Goal: Task Accomplishment & Management: Use online tool/utility

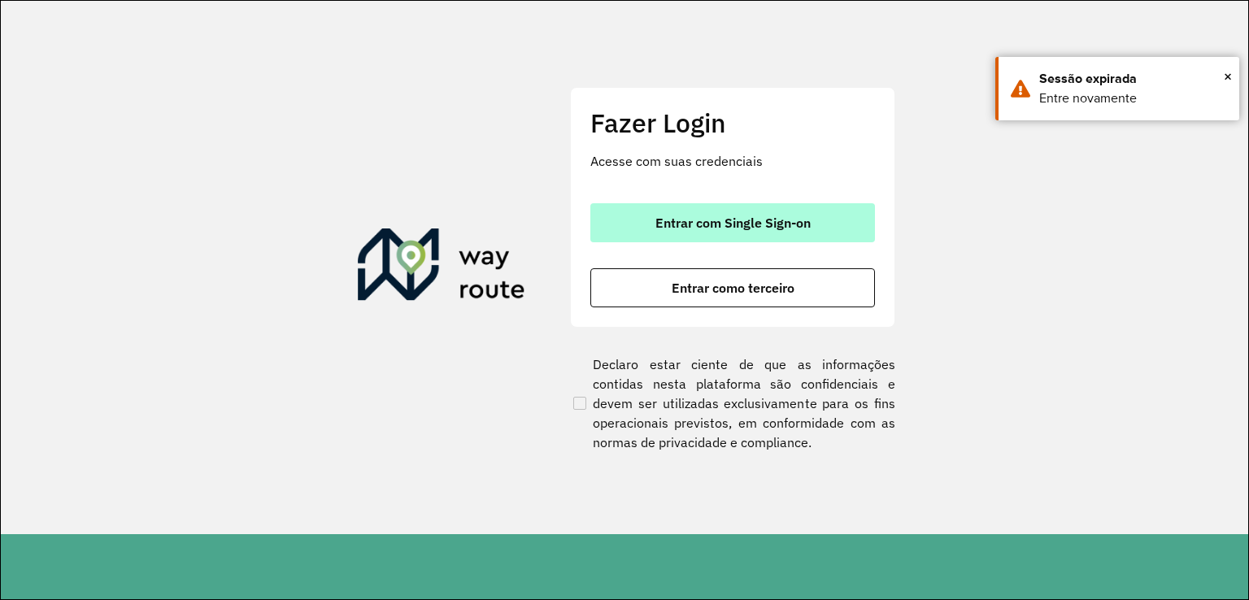
click at [804, 229] on span "Entrar com Single Sign-on" at bounding box center [733, 222] width 155 height 13
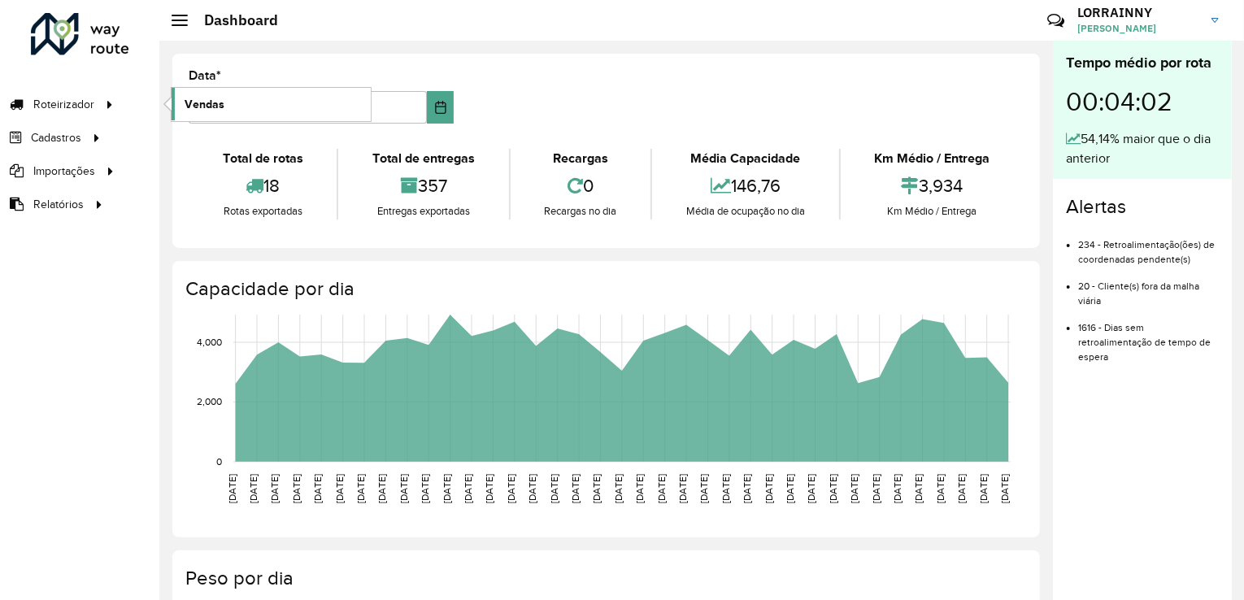
click at [224, 100] on link "Vendas" at bounding box center [271, 104] width 199 height 33
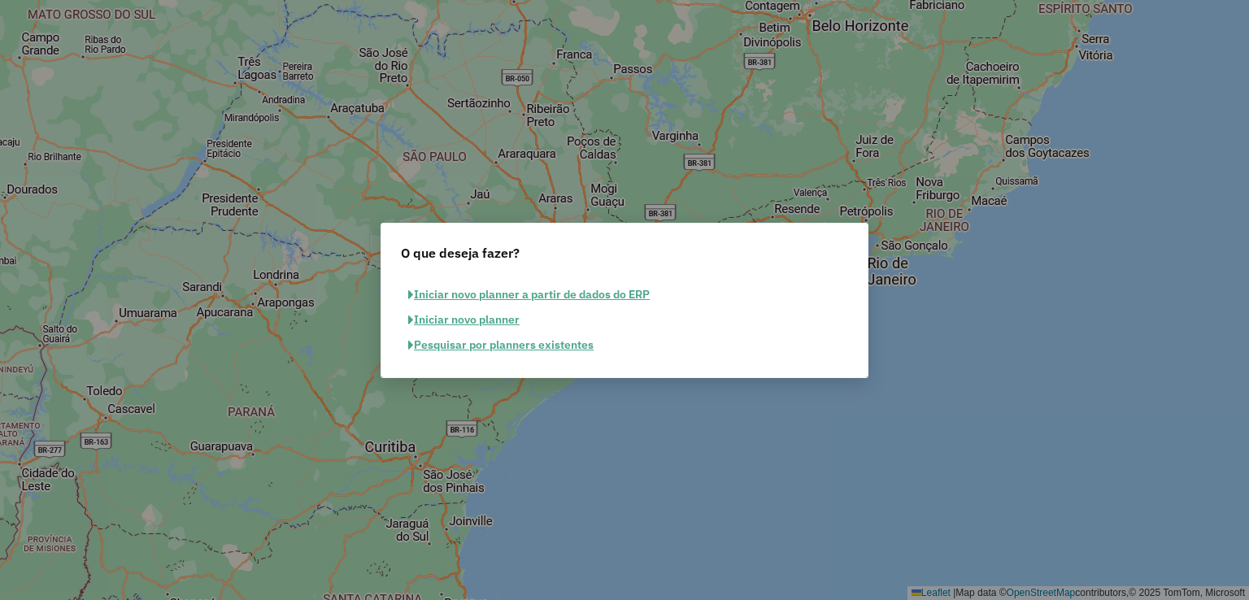
click at [519, 343] on button "Pesquisar por planners existentes" at bounding box center [501, 345] width 200 height 25
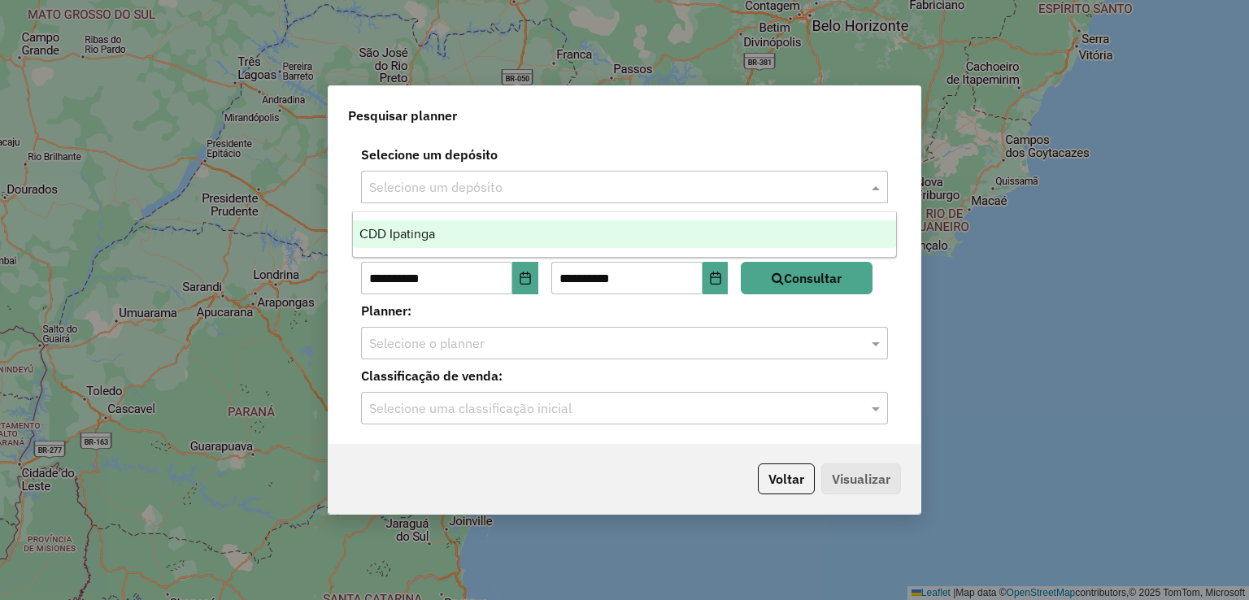
click at [495, 184] on input "text" at bounding box center [608, 188] width 478 height 20
drag, startPoint x: 468, startPoint y: 242, endPoint x: 448, endPoint y: 239, distance: 20.6
click at [468, 243] on div "CDD Ipatinga" at bounding box center [625, 234] width 544 height 28
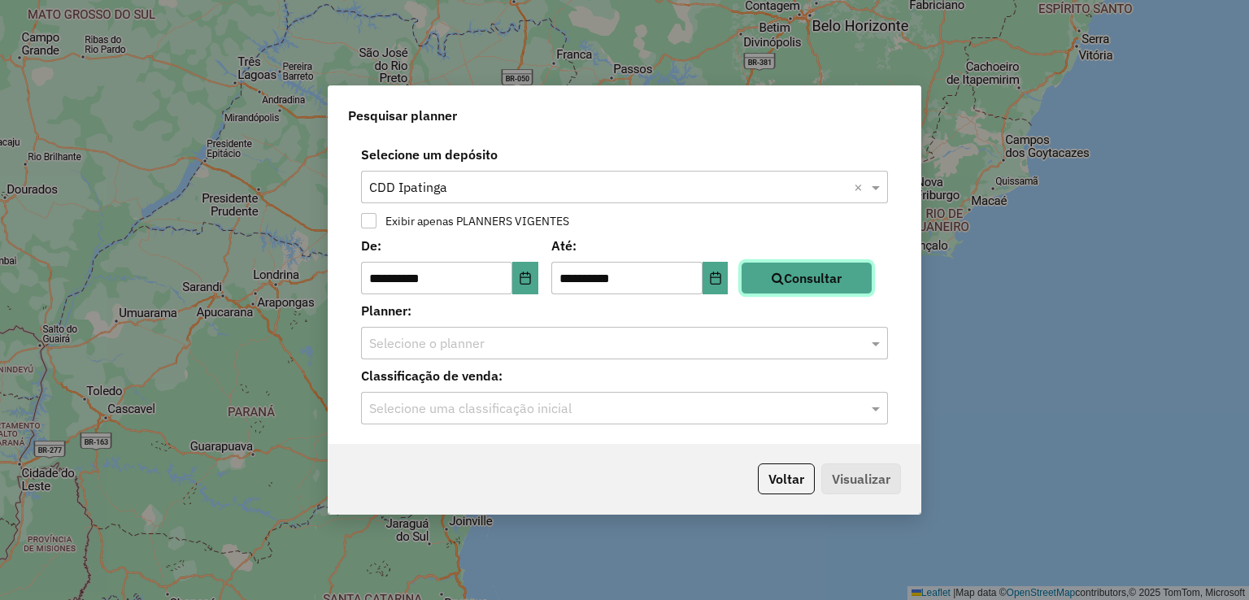
click at [819, 283] on button "Consultar" at bounding box center [807, 278] width 132 height 33
click at [712, 346] on input "text" at bounding box center [608, 344] width 478 height 20
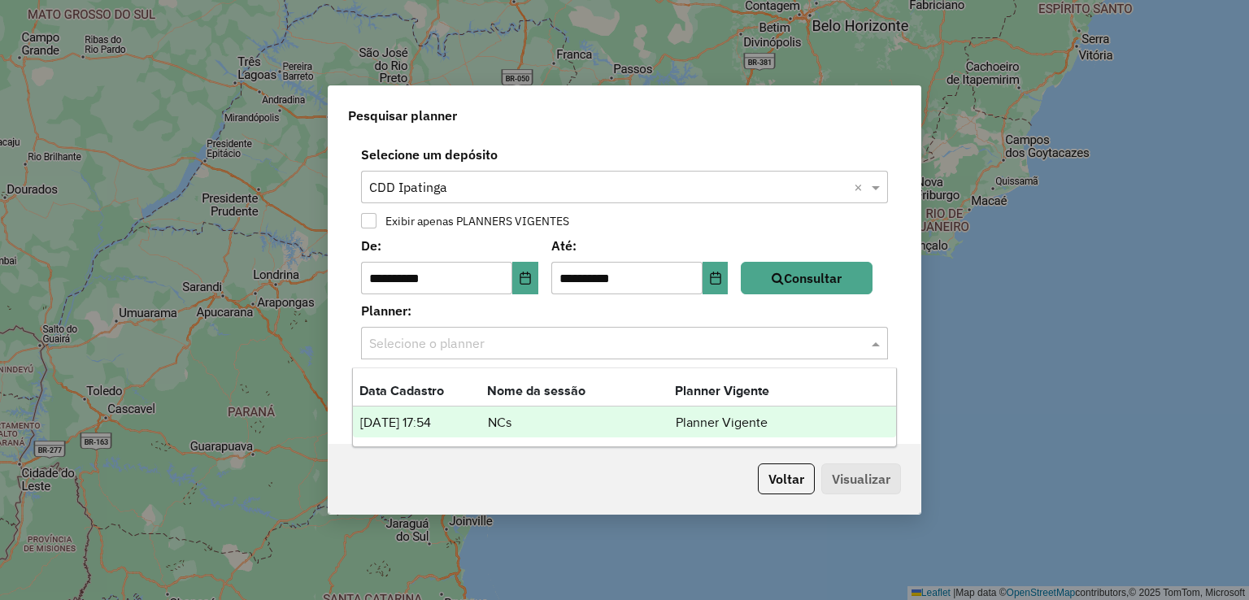
click at [476, 422] on td "[DATE] 17:54" at bounding box center [423, 422] width 128 height 21
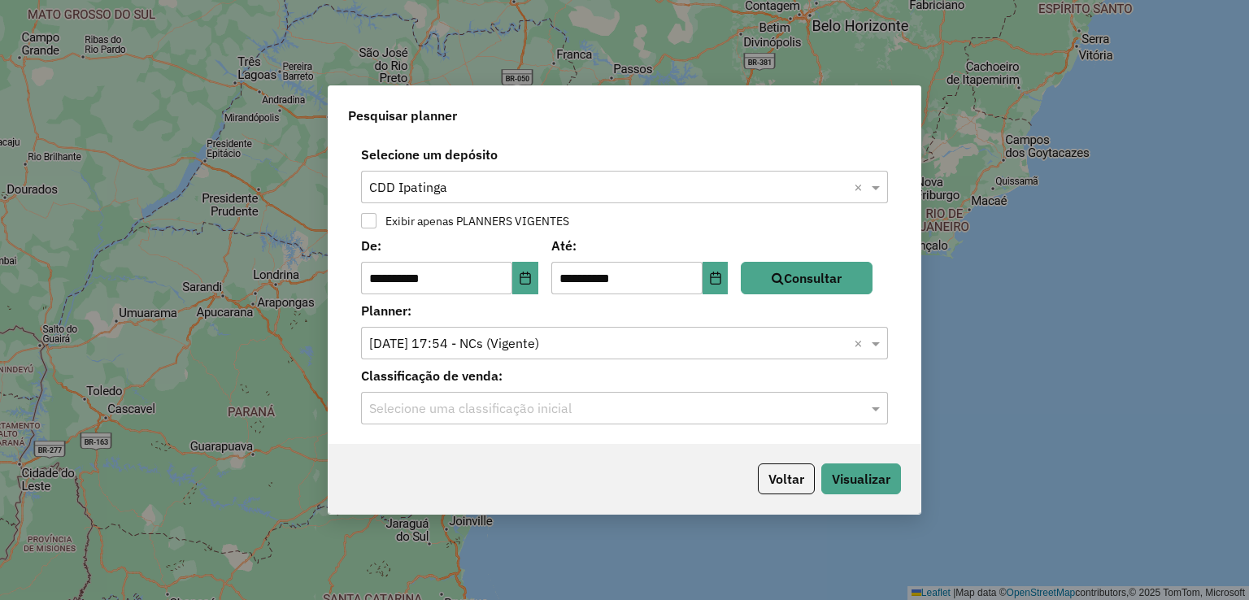
click at [490, 409] on input "text" at bounding box center [608, 409] width 478 height 20
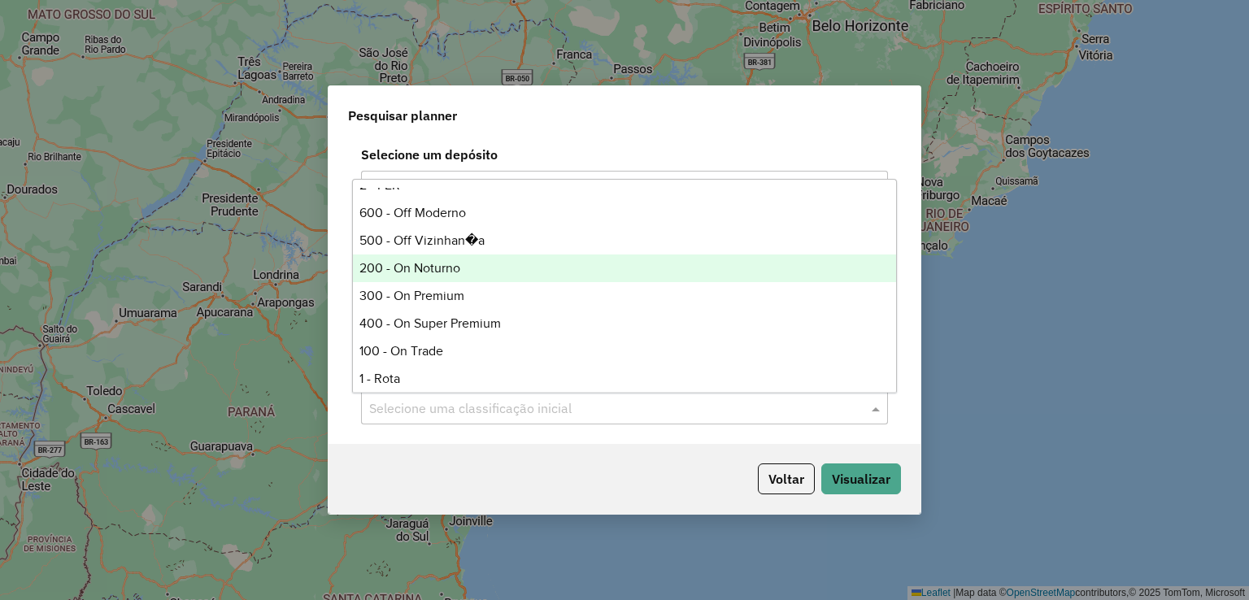
scroll to position [325, 0]
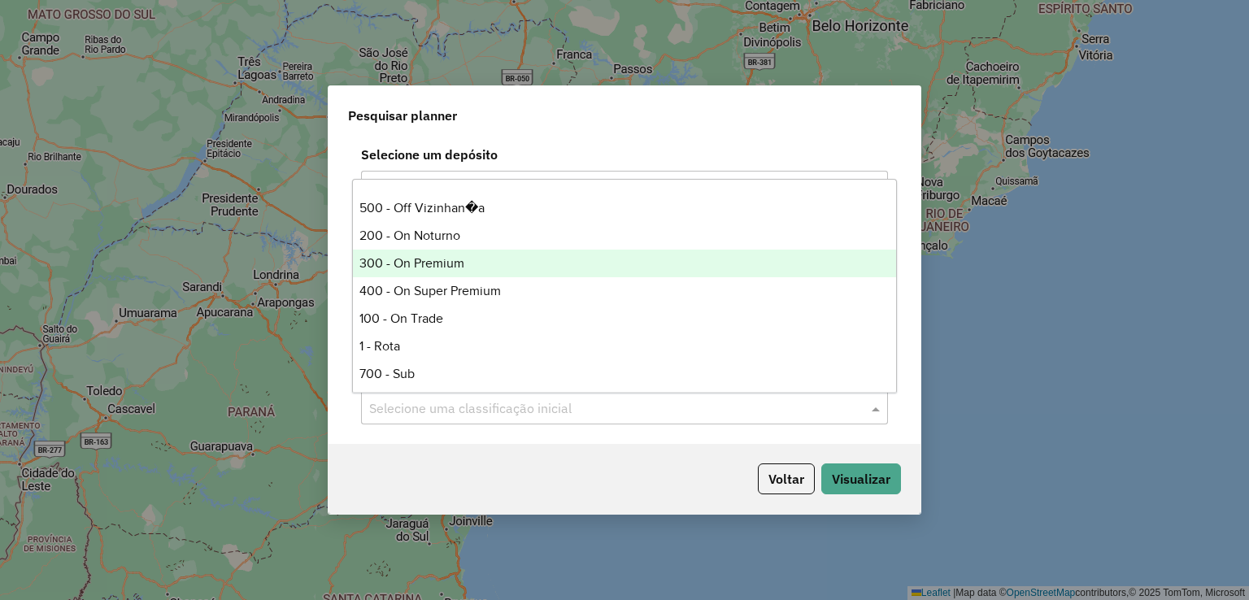
click at [491, 277] on div "300 - On Premium" at bounding box center [625, 264] width 544 height 28
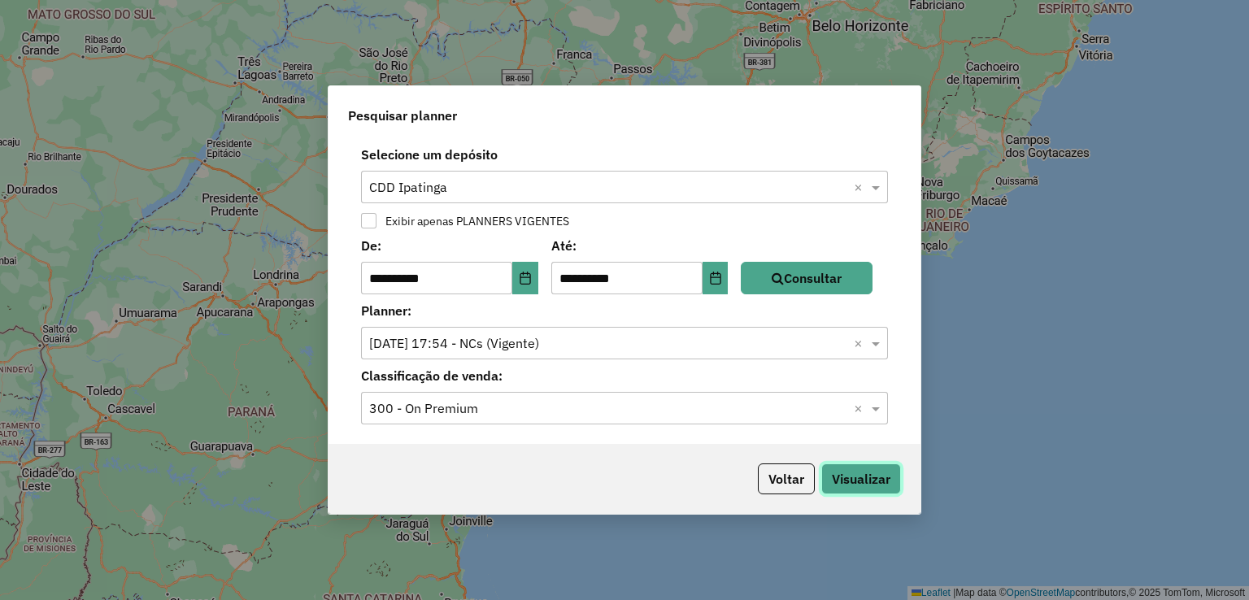
click at [885, 476] on button "Visualizar" at bounding box center [861, 479] width 80 height 31
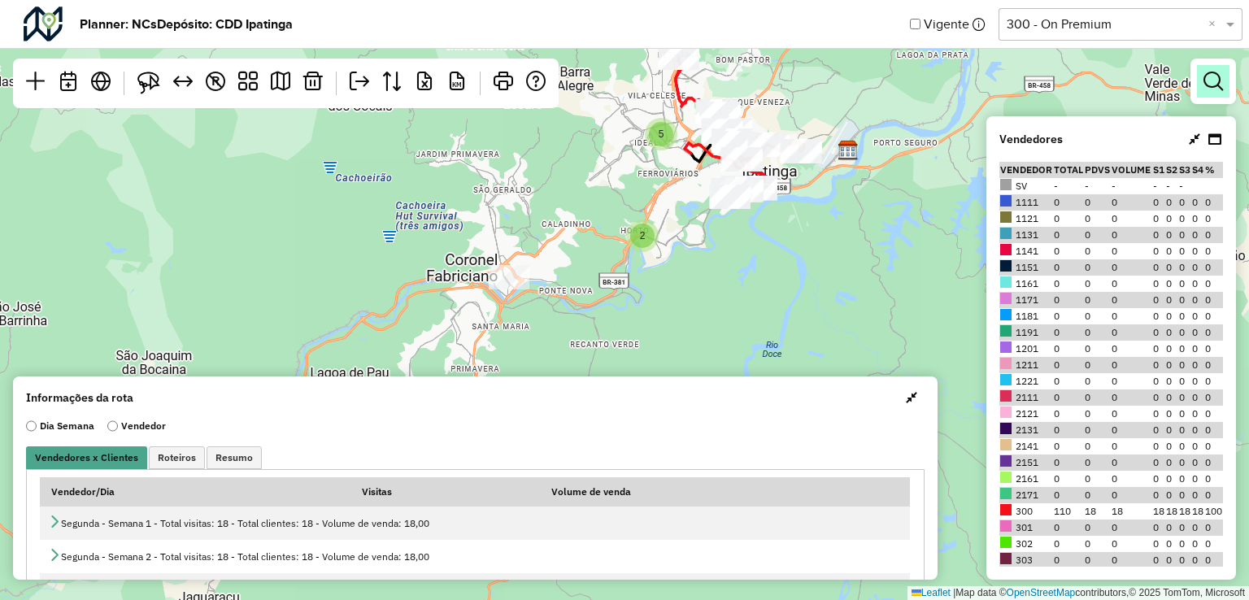
click at [1210, 85] on em at bounding box center [1214, 82] width 20 height 20
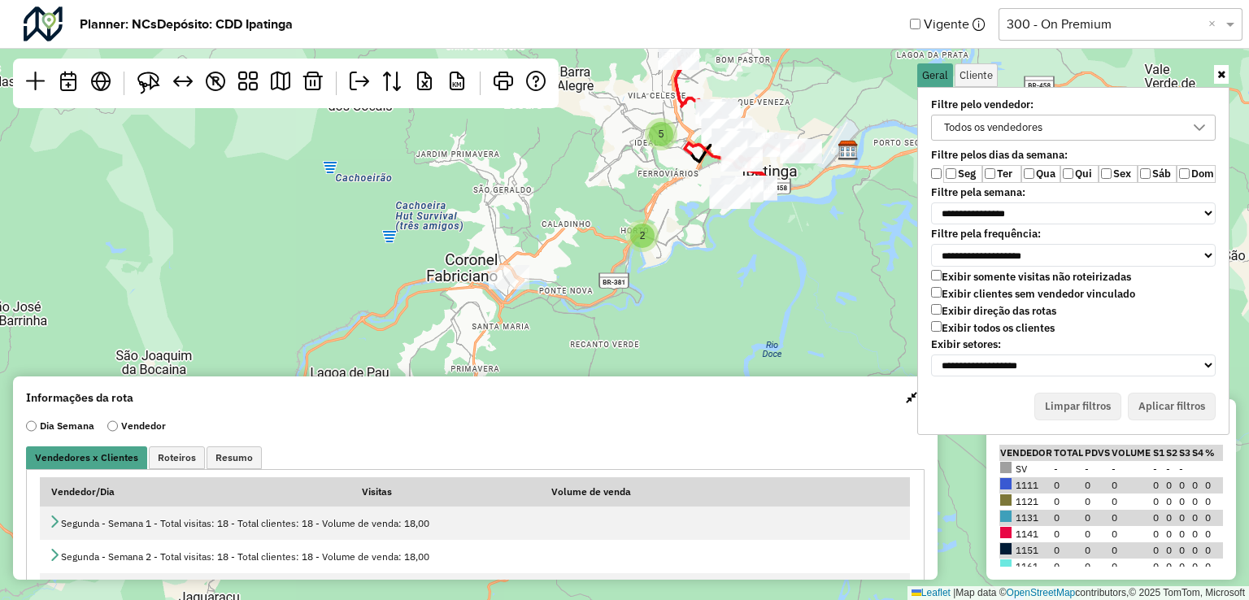
click at [693, 234] on div "5 2 ↦ Leaflet | Map data © OpenStreetMap contributors,© 2025 TomTom, Microsoft" at bounding box center [624, 300] width 1249 height 600
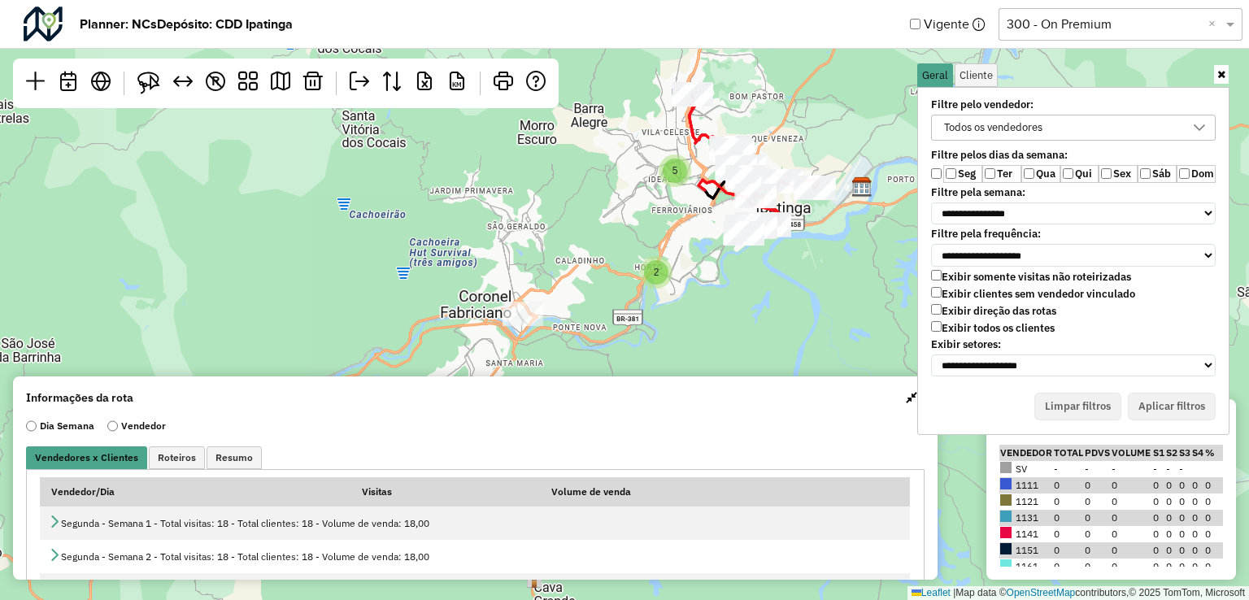
drag, startPoint x: 780, startPoint y: 268, endPoint x: 780, endPoint y: 305, distance: 36.6
click at [780, 305] on div "5 2 ↦ Leaflet | Map data © OpenStreetMap contributors,© 2025 TomTom, Microsoft" at bounding box center [624, 300] width 1249 height 600
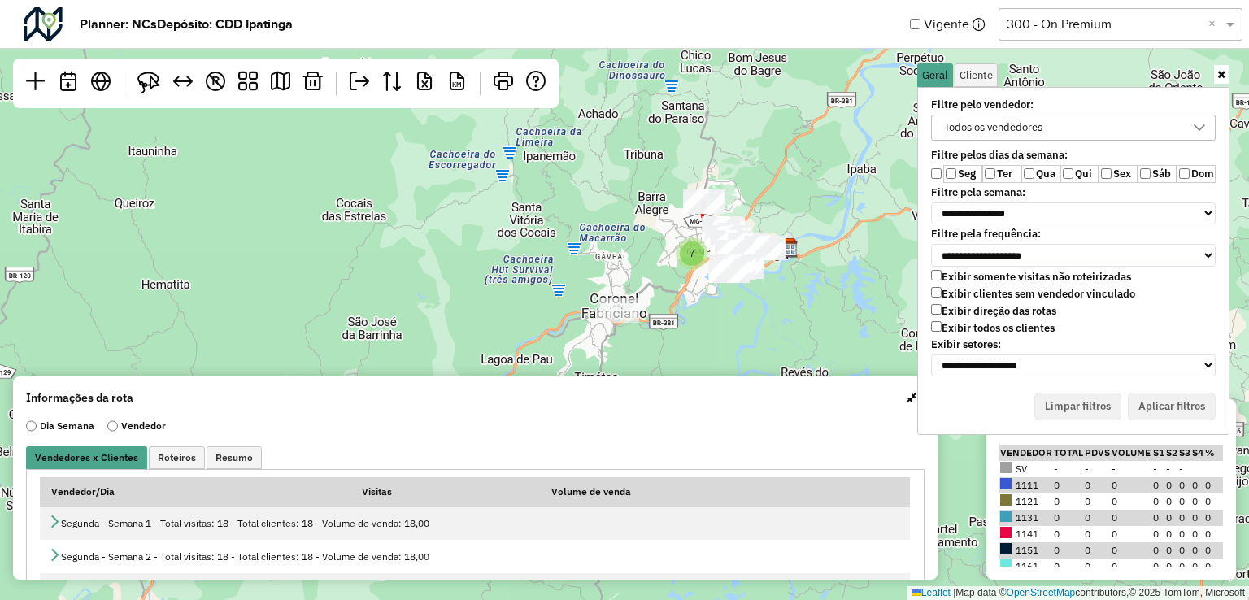
drag, startPoint x: 651, startPoint y: 215, endPoint x: 556, endPoint y: 210, distance: 94.5
click at [556, 210] on div "7 ↦ Leaflet | Map data © OpenStreetMap contributors,© 2025 TomTom, Microsoft" at bounding box center [624, 300] width 1249 height 600
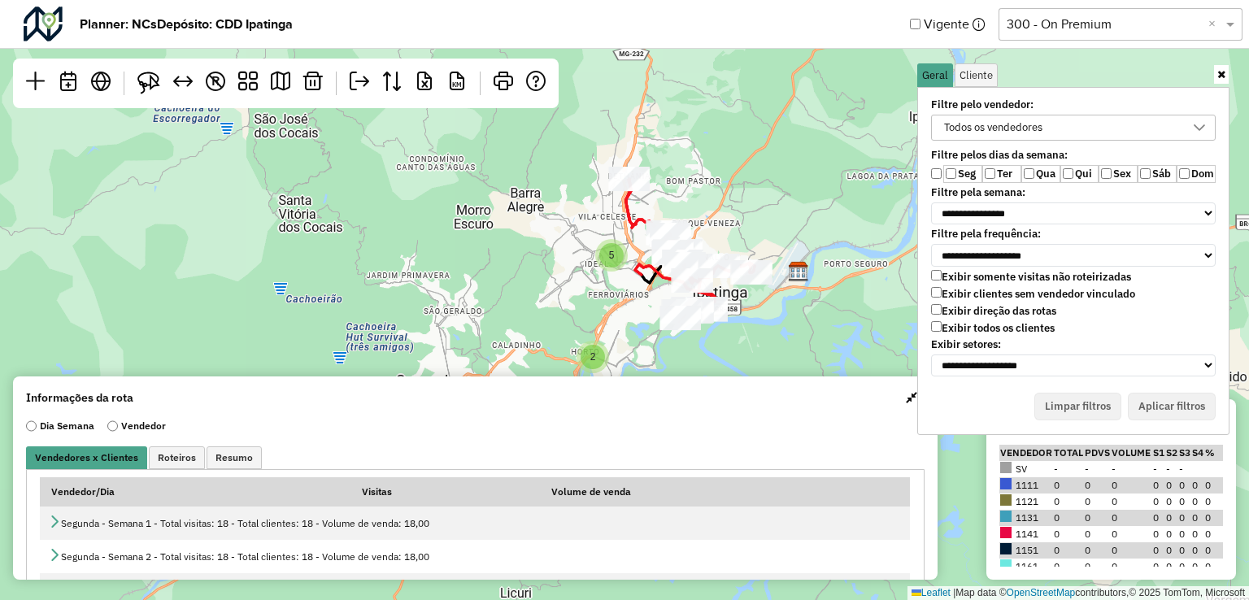
drag, startPoint x: 602, startPoint y: 235, endPoint x: 448, endPoint y: 219, distance: 154.6
click at [448, 219] on div "5 2 ↦ Leaflet | Map data © OpenStreetMap contributors,© 2025 TomTom, Microsoft" at bounding box center [624, 300] width 1249 height 600
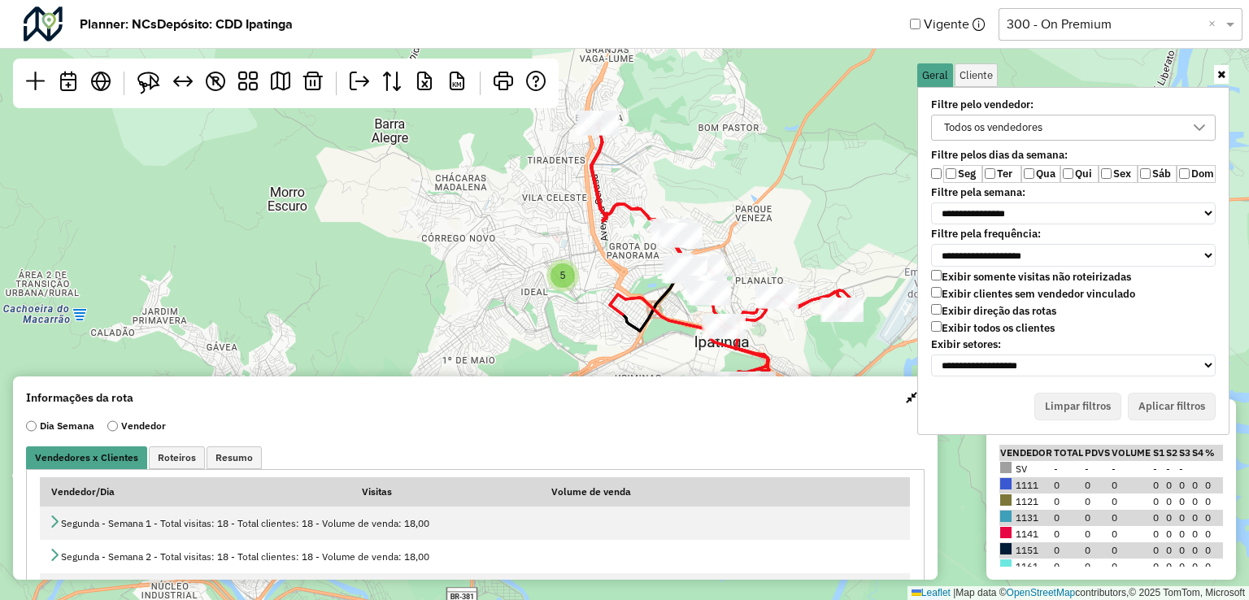
click at [1053, 225] on div "**********" at bounding box center [1073, 237] width 304 height 285
click at [1054, 212] on select "**********" at bounding box center [1073, 214] width 285 height 23
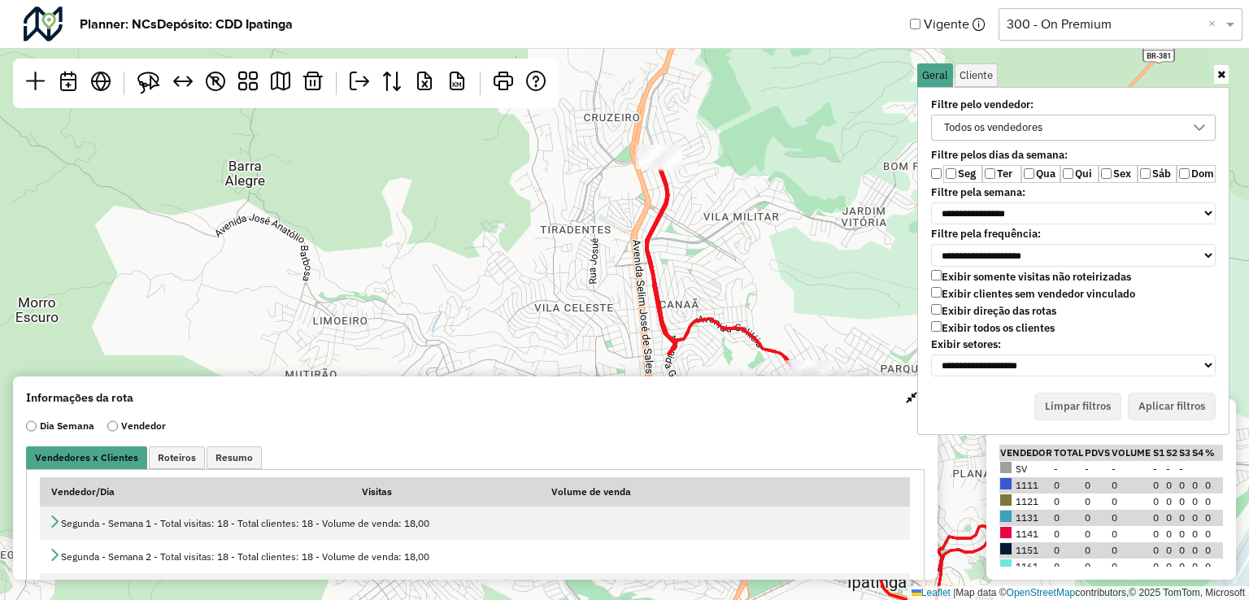
drag, startPoint x: 672, startPoint y: 168, endPoint x: 715, endPoint y: 178, distance: 44.4
click at [738, 192] on div "4 ↦ Leaflet | Map data © OpenStreetMap contributors,© 2025 TomTom, Microsoft" at bounding box center [624, 300] width 1249 height 600
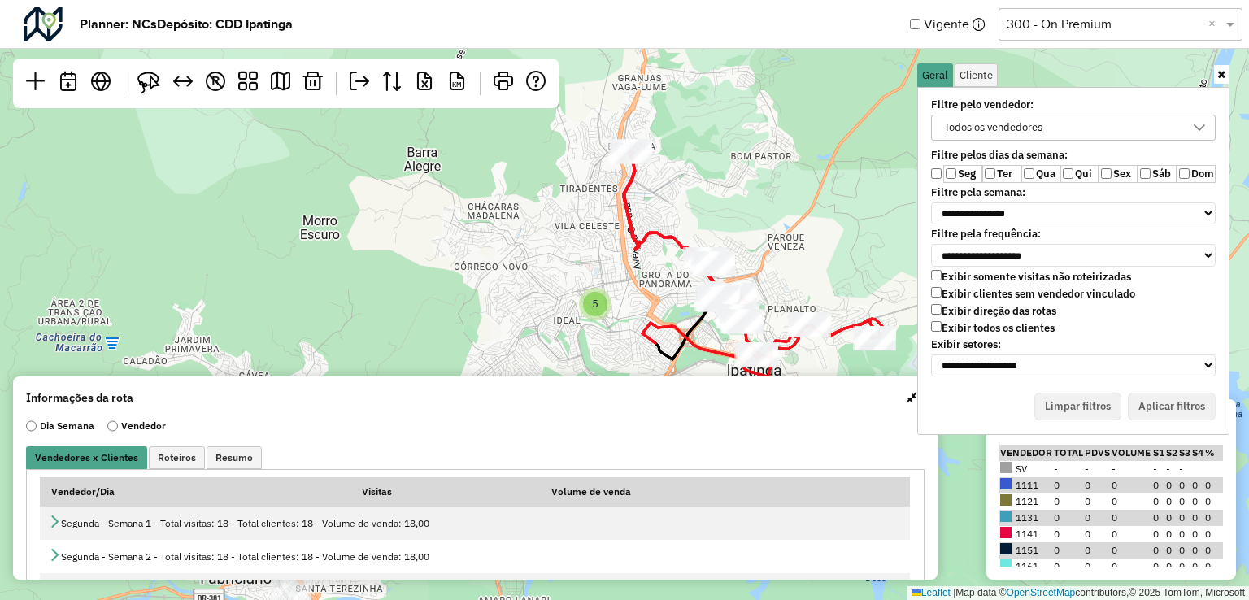
drag, startPoint x: 759, startPoint y: 238, endPoint x: 700, endPoint y: 204, distance: 67.8
click at [700, 204] on div "5 ↦ Leaflet | Map data © OpenStreetMap contributors,© 2025 TomTom, Microsoft" at bounding box center [624, 300] width 1249 height 600
click at [901, 405] on button "button" at bounding box center [912, 398] width 26 height 26
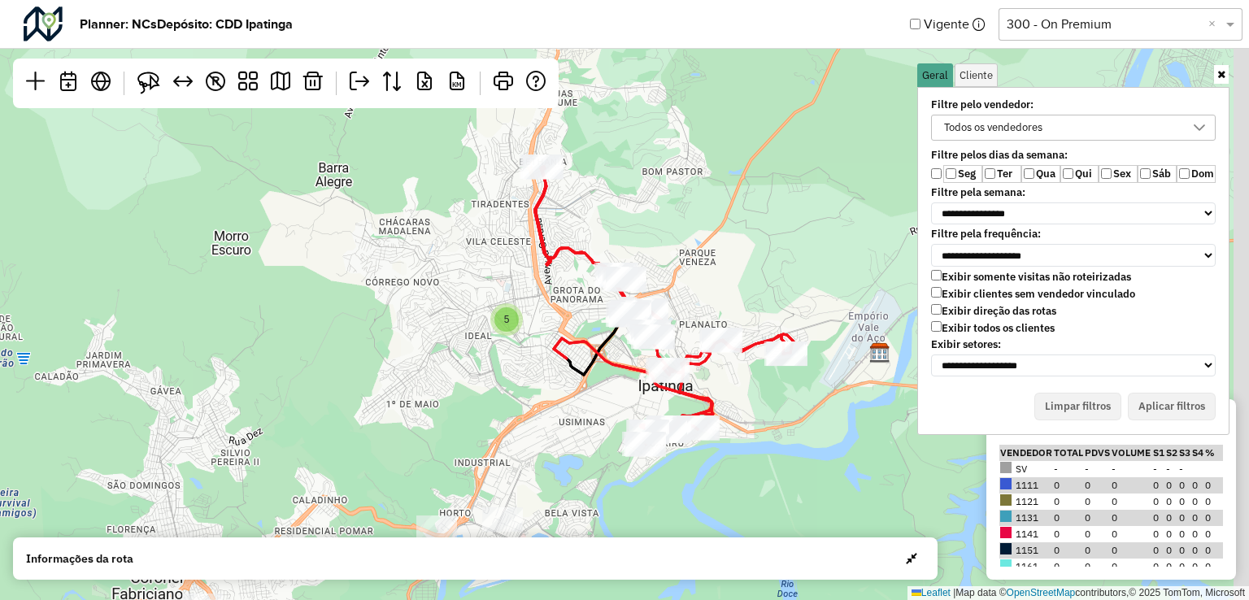
drag, startPoint x: 778, startPoint y: 196, endPoint x: 689, endPoint y: 211, distance: 90.0
click at [689, 211] on div "5 ↦ Leaflet | Map data © OpenStreetMap contributors,© 2025 TomTom, Microsoft" at bounding box center [624, 300] width 1249 height 600
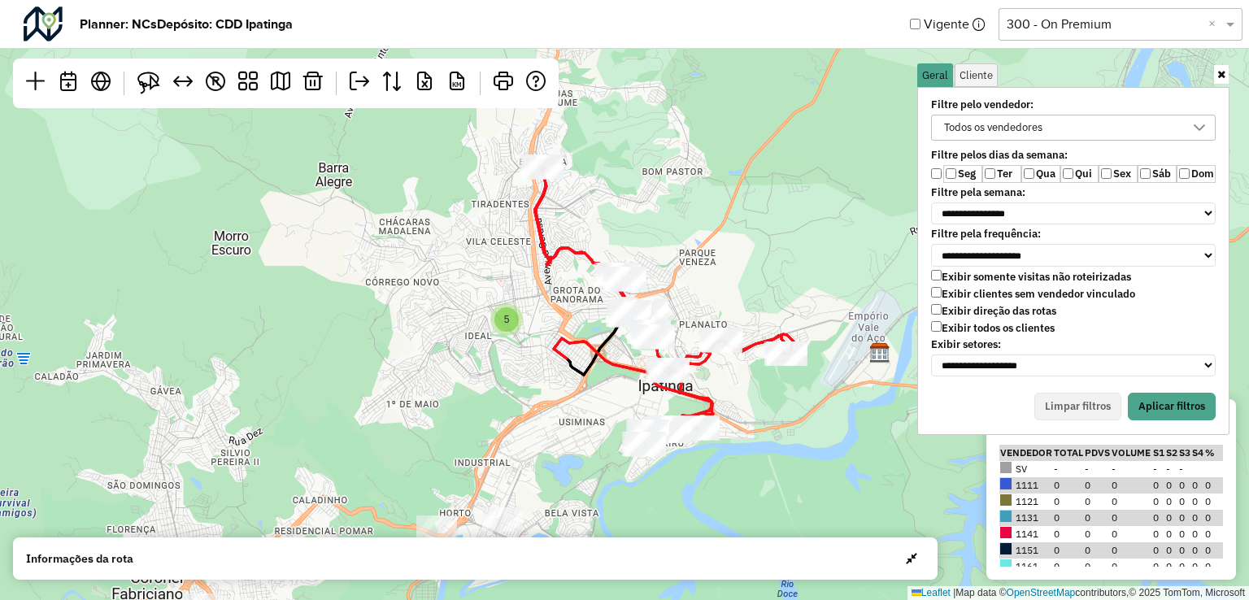
click at [1035, 172] on label "Qua" at bounding box center [1041, 174] width 39 height 18
click at [1076, 170] on label "Qui" at bounding box center [1080, 174] width 39 height 18
click at [1116, 170] on label "Sex" at bounding box center [1118, 174] width 39 height 18
click at [1155, 174] on label "Sáb" at bounding box center [1157, 174] width 39 height 18
click at [1173, 393] on button "Aplicar filtros" at bounding box center [1172, 407] width 88 height 28
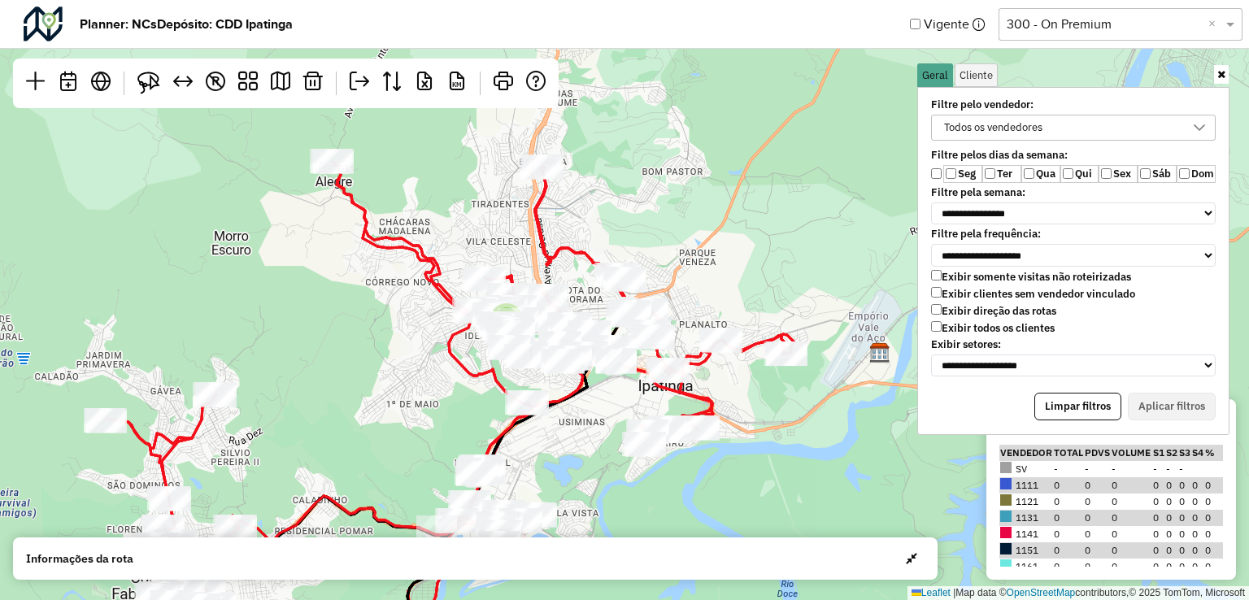
click at [956, 128] on div "Todos os vendedores" at bounding box center [994, 127] width 110 height 24
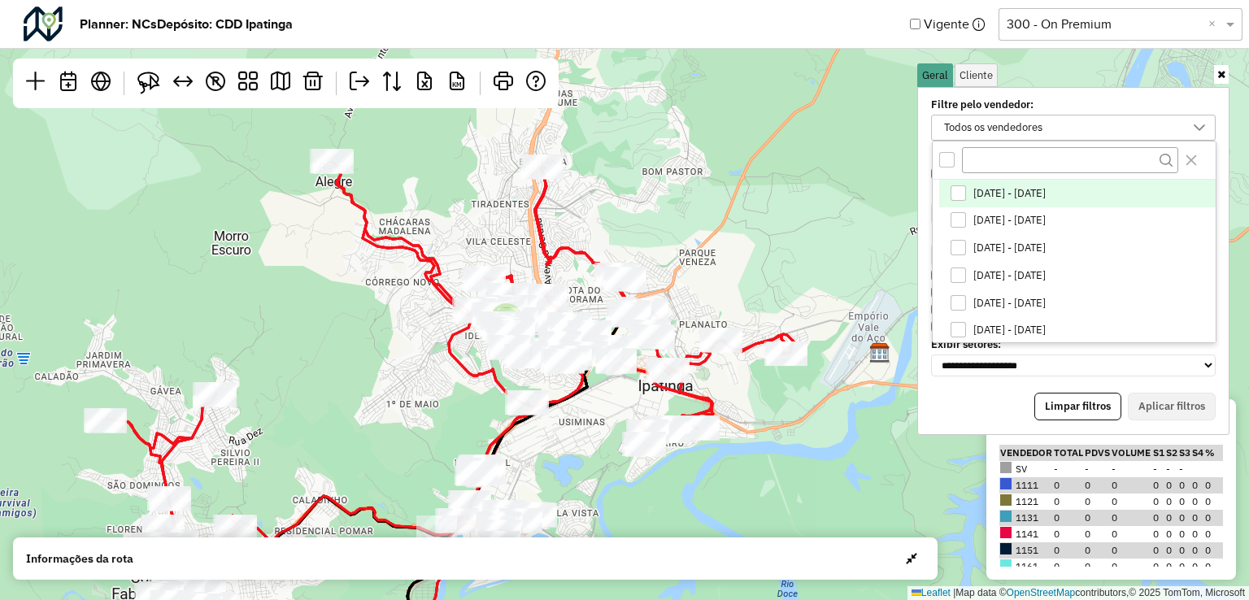
scroll to position [8, 59]
click at [1008, 163] on input "text" at bounding box center [1070, 160] width 216 height 26
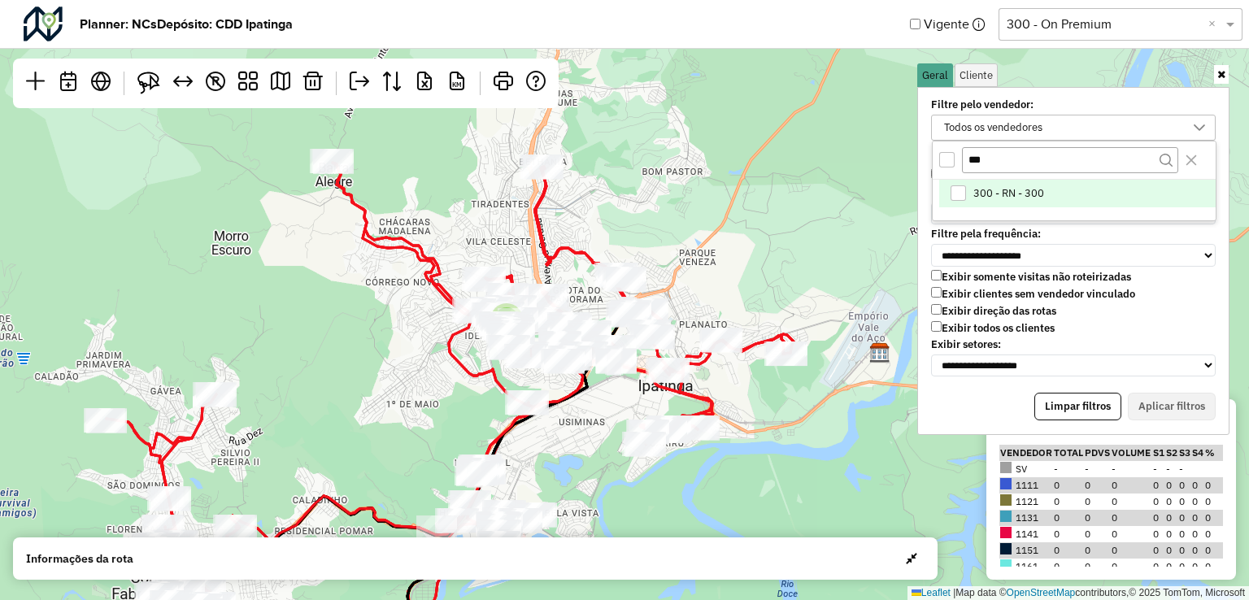
type input "***"
click at [999, 194] on span "300 - RN - 300" at bounding box center [1009, 193] width 71 height 13
click at [1174, 397] on button "Aplicar filtros" at bounding box center [1172, 407] width 88 height 28
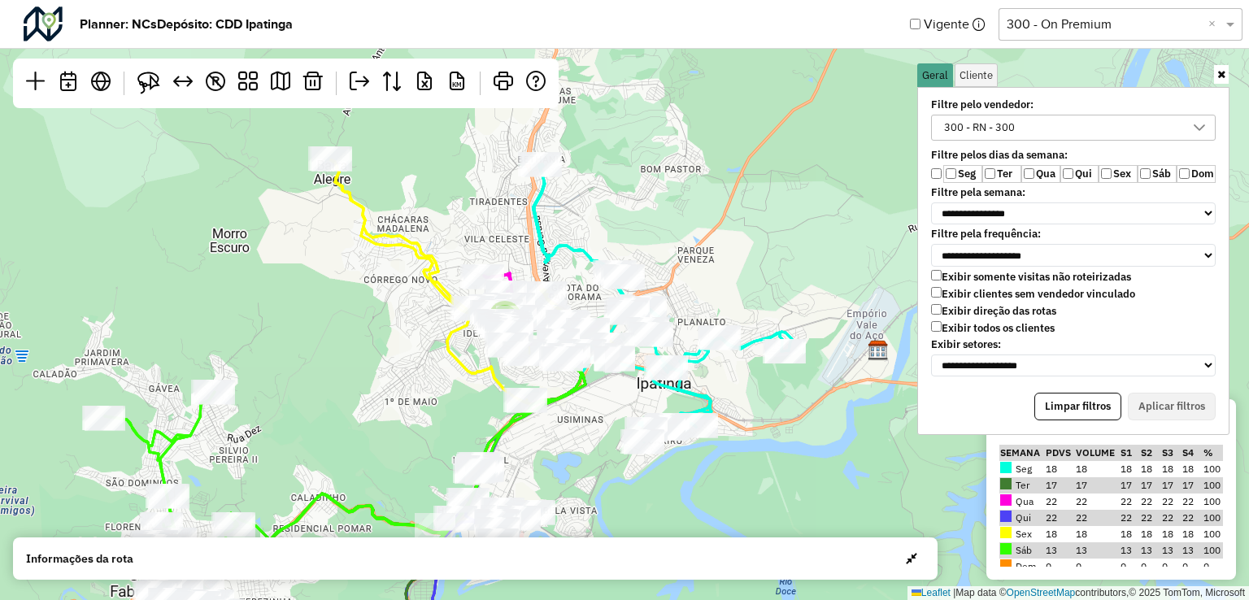
drag, startPoint x: 336, startPoint y: 396, endPoint x: 381, endPoint y: 374, distance: 49.8
click at [311, 362] on div "5 ↦ Leaflet | Map data © OpenStreetMap contributors,© 2025 TomTom, Microsoft" at bounding box center [624, 300] width 1249 height 600
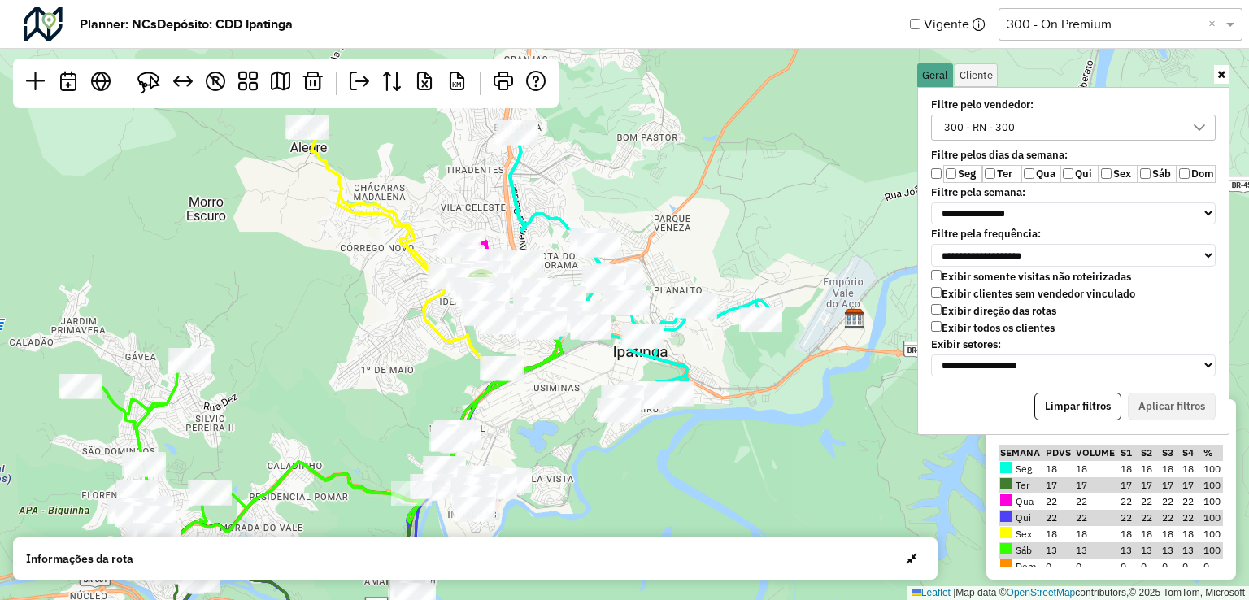
click at [1061, 228] on label "Filtre pela frequência:" at bounding box center [1073, 234] width 304 height 13
click at [1056, 217] on select "**********" at bounding box center [1073, 214] width 285 height 23
click at [931, 203] on select "**********" at bounding box center [1073, 214] width 285 height 23
click at [1156, 394] on button "Aplicar filtros" at bounding box center [1172, 407] width 88 height 28
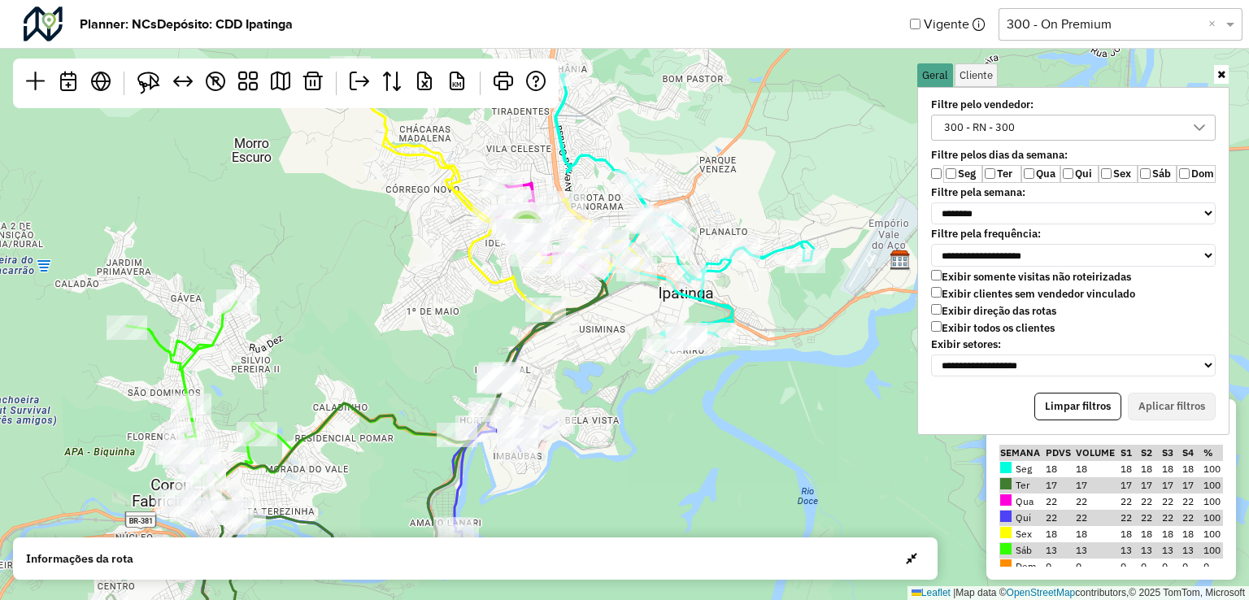
drag, startPoint x: 738, startPoint y: 499, endPoint x: 784, endPoint y: 440, distance: 74.2
click at [784, 440] on div "5 ↦ Leaflet | Map data © OpenStreetMap contributors,© 2025 TomTom, Microsoft" at bounding box center [624, 300] width 1249 height 600
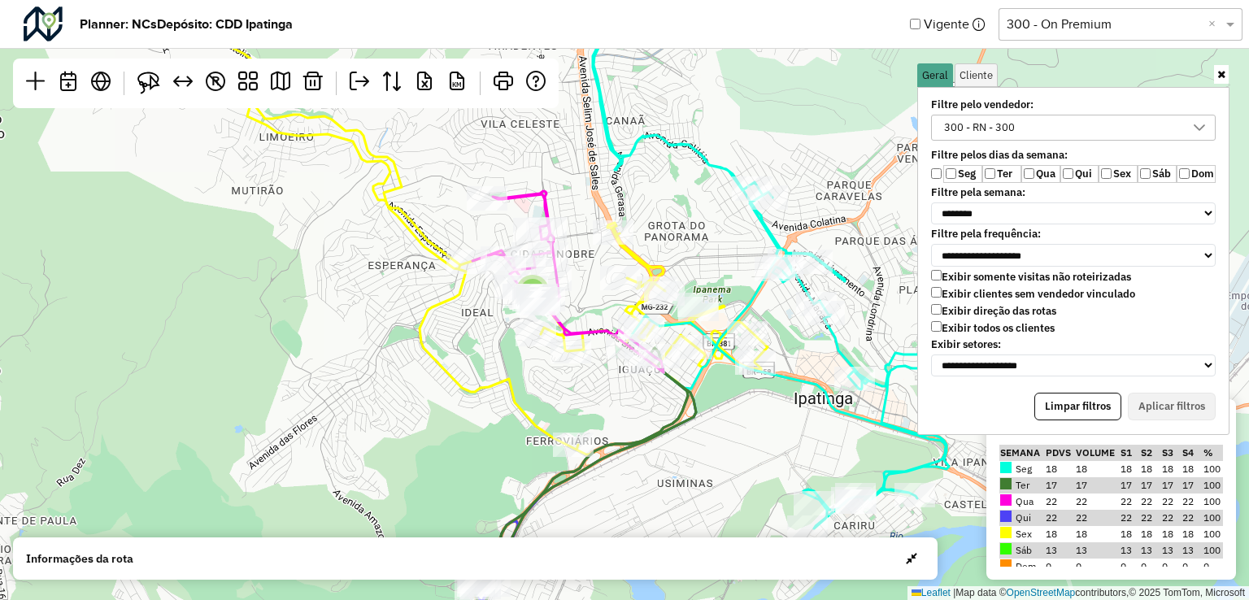
drag, startPoint x: 496, startPoint y: 258, endPoint x: 468, endPoint y: 305, distance: 54.7
click at [468, 305] on div "4 ↦ Leaflet | Map data © OpenStreetMap contributors,© 2025 TomTom, Microsoft" at bounding box center [624, 300] width 1249 height 600
drag, startPoint x: 1041, startPoint y: 532, endPoint x: 1057, endPoint y: 532, distance: 16.3
click at [1057, 532] on tr "Sex 18 18 18 18 18 18 100" at bounding box center [1112, 534] width 224 height 16
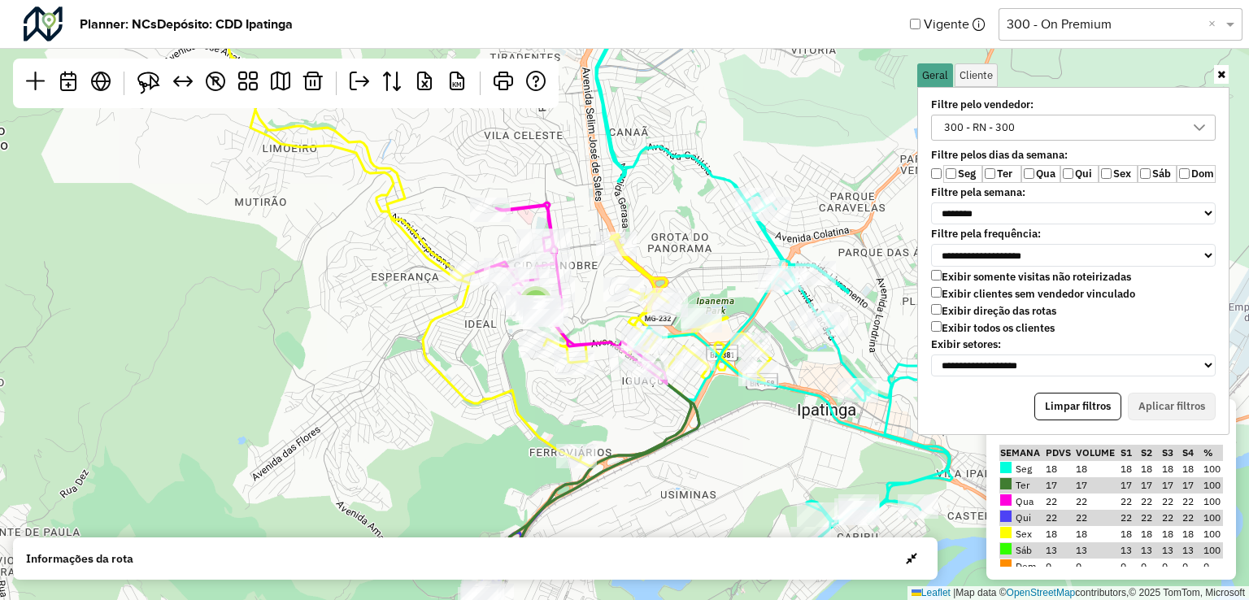
drag, startPoint x: 766, startPoint y: 469, endPoint x: 769, endPoint y: 497, distance: 27.8
click at [769, 497] on div "4 ↦ Leaflet | Map data © OpenStreetMap contributors,© 2025 TomTom, Microsoft" at bounding box center [624, 300] width 1249 height 600
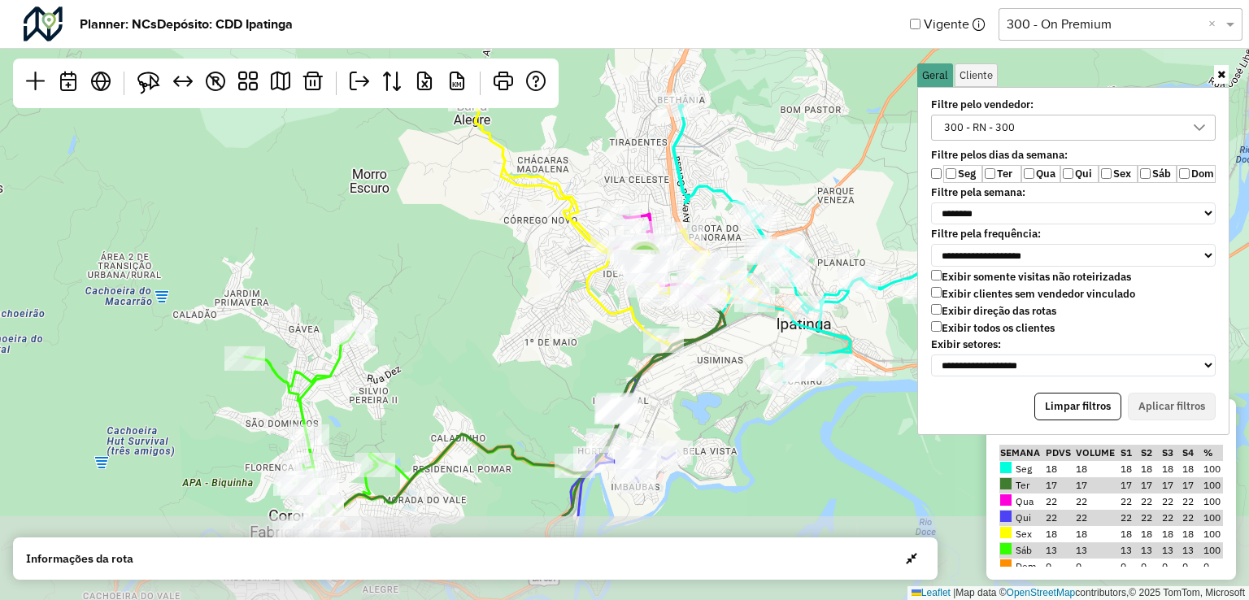
drag, startPoint x: 769, startPoint y: 497, endPoint x: 760, endPoint y: 341, distance: 156.4
click at [760, 341] on div "5 ↦ Leaflet | Map data © OpenStreetMap contributors,© 2025 TomTom, Microsoft" at bounding box center [624, 300] width 1249 height 600
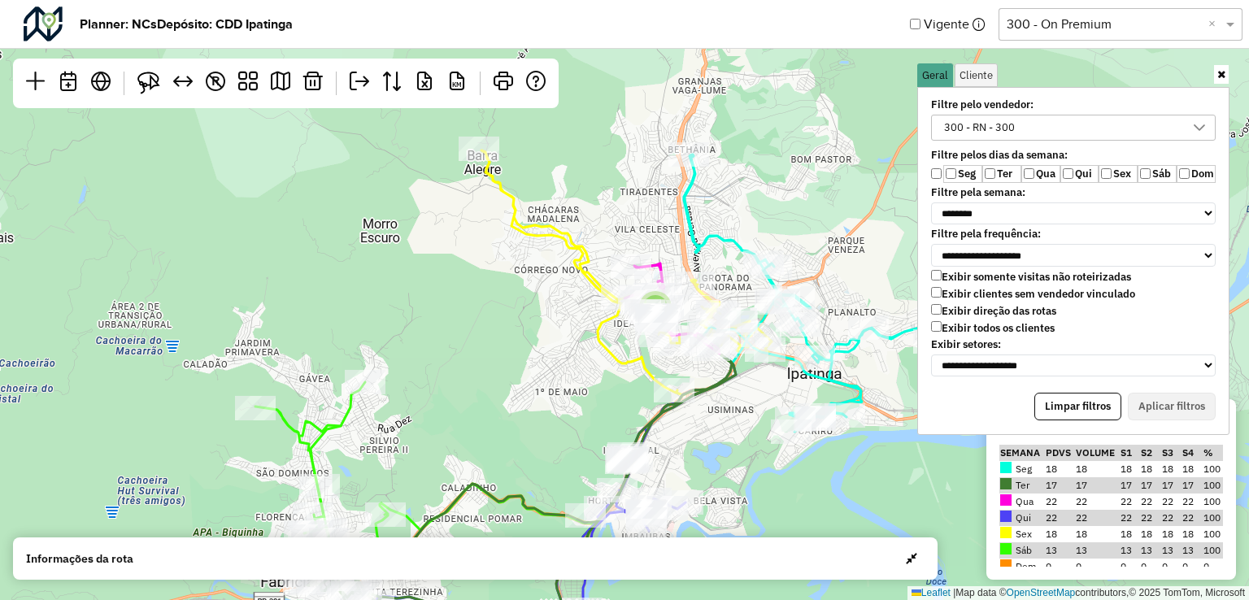
drag, startPoint x: 725, startPoint y: 355, endPoint x: 738, endPoint y: 420, distance: 66.2
click at [738, 420] on div "5 ↦ Leaflet | Map data © OpenStreetMap contributors,© 2025 TomTom, Microsoft" at bounding box center [624, 300] width 1249 height 600
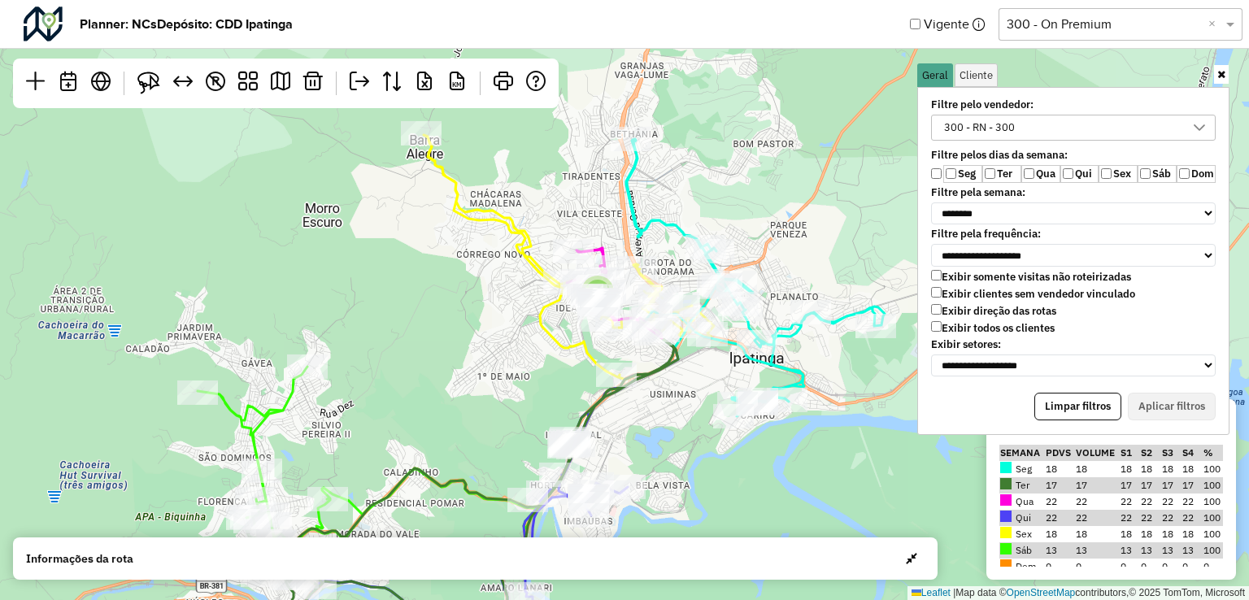
drag, startPoint x: 731, startPoint y: 449, endPoint x: 674, endPoint y: 401, distance: 74.5
click at [674, 401] on div "5 ↦ Leaflet | Map data © OpenStreetMap contributors,© 2025 TomTom, Microsoft" at bounding box center [624, 300] width 1249 height 600
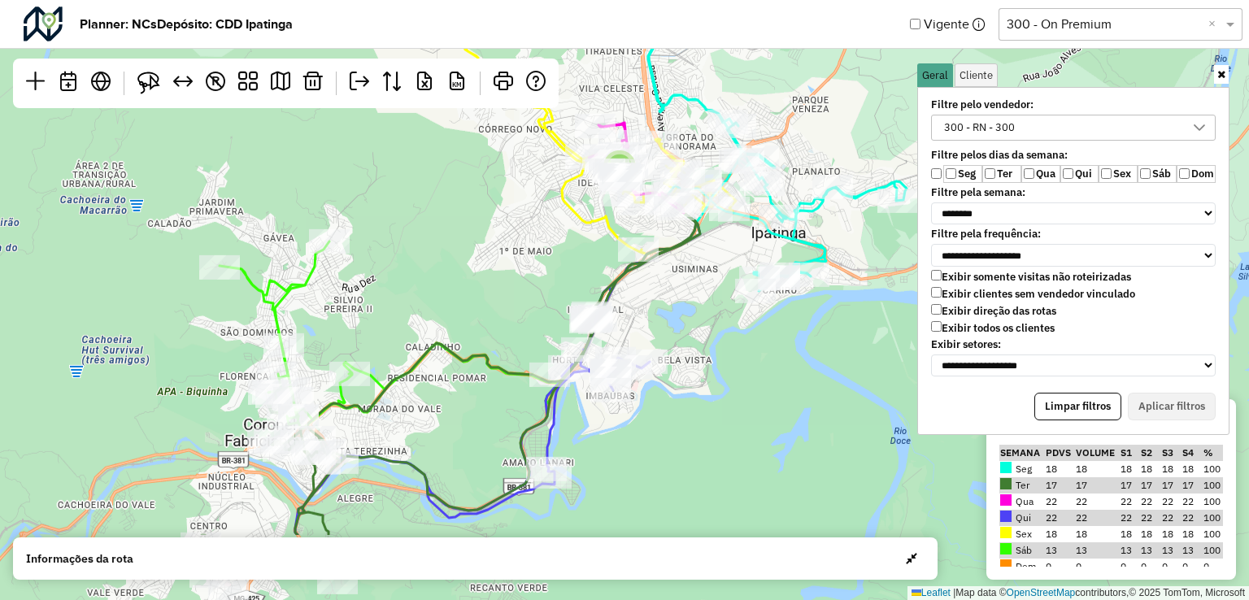
drag, startPoint x: 752, startPoint y: 448, endPoint x: 788, endPoint y: 294, distance: 157.8
click at [788, 294] on div "5 ↦ Leaflet | Map data © OpenStreetMap contributors,© 2025 TomTom, Microsoft" at bounding box center [624, 300] width 1249 height 600
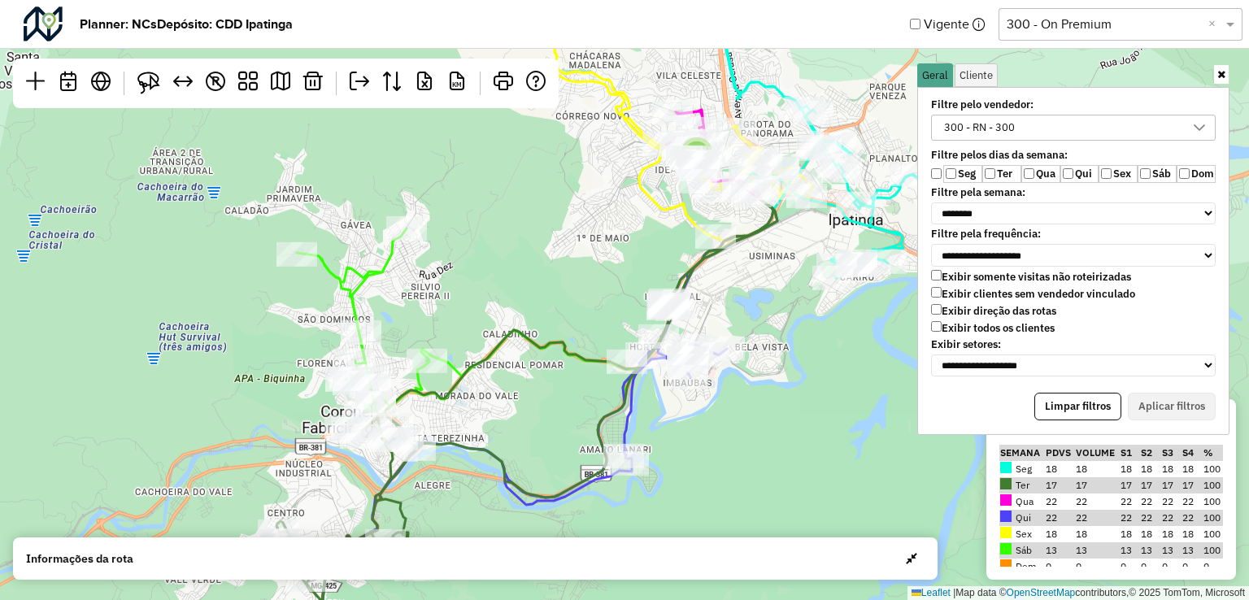
drag, startPoint x: 375, startPoint y: 404, endPoint x: 504, endPoint y: 438, distance: 133.8
click at [504, 438] on div "5 ↦ Leaflet | Map data © OpenStreetMap contributors,© 2025 TomTom, Microsoft" at bounding box center [624, 300] width 1249 height 600
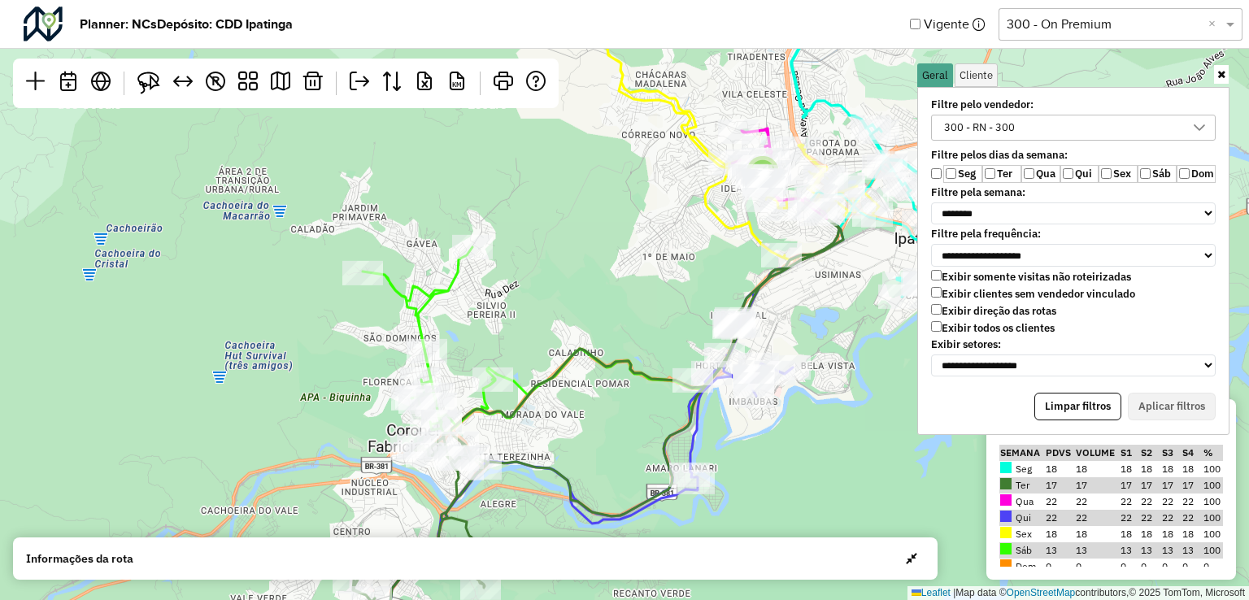
click at [1055, 551] on tr "Sáb 13 13 13 13 13 13 100" at bounding box center [1112, 550] width 224 height 16
click at [629, 447] on div "5 ↦ Leaflet | Map data © OpenStreetMap contributors,© 2025 TomTom, Microsoft" at bounding box center [624, 300] width 1249 height 600
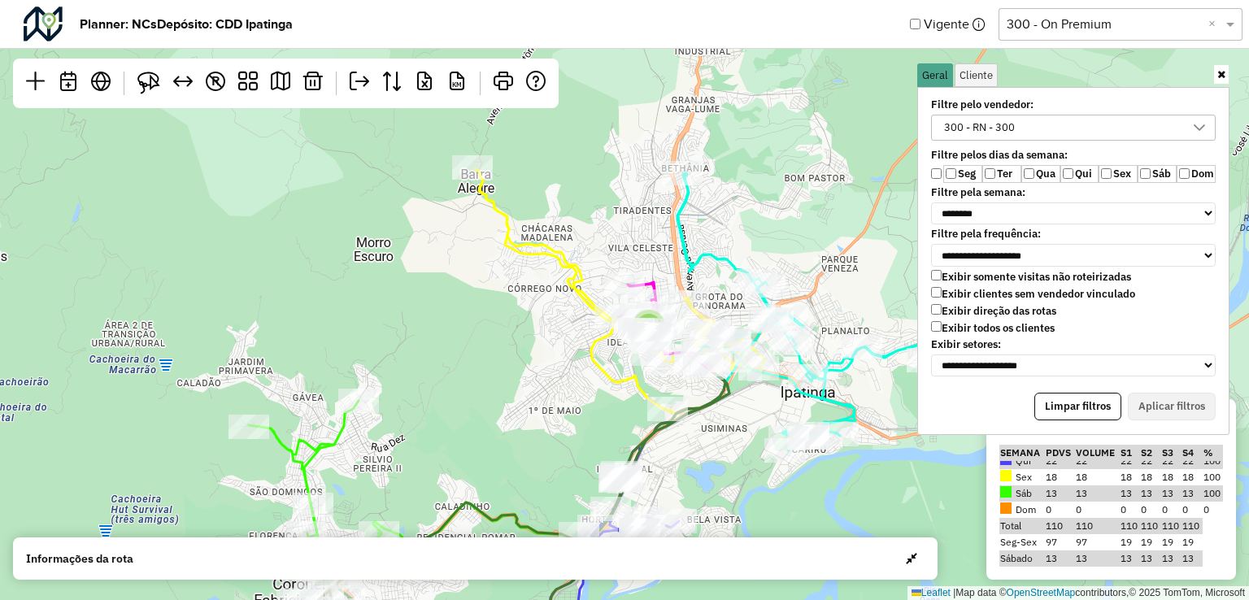
drag, startPoint x: 602, startPoint y: 258, endPoint x: 488, endPoint y: 412, distance: 191.3
click at [488, 412] on div "5 ↦ Leaflet | Map data © OpenStreetMap contributors,© 2025 TomTom, Microsoft" at bounding box center [624, 300] width 1249 height 600
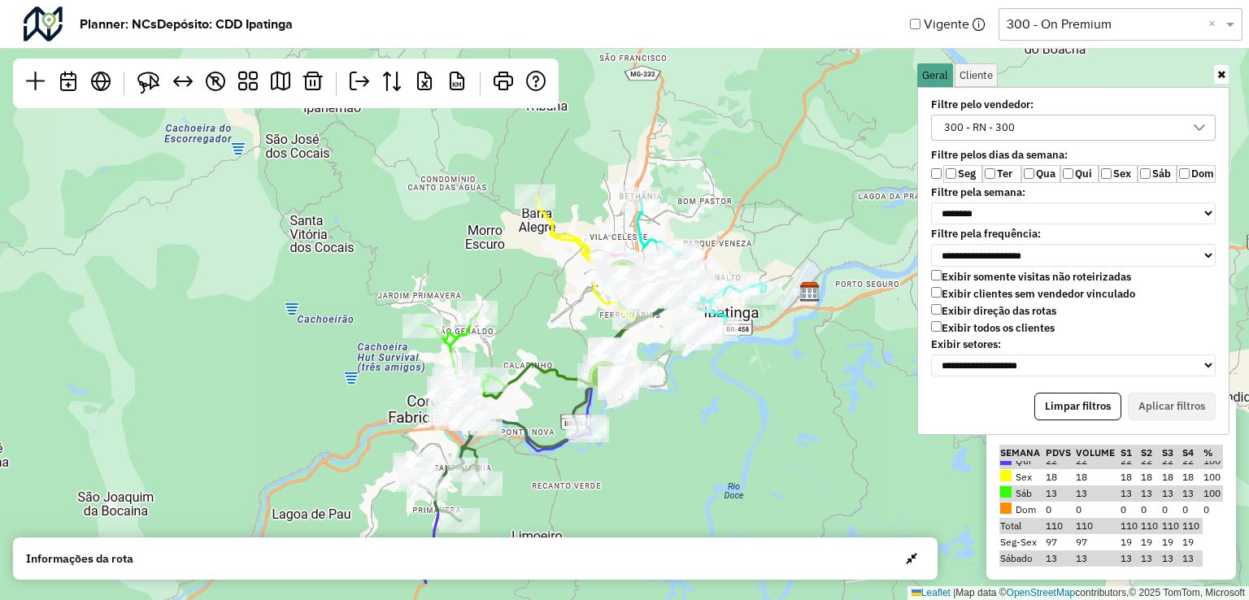
drag, startPoint x: 488, startPoint y: 384, endPoint x: 542, endPoint y: 307, distance: 93.9
click at [542, 307] on div "5 2 ↦ Leaflet | Map data © OpenStreetMap contributors,© 2025 TomTom, Microsoft" at bounding box center [624, 300] width 1249 height 600
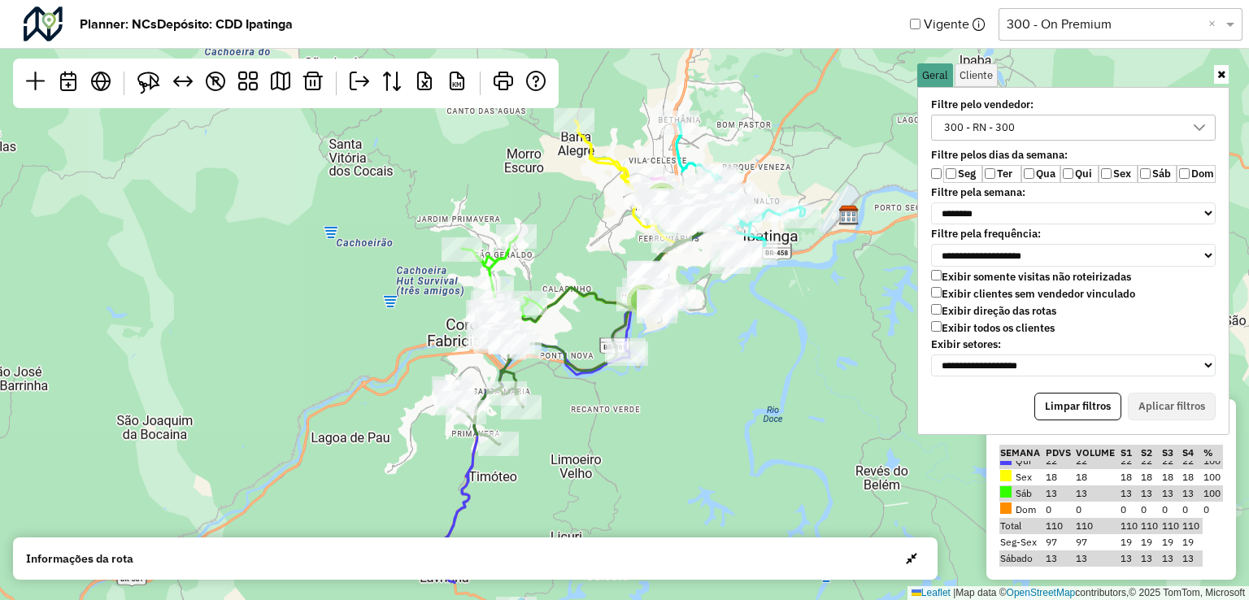
drag, startPoint x: 547, startPoint y: 301, endPoint x: 610, endPoint y: 173, distance: 142.6
click at [610, 173] on div "5 2 ↦ Leaflet | Map data © OpenStreetMap contributors,© 2025 TomTom, Microsoft" at bounding box center [624, 300] width 1249 height 600
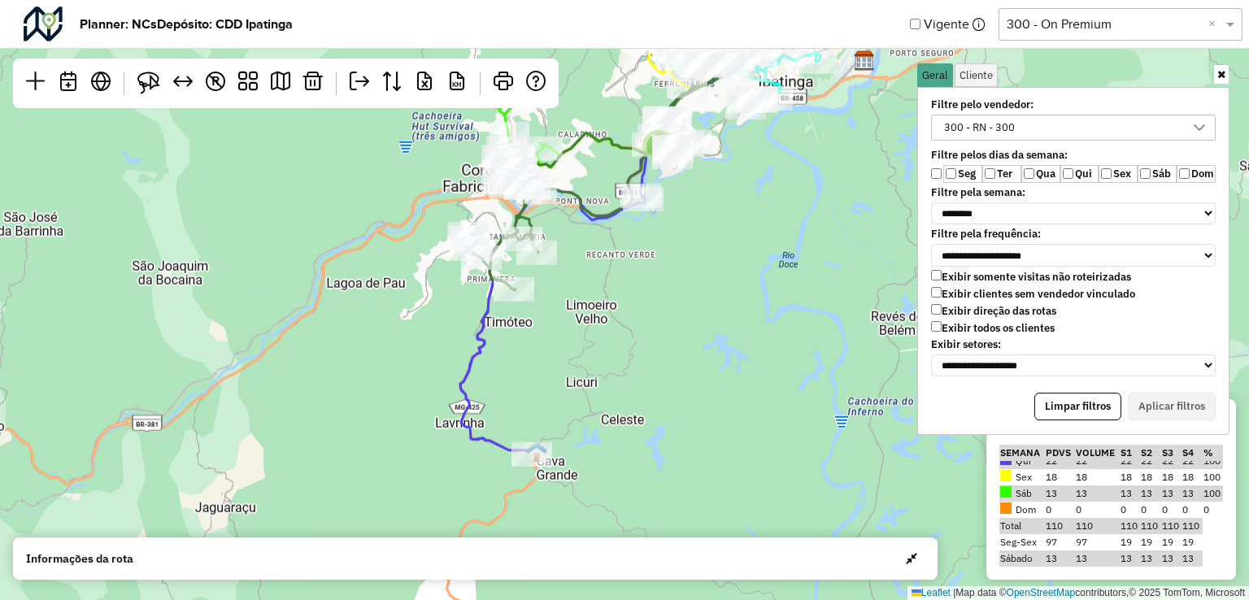
drag, startPoint x: 656, startPoint y: 416, endPoint x: 604, endPoint y: 364, distance: 73.6
click at [646, 318] on div "5 2 ↦ Leaflet | Map data © OpenStreetMap contributors,© 2025 TomTom, Microsoft" at bounding box center [624, 300] width 1249 height 600
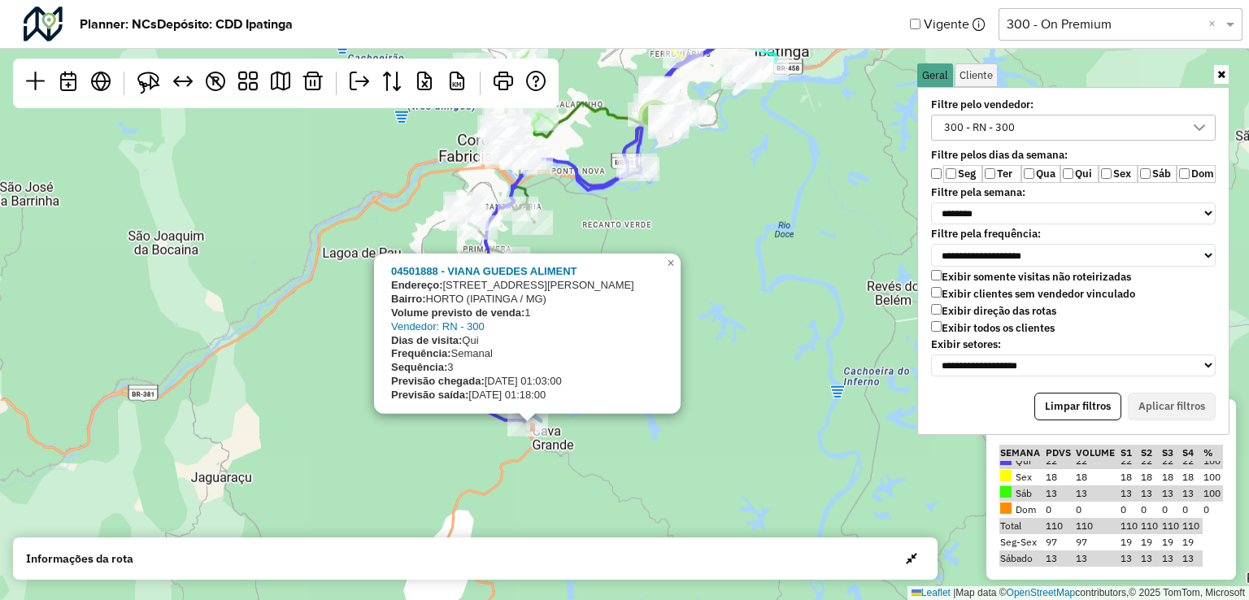
click at [664, 454] on div "5 2 04501888 - VIANA GUEDES ALIMENT Endereço: [STREET_ADDRESS][PERSON_NAME] (IP…" at bounding box center [624, 300] width 1249 height 600
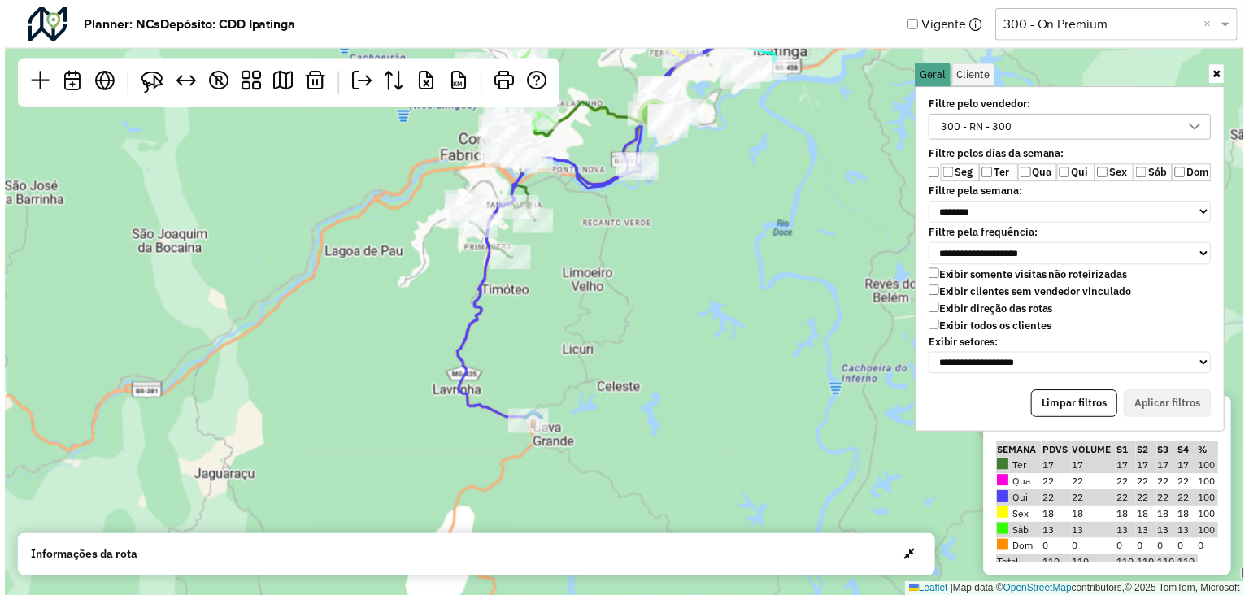
scroll to position [0, 0]
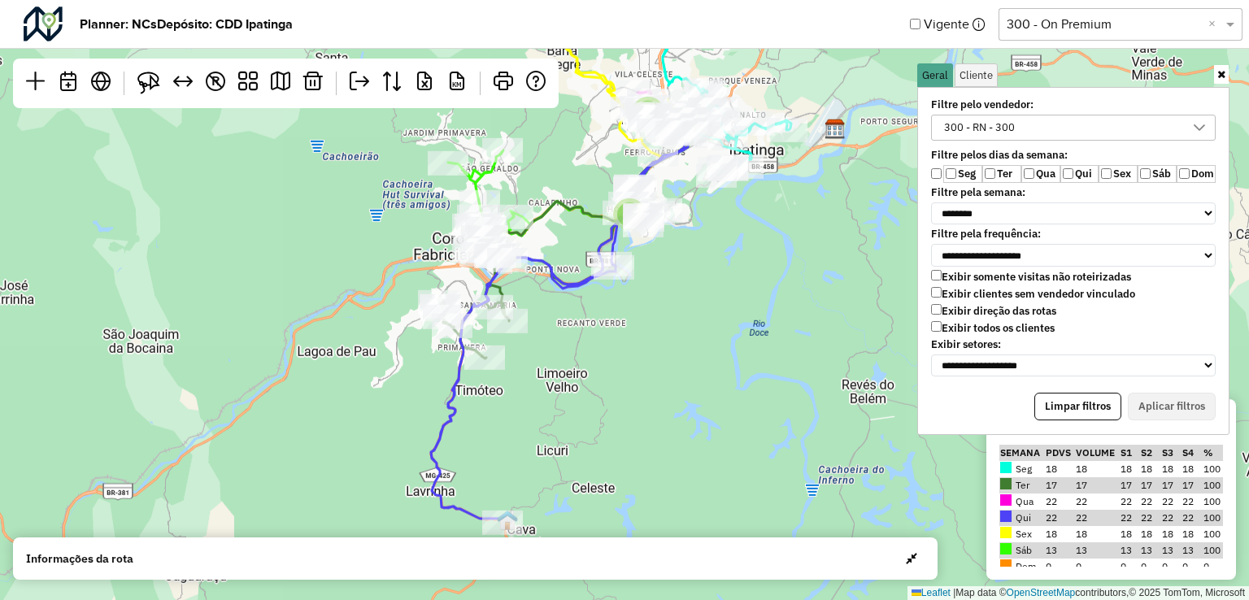
drag, startPoint x: 612, startPoint y: 341, endPoint x: 583, endPoint y: 432, distance: 95.7
click at [579, 443] on div "5 2 ↦ Leaflet | Map data © OpenStreetMap contributors,© 2025 TomTom, Microsoft" at bounding box center [624, 300] width 1249 height 600
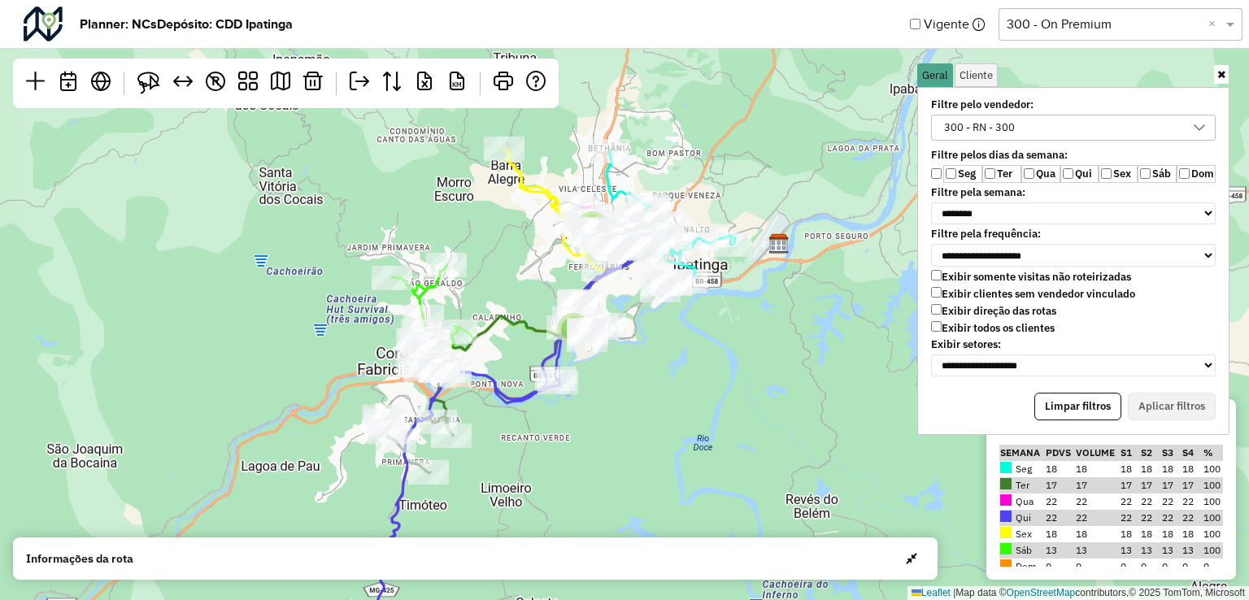
drag, startPoint x: 681, startPoint y: 338, endPoint x: 627, endPoint y: 390, distance: 75.3
click at [627, 390] on div "5 2 ↦ Leaflet | Map data © OpenStreetMap contributors,© 2025 TomTom, Microsoft" at bounding box center [624, 300] width 1249 height 600
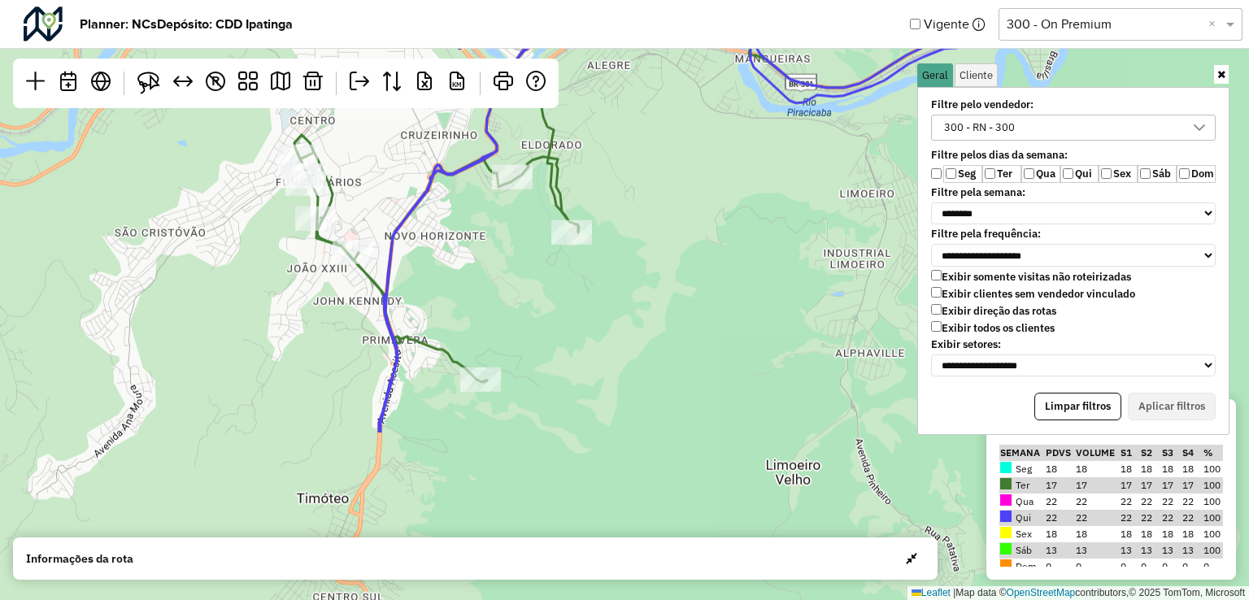
drag, startPoint x: 533, startPoint y: 473, endPoint x: 725, endPoint y: 300, distance: 258.6
click at [728, 278] on div "4 ↦ Leaflet | Map data © OpenStreetMap contributors,© 2025 TomTom, Microsoft" at bounding box center [624, 300] width 1249 height 600
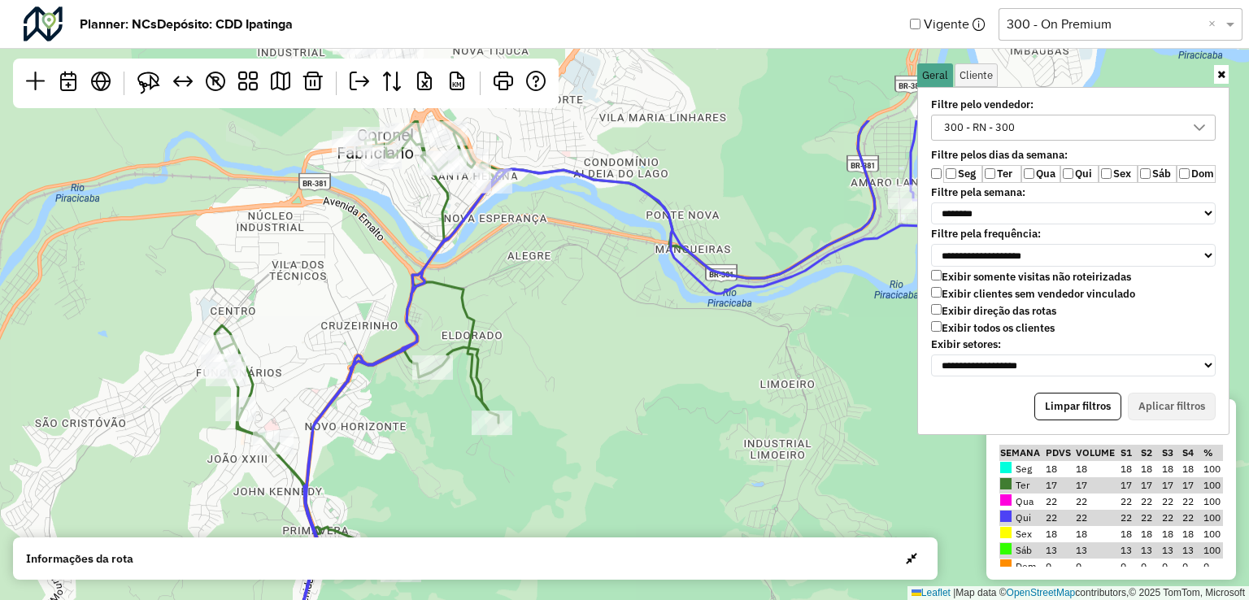
drag, startPoint x: 725, startPoint y: 300, endPoint x: 653, endPoint y: 420, distance: 140.5
click at [647, 465] on div "4 ↦ Leaflet | Map data © OpenStreetMap contributors,© 2025 TomTom, Microsoft" at bounding box center [624, 300] width 1249 height 600
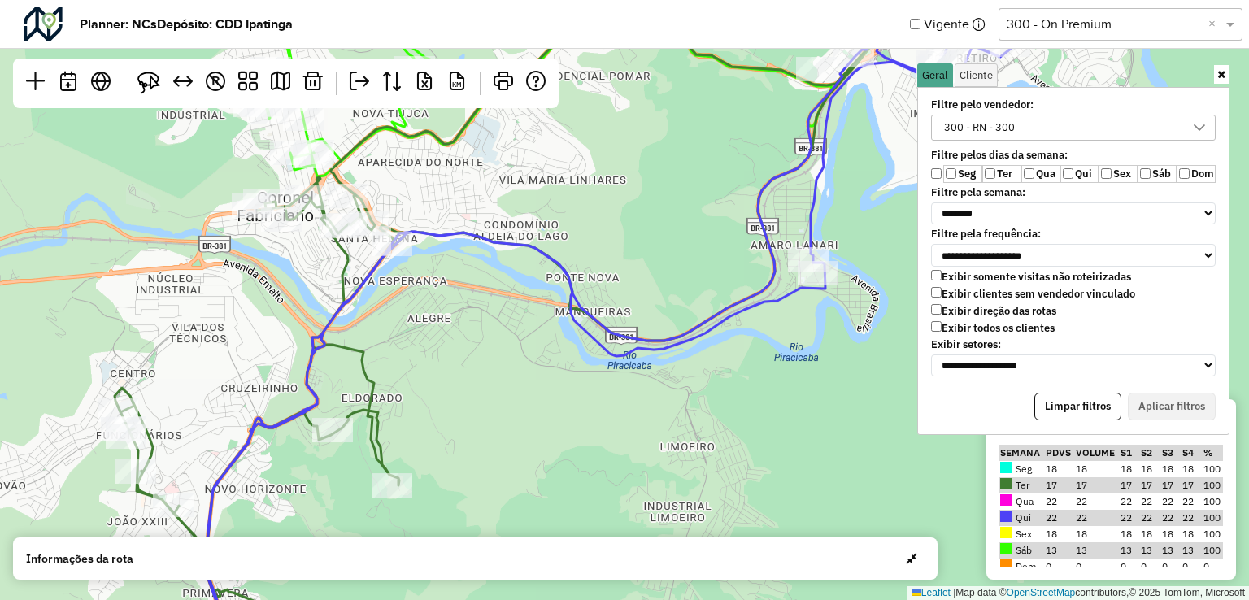
drag, startPoint x: 690, startPoint y: 339, endPoint x: 587, endPoint y: 414, distance: 127.5
click at [587, 414] on div "4 ↦ Leaflet | Map data © OpenStreetMap contributors,© 2025 TomTom, Microsoft" at bounding box center [624, 300] width 1249 height 600
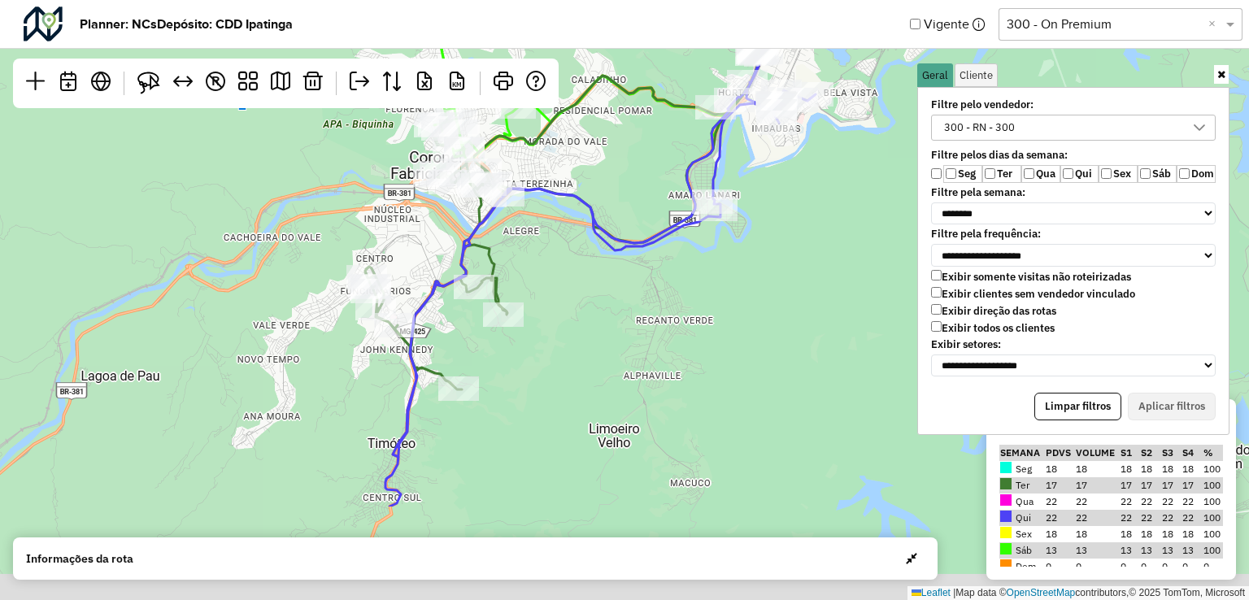
drag, startPoint x: 608, startPoint y: 490, endPoint x: 644, endPoint y: 230, distance: 261.9
click at [644, 230] on div "5 ↦ Leaflet | Map data © OpenStreetMap contributors,© 2025 TomTom, Microsoft" at bounding box center [624, 300] width 1249 height 600
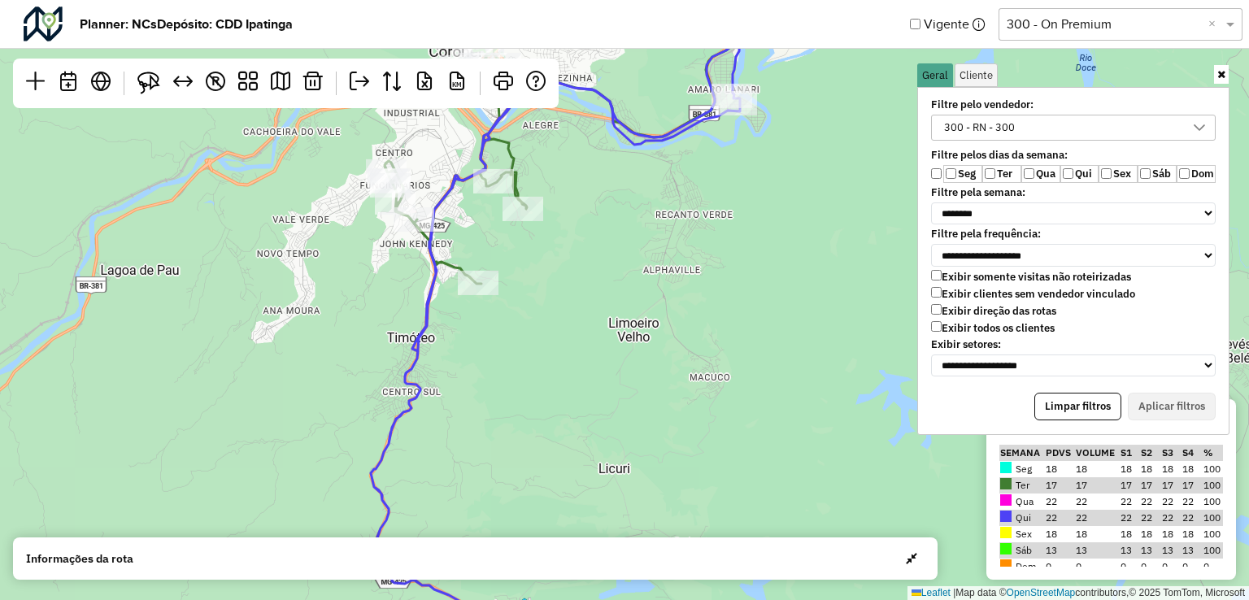
drag, startPoint x: 607, startPoint y: 375, endPoint x: 634, endPoint y: 171, distance: 206.0
click at [634, 171] on div "5 ↦ Leaflet | Map data © OpenStreetMap contributors,© 2025 TomTom, Microsoft" at bounding box center [624, 300] width 1249 height 600
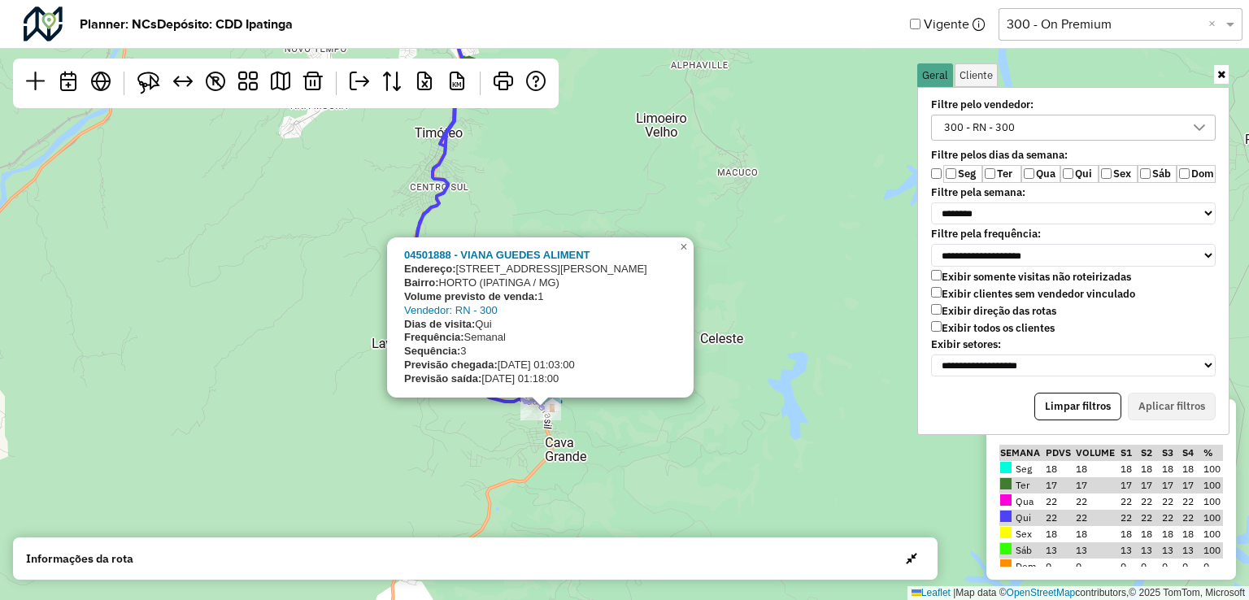
click at [592, 460] on div "5 04501888 - VIANA GUEDES ALIMENT Endereço: [STREET_ADDRESS][PERSON_NAME] (IPAT…" at bounding box center [624, 300] width 1249 height 600
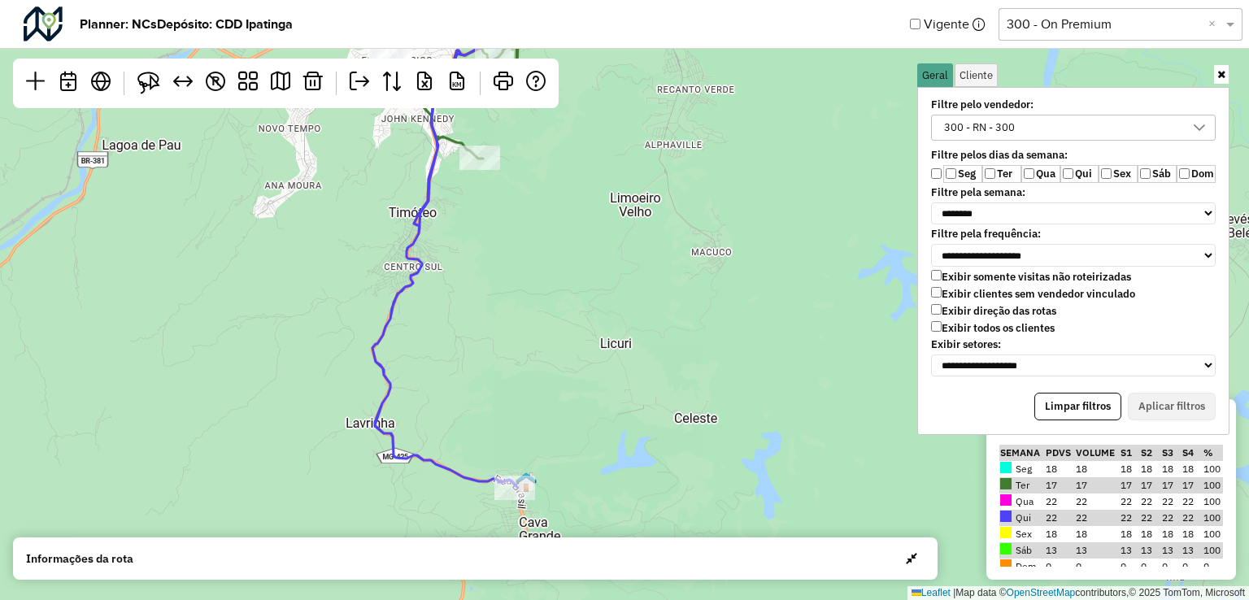
drag, startPoint x: 576, startPoint y: 352, endPoint x: 550, endPoint y: 432, distance: 83.8
click at [550, 432] on div "5 ↦ Leaflet | Map data © OpenStreetMap contributors,© 2025 TomTom, Microsoft" at bounding box center [624, 300] width 1249 height 600
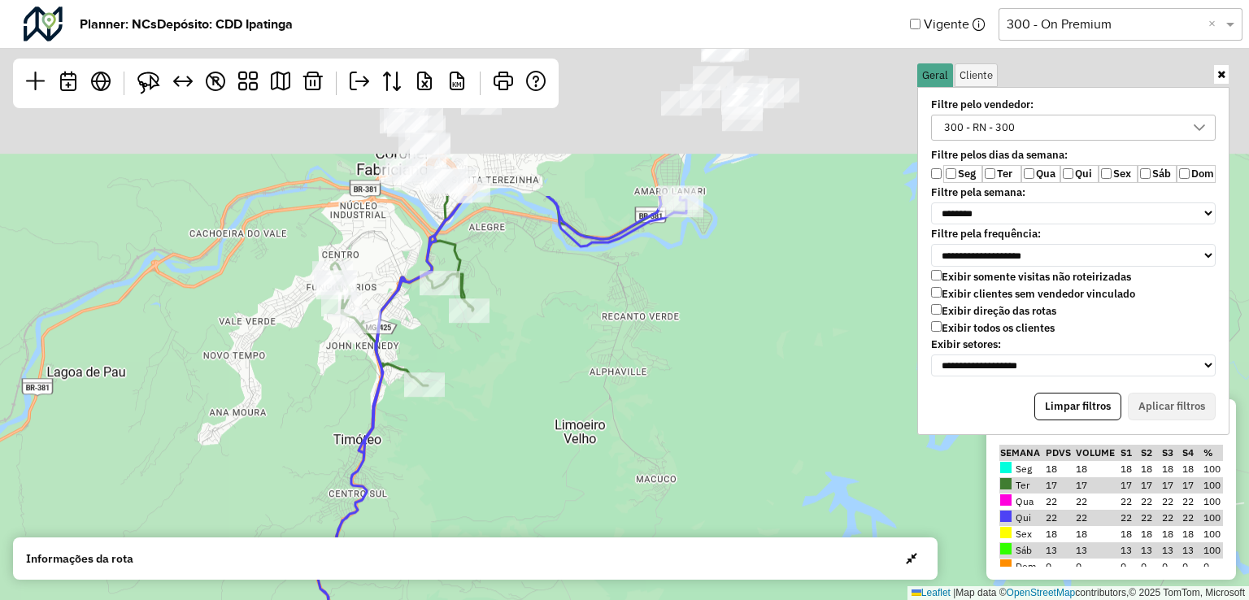
drag, startPoint x: 586, startPoint y: 239, endPoint x: 527, endPoint y: 499, distance: 266.0
click at [529, 499] on div "5 ↦ Leaflet | Map data © OpenStreetMap contributors,© 2025 TomTom, Microsoft" at bounding box center [624, 300] width 1249 height 600
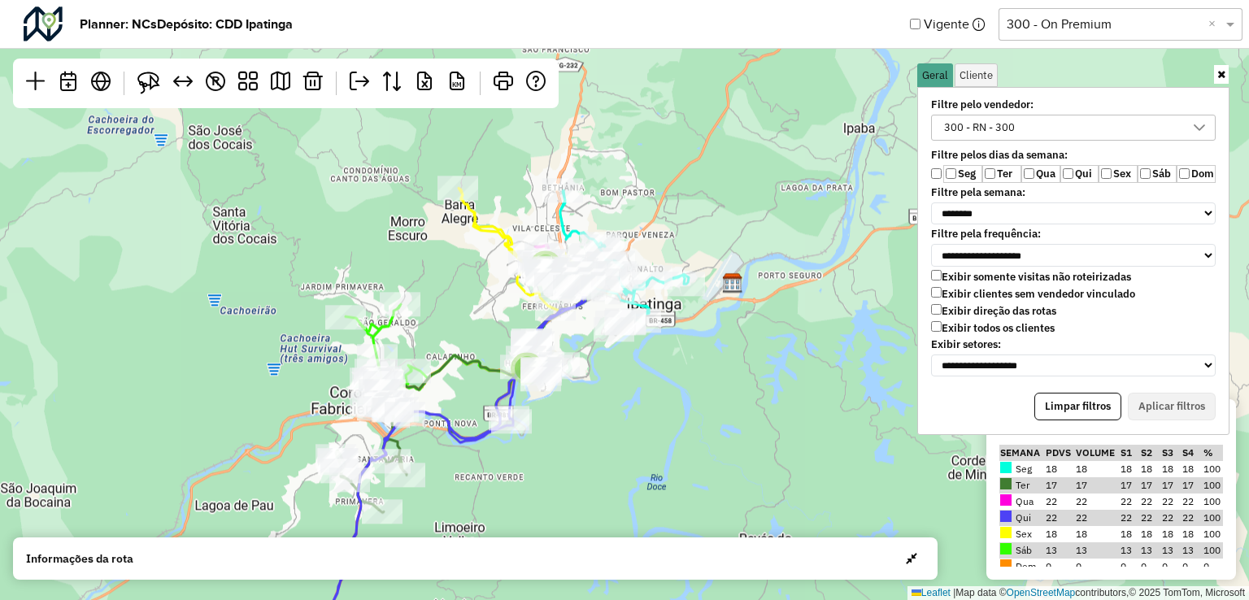
drag, startPoint x: 676, startPoint y: 279, endPoint x: 549, endPoint y: 435, distance: 201.2
click at [549, 435] on div "5 2 ↦ Leaflet | Map data © OpenStreetMap contributors,© 2025 TomTom, Microsoft" at bounding box center [624, 300] width 1249 height 600
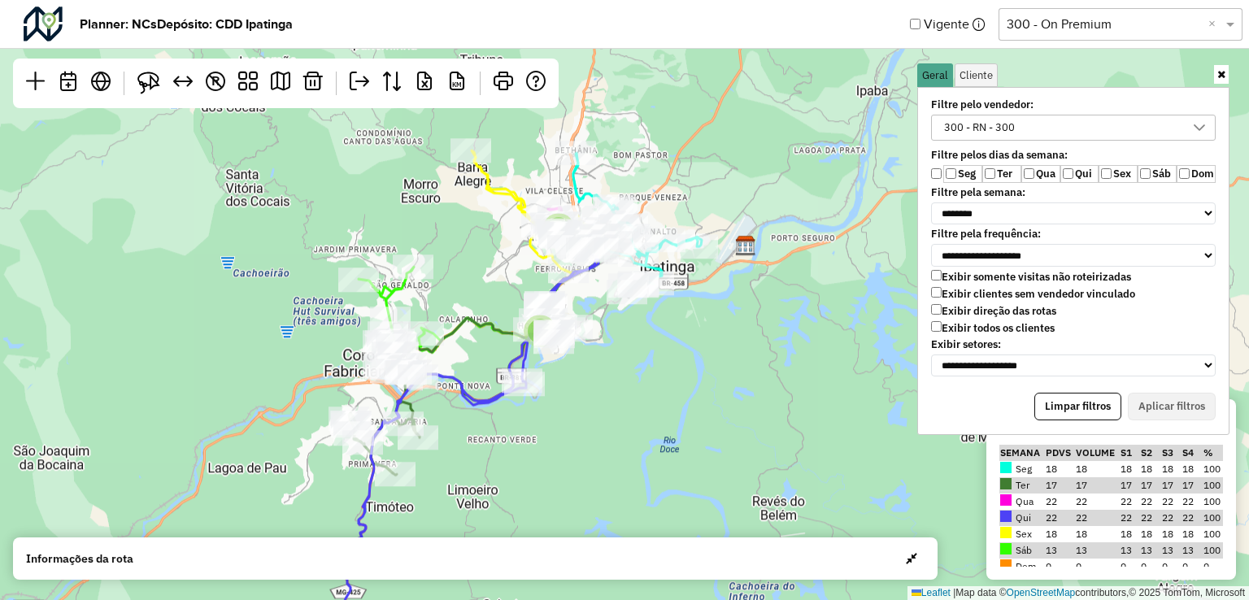
drag, startPoint x: 677, startPoint y: 429, endPoint x: 690, endPoint y: 391, distance: 39.6
click at [690, 391] on div "5 2 ↦ Leaflet | Map data © OpenStreetMap contributors,© 2025 TomTom, Microsoft" at bounding box center [624, 300] width 1249 height 600
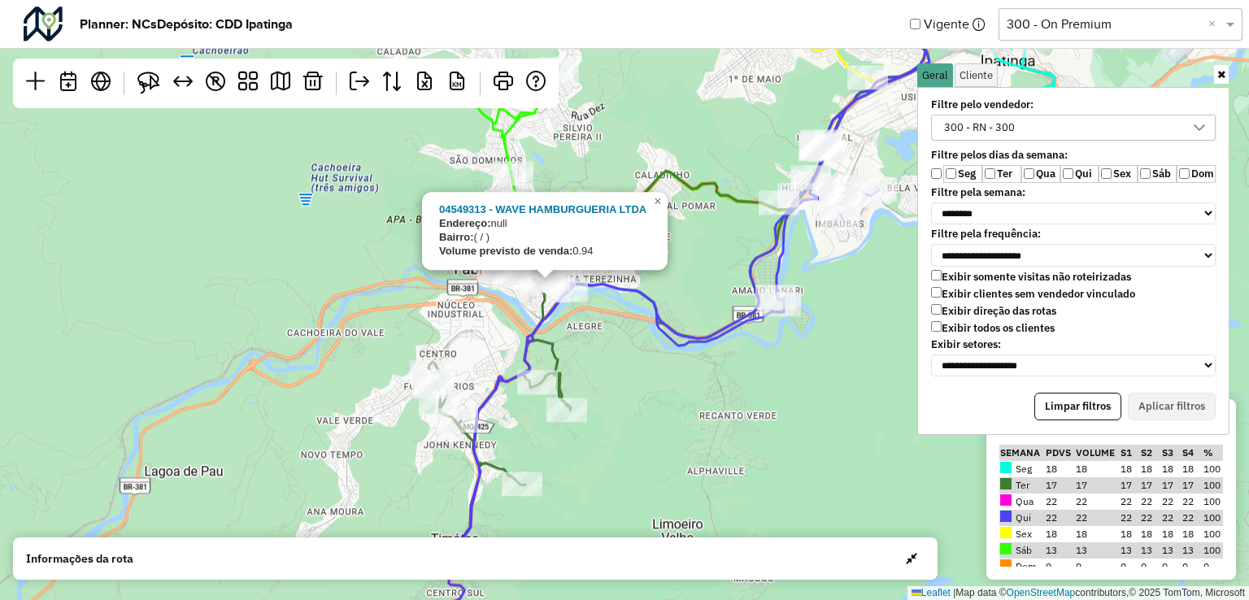
click at [651, 355] on div "5 04549313 - WAVE HAMBURGUERIA LTDA Endereço: null Bairro: ( / ) Volume previst…" at bounding box center [624, 300] width 1249 height 600
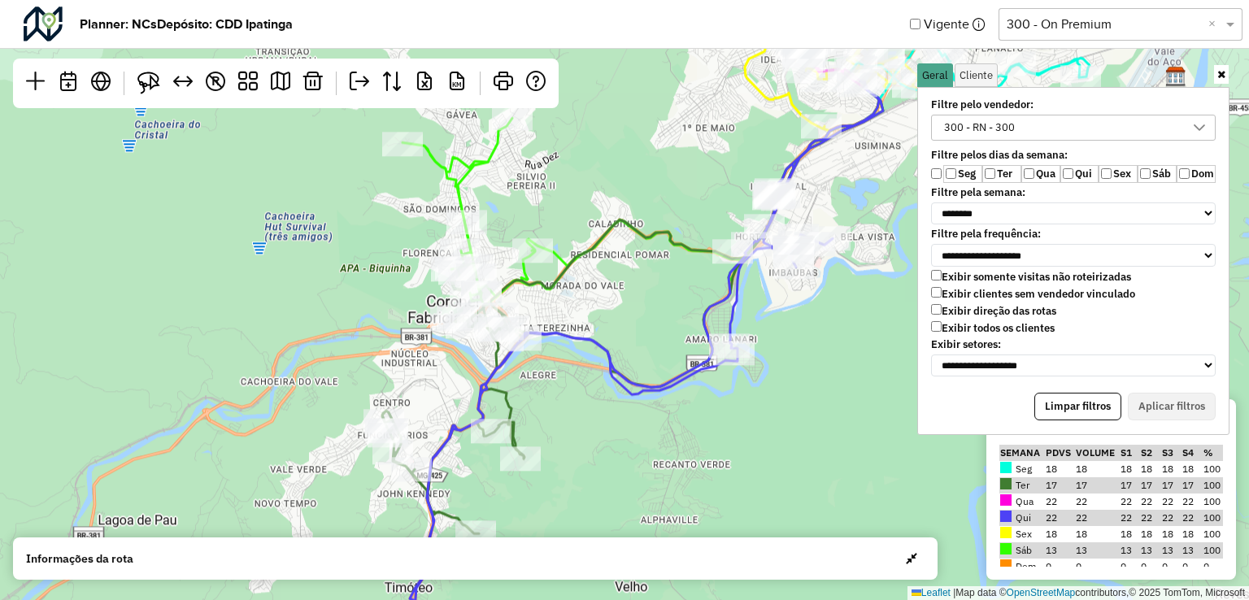
drag, startPoint x: 695, startPoint y: 250, endPoint x: 618, endPoint y: 312, distance: 98.3
click at [618, 312] on div "5 ↦ Leaflet | Map data © OpenStreetMap contributors,© 2025 TomTom, Microsoft" at bounding box center [624, 300] width 1249 height 600
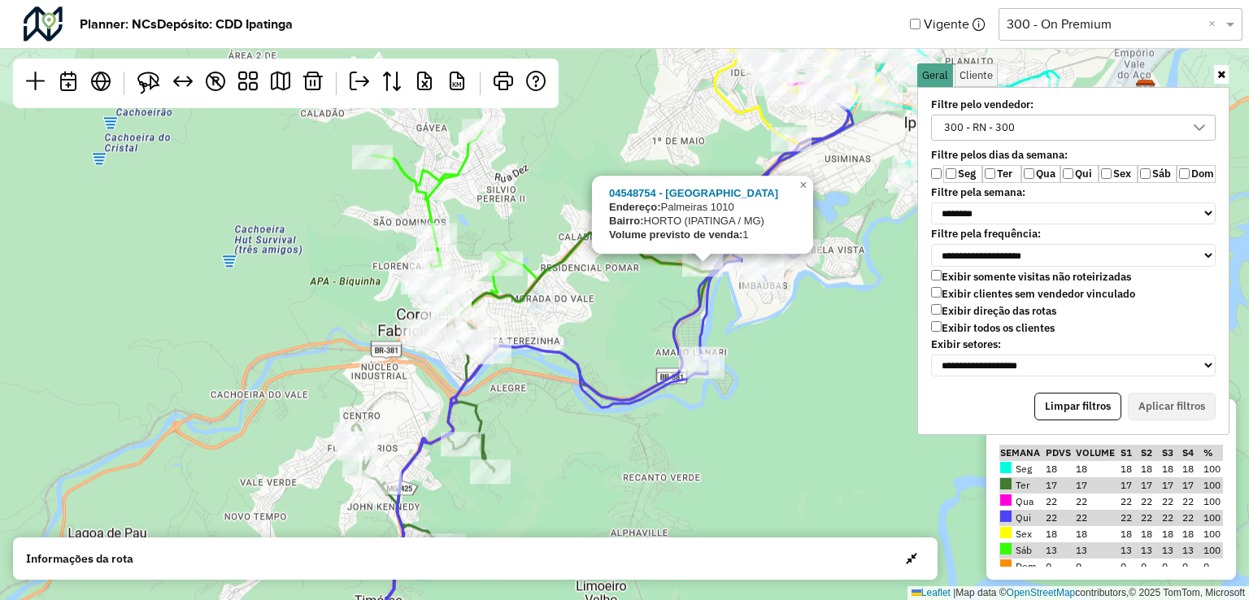
click at [634, 312] on div "5 04548754 - [GEOGRAPHIC_DATA] Endereço: [GEOGRAPHIC_DATA]: HORTO ([GEOGRAPHIC_…" at bounding box center [624, 300] width 1249 height 600
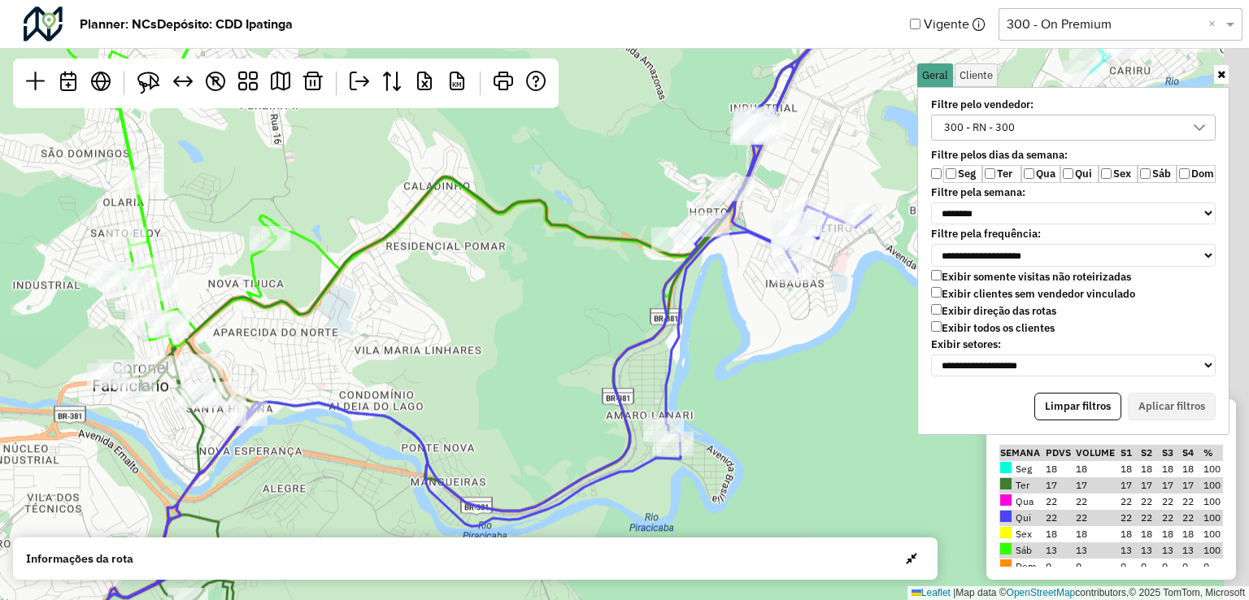
drag, startPoint x: 679, startPoint y: 281, endPoint x: 537, endPoint y: 323, distance: 148.5
click at [537, 323] on div "4 ↦ Leaflet | Map data © OpenStreetMap contributors,© 2025 TomTom, Microsoft" at bounding box center [624, 300] width 1249 height 600
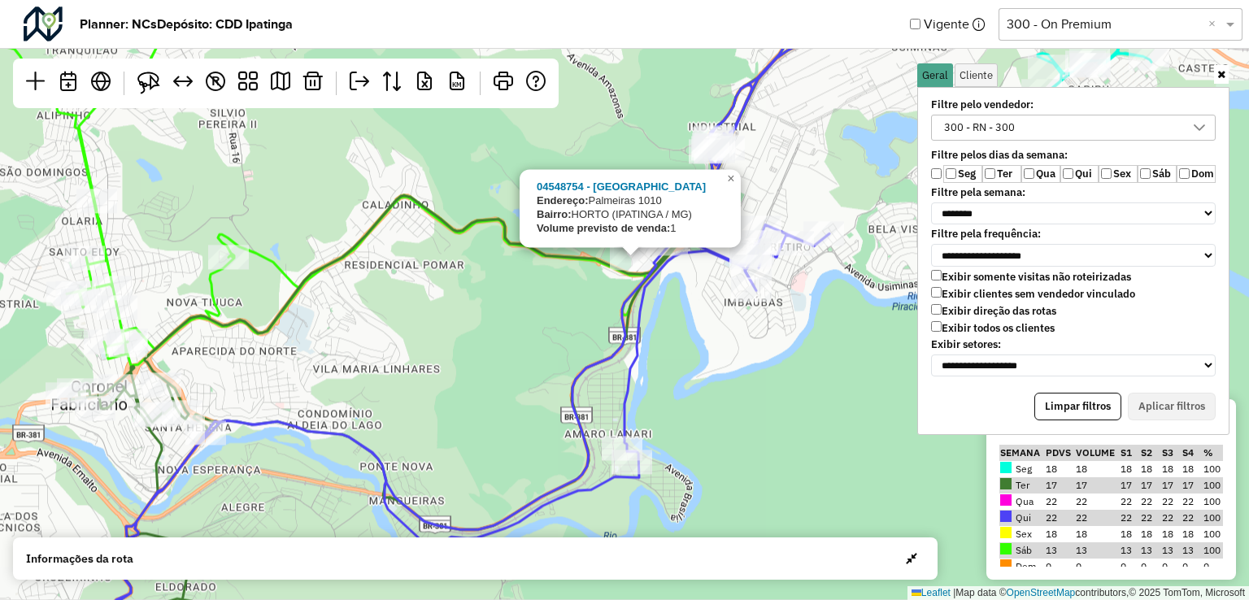
click at [773, 369] on div "4 04548754 - [GEOGRAPHIC_DATA] Endereço: [GEOGRAPHIC_DATA]: HORTO ([GEOGRAPHIC_…" at bounding box center [624, 300] width 1249 height 600
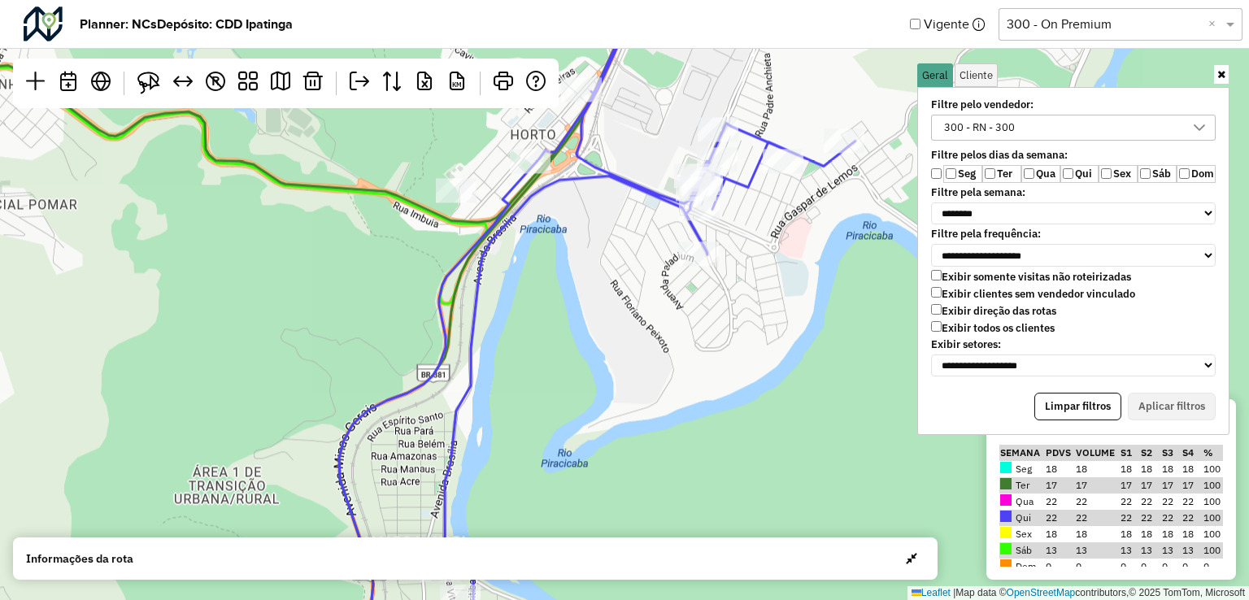
drag, startPoint x: 779, startPoint y: 255, endPoint x: 755, endPoint y: 349, distance: 97.4
click at [756, 349] on div "↦ Leaflet | Map data © OpenStreetMap contributors,© 2025 TomTom, Microsoft" at bounding box center [624, 300] width 1249 height 600
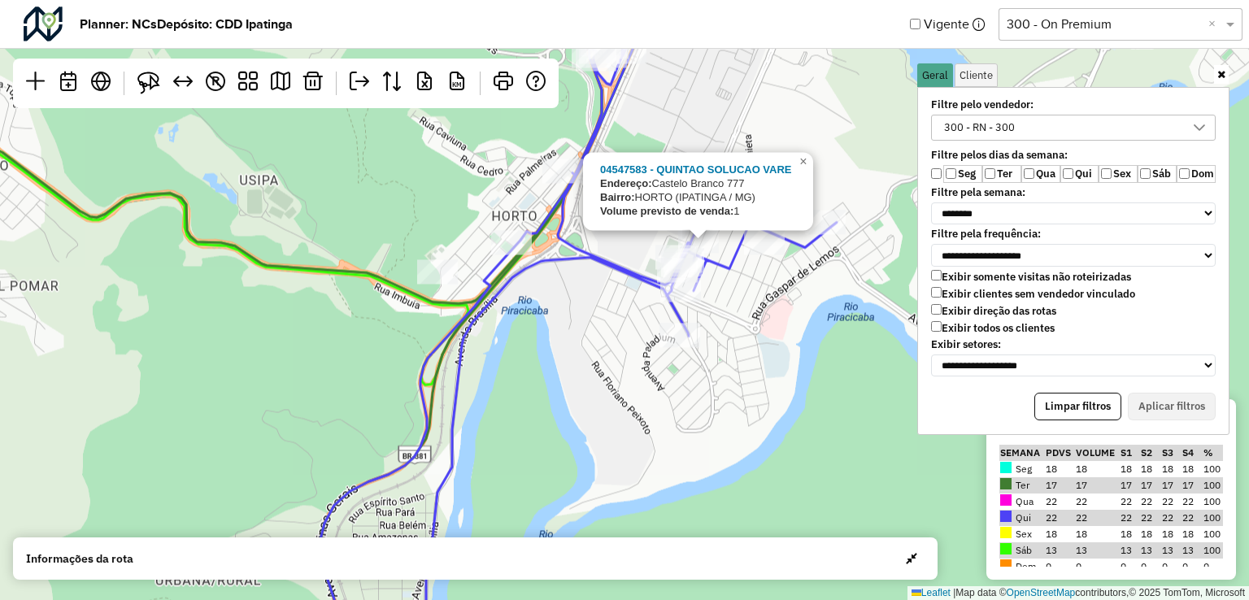
click at [829, 457] on div "3 04547583 - [GEOGRAPHIC_DATA] VARE Endereço: [GEOGRAPHIC_DATA] 777 Bairro: HOR…" at bounding box center [624, 300] width 1249 height 600
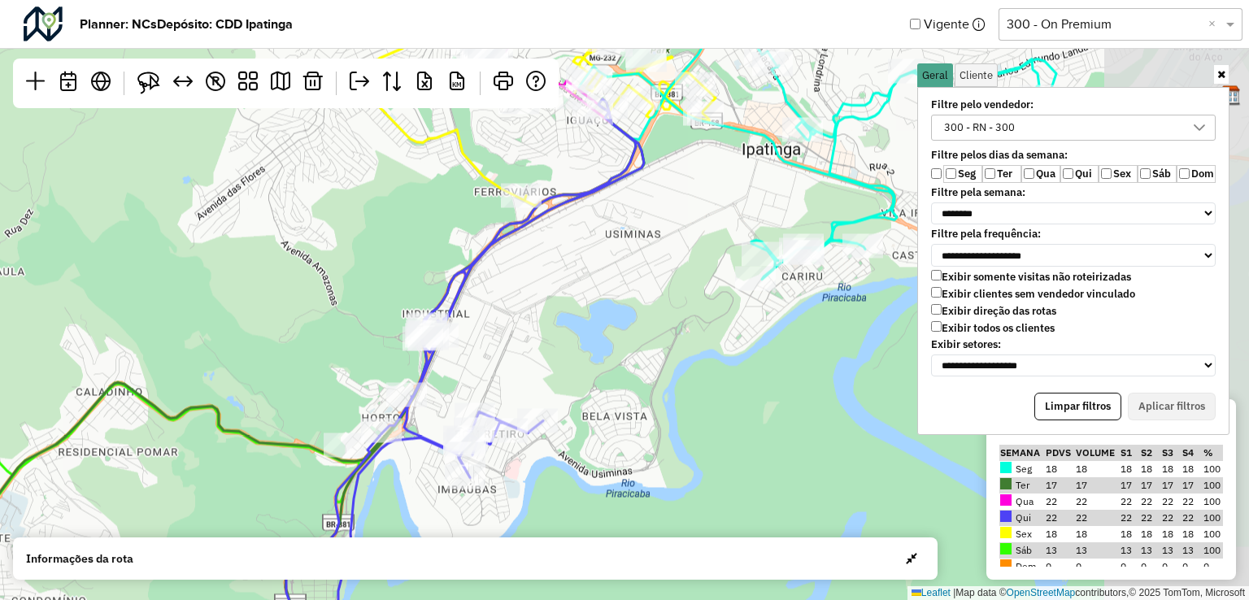
drag, startPoint x: 808, startPoint y: 258, endPoint x: 368, endPoint y: 370, distance: 454.9
click at [368, 368] on div "4 ↦ Leaflet | Map data © OpenStreetMap contributors,© 2025 TomTom, Microsoft" at bounding box center [624, 300] width 1249 height 600
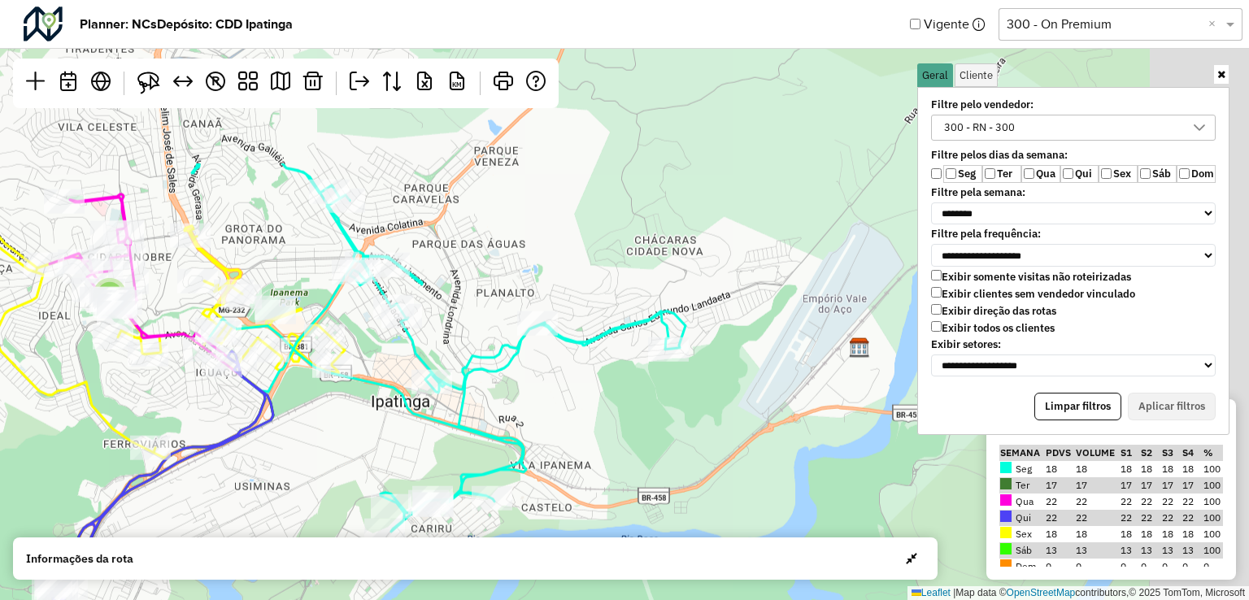
drag, startPoint x: 756, startPoint y: 294, endPoint x: 537, endPoint y: 516, distance: 312.9
click at [537, 516] on div "4 ↦ Leaflet | Map data © OpenStreetMap contributors,© 2025 TomTom, Microsoft" at bounding box center [624, 300] width 1249 height 600
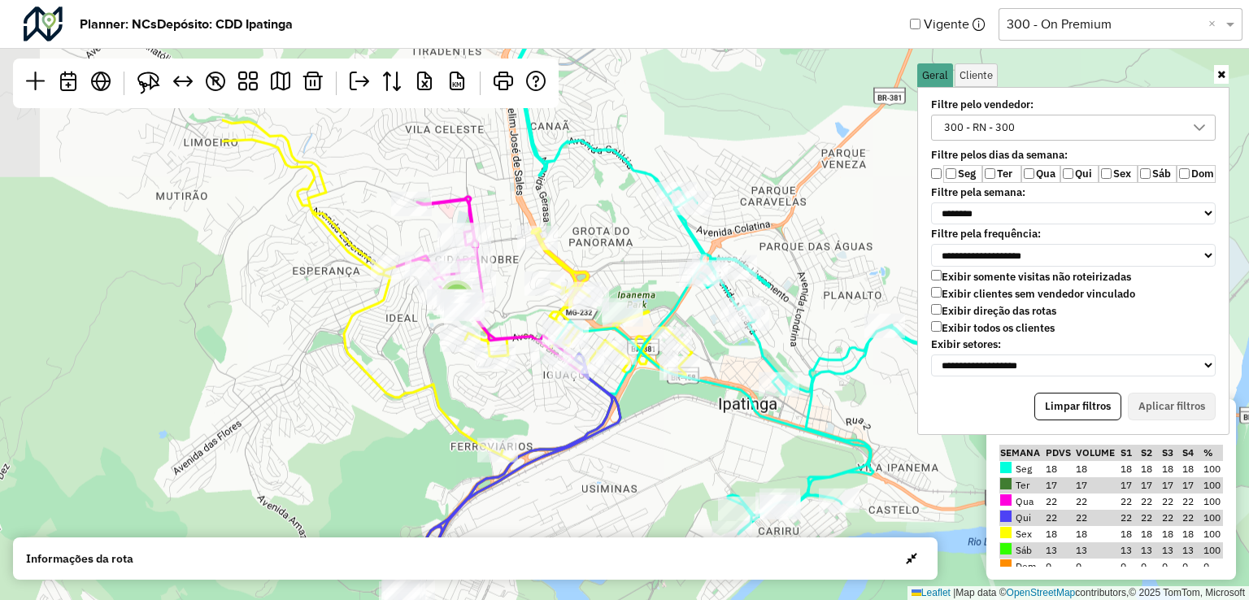
drag, startPoint x: 560, startPoint y: 404, endPoint x: 908, endPoint y: 407, distance: 347.3
click at [908, 407] on div "4 ↦ Leaflet | Map data © OpenStreetMap contributors,© 2025 TomTom, Microsoft" at bounding box center [624, 300] width 1249 height 600
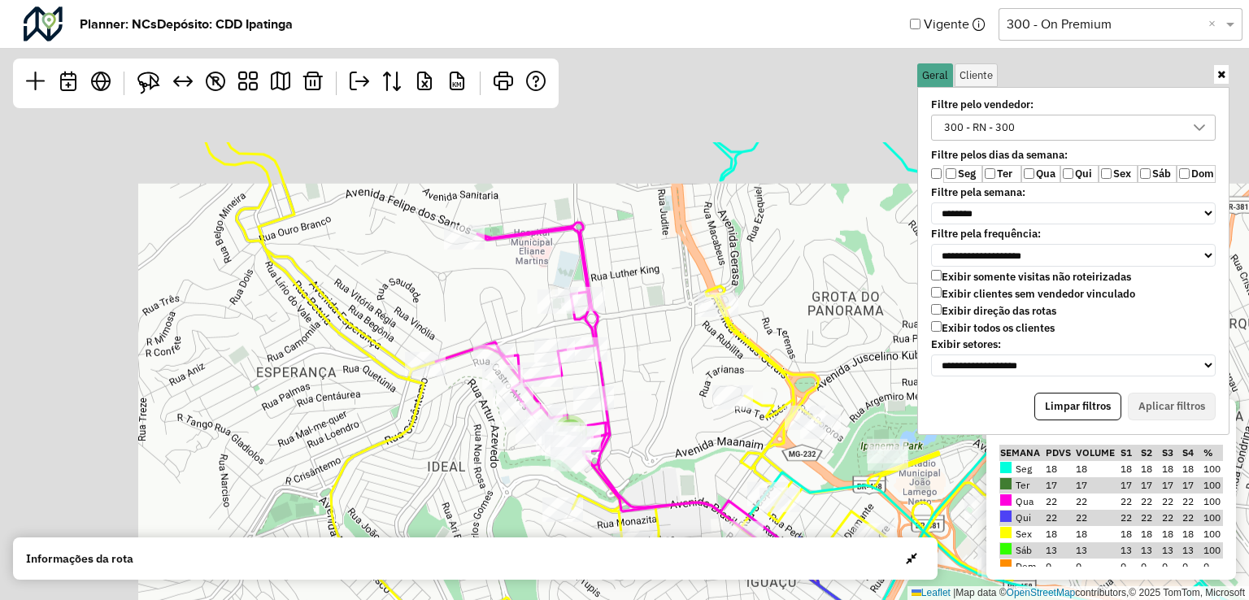
drag, startPoint x: 501, startPoint y: 248, endPoint x: 610, endPoint y: 455, distance: 234.3
click at [681, 450] on div "3 ↦ Leaflet | Map data © OpenStreetMap contributors,© 2025 TomTom, Microsoft" at bounding box center [624, 300] width 1249 height 600
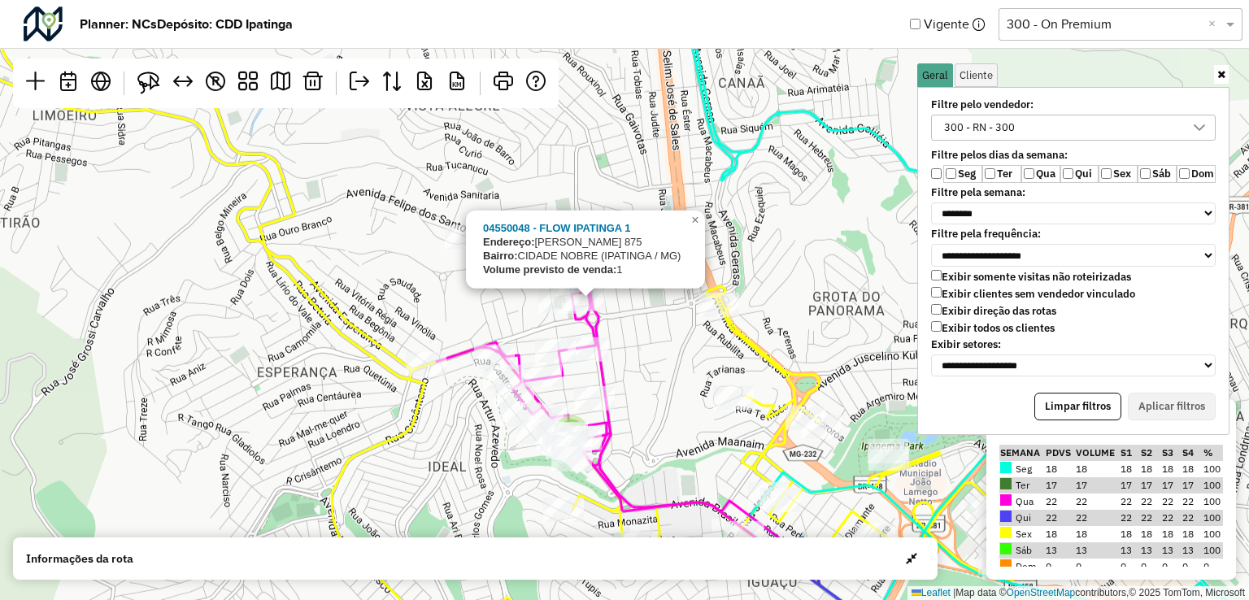
click at [438, 296] on div "3 04550048 - FLOW IPATINGA 1 Endereço: [PERSON_NAME][STREET_ADDRESS] Bairro: CI…" at bounding box center [624, 300] width 1249 height 600
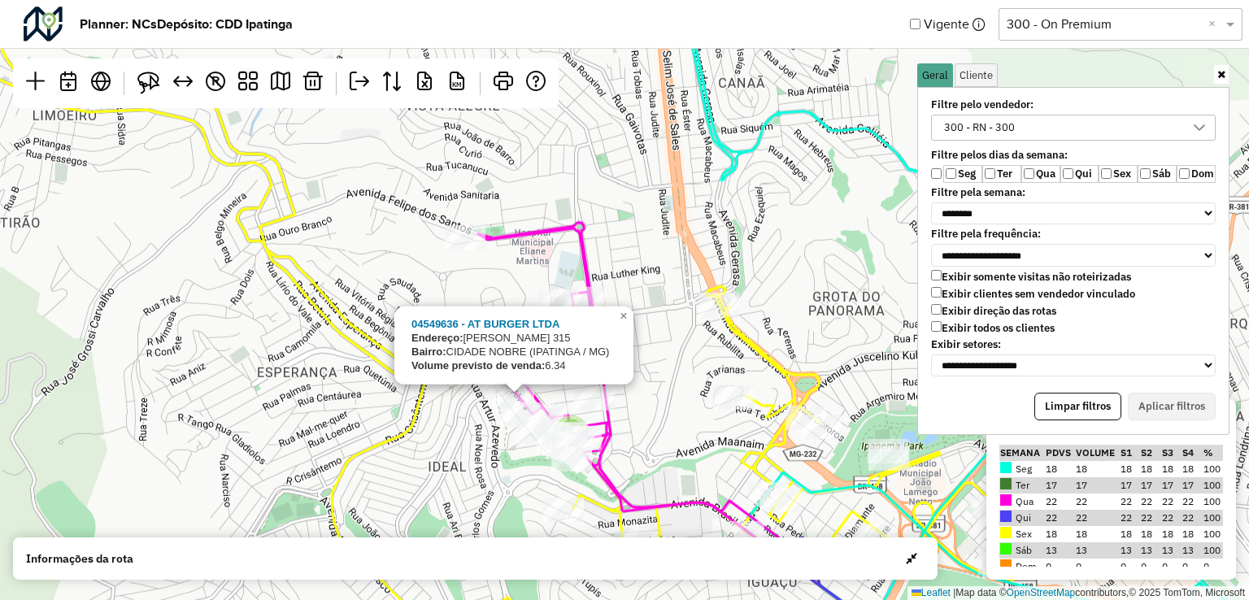
click at [319, 241] on div "3 04549636 - AT BURGER LTDA Endereço: [GEOGRAPHIC_DATA] 315 Bairro: CIDADE NOBR…" at bounding box center [624, 300] width 1249 height 600
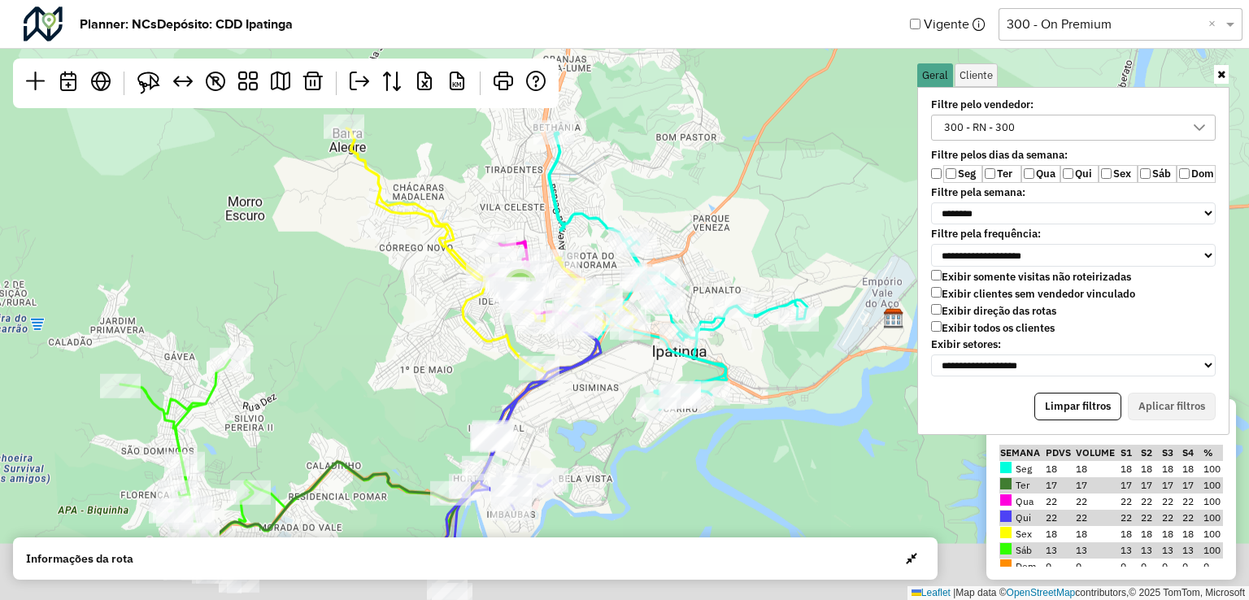
drag, startPoint x: 658, startPoint y: 294, endPoint x: 669, endPoint y: 170, distance: 125.0
click at [669, 170] on div "5 ↦ Leaflet | Map data © OpenStreetMap contributors,© 2025 TomTom, Microsoft" at bounding box center [624, 300] width 1249 height 600
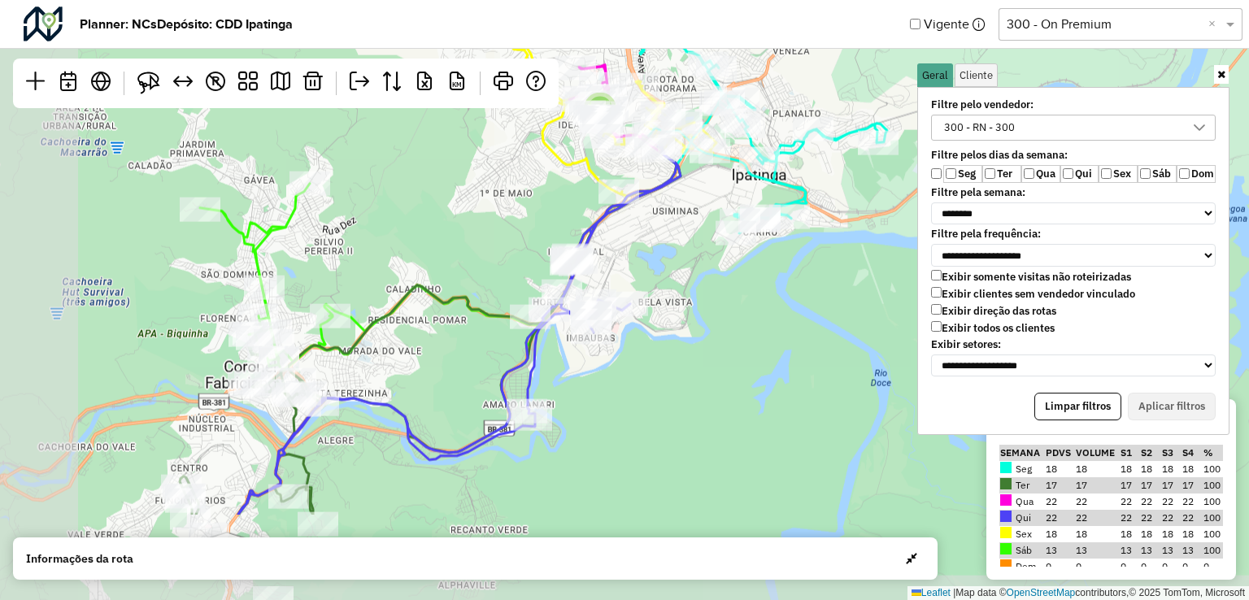
drag, startPoint x: 656, startPoint y: 490, endPoint x: 735, endPoint y: 342, distance: 167.0
click at [735, 342] on div "5 ↦ Leaflet | Map data © OpenStreetMap contributors,© 2025 TomTom, Microsoft" at bounding box center [624, 300] width 1249 height 600
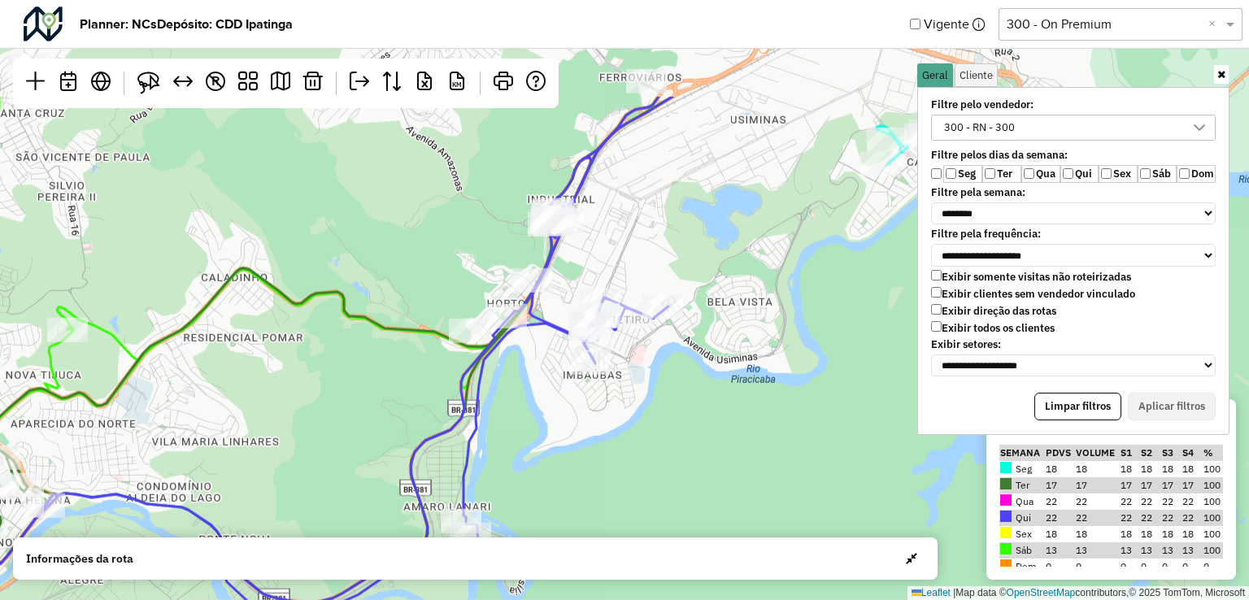
drag, startPoint x: 622, startPoint y: 339, endPoint x: 709, endPoint y: 518, distance: 199.0
click at [709, 518] on div "4 ↦ Leaflet | Map data © OpenStreetMap contributors,© 2025 TomTom, Microsoft" at bounding box center [624, 300] width 1249 height 600
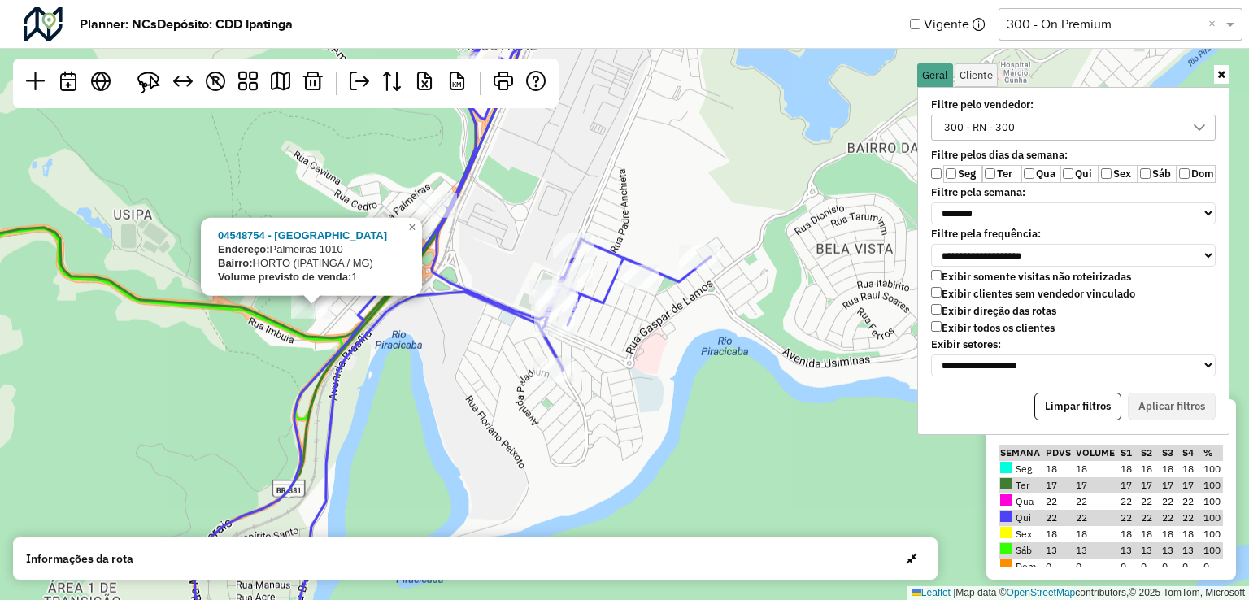
click at [276, 394] on div "3 04548754 - [GEOGRAPHIC_DATA] Endereço: [GEOGRAPHIC_DATA]: HORTO ([GEOGRAPHIC_…" at bounding box center [624, 300] width 1249 height 600
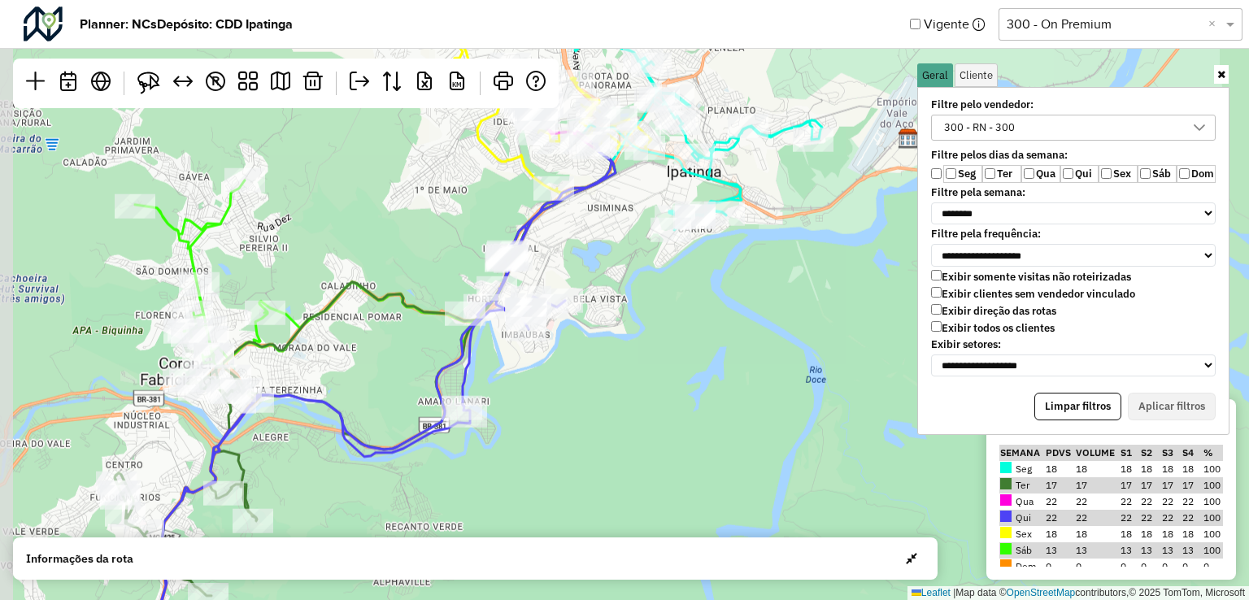
drag, startPoint x: 472, startPoint y: 429, endPoint x: 564, endPoint y: 386, distance: 102.2
click at [564, 386] on div "5 ↦ Leaflet | Map data © OpenStreetMap contributors,© 2025 TomTom, Microsoft" at bounding box center [624, 300] width 1249 height 600
click at [550, 431] on div "5 ↦ Leaflet | Map data © OpenStreetMap contributors,© 2025 TomTom, Microsoft" at bounding box center [624, 300] width 1249 height 600
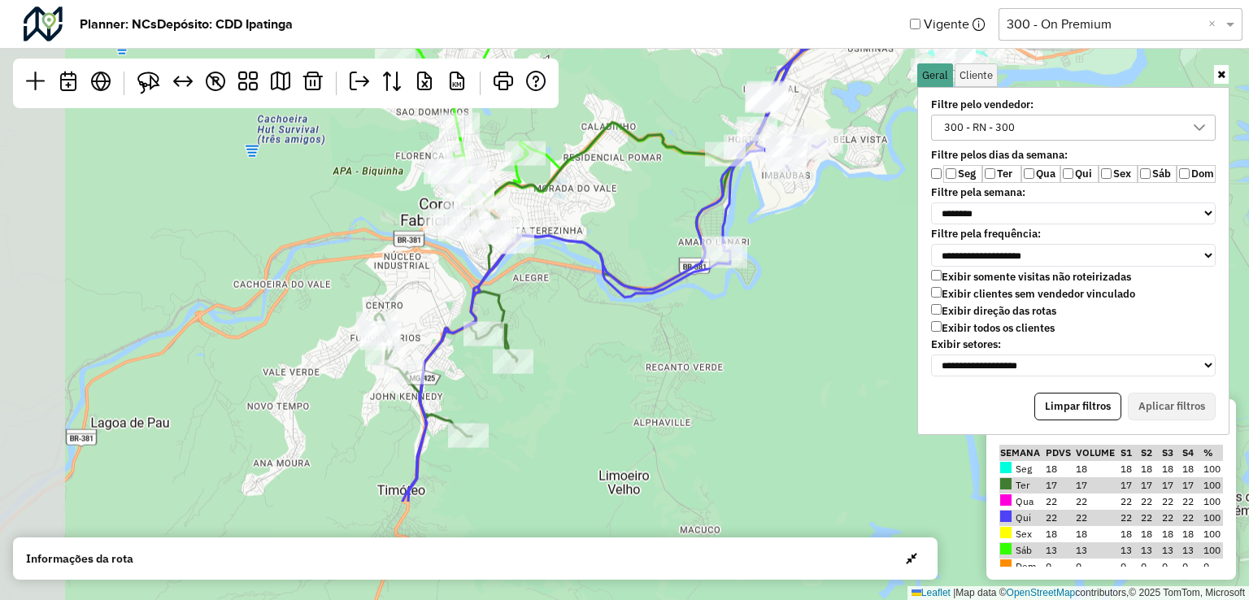
drag, startPoint x: 498, startPoint y: 431, endPoint x: 651, endPoint y: 395, distance: 157.0
click at [664, 338] on div "5 ↦ Leaflet | Map data © OpenStreetMap contributors,© 2025 TomTom, Microsoft" at bounding box center [624, 300] width 1249 height 600
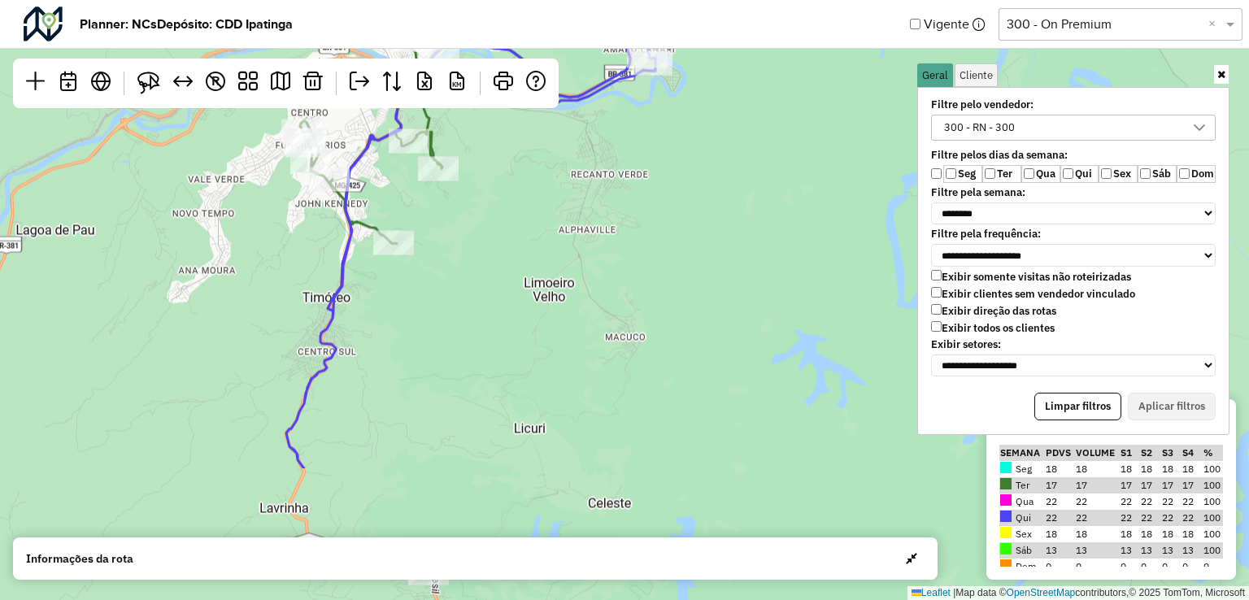
drag, startPoint x: 622, startPoint y: 490, endPoint x: 547, endPoint y: 298, distance: 206.3
click at [547, 298] on div "5 ↦ Leaflet | Map data © OpenStreetMap contributors,© 2025 TomTom, Microsoft" at bounding box center [624, 300] width 1249 height 600
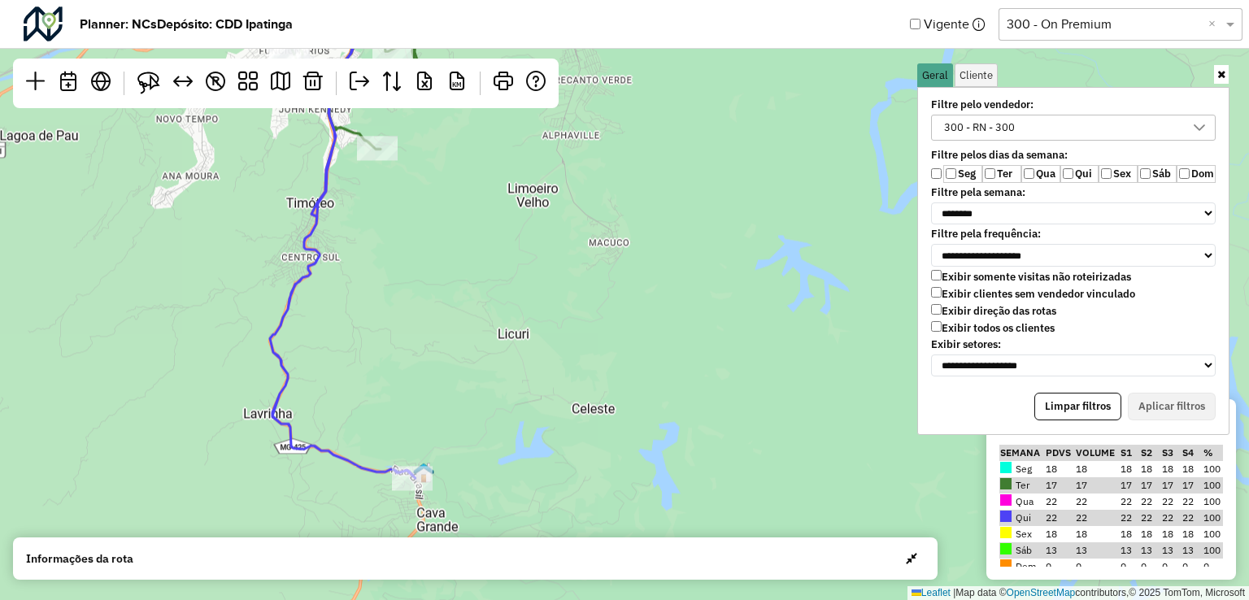
drag, startPoint x: 356, startPoint y: 515, endPoint x: 233, endPoint y: 518, distance: 123.7
click at [233, 518] on div "5 ↦ Leaflet | Map data © OpenStreetMap contributors,© 2025 TomTom, Microsoft" at bounding box center [624, 300] width 1249 height 600
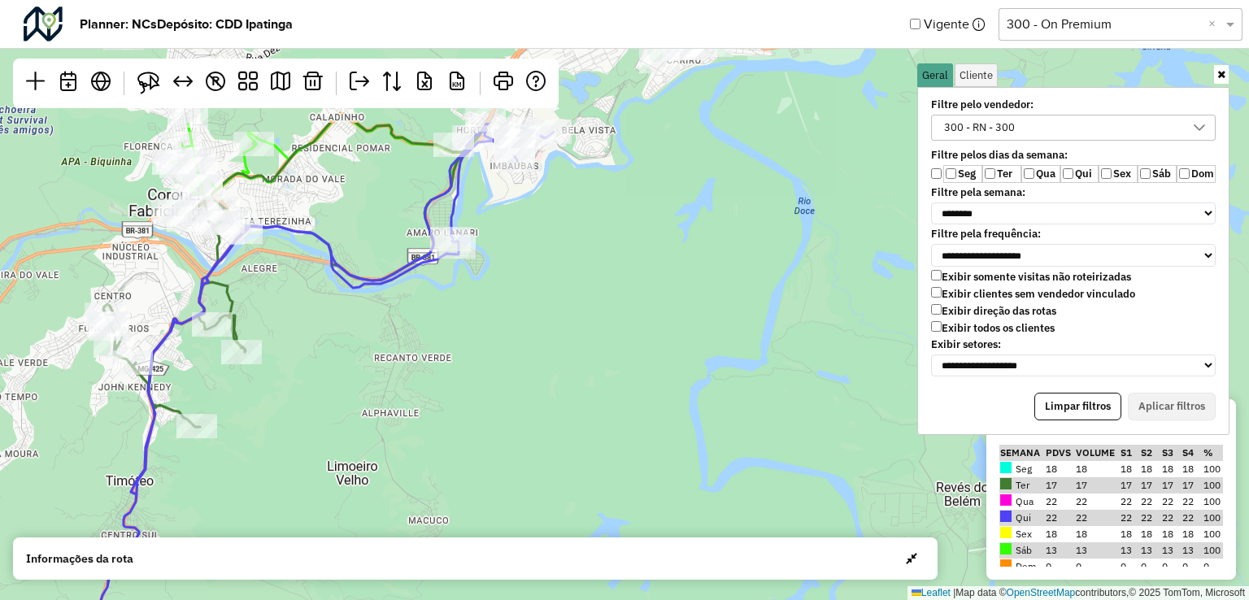
drag, startPoint x: 410, startPoint y: 355, endPoint x: 324, endPoint y: 554, distance: 216.4
click at [324, 554] on hb-planner "**********" at bounding box center [624, 300] width 1249 height 600
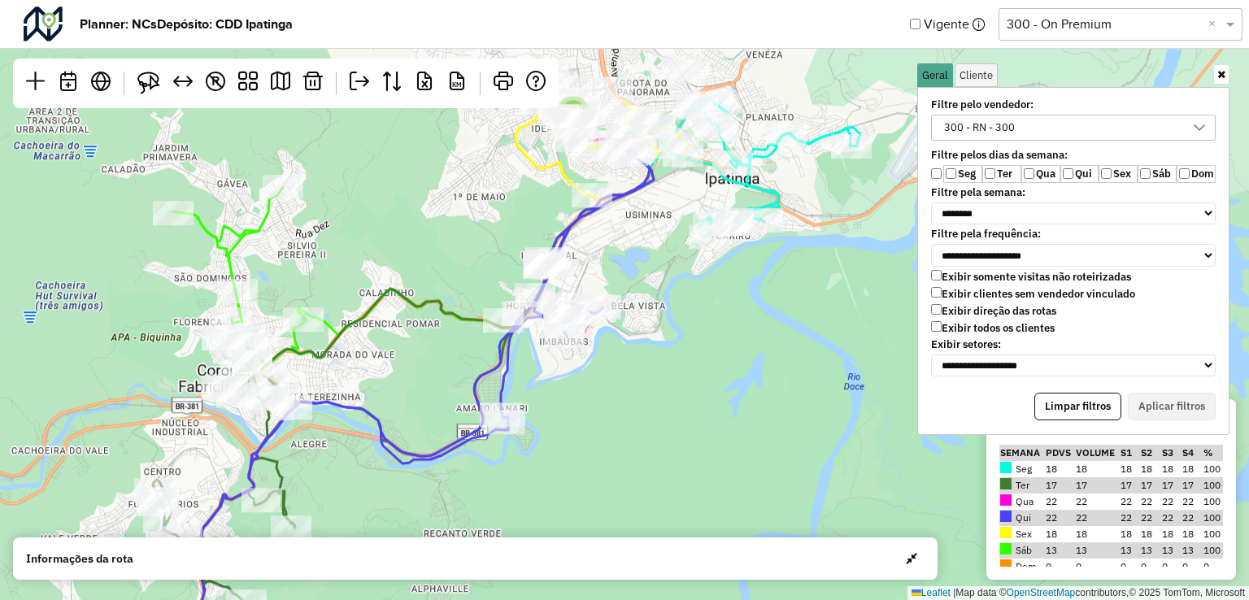
drag, startPoint x: 372, startPoint y: 418, endPoint x: 442, endPoint y: 551, distance: 150.3
click at [442, 551] on hb-planner "**********" at bounding box center [624, 300] width 1249 height 600
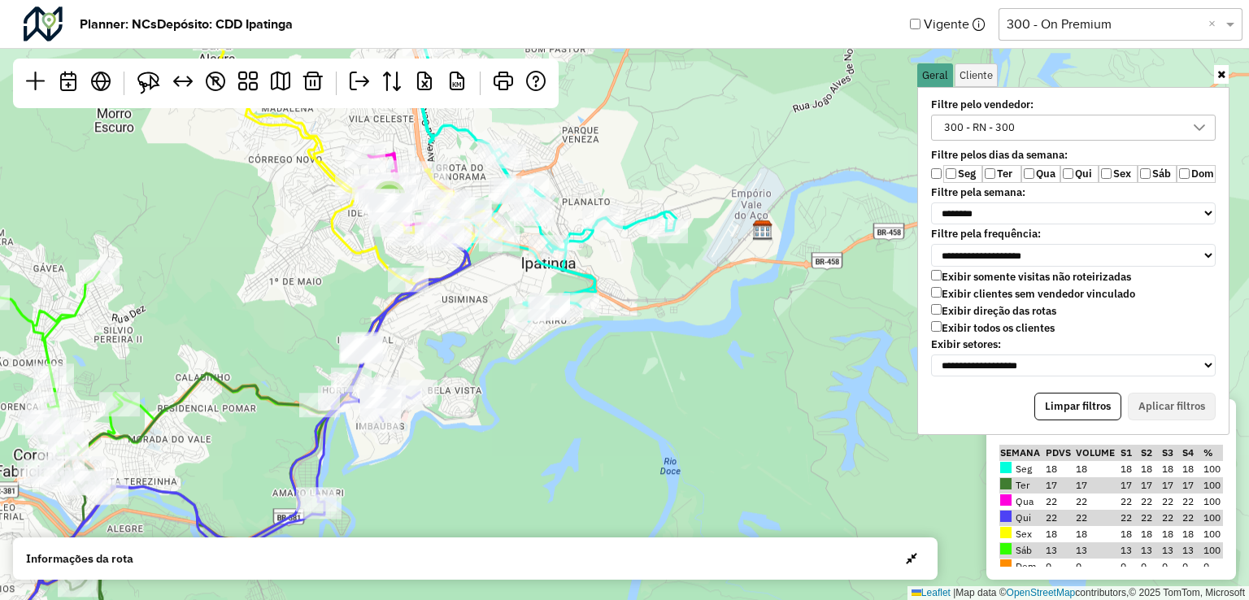
drag, startPoint x: 616, startPoint y: 438, endPoint x: 430, endPoint y: 515, distance: 201.3
click at [429, 521] on div "5 ↦ Leaflet | Map data © OpenStreetMap contributors,© 2025 TomTom, Microsoft" at bounding box center [624, 300] width 1249 height 600
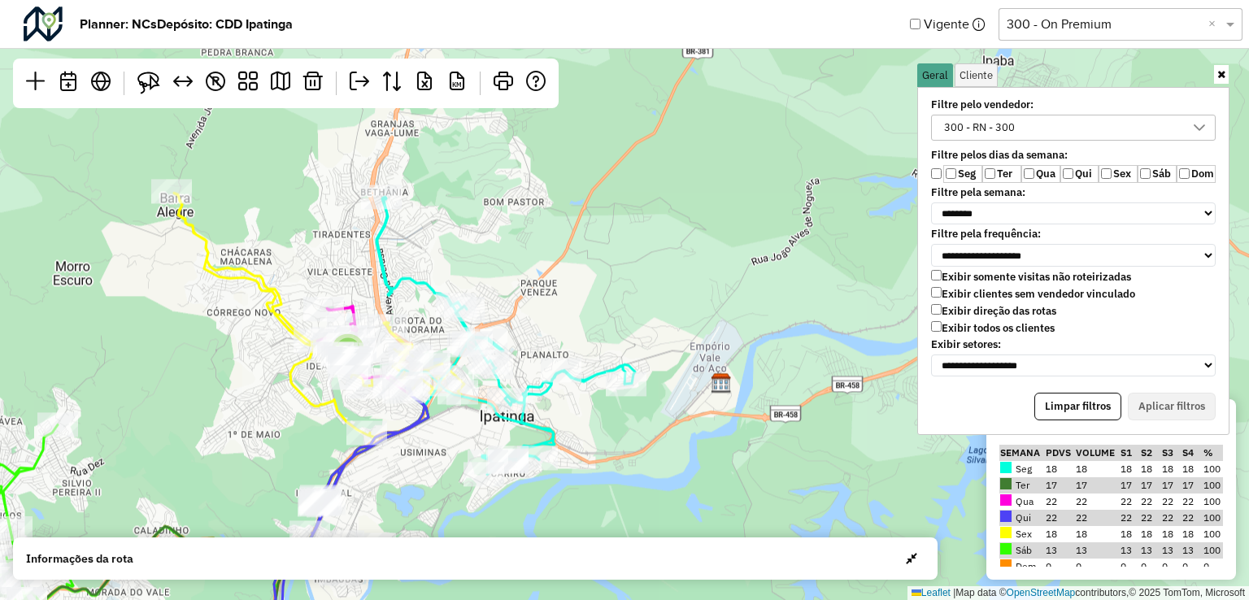
drag, startPoint x: 536, startPoint y: 423, endPoint x: 495, endPoint y: 575, distance: 157.4
click at [495, 575] on hb-planner "**********" at bounding box center [624, 300] width 1249 height 600
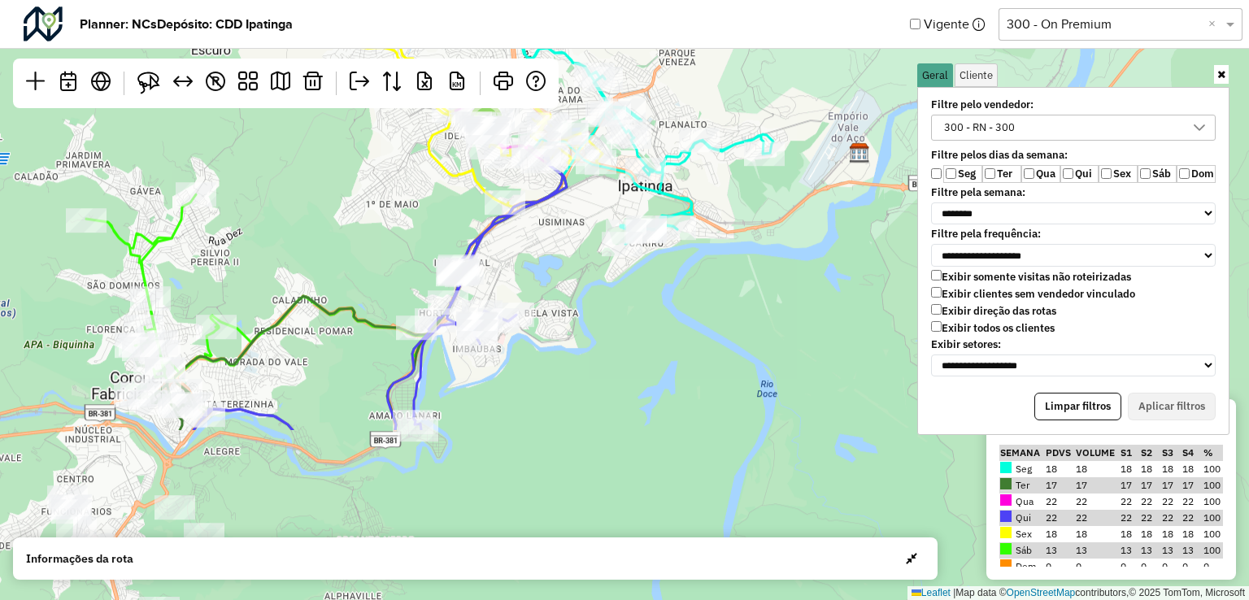
drag, startPoint x: 539, startPoint y: 475, endPoint x: 673, endPoint y: 251, distance: 260.8
click at [673, 251] on div "5 ↦ Leaflet | Map data © OpenStreetMap contributors,© 2025 TomTom, Microsoft" at bounding box center [624, 300] width 1249 height 600
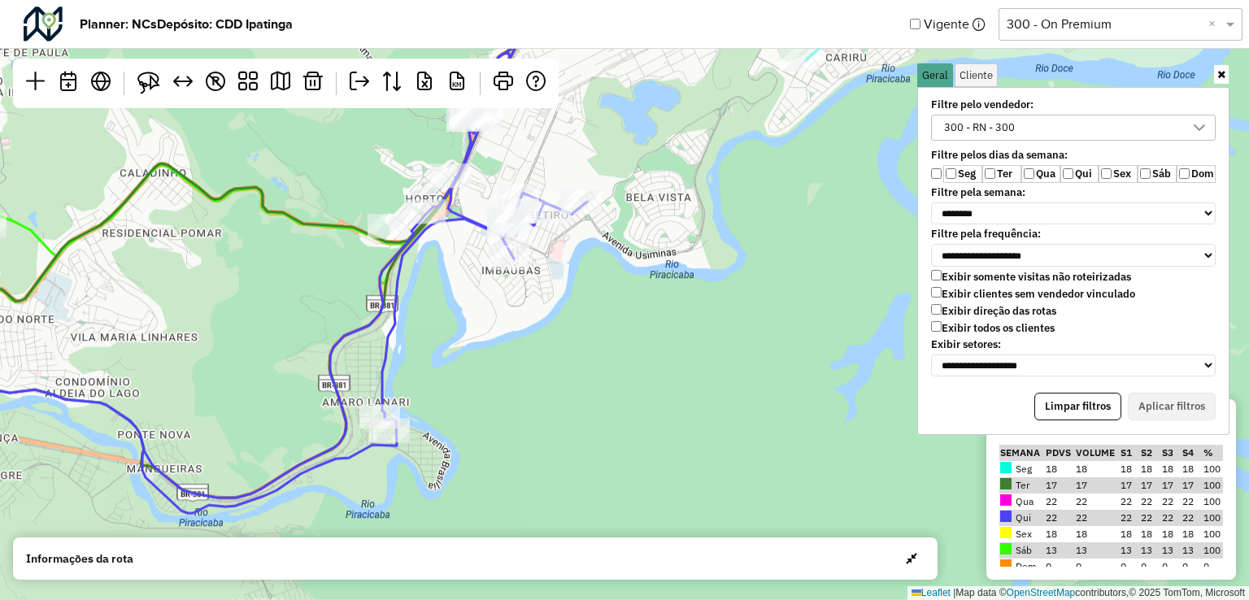
drag, startPoint x: 425, startPoint y: 463, endPoint x: 584, endPoint y: 368, distance: 185.0
click at [582, 368] on div "4 ↦ Leaflet | Map data © OpenStreetMap contributors,© 2025 TomTom, Microsoft" at bounding box center [624, 300] width 1249 height 600
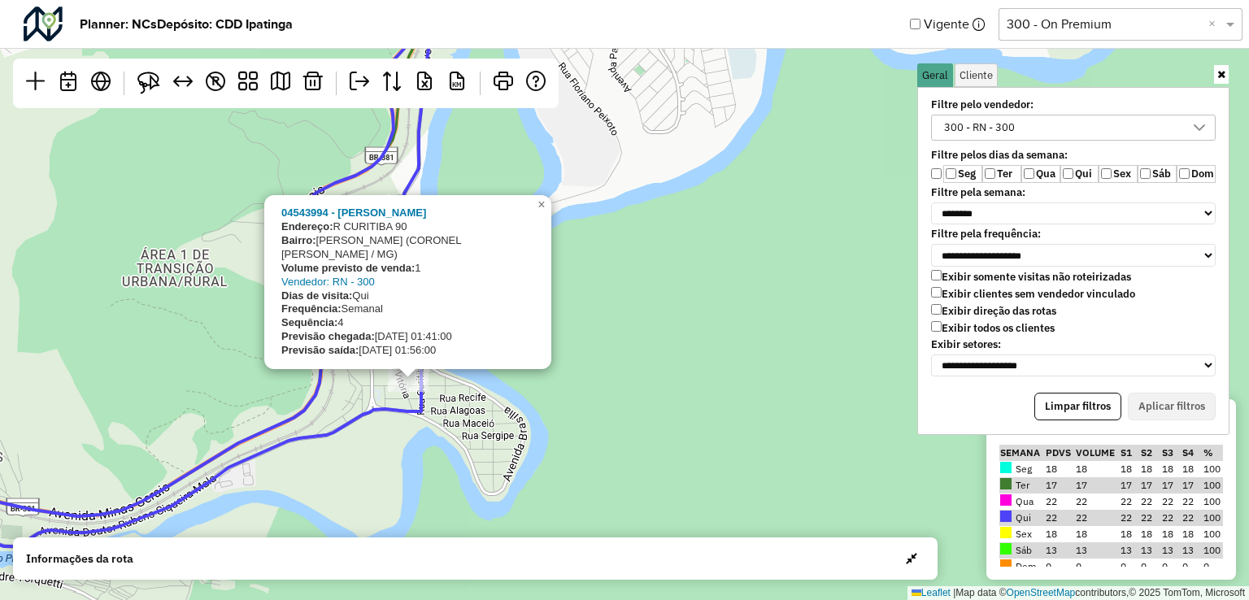
click at [682, 415] on div "04543994 - [PERSON_NAME]: R CURITIBA 90 Bairro: [PERSON_NAME] (CORONEL FABRICI …" at bounding box center [624, 300] width 1249 height 600
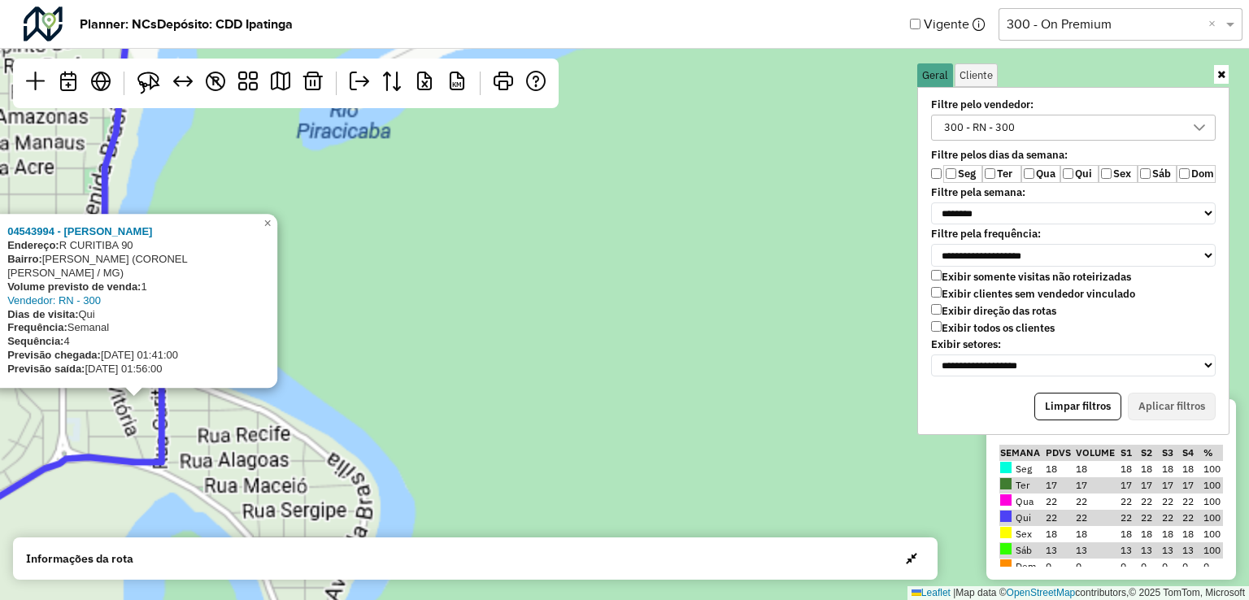
click at [685, 359] on div "04543994 - [PERSON_NAME]: R CURITIBA 90 Bairro: [PERSON_NAME] (CORONEL FABRICI …" at bounding box center [624, 300] width 1249 height 600
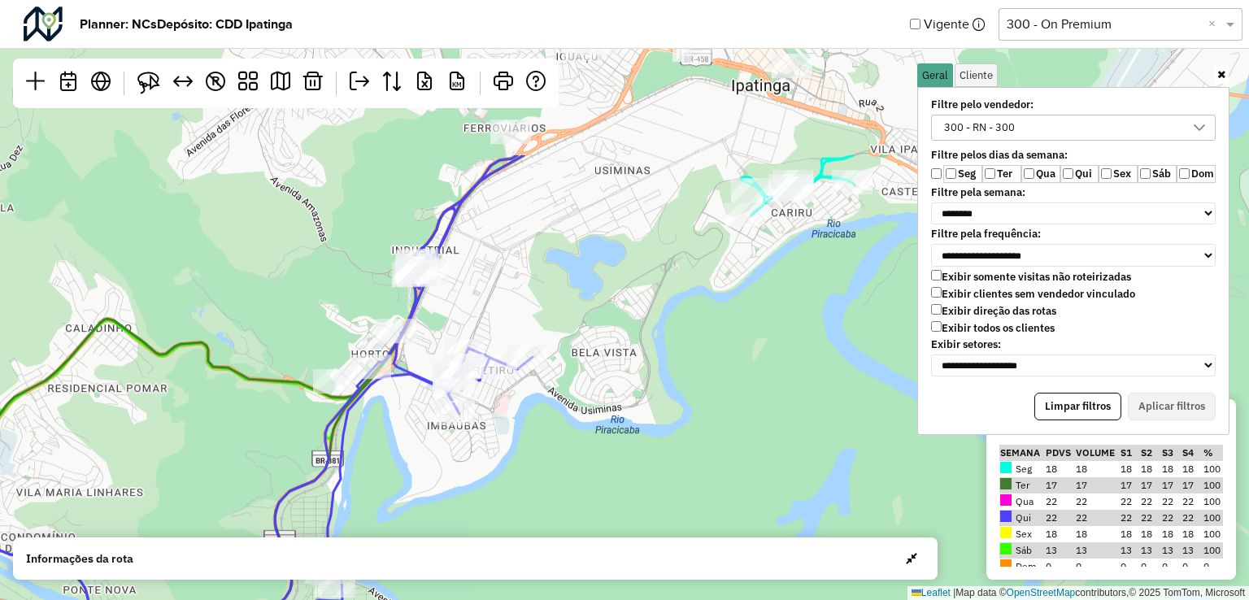
drag, startPoint x: 724, startPoint y: 296, endPoint x: 512, endPoint y: 512, distance: 301.9
click at [512, 512] on div "4 ↦ Leaflet | Map data © OpenStreetMap contributors,© 2025 TomTom, Microsoft" at bounding box center [624, 300] width 1249 height 600
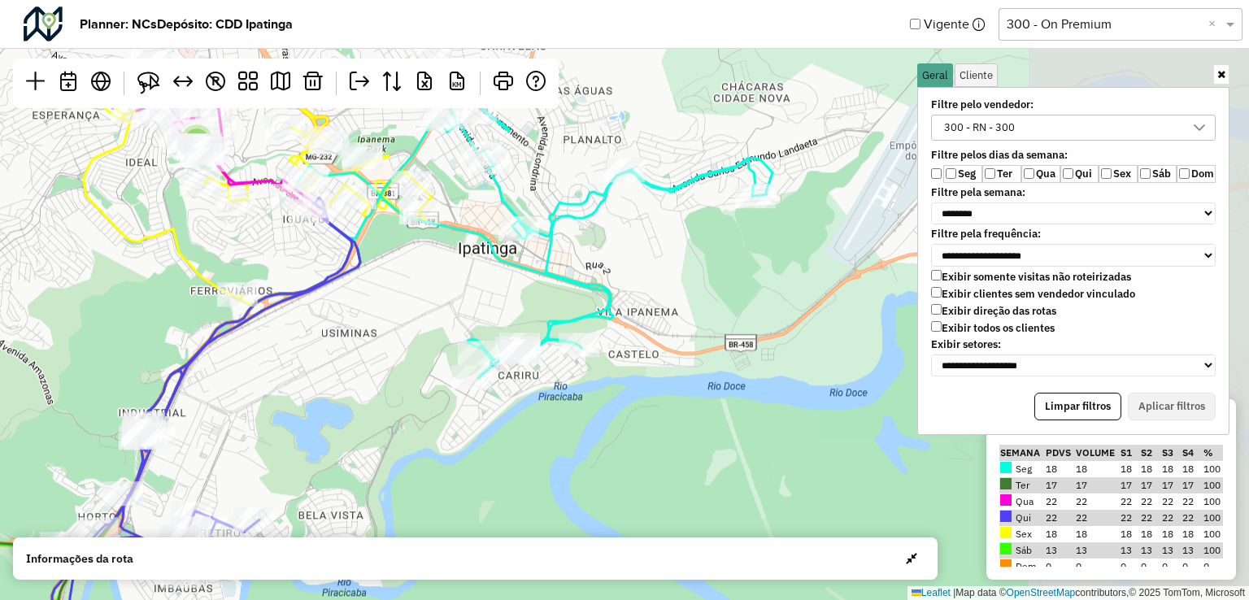
drag, startPoint x: 693, startPoint y: 359, endPoint x: 416, endPoint y: 533, distance: 327.0
click at [416, 533] on div "4 ↦ Leaflet | Map data © OpenStreetMap contributors,© 2025 TomTom, Microsoft" at bounding box center [624, 300] width 1249 height 600
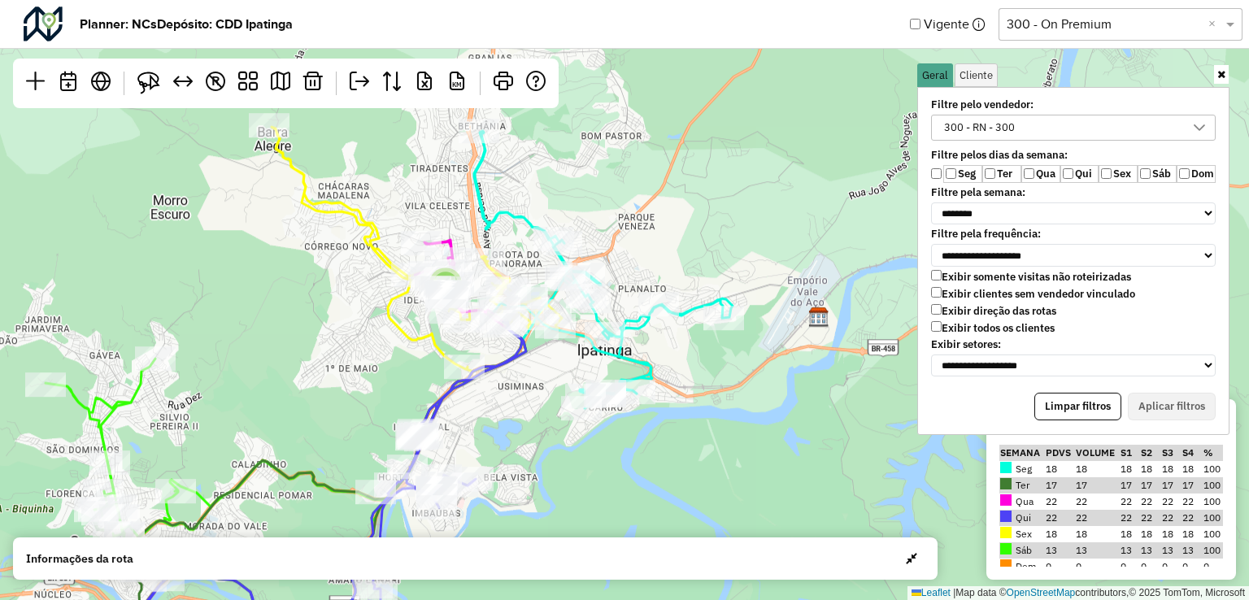
drag, startPoint x: 719, startPoint y: 329, endPoint x: 833, endPoint y: 263, distance: 132.0
click at [833, 263] on div "5 ↦ Leaflet | Map data © OpenStreetMap contributors,© 2025 TomTom, Microsoft" at bounding box center [624, 300] width 1249 height 600
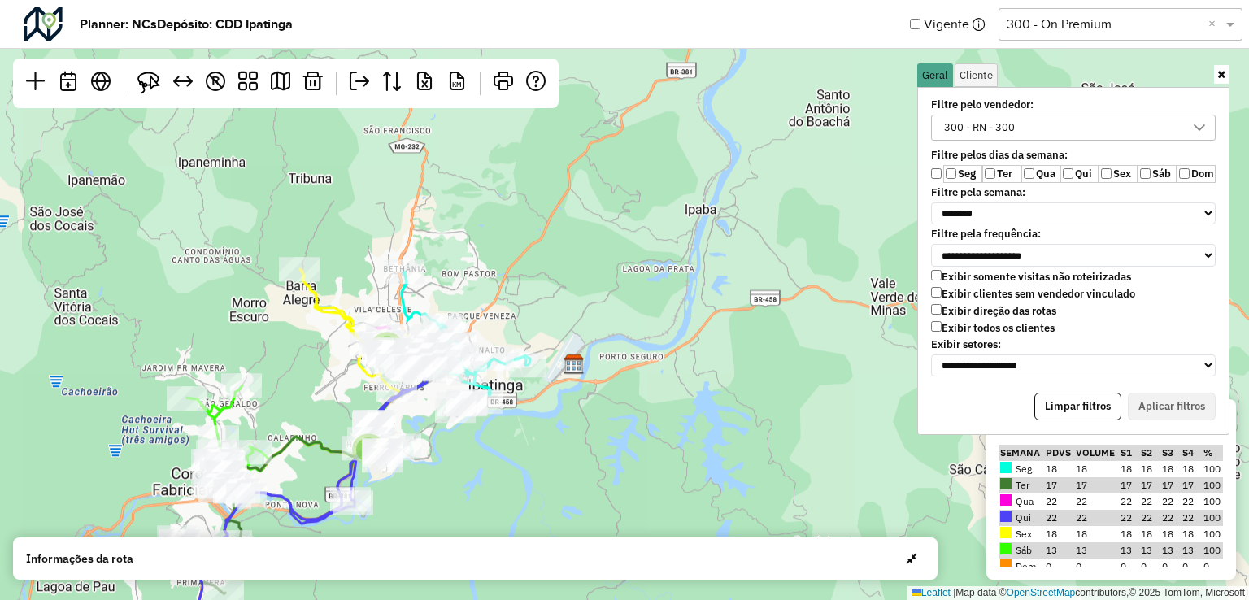
drag, startPoint x: 738, startPoint y: 502, endPoint x: 521, endPoint y: 492, distance: 217.4
click at [521, 492] on div "5 2 ↦ Leaflet | Map data © OpenStreetMap contributors,© 2025 TomTom, Microsoft" at bounding box center [624, 300] width 1249 height 600
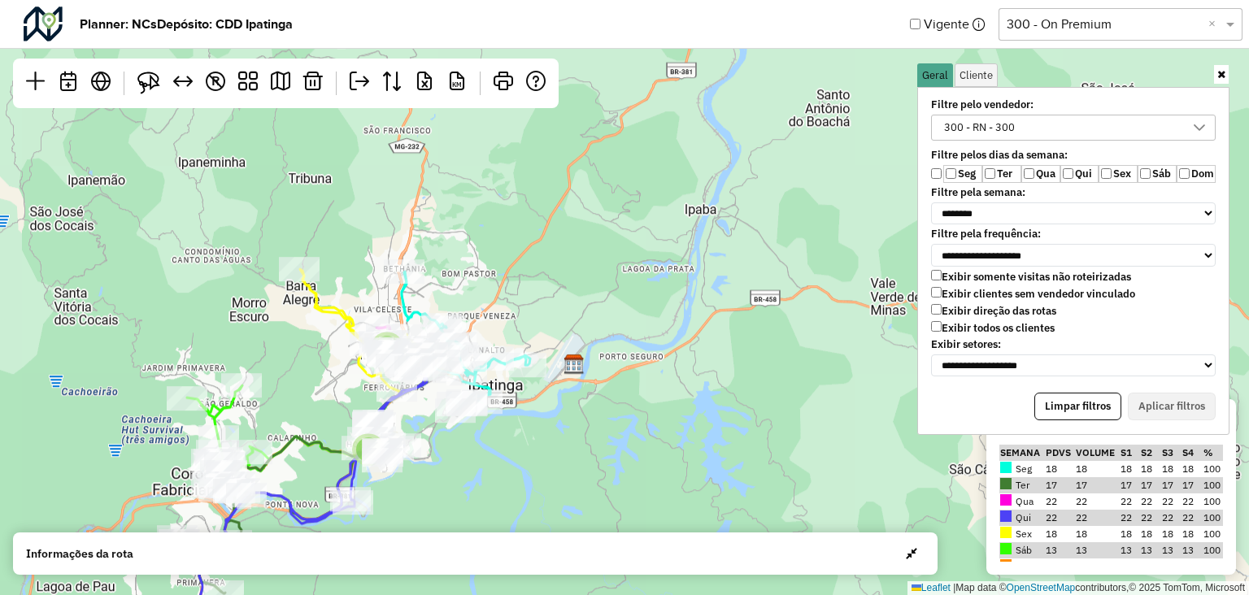
click at [1054, 22] on input "text" at bounding box center [1104, 25] width 195 height 20
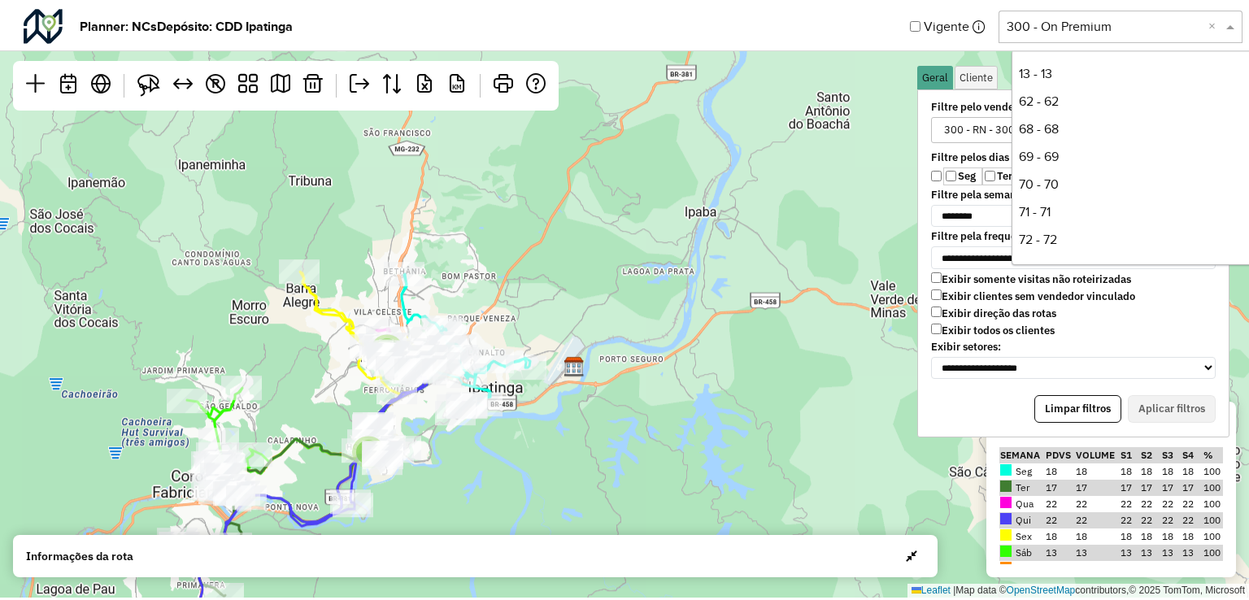
scroll to position [387, 0]
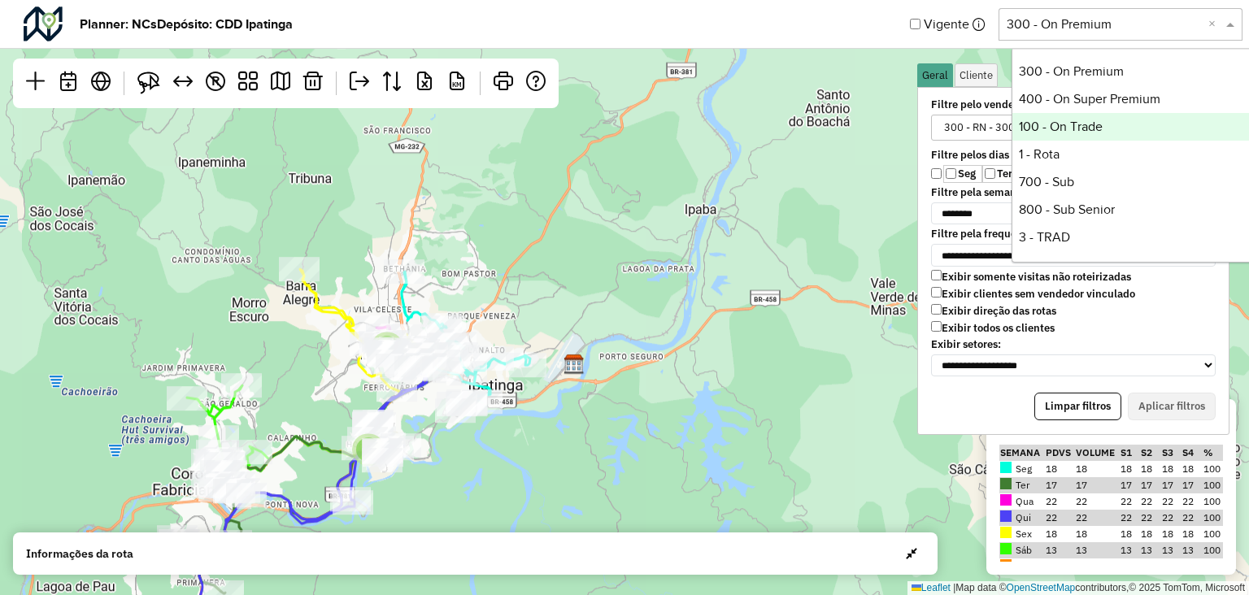
click at [1083, 134] on div "100 - On Trade" at bounding box center [1134, 127] width 242 height 28
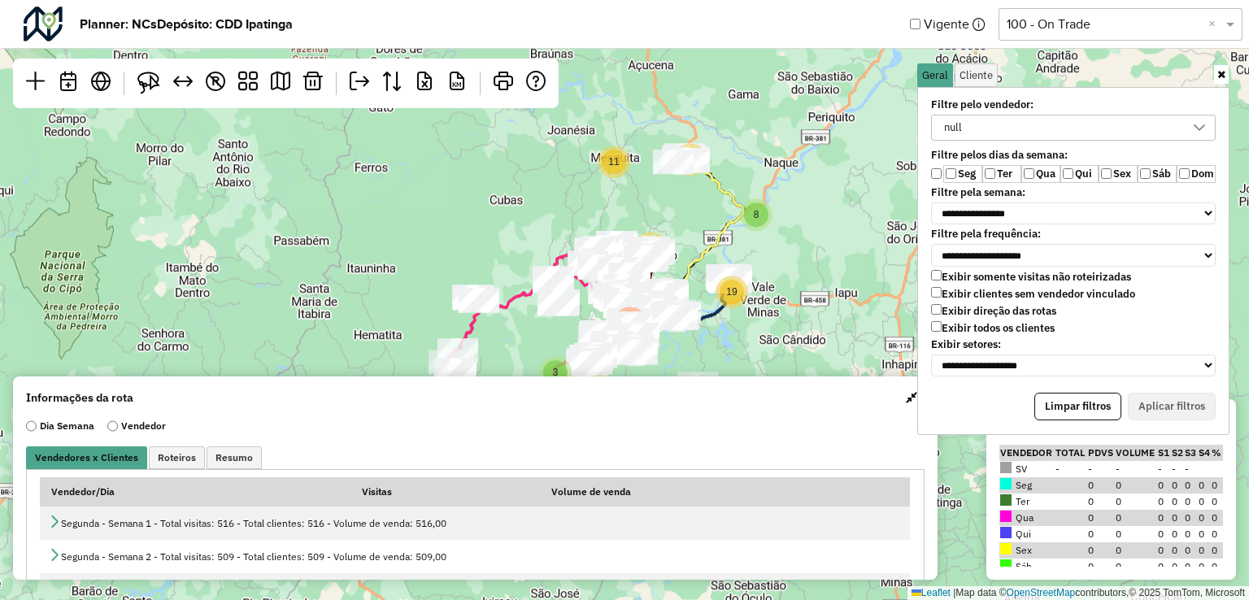
click at [1018, 121] on div "null" at bounding box center [1062, 127] width 246 height 24
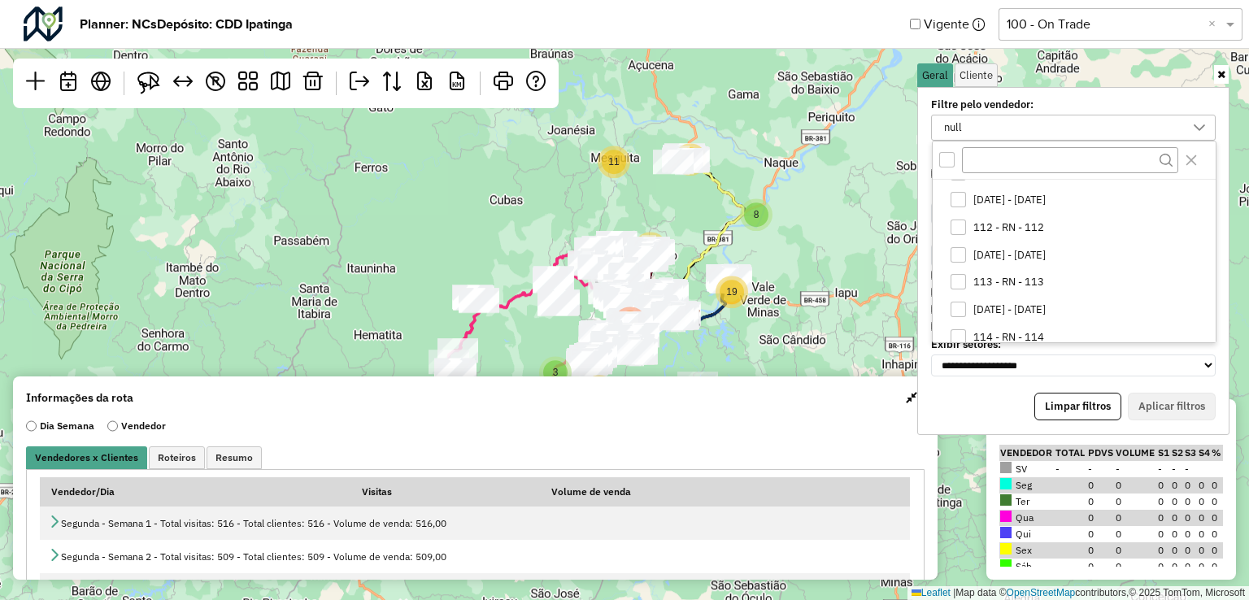
scroll to position [325, 0]
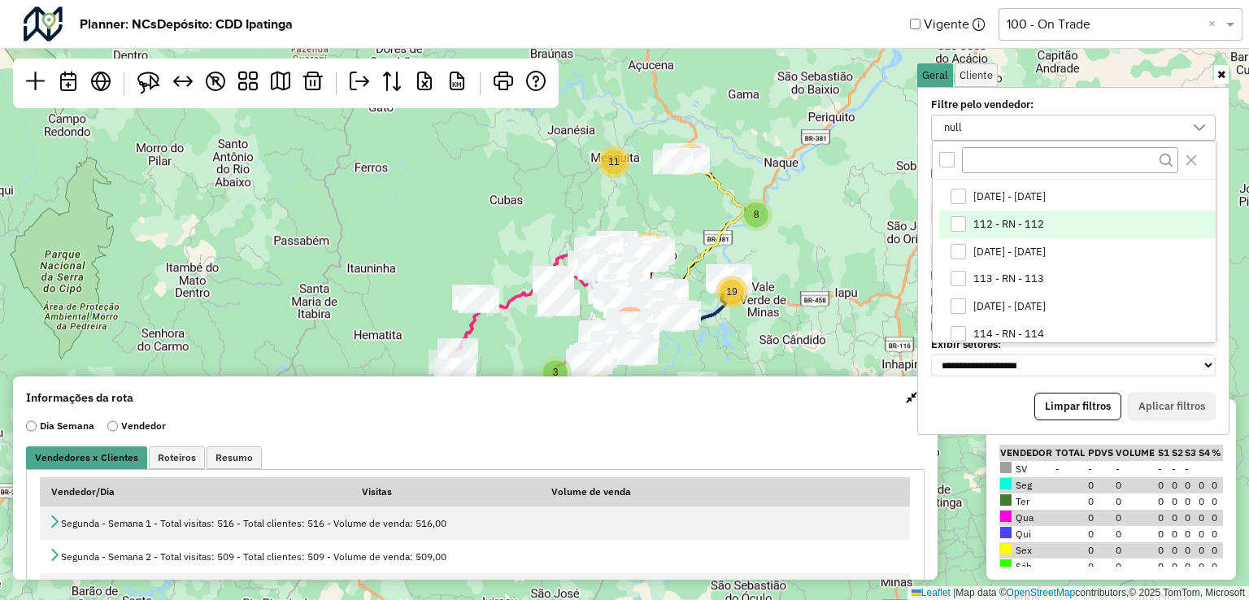
click at [955, 222] on div "112 - RN - 112" at bounding box center [958, 223] width 15 height 15
click at [1191, 154] on icon "Close" at bounding box center [1191, 160] width 13 height 13
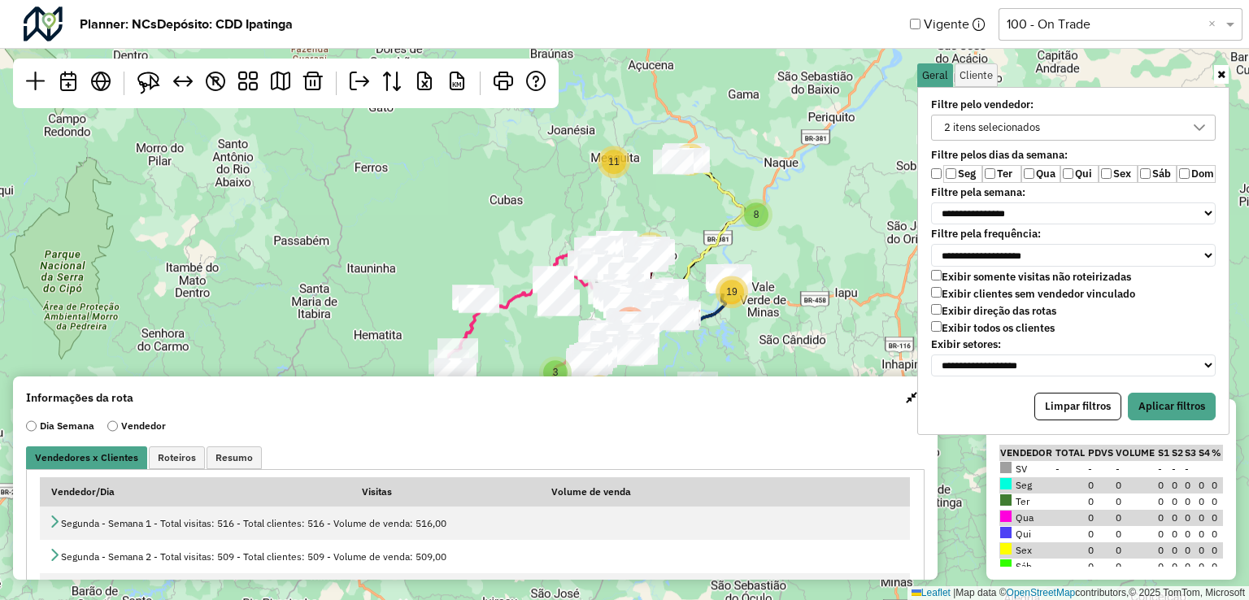
click at [1001, 132] on div "2 itens selecionados" at bounding box center [992, 127] width 107 height 24
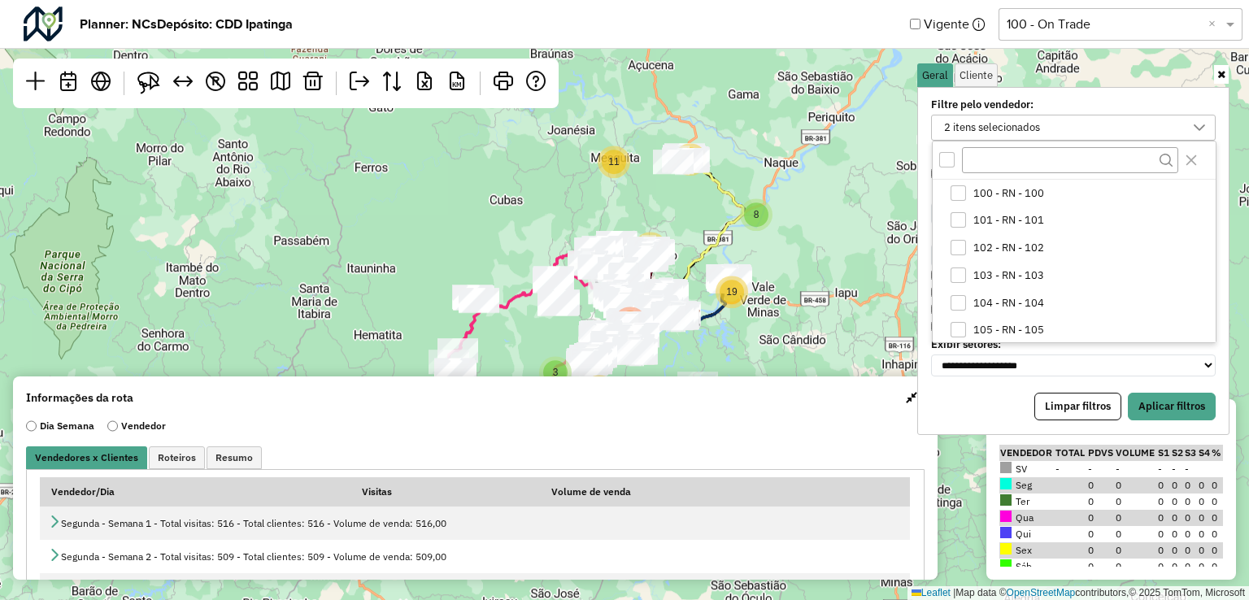
scroll to position [221, 0]
click at [944, 156] on div "All items unselected" at bounding box center [946, 159] width 15 height 15
click at [944, 157] on icon "All items selected" at bounding box center [947, 159] width 11 height 11
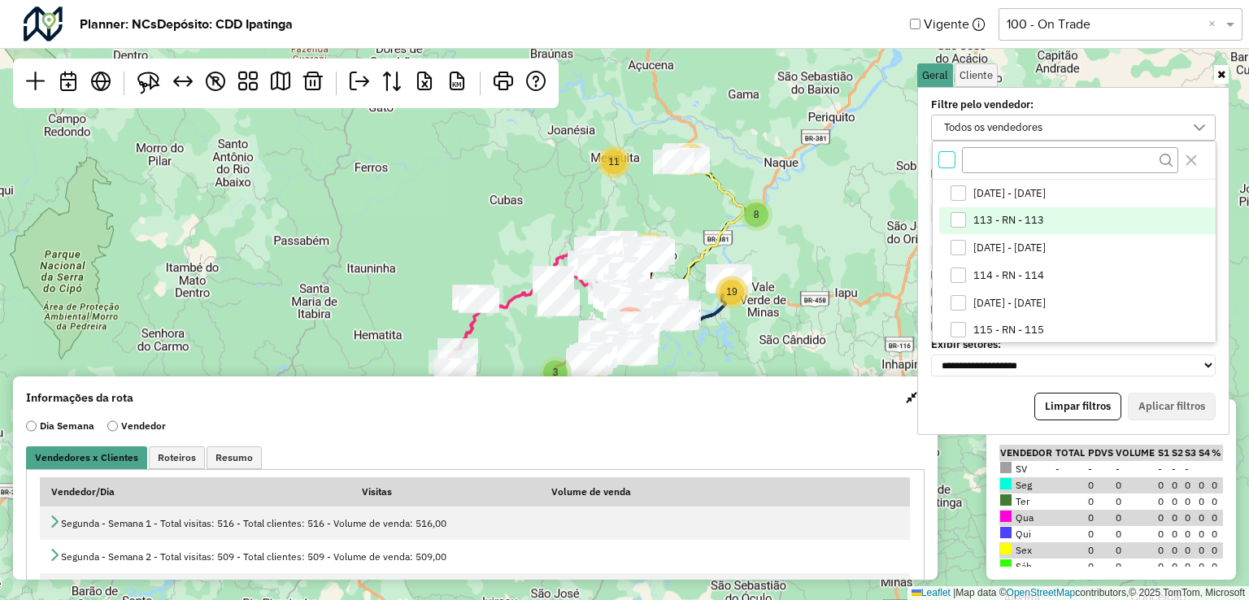
scroll to position [303, 0]
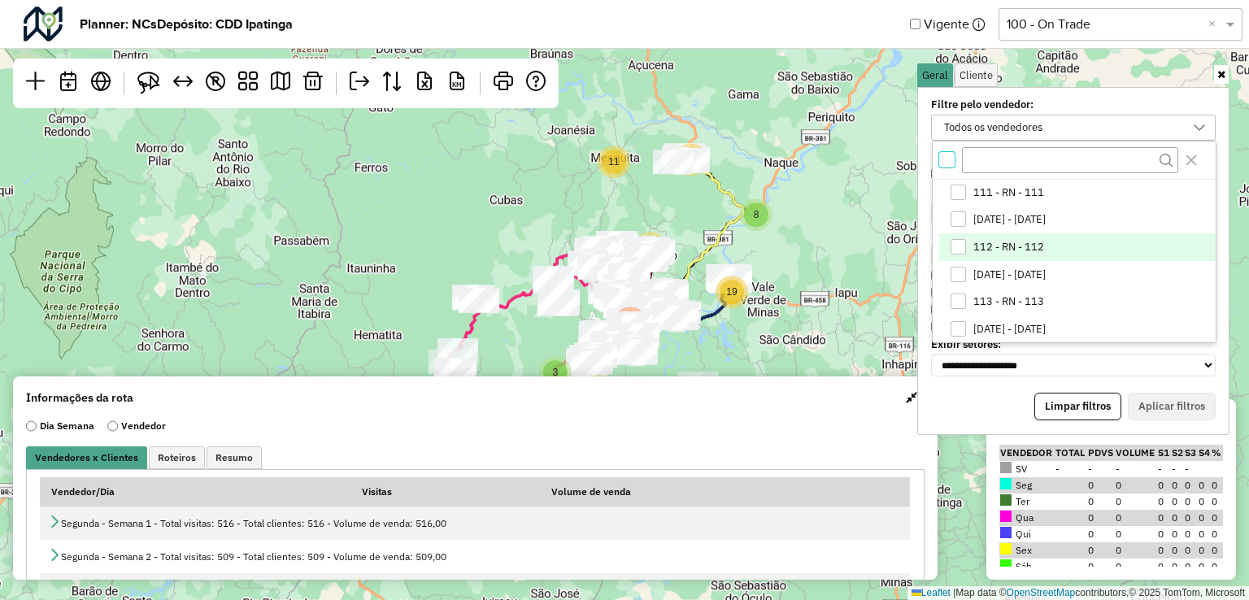
click at [989, 244] on span "112 - RN - 112" at bounding box center [1009, 247] width 71 height 13
click at [1194, 156] on icon "Close" at bounding box center [1192, 160] width 11 height 11
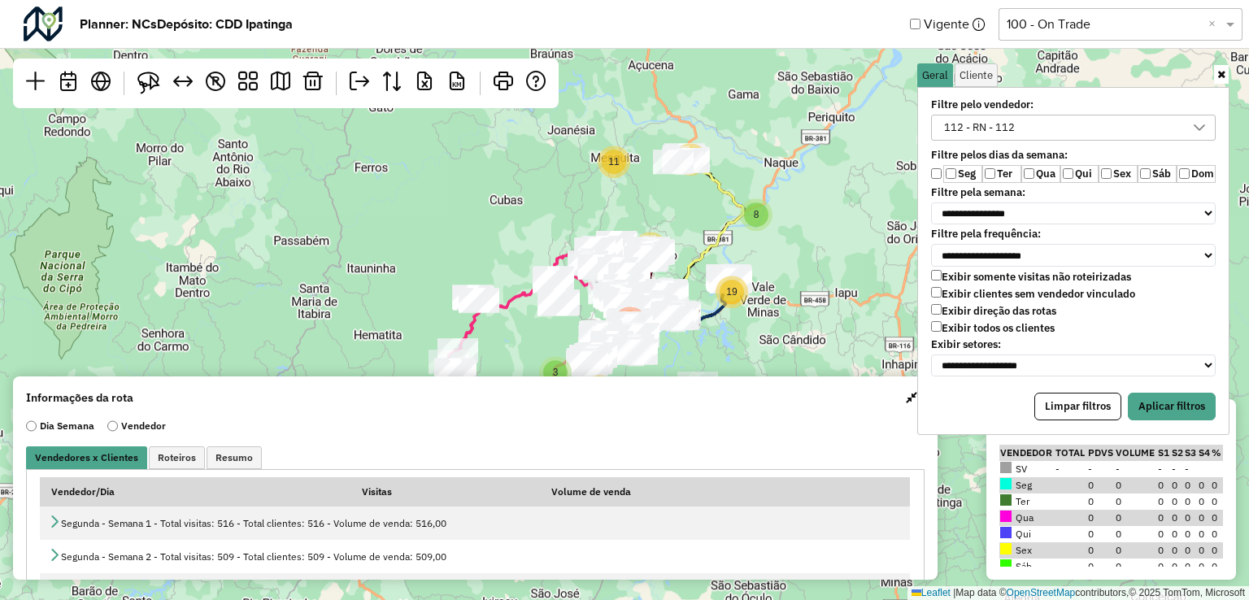
click at [1114, 175] on label "Sex" at bounding box center [1118, 174] width 39 height 18
click at [1164, 394] on button "Aplicar filtros" at bounding box center [1172, 407] width 88 height 28
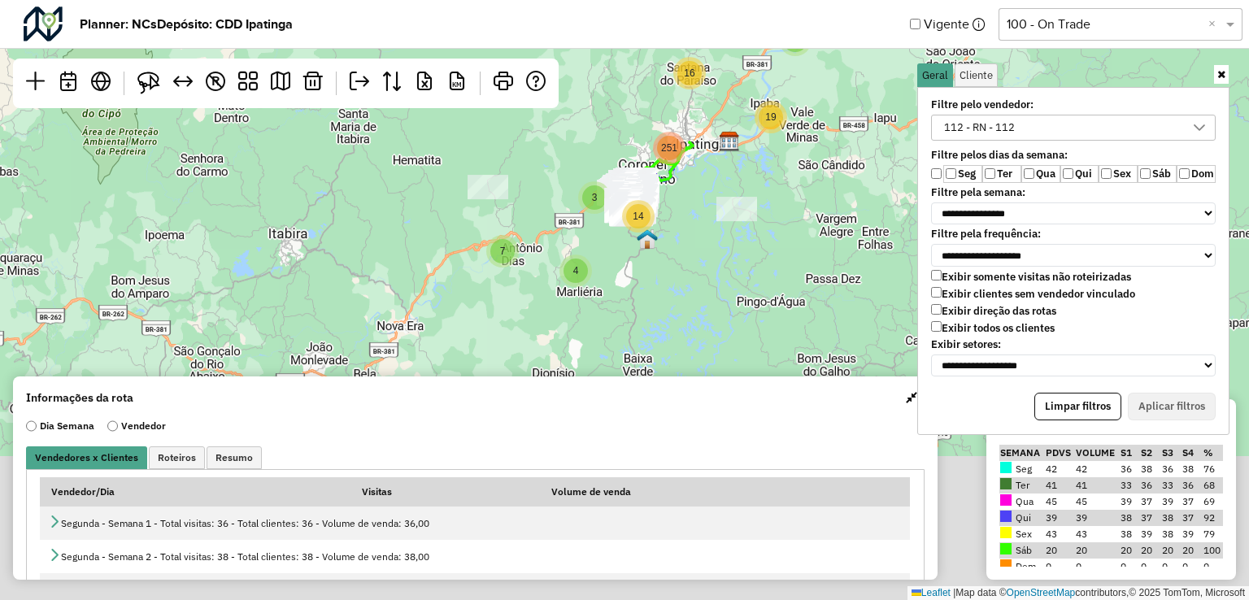
drag, startPoint x: 785, startPoint y: 307, endPoint x: 814, endPoint y: 163, distance: 146.9
click at [817, 141] on div "3 11 14 4 8 11 19 16 7 251 ↦ Leaflet | Map data © OpenStreetMap contributors,© …" at bounding box center [624, 300] width 1249 height 600
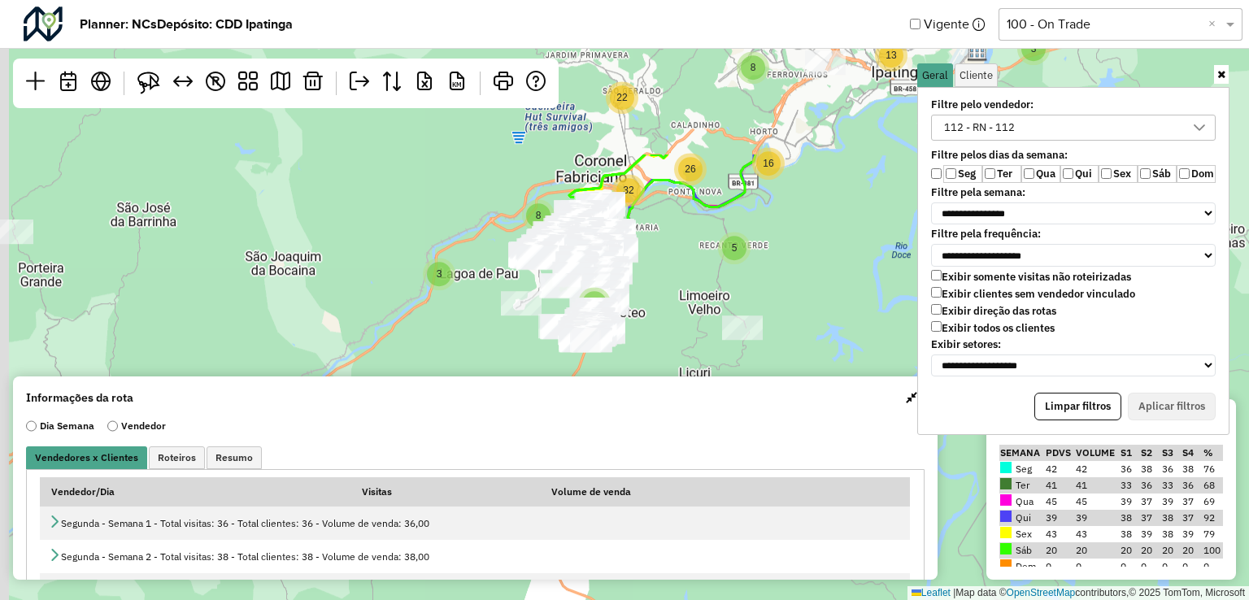
drag, startPoint x: 612, startPoint y: 191, endPoint x: 967, endPoint y: 406, distance: 415.2
click at [967, 406] on hb-planner "**********" at bounding box center [624, 300] width 1249 height 600
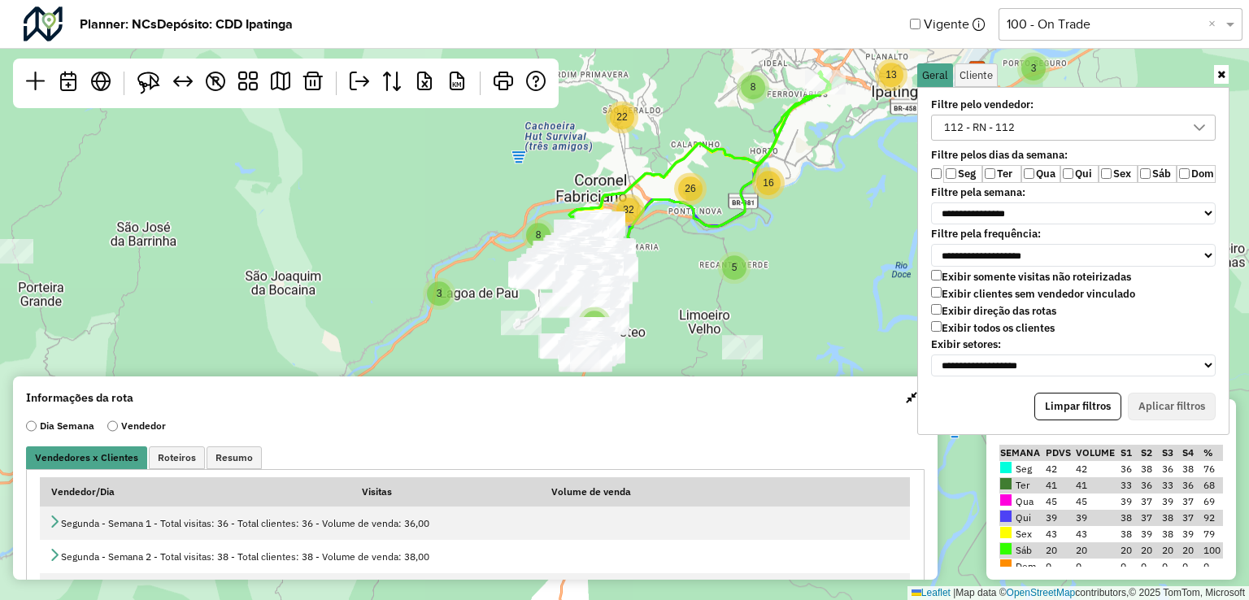
drag, startPoint x: 847, startPoint y: 294, endPoint x: 847, endPoint y: 316, distance: 22.8
click at [847, 316] on div "2 2 8 3 5 9 6 3 14 4 8 8 32 2 6 110 5 13 8 16 26 22 10 9 ↦ Leaflet | Map data ©…" at bounding box center [624, 300] width 1249 height 600
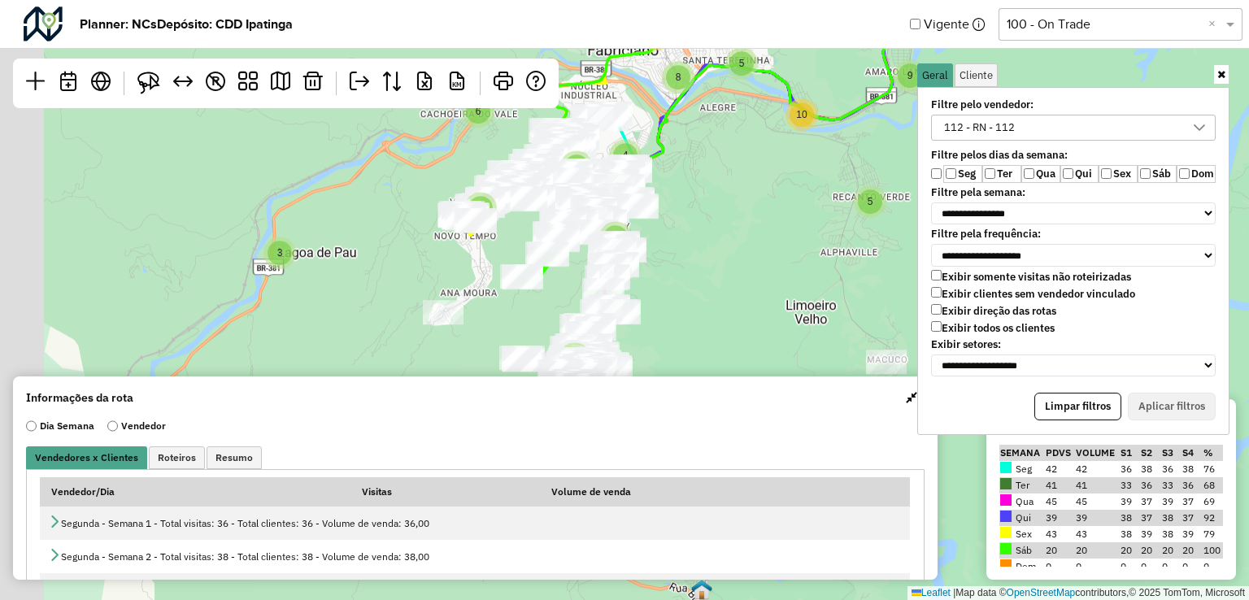
drag, startPoint x: 618, startPoint y: 315, endPoint x: 876, endPoint y: 290, distance: 259.0
click at [876, 290] on div "2 2 3 5 9 4 3 4 3 5 2 6 5 4 10 8 5 2 2 4 4 28 6 27 24 20 5 4 8 2 6 9 6 10 16 3 …" at bounding box center [624, 300] width 1249 height 600
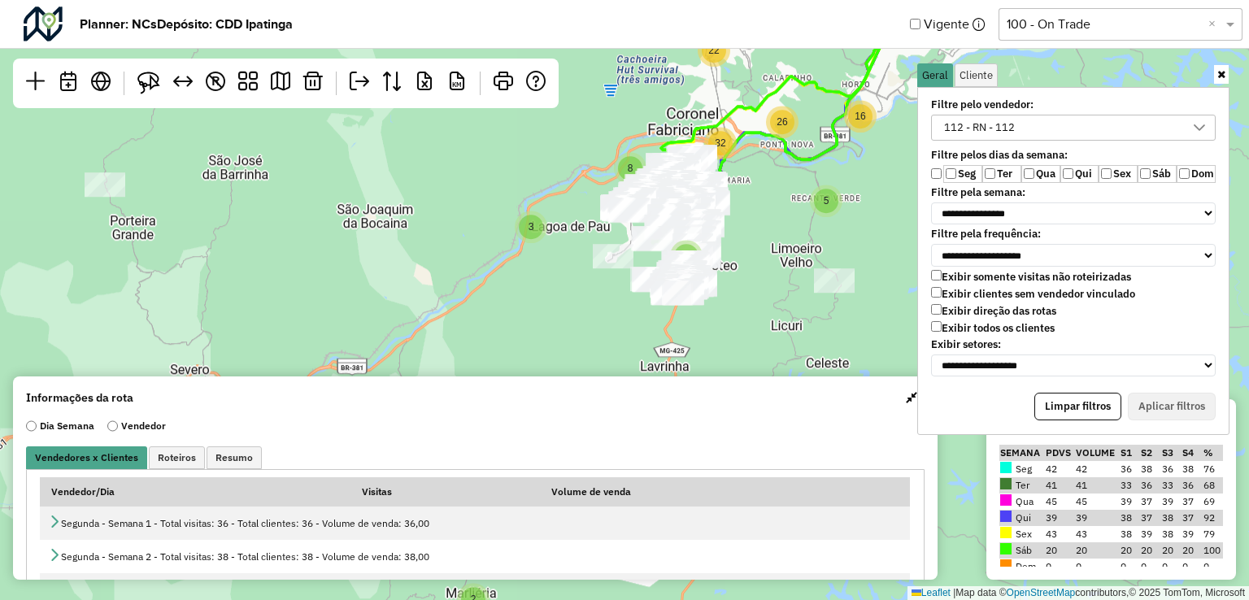
drag, startPoint x: 742, startPoint y: 268, endPoint x: 769, endPoint y: 253, distance: 31.7
click at [768, 253] on div "2 2 8 3 5 9 10 6 3 14 4 8 8 32 2 6 110 5 13 8 16 26 22 ↦ Leaflet | Map data © O…" at bounding box center [624, 300] width 1249 height 600
click at [905, 404] on button "button" at bounding box center [912, 398] width 26 height 26
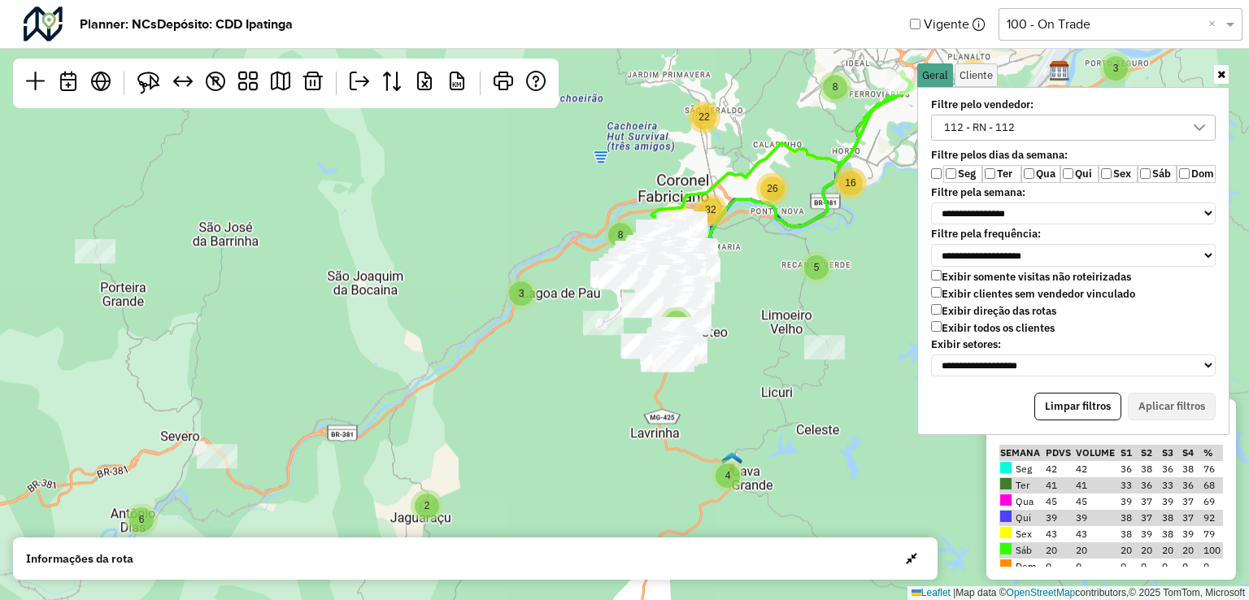
drag, startPoint x: 817, startPoint y: 306, endPoint x: 807, endPoint y: 377, distance: 71.4
click at [807, 378] on div "2 2 8 3 5 9 6 3 14 4 8 8 32 2 6 110 5 13 8 16 26 22 10 ↦ Leaflet | Map data © O…" at bounding box center [624, 300] width 1249 height 600
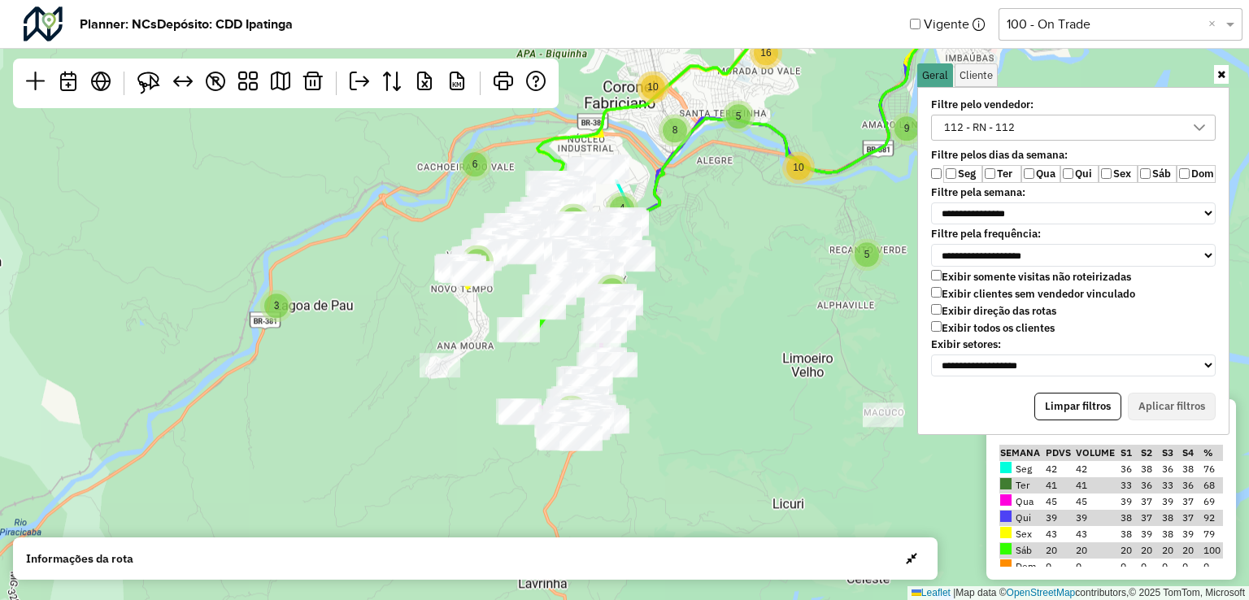
drag, startPoint x: 754, startPoint y: 370, endPoint x: 768, endPoint y: 401, distance: 33.9
click at [768, 401] on div "2 2 3 5 9 4 3 4 3 5 2 6 5 4 10 8 5 2 2 4 4 28 6 27 24 20 5 4 8 2 6 9 6 10 16 3 …" at bounding box center [624, 300] width 1249 height 600
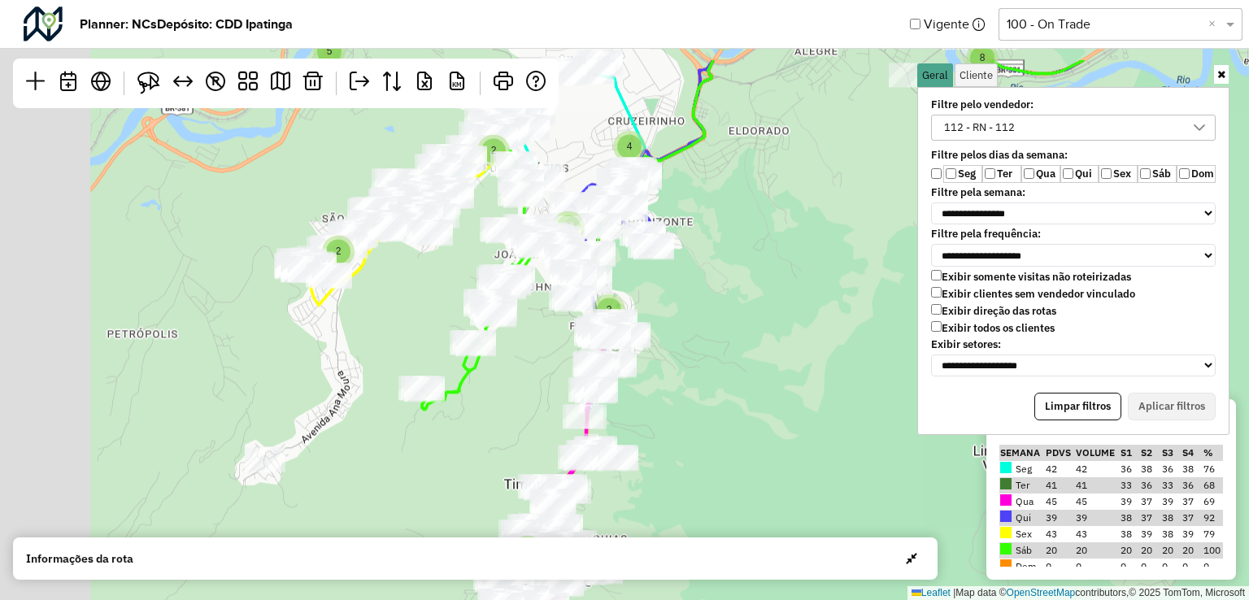
drag, startPoint x: 667, startPoint y: 283, endPoint x: 852, endPoint y: 400, distance: 218.6
click at [852, 400] on div "2 3 4 3 5 2 5 5 4 9 2 3 3 2 2 5 4 8 4 8 4 10 3 9 3 5 ↦ Leaflet | Map data © Ope…" at bounding box center [624, 300] width 1249 height 600
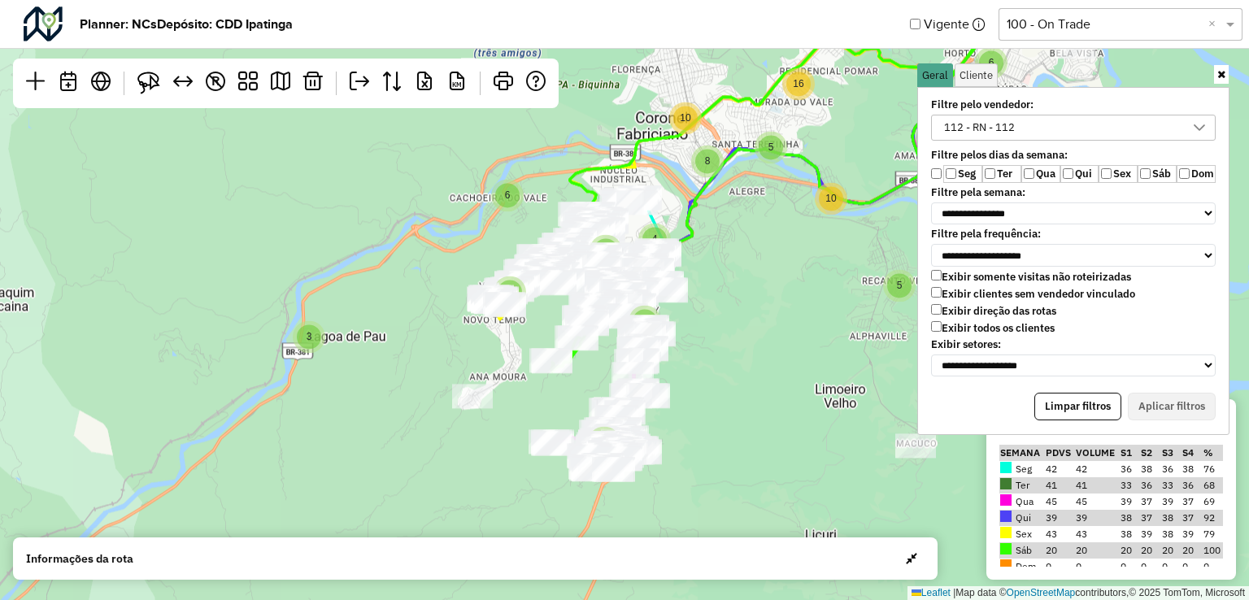
click at [1037, 124] on div "112 - RN - 112" at bounding box center [1062, 127] width 246 height 24
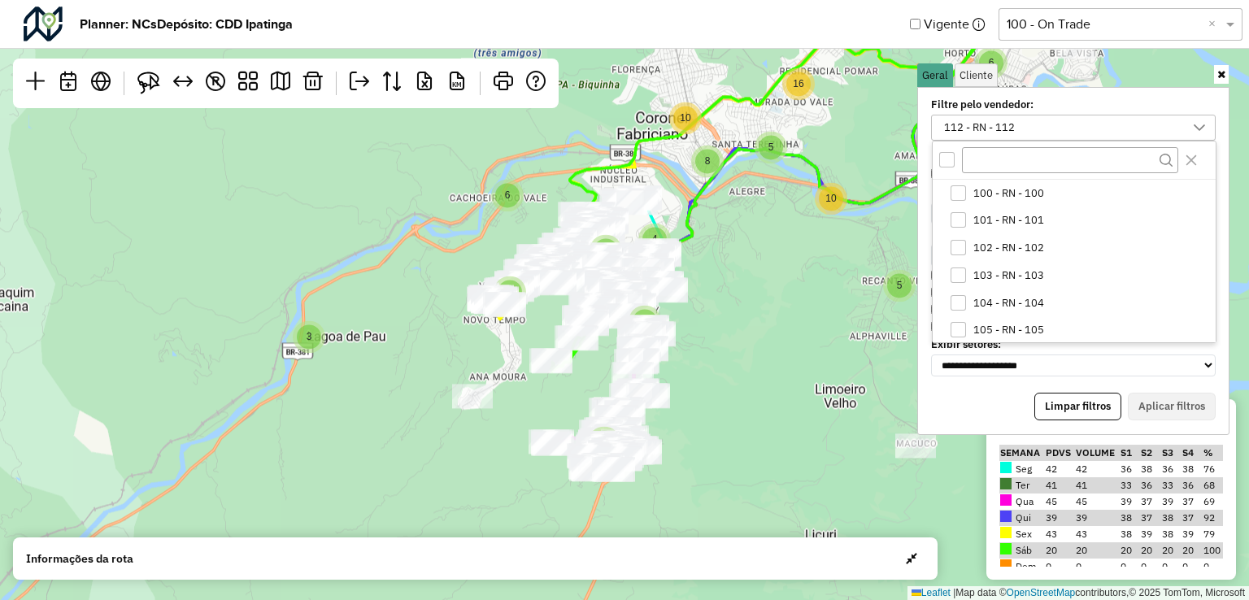
scroll to position [221, 0]
click at [958, 329] on icon "112 - RN - 112" at bounding box center [957, 328] width 11 height 11
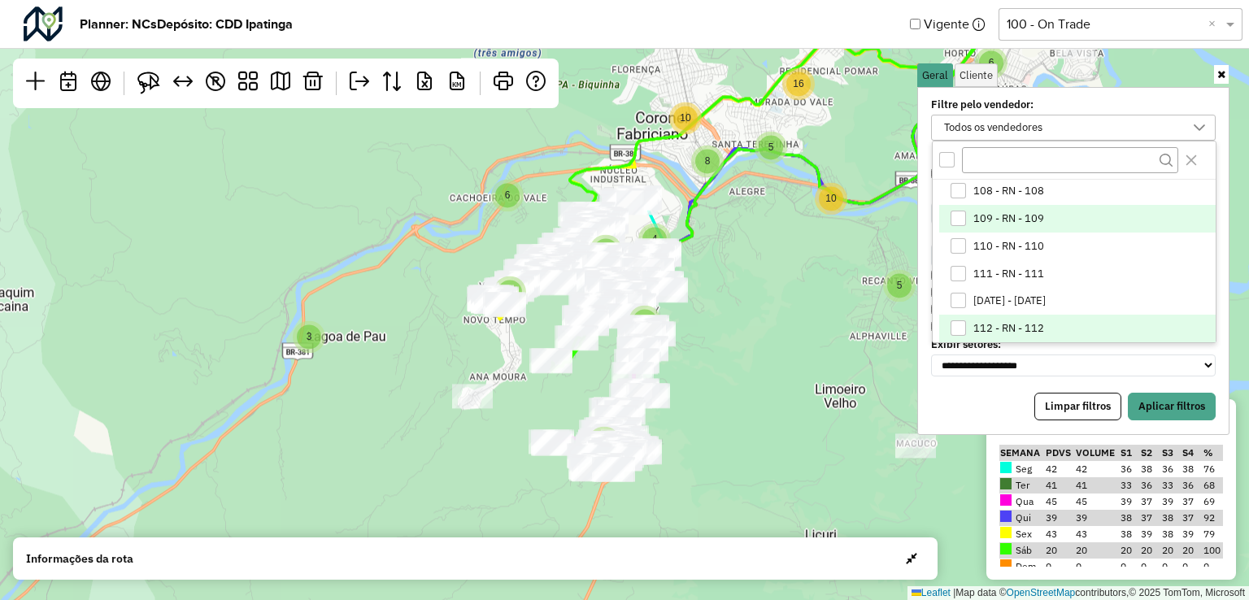
click at [956, 218] on div "109 - RN - 109" at bounding box center [958, 218] width 15 height 15
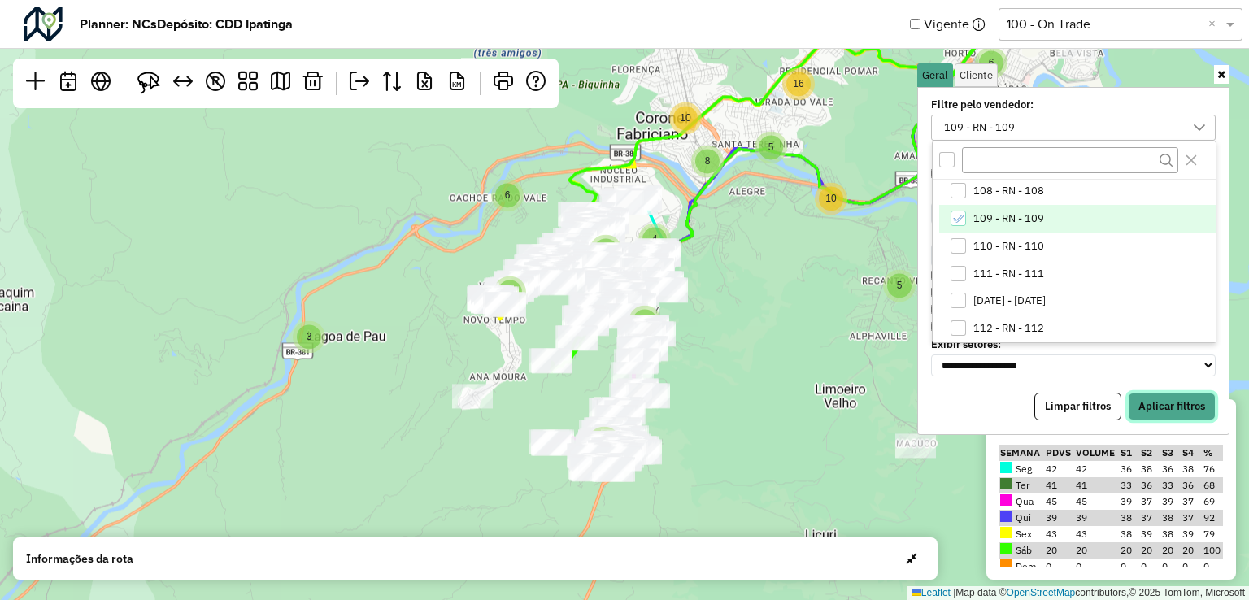
click at [1188, 399] on button "Aplicar filtros" at bounding box center [1172, 407] width 88 height 28
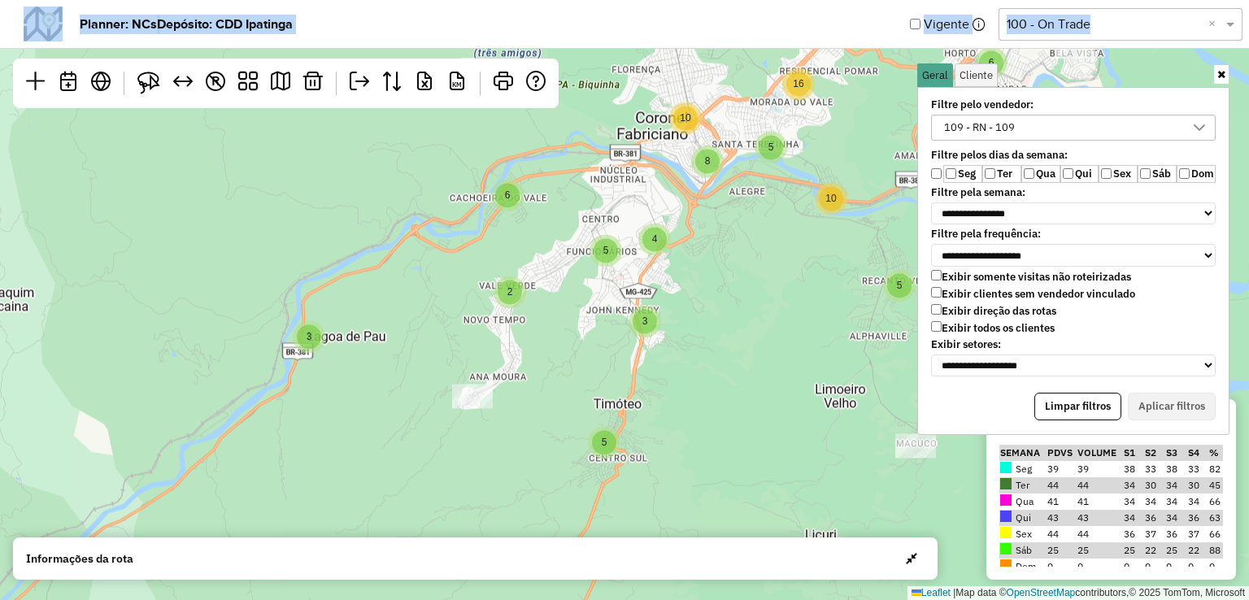
drag, startPoint x: 835, startPoint y: 307, endPoint x: 794, endPoint y: 389, distance: 92.0
click at [794, 389] on hb-app "**********" at bounding box center [624, 300] width 1249 height 600
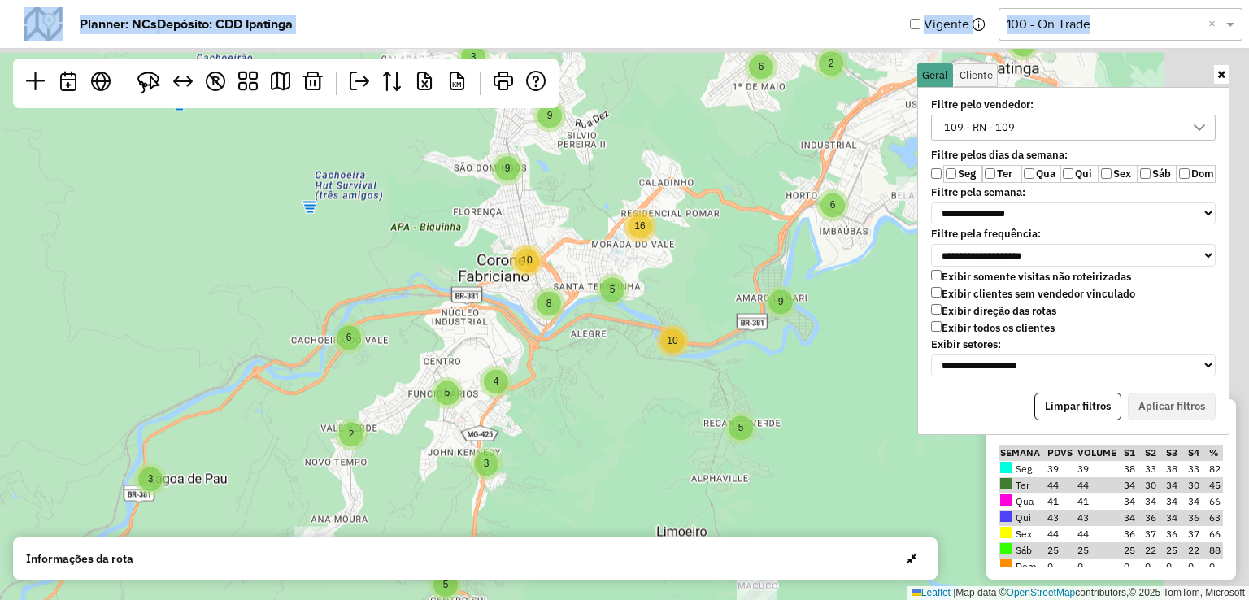
drag, startPoint x: 803, startPoint y: 289, endPoint x: 615, endPoint y: 479, distance: 267.4
click at [615, 481] on div "2 2 5 3 3 5 3 4 6 2 3 6 6 8 16 5 5 9 5 27 2 4 9 4 6 10 2 28 8 20 4 10 4 9 4 4 2…" at bounding box center [624, 300] width 1249 height 600
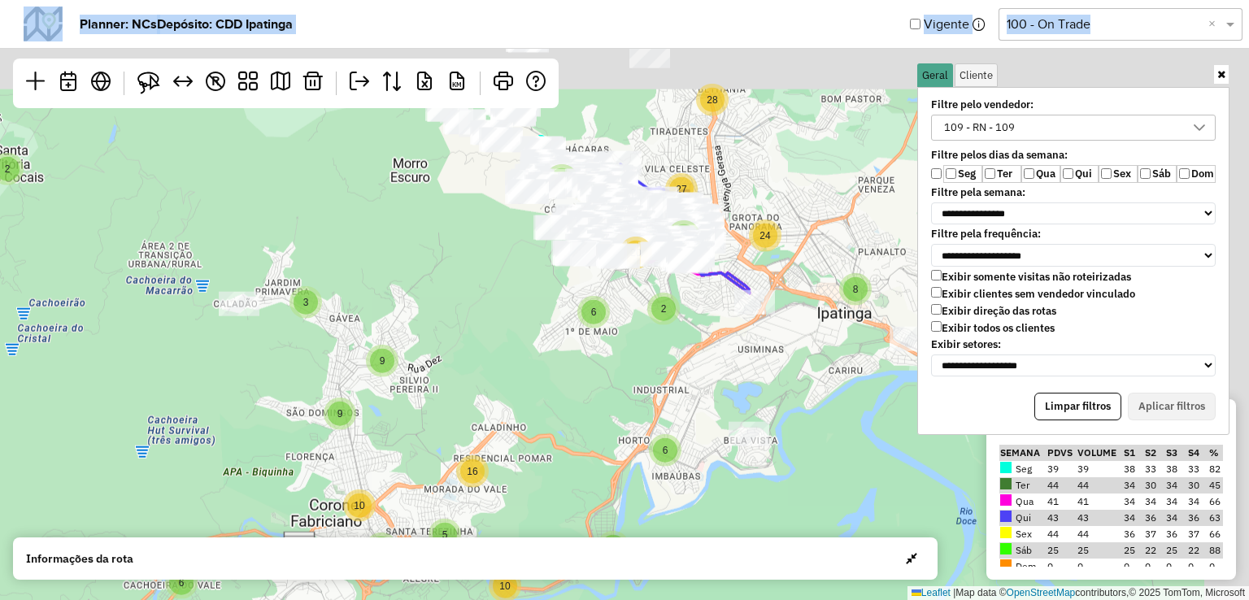
drag, startPoint x: 672, startPoint y: 385, endPoint x: 612, endPoint y: 337, distance: 77.0
click at [588, 472] on div "2 5 3 3 5 3 4 6 2 3 6 6 8 16 5 5 9 5 27 2 4 9 4 6 10 2 28 8 20 4 10 4 9 4 4 24 …" at bounding box center [624, 300] width 1249 height 600
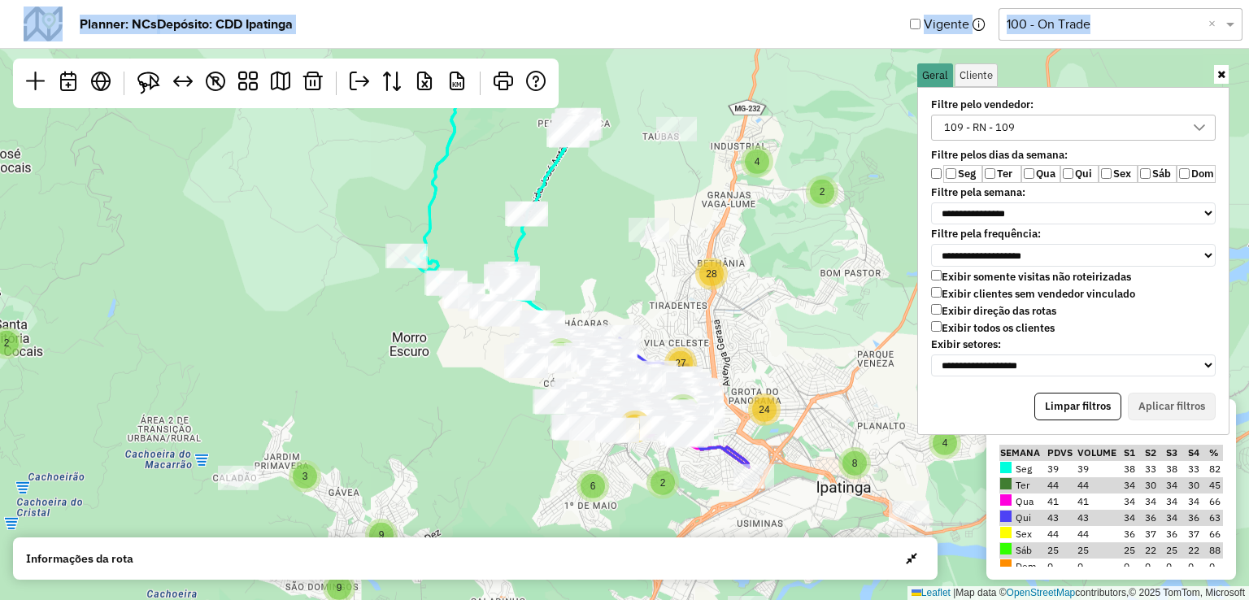
drag, startPoint x: 612, startPoint y: 388, endPoint x: 620, endPoint y: 500, distance: 112.5
click at [621, 506] on div "2 5 3 3 5 3 4 6 2 3 6 6 8 16 5 5 9 5 27 2 4 9 4 6 10 2 28 8 20 10 4 9 4 4 24 2 …" at bounding box center [624, 300] width 1249 height 600
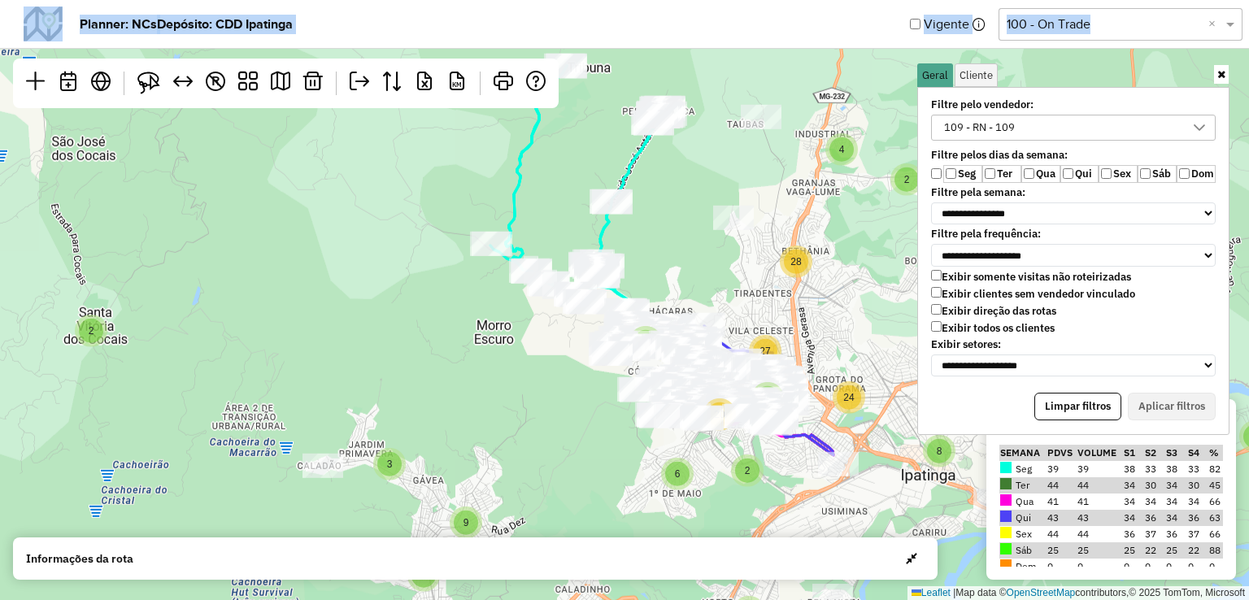
drag, startPoint x: 717, startPoint y: 271, endPoint x: 709, endPoint y: 176, distance: 95.4
click at [721, 139] on div "2 5 3 3 5 3 6 2 3 6 6 8 16 5 5 9 5 27 4 9 4 6 10 2 28 8 20 10 4 9 4 4 24 2 9 10…" at bounding box center [624, 300] width 1249 height 600
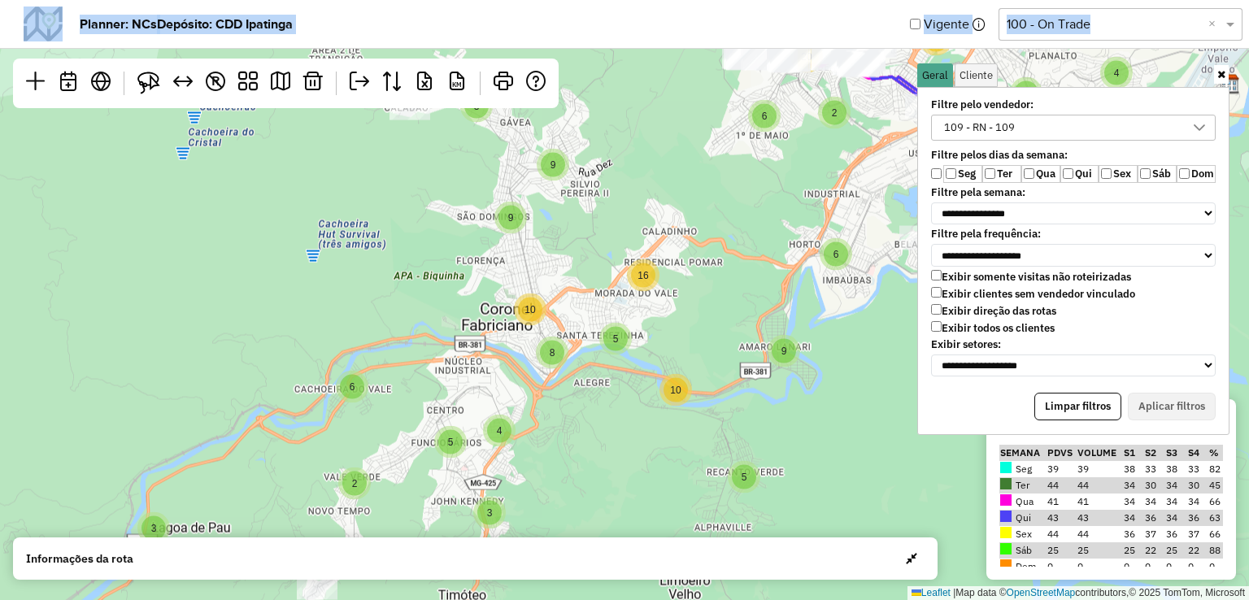
drag, startPoint x: 733, startPoint y: 326, endPoint x: 778, endPoint y: 181, distance: 151.5
click at [778, 181] on div "2 5 3 3 5 3 6 2 3 6 6 8 16 5 5 9 5 27 4 9 4 6 10 2 28 8 20 10 4 9 4 4 24 2 9 10…" at bounding box center [624, 300] width 1249 height 600
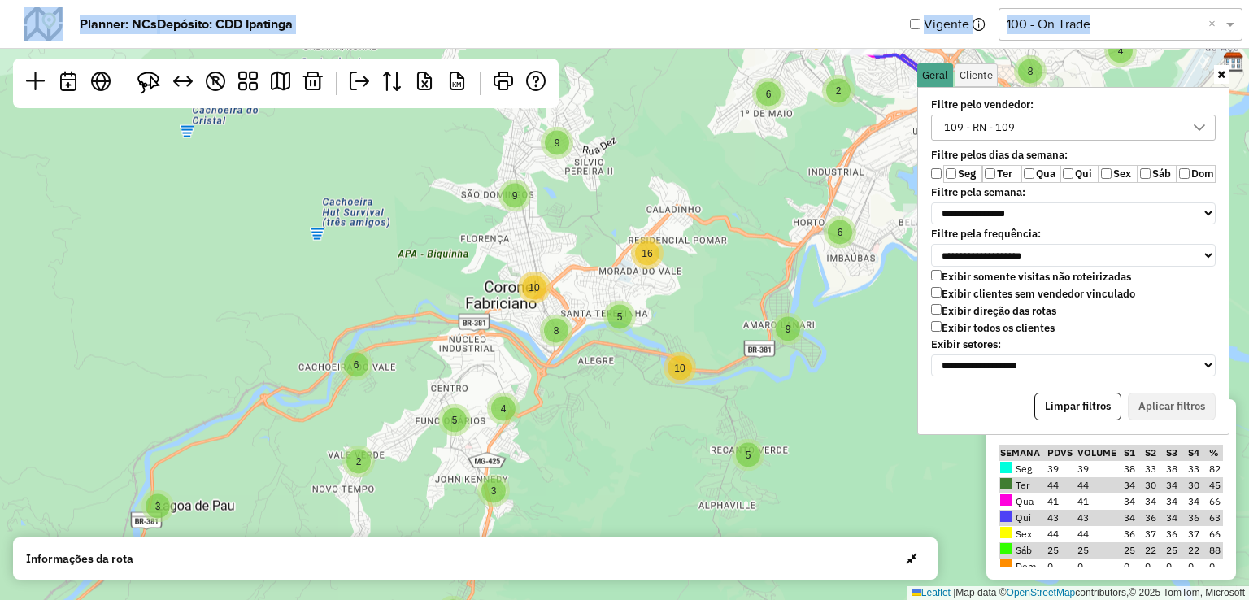
click at [1116, 126] on div "109 - RN - 109" at bounding box center [1062, 127] width 246 height 24
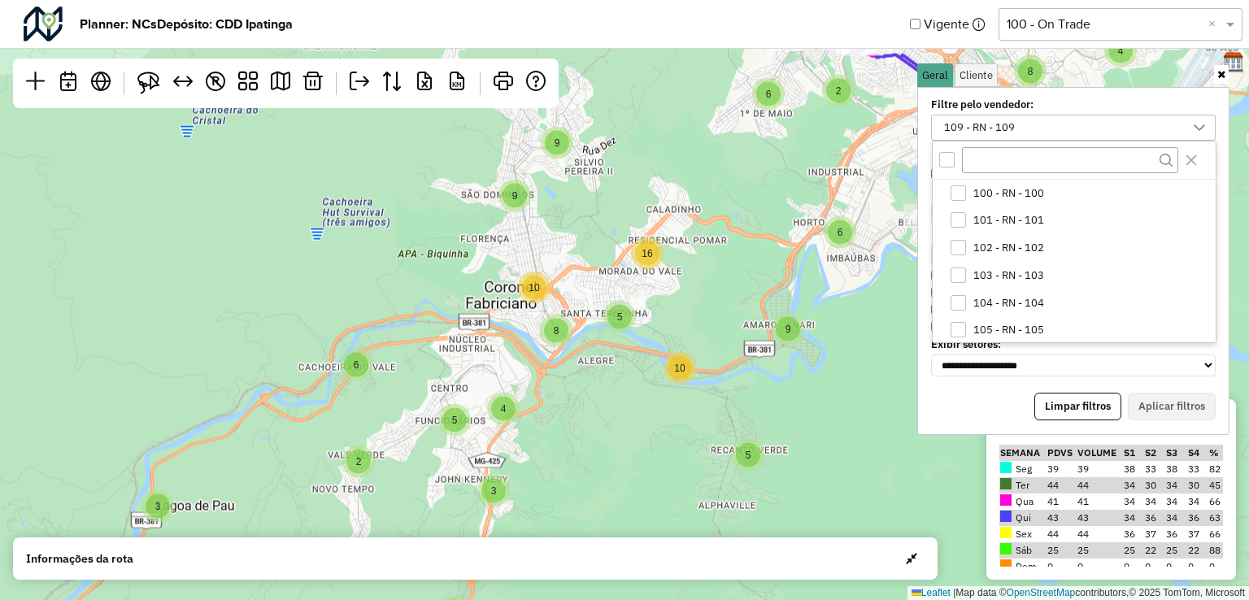
scroll to position [111, 0]
click at [956, 326] on icon "109 - RN - 109" at bounding box center [957, 328] width 11 height 11
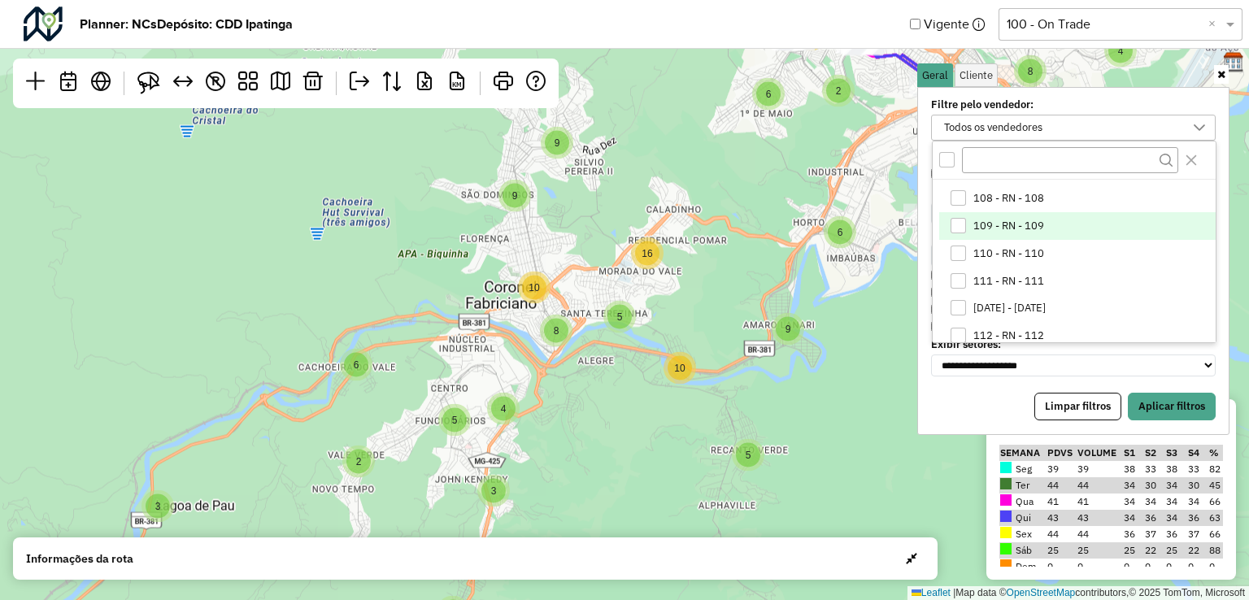
scroll to position [274, 0]
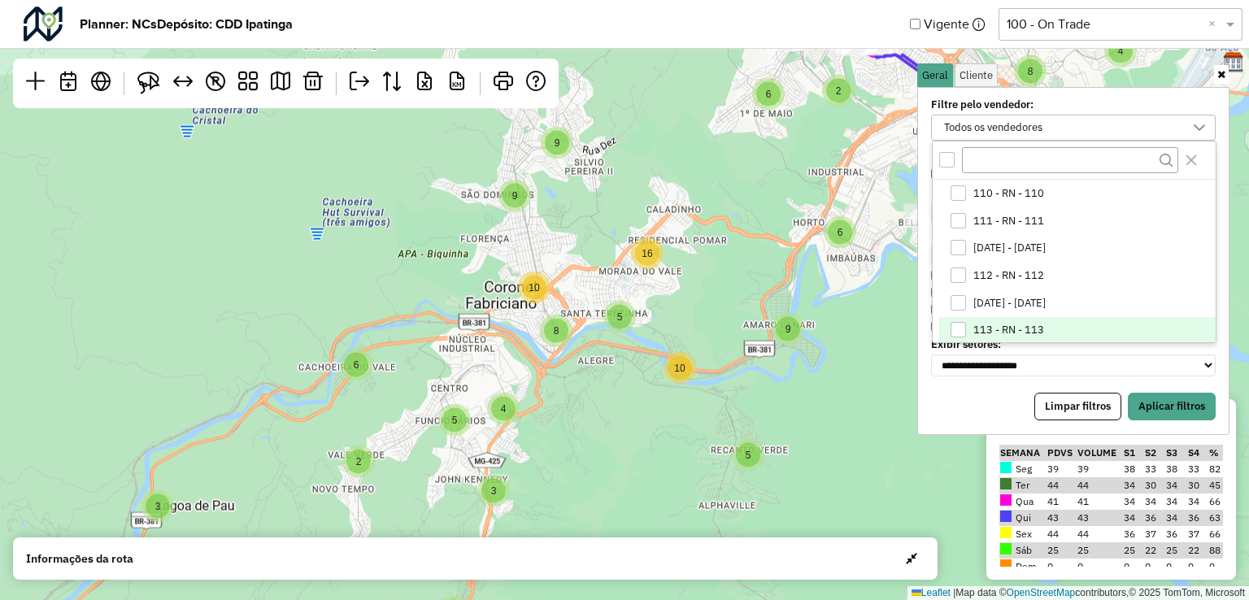
click at [958, 327] on div "113 - RN - 113" at bounding box center [958, 329] width 15 height 15
click at [1178, 399] on button "Aplicar filtros" at bounding box center [1172, 407] width 88 height 28
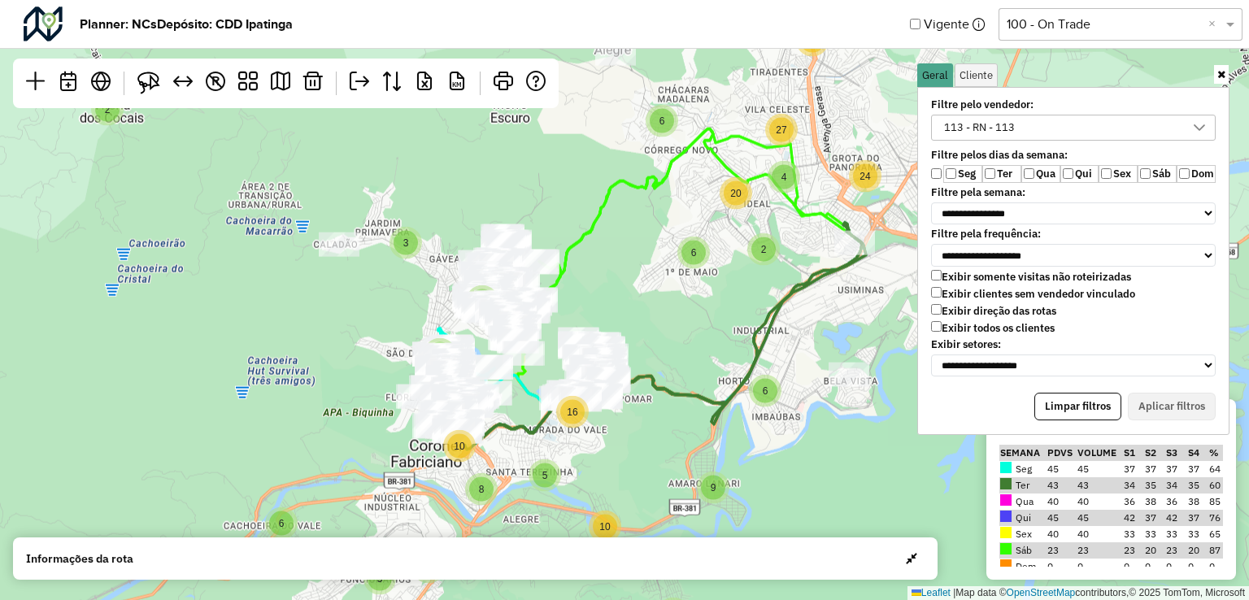
drag, startPoint x: 697, startPoint y: 387, endPoint x: 622, endPoint y: 546, distance: 175.4
click at [622, 546] on hb-planner "**********" at bounding box center [624, 300] width 1249 height 600
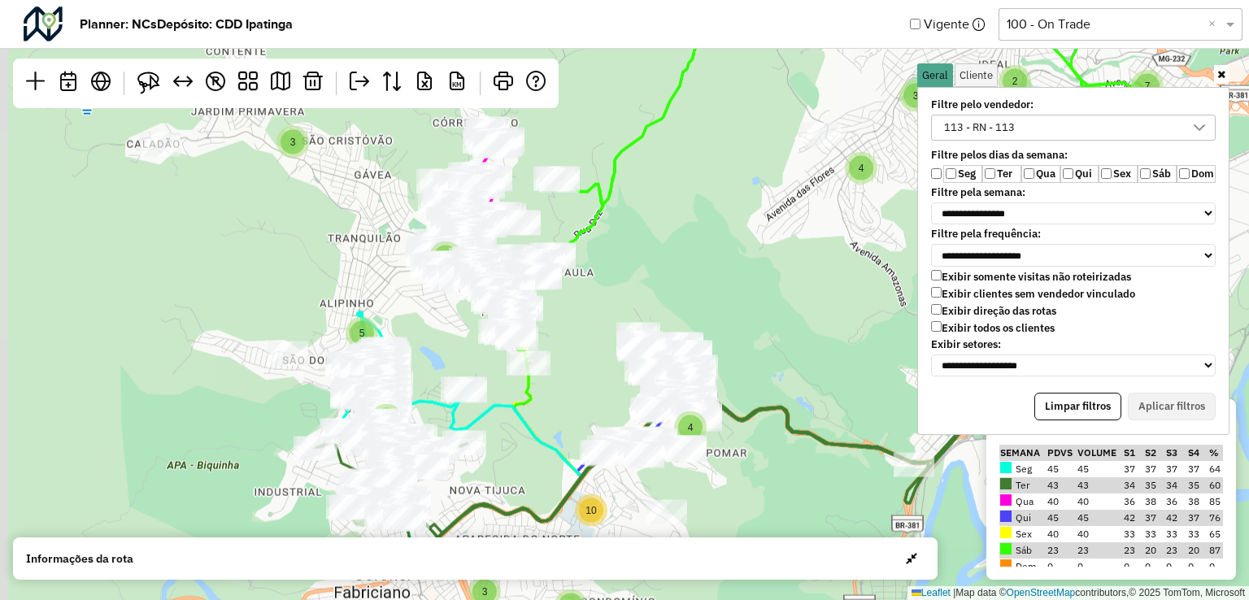
drag, startPoint x: 568, startPoint y: 383, endPoint x: 586, endPoint y: 367, distance: 24.2
click at [586, 367] on div "3 3 5 3 3 2 5 5 4 9 2 3 3 2 2 2 2 3 4 5 5 3 5 9 2 4 2 8 8 9 4 2 3 6 7 2 3 15 5 …" at bounding box center [624, 300] width 1249 height 600
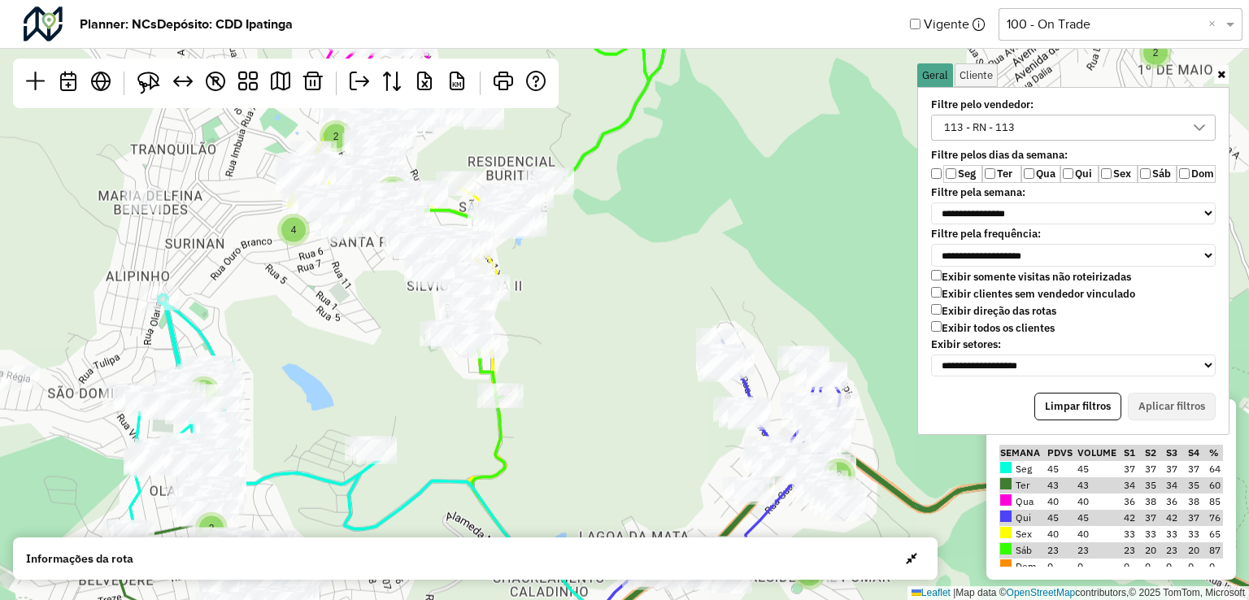
drag, startPoint x: 546, startPoint y: 279, endPoint x: 563, endPoint y: 320, distance: 44.9
click at [563, 320] on div "2 3 5 3 3 2 2 2 3 2 2 2 2 3 2 6 2 2 3 2 6 3 2 3 4 6 2 3 2 10 3 2 4 2 2 2 2 6 3 …" at bounding box center [624, 300] width 1249 height 600
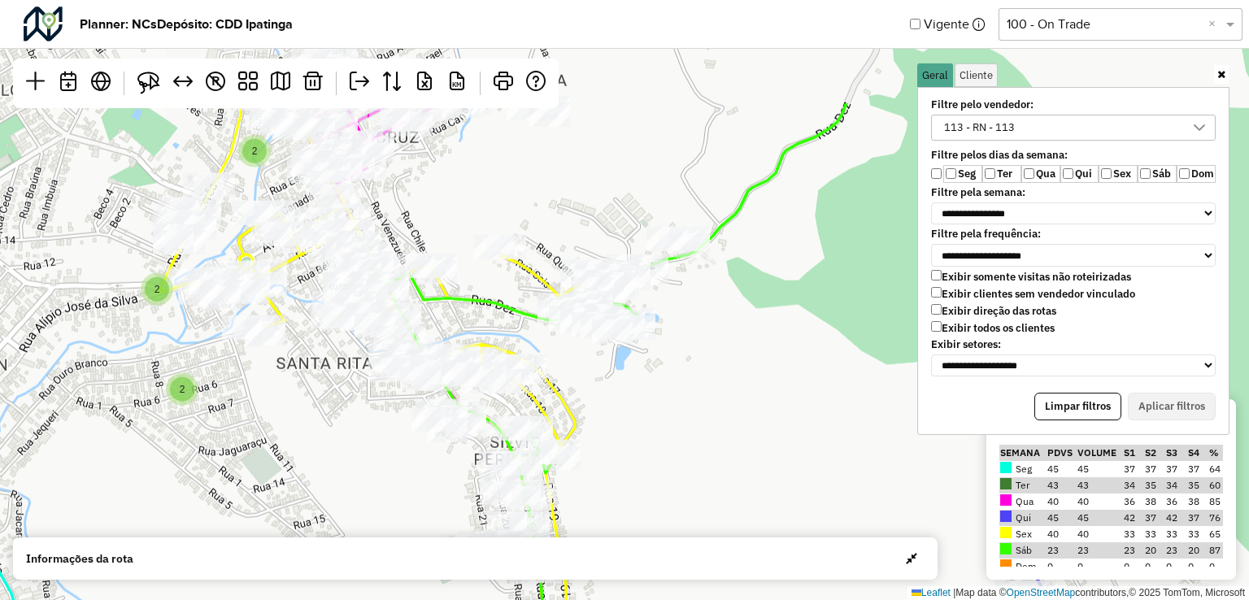
drag, startPoint x: 538, startPoint y: 285, endPoint x: 660, endPoint y: 448, distance: 203.3
click at [660, 448] on div "2 2 2 2 2 3 2 2 2 2 ↦ Leaflet | Map data © OpenStreetMap contributors,© 2025 To…" at bounding box center [624, 300] width 1249 height 600
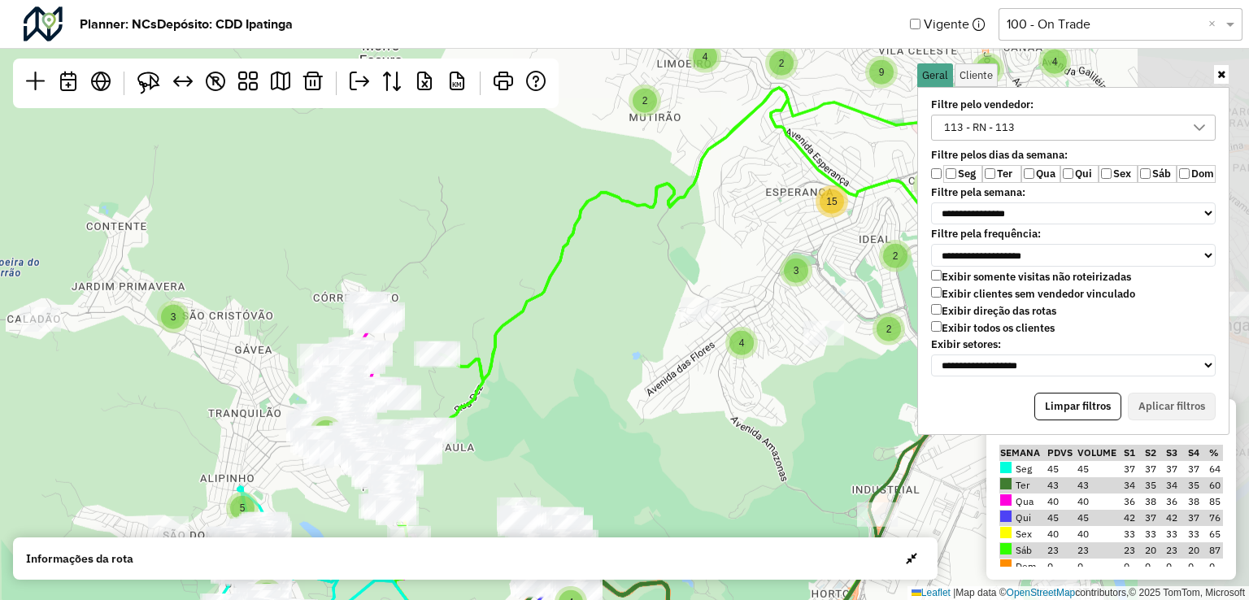
drag, startPoint x: 680, startPoint y: 233, endPoint x: 424, endPoint y: 271, distance: 258.9
click at [424, 271] on div "3 5 3 3 2 5 5 4 9 2 3 3 2 2 2 2 3 4 5 5 3 5 9 2 4 2 8 8 9 4 2 3 6 7 2 3 15 5 2 …" at bounding box center [624, 300] width 1249 height 600
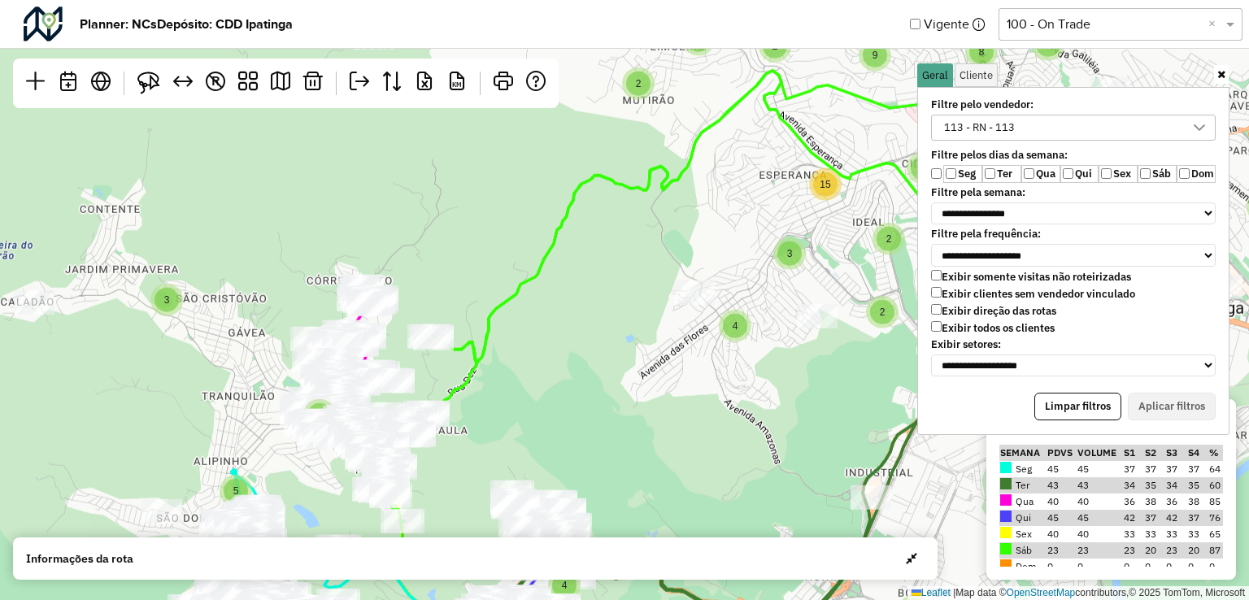
drag, startPoint x: 613, startPoint y: 297, endPoint x: 624, endPoint y: 274, distance: 25.1
click at [624, 274] on div "3 5 3 3 2 5 5 4 9 2 3 3 2 2 2 2 3 4 5 5 3 5 9 2 4 2 8 8 9 4 2 3 6 7 2 3 15 5 2 …" at bounding box center [624, 300] width 1249 height 600
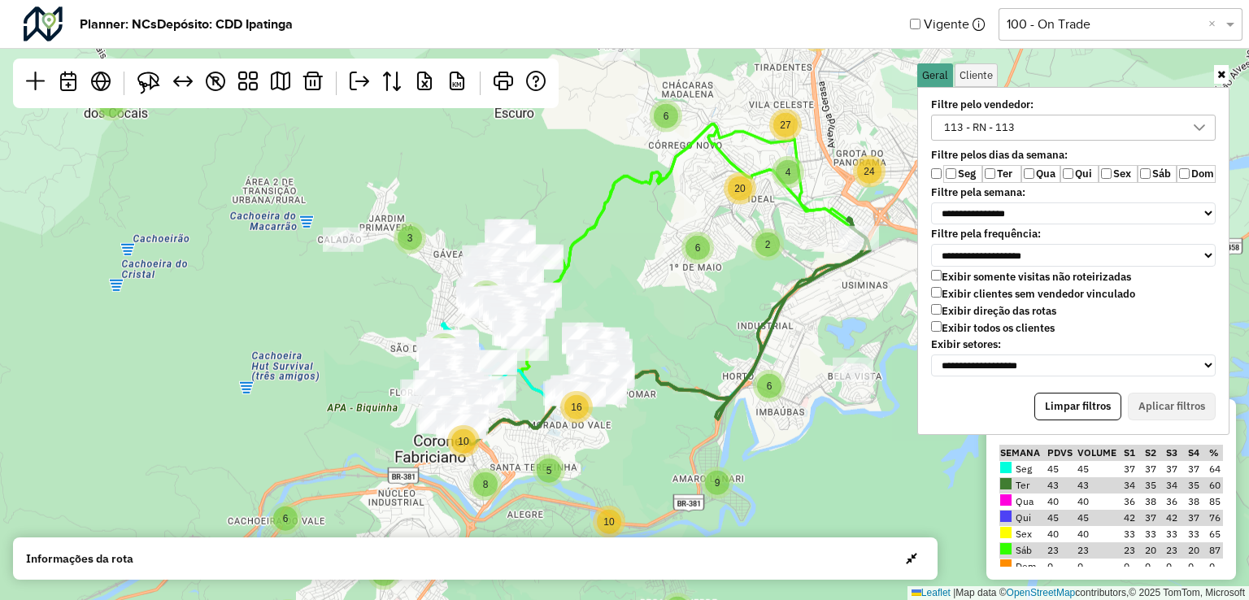
drag, startPoint x: 628, startPoint y: 327, endPoint x: 638, endPoint y: 290, distance: 38.7
click at [638, 290] on div "2 8 3 5 9 4 3 4 10 4 3 5 2 6 5 4 10 8 5 2 2 4 4 28 6 27 24 20 5 4 8 2 6 9 6 10 …" at bounding box center [624, 300] width 1249 height 600
click at [1019, 119] on div "113 - RN - 113" at bounding box center [980, 127] width 82 height 24
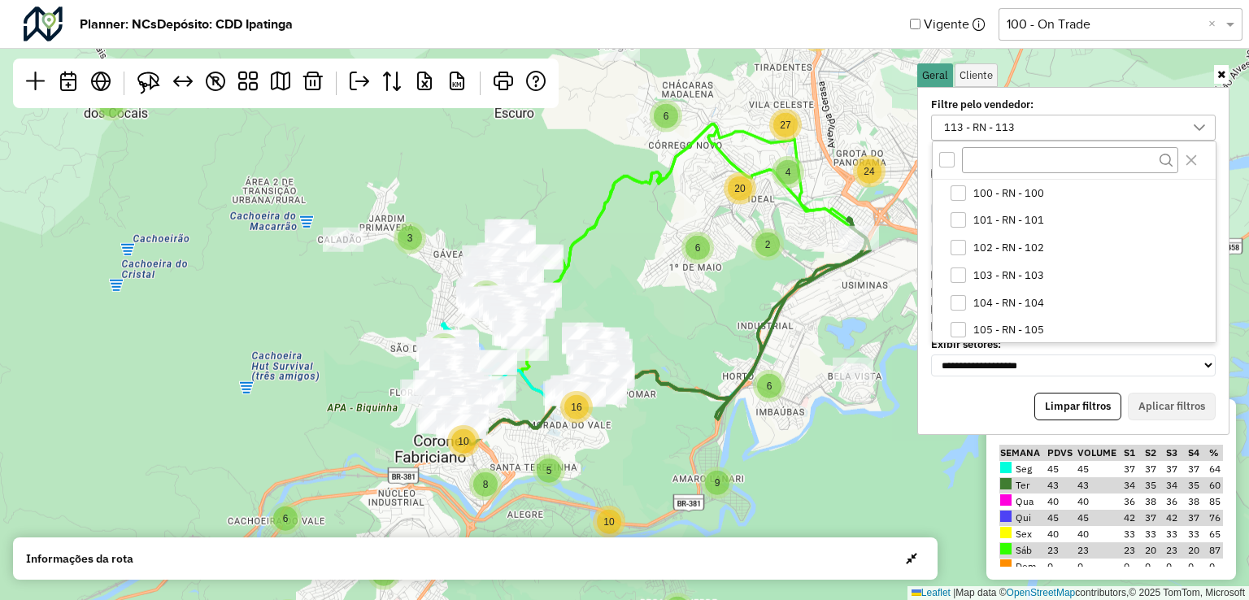
scroll to position [277, 0]
click at [960, 322] on icon "113 - RN - 113" at bounding box center [957, 327] width 11 height 11
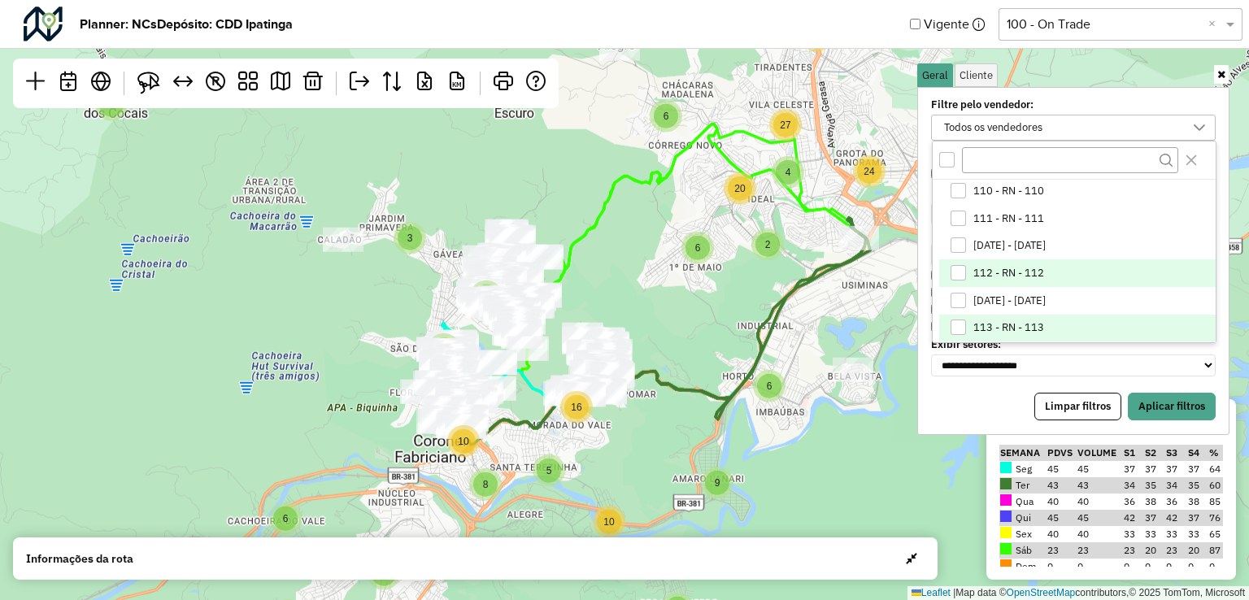
click at [959, 267] on div "112 - RN - 112" at bounding box center [958, 272] width 15 height 15
click at [1182, 393] on button "Aplicar filtros" at bounding box center [1172, 407] width 88 height 28
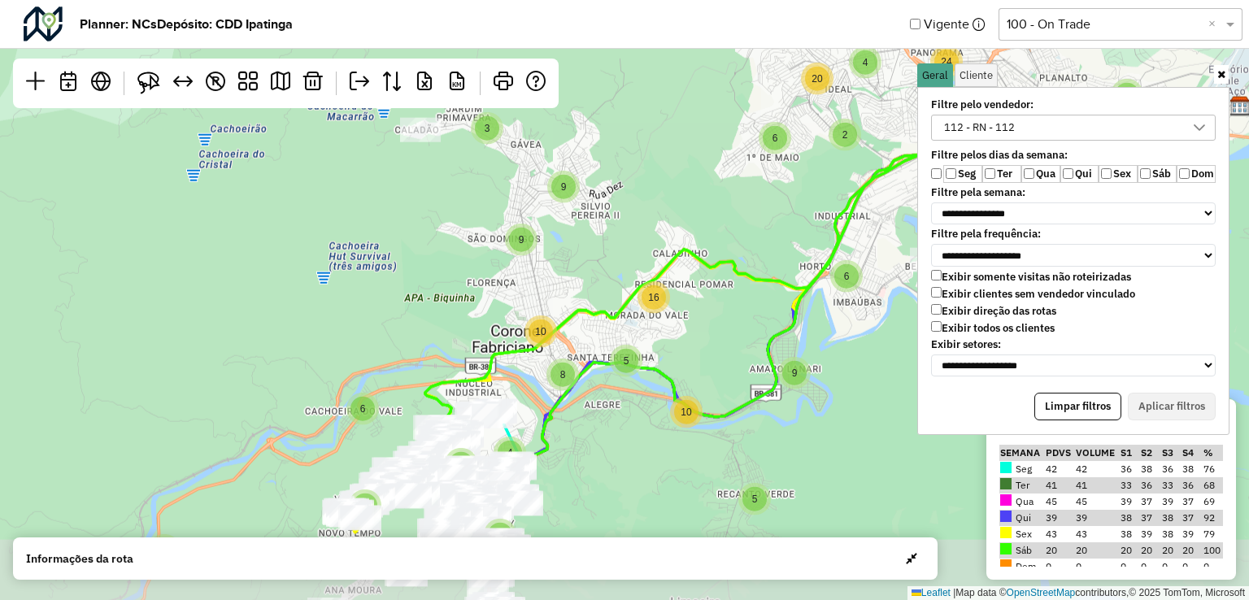
drag, startPoint x: 629, startPoint y: 460, endPoint x: 722, endPoint y: 353, distance: 141.8
click at [723, 326] on div "2 5 3 3 5 3 4 6 2 3 6 6 8 16 5 5 9 5 27 2 4 9 4 6 10 2 10 28 8 20 4 10 4 9 4 4 …" at bounding box center [624, 300] width 1249 height 600
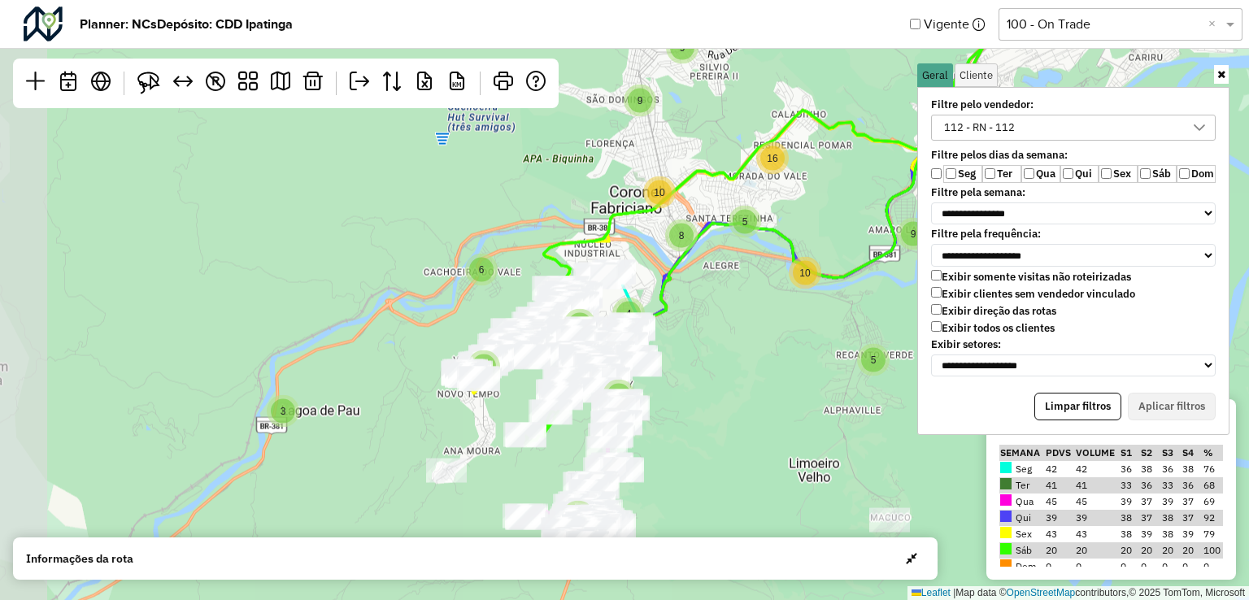
drag, startPoint x: 638, startPoint y: 480, endPoint x: 743, endPoint y: 363, distance: 156.7
click at [743, 363] on div "2 5 3 3 5 3 4 6 2 3 6 6 8 16 5 5 9 5 27 2 4 9 4 6 10 2 10 28 8 20 4 10 4 9 4 4 …" at bounding box center [624, 300] width 1249 height 600
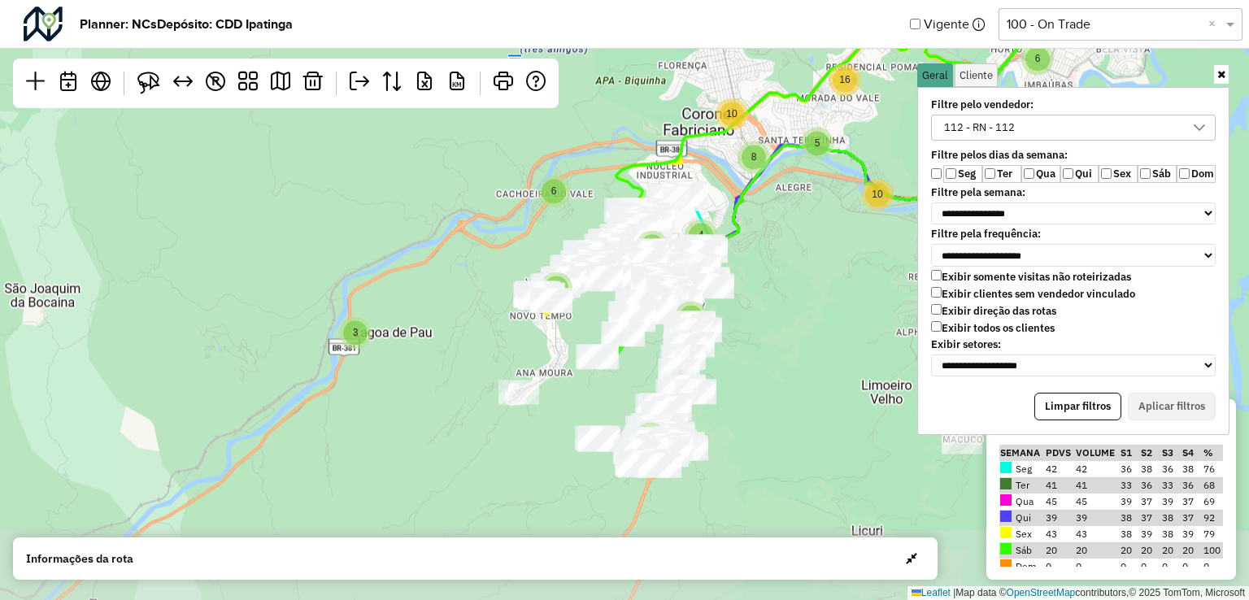
drag, startPoint x: 769, startPoint y: 414, endPoint x: 815, endPoint y: 354, distance: 75.5
click at [815, 354] on div "2 5 3 3 5 3 4 6 2 3 6 6 8 16 5 5 9 5 27 2 4 9 4 6 10 2 10 28 8 20 4 10 4 9 4 4 …" at bounding box center [624, 300] width 1249 height 600
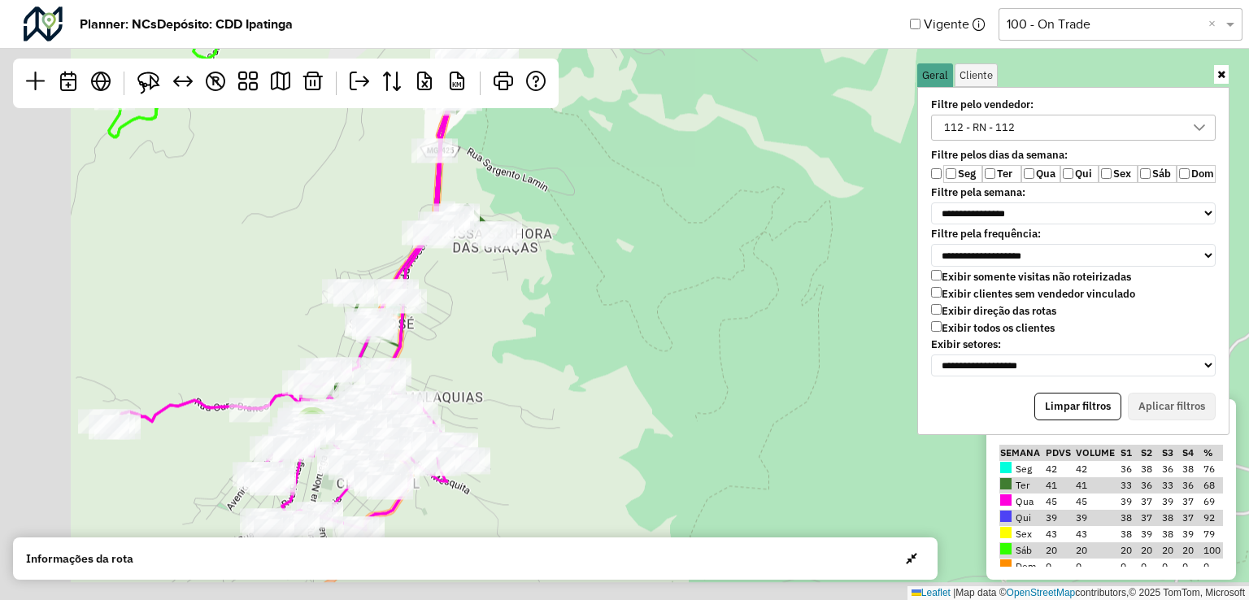
drag, startPoint x: 507, startPoint y: 455, endPoint x: 695, endPoint y: 338, distance: 221.0
click at [694, 336] on div "3 2 3 2 3 3 2 2 2 5 2 5 3 ↦ Leaflet | Map data © OpenStreetMap contributors,© 2…" at bounding box center [624, 300] width 1249 height 600
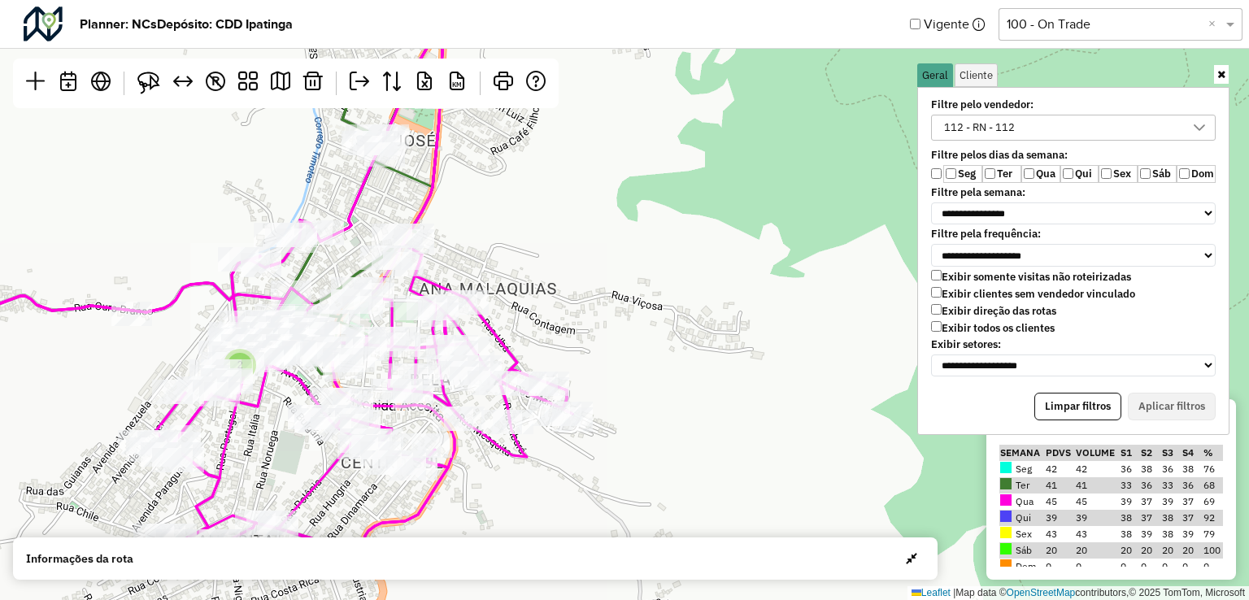
drag, startPoint x: 521, startPoint y: 410, endPoint x: 677, endPoint y: 343, distance: 169.8
click at [656, 335] on div "2 ↦ Leaflet | Map data © OpenStreetMap contributors,© 2025 TomTom, Microsoft" at bounding box center [624, 300] width 1249 height 600
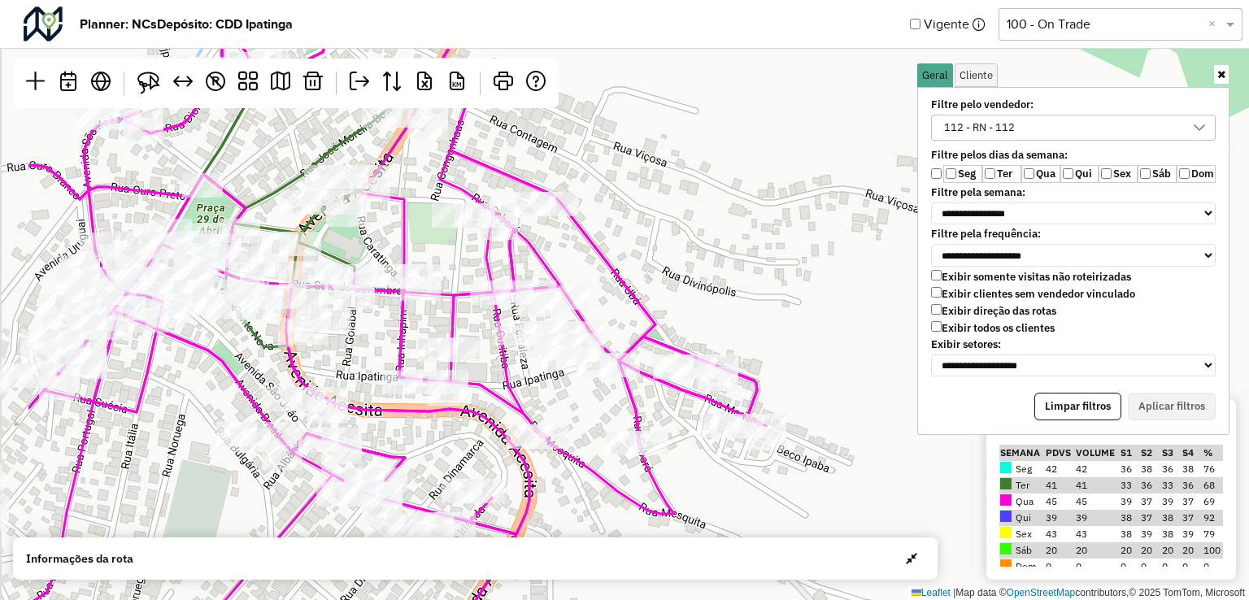
drag, startPoint x: 632, startPoint y: 308, endPoint x: 757, endPoint y: 329, distance: 127.0
click at [758, 299] on div "↦ Leaflet | Map data © OpenStreetMap contributors,© 2025 TomTom, Microsoft" at bounding box center [624, 300] width 1249 height 600
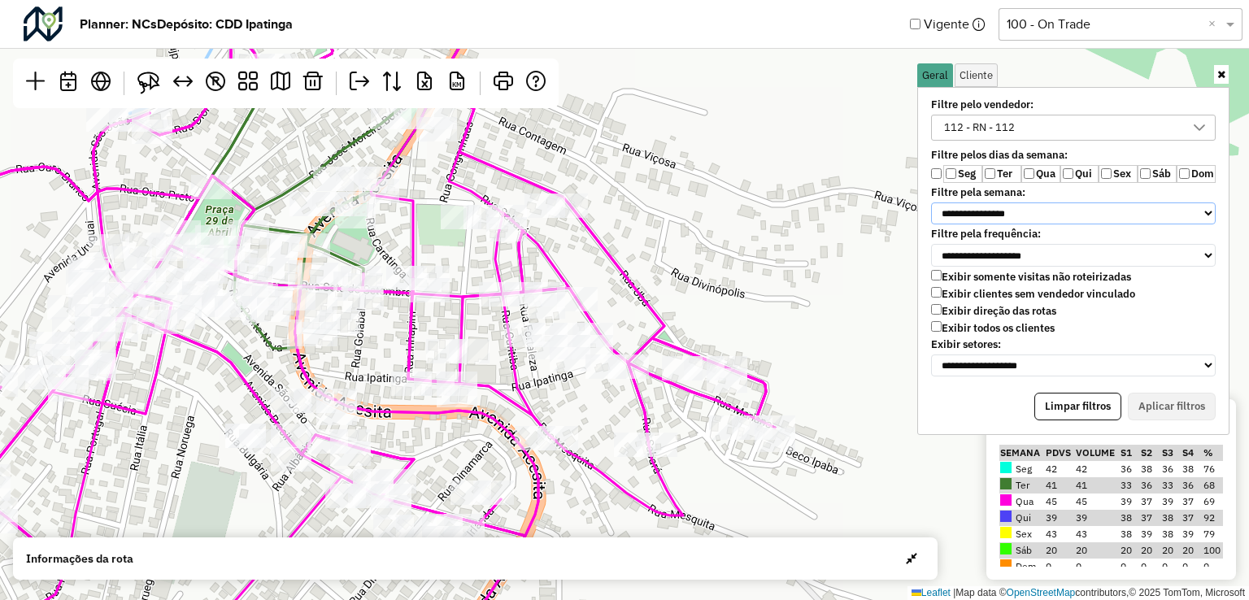
click at [1039, 206] on select "**********" at bounding box center [1073, 214] width 285 height 23
select select "*"
click at [931, 203] on select "**********" at bounding box center [1073, 214] width 285 height 23
click at [1138, 398] on button "Aplicar filtros" at bounding box center [1172, 407] width 88 height 28
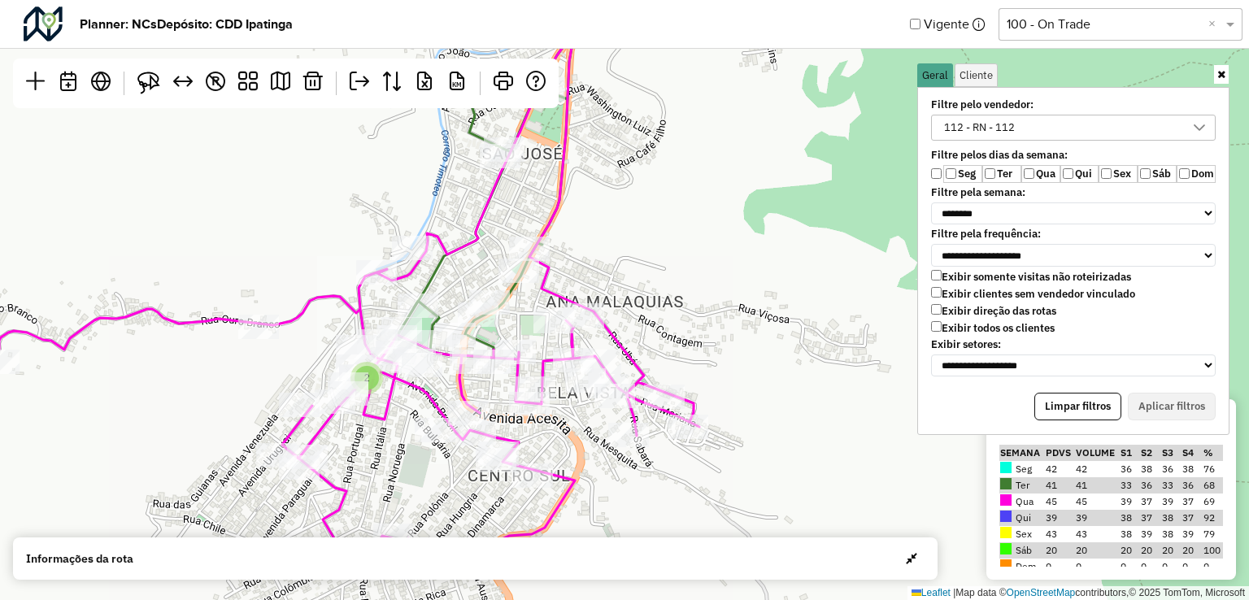
select select "*"
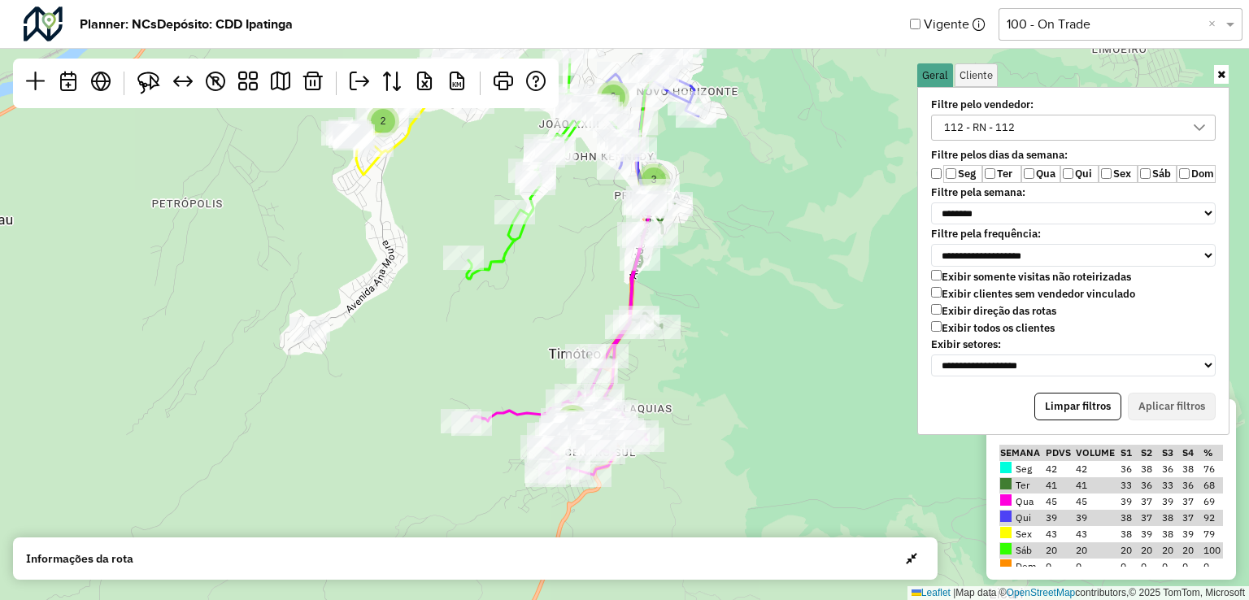
drag, startPoint x: 755, startPoint y: 256, endPoint x: 722, endPoint y: 374, distance: 122.3
click at [722, 374] on div "2 3 4 3 5 2 5 5 4 9 2 3 3 2 2 5 8 4 8 4 10 9 3 5 ↦ Leaflet | Map data © OpenStr…" at bounding box center [624, 300] width 1249 height 600
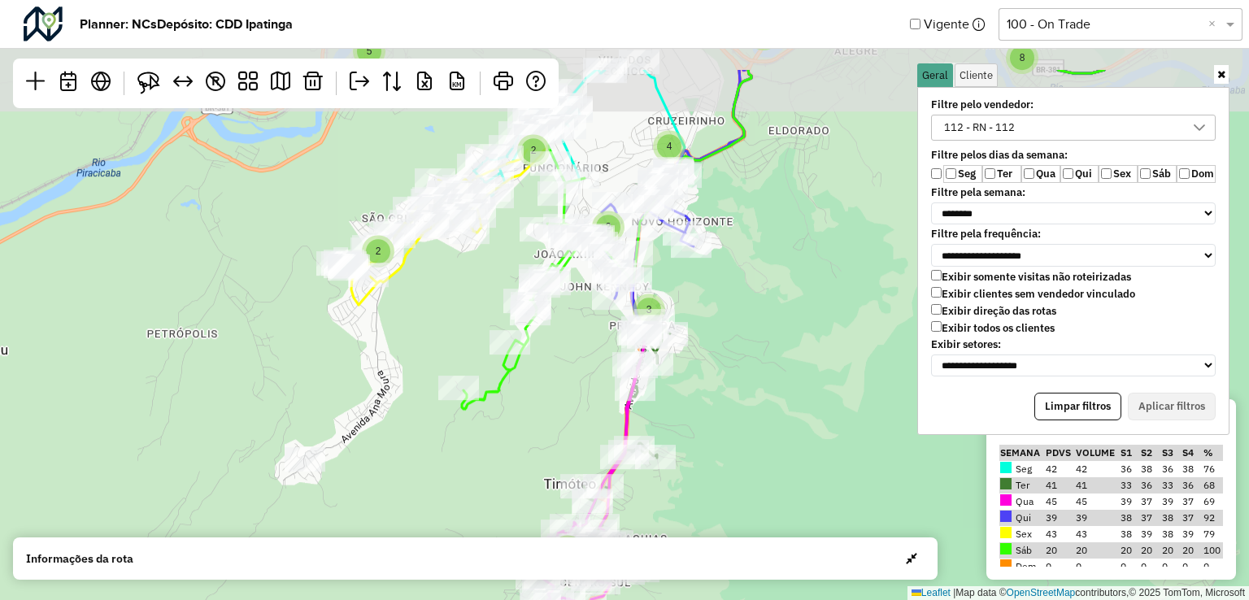
drag, startPoint x: 725, startPoint y: 320, endPoint x: 719, endPoint y: 441, distance: 120.5
click at [719, 441] on div "2 3 4 3 5 2 5 5 4 9 2 3 3 2 2 5 8 4 8 4 10 9 3 5 4 ↦ Leaflet | Map data © OpenS…" at bounding box center [624, 300] width 1249 height 600
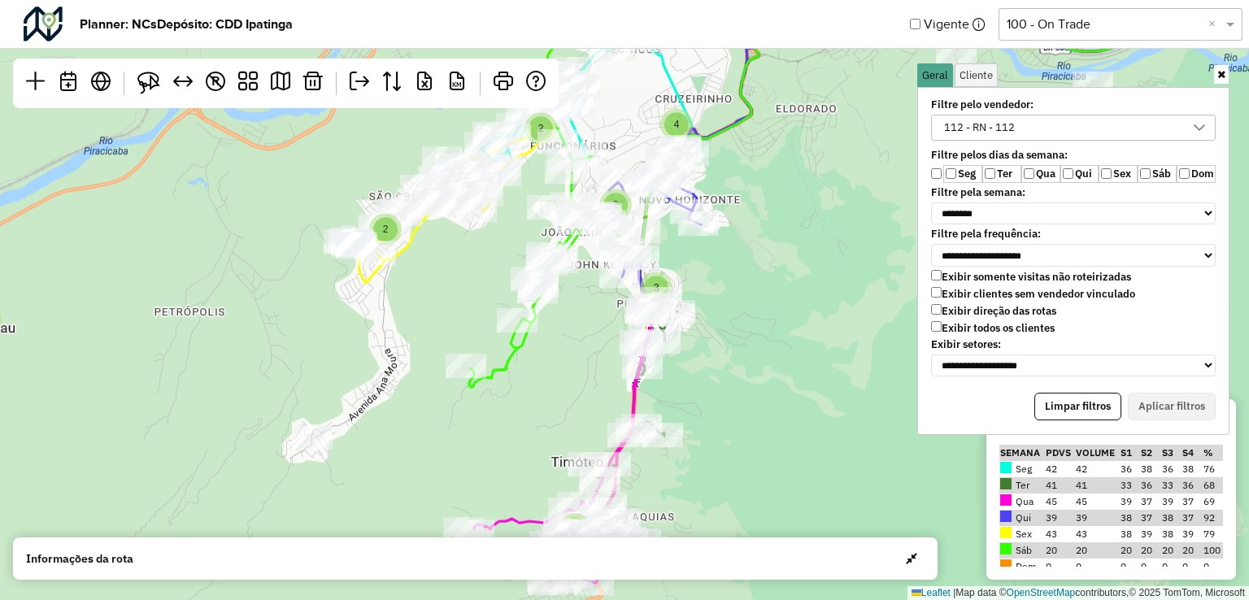
drag, startPoint x: 732, startPoint y: 420, endPoint x: 744, endPoint y: 275, distance: 146.1
click at [761, 307] on div "2 3 4 3 5 2 5 5 4 9 2 3 3 2 2 5 8 4 8 4 10 9 3 5 4 3 6 7 2 3 15 2 2 5 2 2 3 ↦ L…" at bounding box center [624, 300] width 1249 height 600
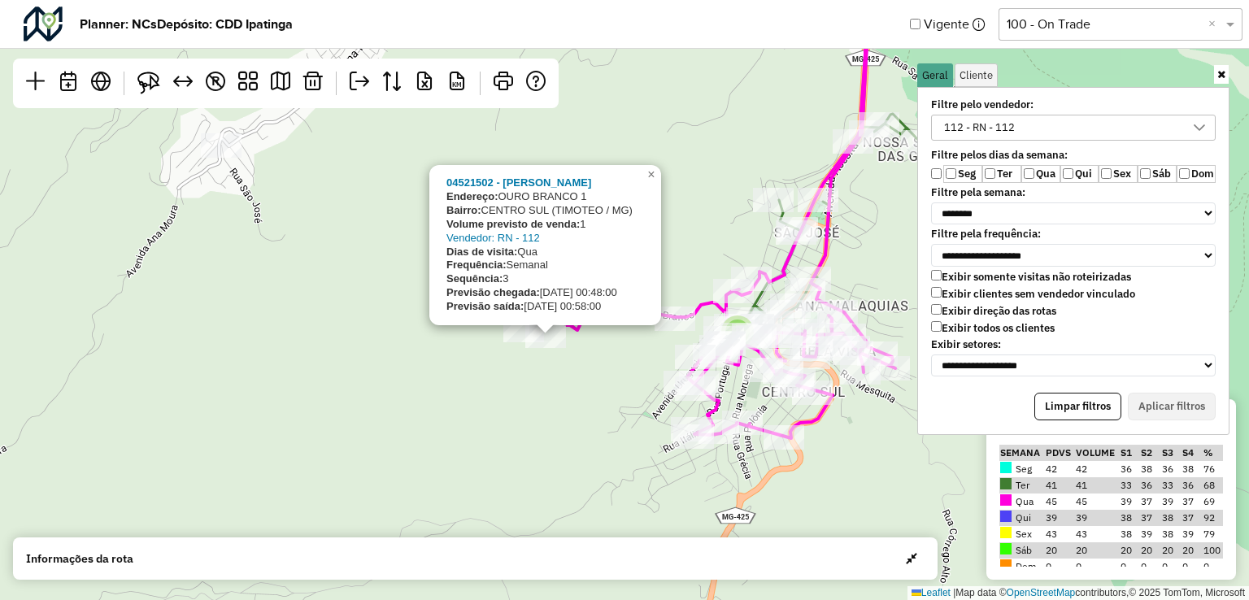
drag, startPoint x: 542, startPoint y: 405, endPoint x: 544, endPoint y: 430, distance: 25.3
click at [550, 429] on div "3 2 3 3 2 5 04521502 - JOAO ANTONIO Endereço: OURO BRANCO 1 Bairro: CENTRO SUL …" at bounding box center [624, 300] width 1249 height 600
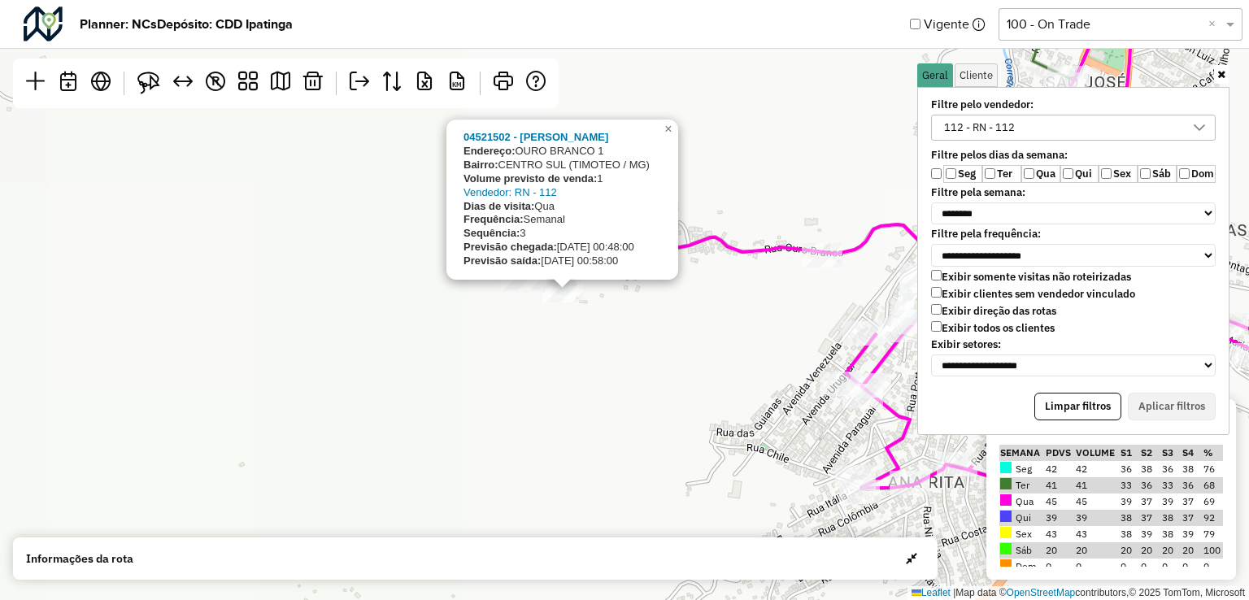
click at [543, 430] on div "2 3 2 04521502 - JOAO ANTONIO Endereço: OURO BRANCO 1 Bairro: CENTRO SUL (TIMOT…" at bounding box center [624, 300] width 1249 height 600
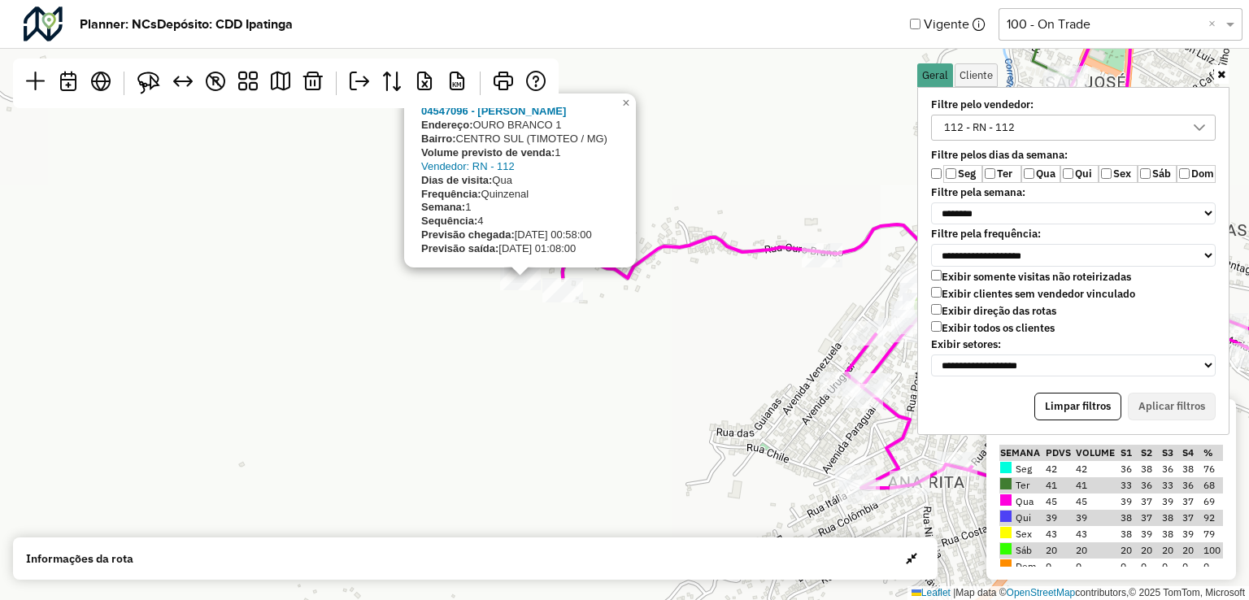
click at [591, 368] on div "2 04547096 - RONALDO MARTINS SAN Endereço: OURO BRANCO 1 Bairro: CENTRO SUL (TI…" at bounding box center [624, 300] width 1249 height 600
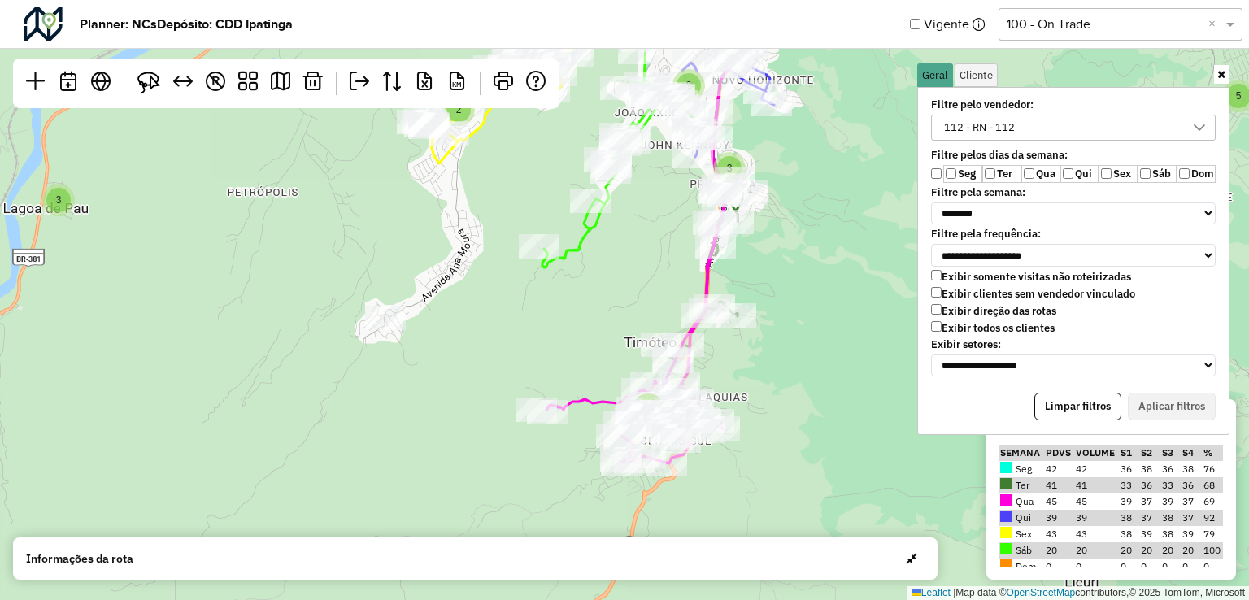
drag, startPoint x: 882, startPoint y: 315, endPoint x: 846, endPoint y: 379, distance: 73.9
click at [846, 379] on div "2 3 4 3 5 2 5 5 4 9 2 3 3 2 2 5 8 4 8 4 10 9 3 5 ↦ Leaflet | Map data © OpenStr…" at bounding box center [624, 300] width 1249 height 600
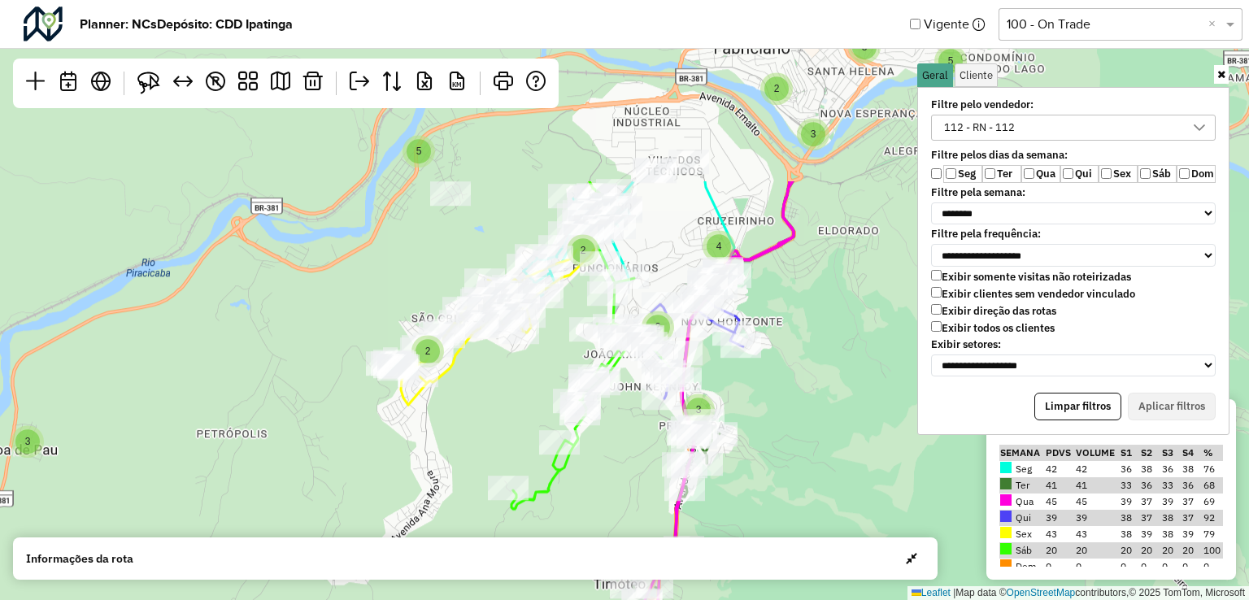
drag, startPoint x: 810, startPoint y: 242, endPoint x: 779, endPoint y: 483, distance: 243.5
click at [779, 483] on div "2 3 4 3 5 2 5 5 4 9 2 3 3 2 2 5 8 4 8 4 10 9 3 5 4 ↦ Leaflet | Map data © OpenS…" at bounding box center [624, 300] width 1249 height 600
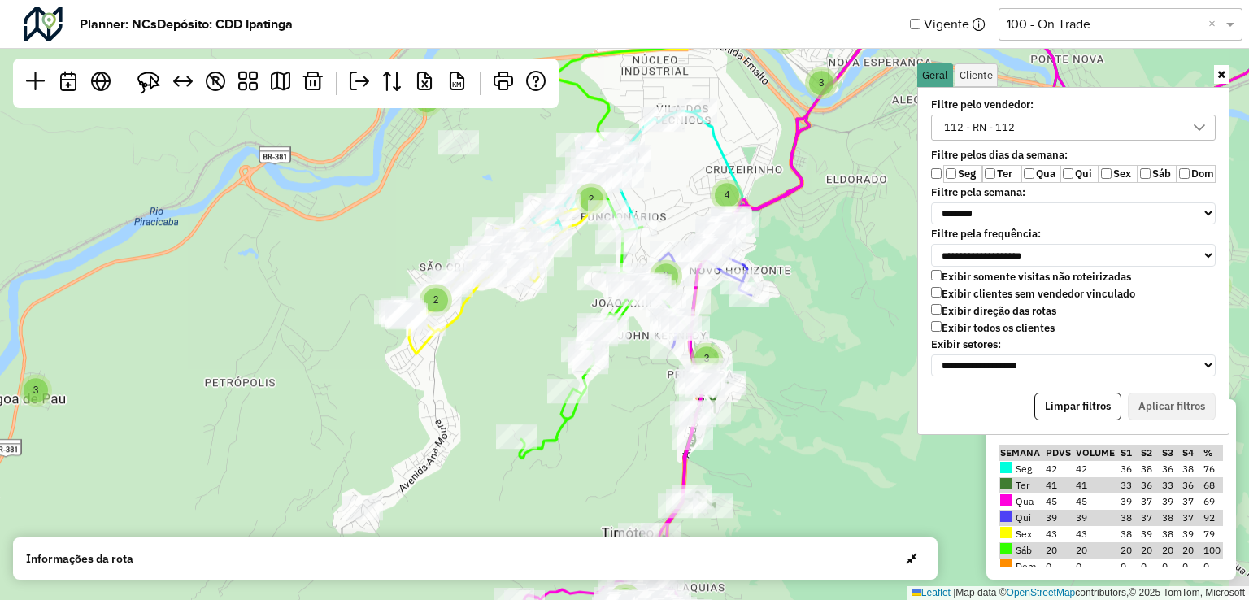
drag, startPoint x: 813, startPoint y: 343, endPoint x: 816, endPoint y: 328, distance: 15.6
click at [816, 328] on div "3 4 3 5 2 5 5 4 9 2 3 3 2 2 5 8 4 8 4 10 9 3 5 4 3 4 8 2 3 6 7 2 3 15 2 2 5 2 2…" at bounding box center [624, 300] width 1249 height 600
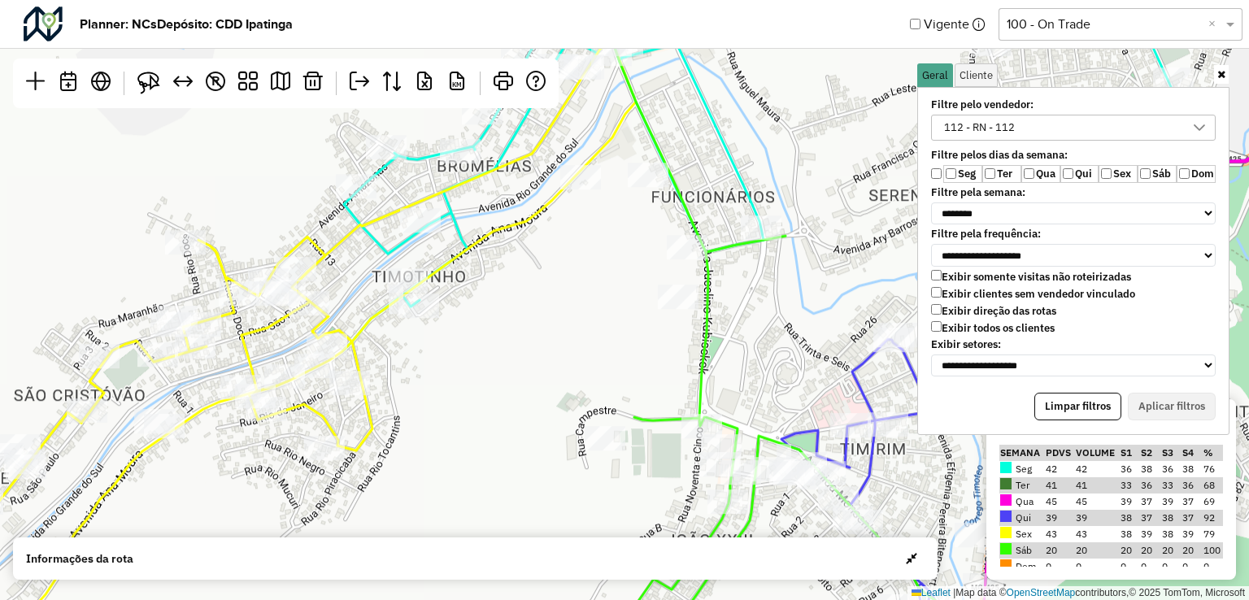
drag, startPoint x: 614, startPoint y: 250, endPoint x: 598, endPoint y: 302, distance: 54.5
click at [598, 302] on div "2 2 2 2 ↦ Leaflet | Map data © OpenStreetMap contributors,© 2025 TomTom, Micros…" at bounding box center [624, 300] width 1249 height 600
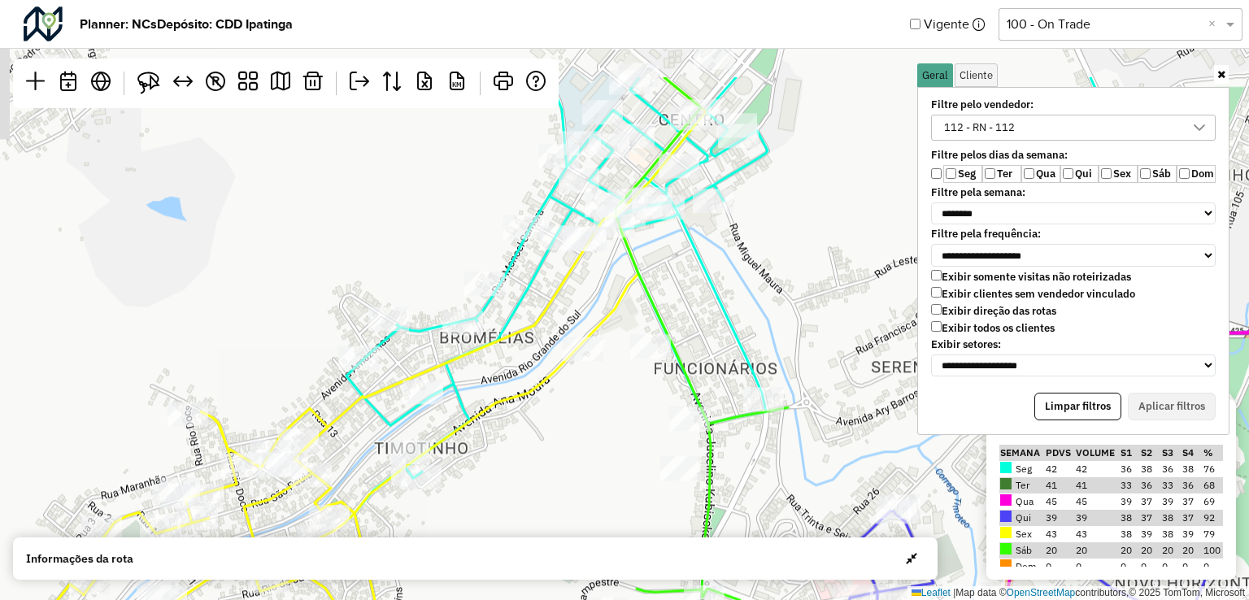
drag, startPoint x: 494, startPoint y: 372, endPoint x: 508, endPoint y: 520, distance: 148.7
click at [508, 525] on div "2 2 2 2 3 ↦ Leaflet | Map data © OpenStreetMap contributors,© 2025 TomTom, Micr…" at bounding box center [624, 300] width 1249 height 600
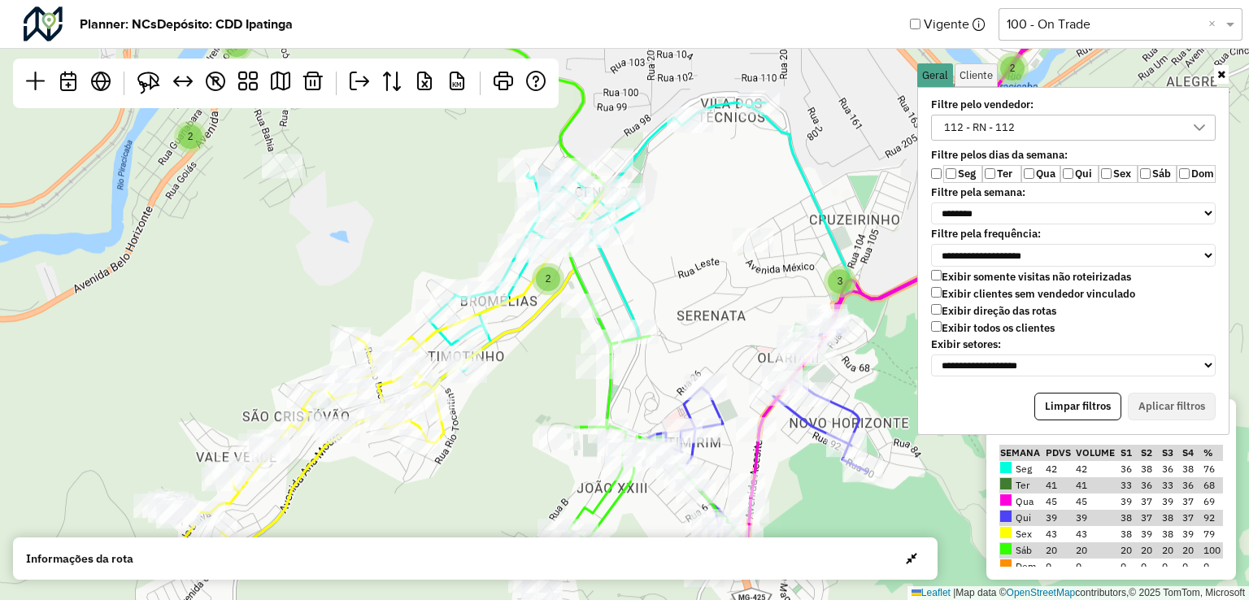
drag, startPoint x: 535, startPoint y: 495, endPoint x: 550, endPoint y: 367, distance: 129.3
click at [550, 367] on div "3 2 3 2 3 5 3 3 3 2 2 2 3 2 5 2 6 3 5 3 2 2 2 4 3 2 2 ↦ Leaflet | Map data © Op…" at bounding box center [624, 300] width 1249 height 600
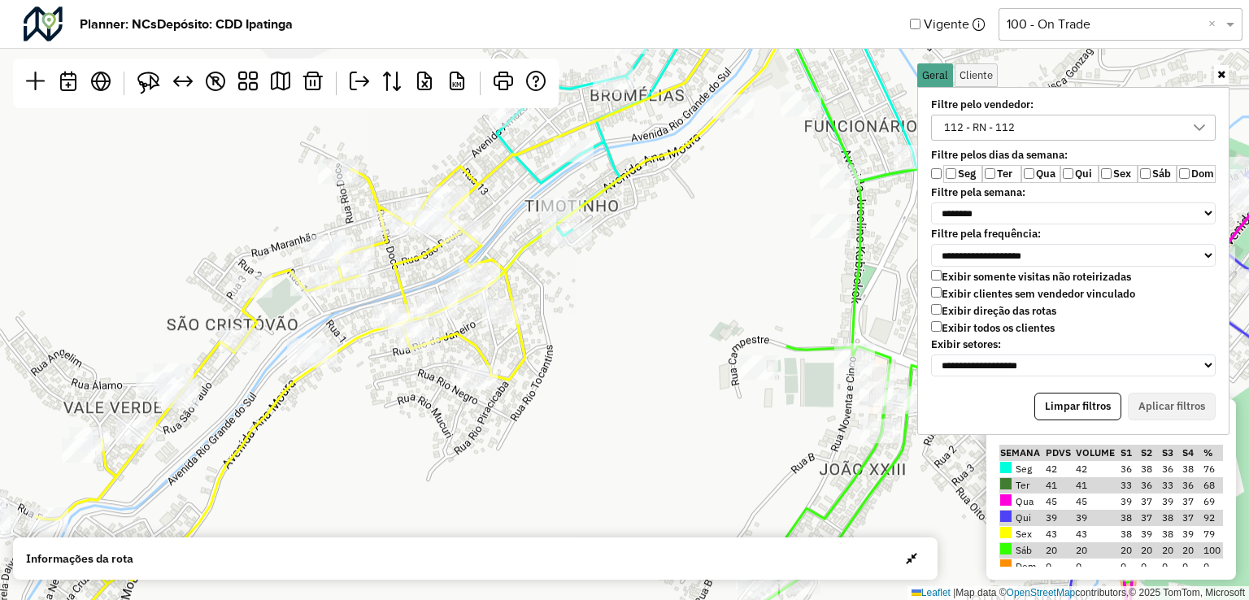
drag, startPoint x: 392, startPoint y: 395, endPoint x: 560, endPoint y: 339, distance: 176.7
click at [560, 339] on div "2 2 2 2 ↦ Leaflet | Map data © OpenStreetMap contributors,© 2025 TomTom, Micros…" at bounding box center [624, 300] width 1249 height 600
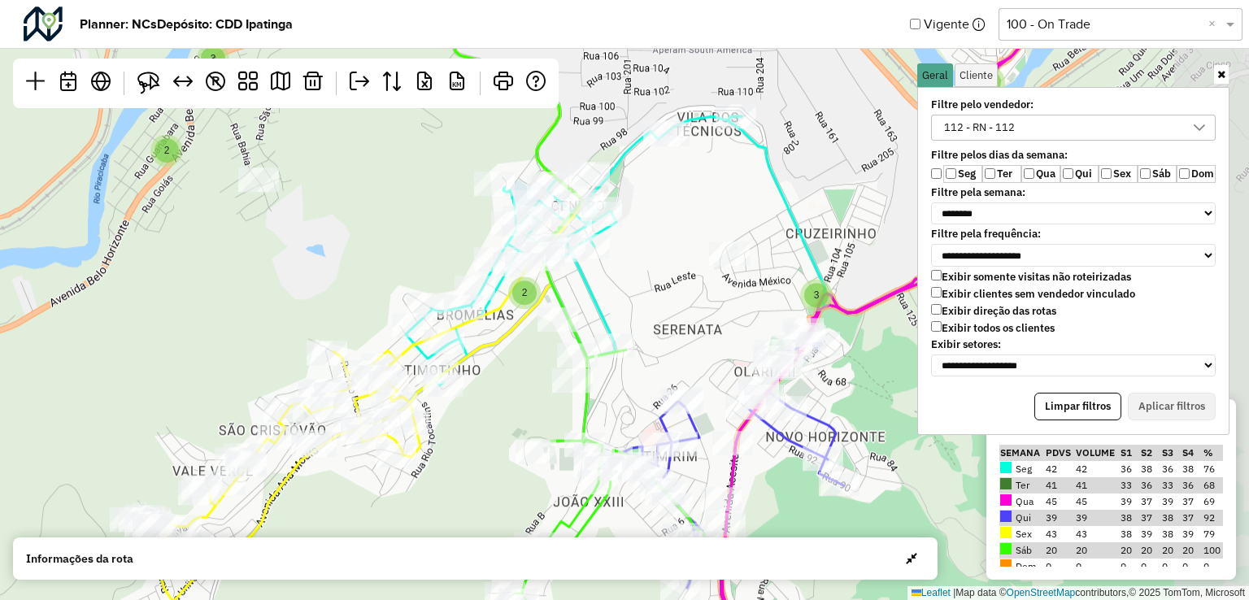
drag, startPoint x: 485, startPoint y: 463, endPoint x: 403, endPoint y: 531, distance: 106.8
click at [403, 531] on div "3 2 3 2 3 5 3 3 3 2 2 2 3 2 5 2 6 3 5 3 2 2 2 4 3 2 ↦ Leaflet | Map data © Open…" at bounding box center [624, 300] width 1249 height 600
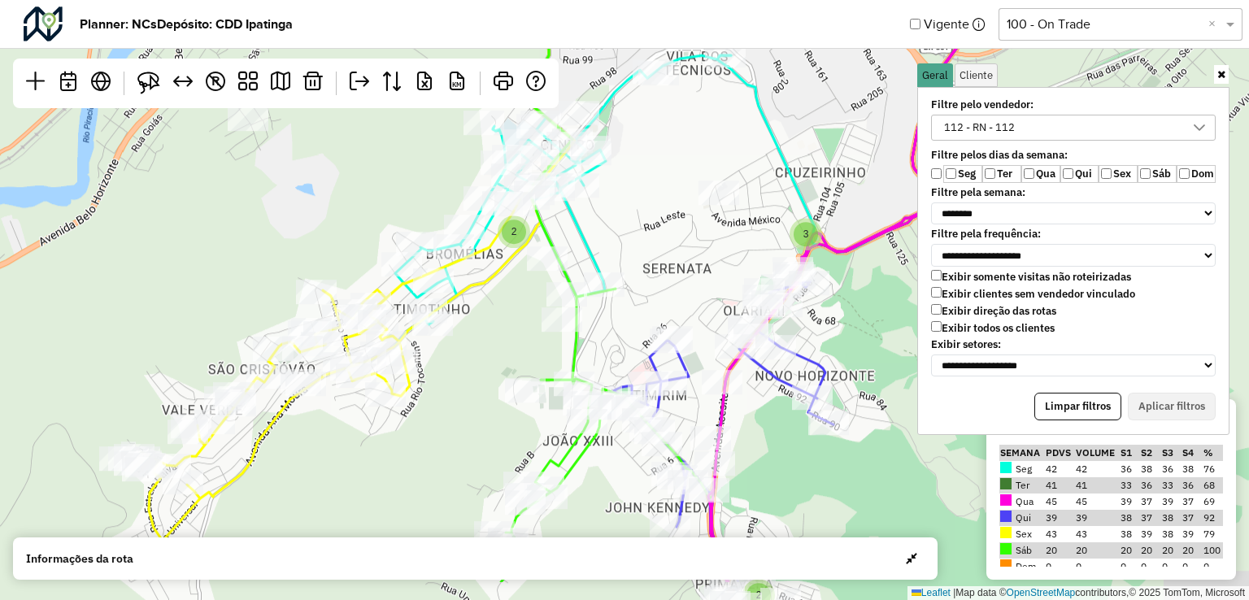
drag, startPoint x: 671, startPoint y: 290, endPoint x: 673, endPoint y: 249, distance: 41.6
click at [682, 189] on div "3 2 3 2 3 5 3 3 3 2 2 2 3 2 5 2 6 3 5 3 2 2 2 4 3 2 2 ↦ Leaflet | Map data © Op…" at bounding box center [624, 300] width 1249 height 600
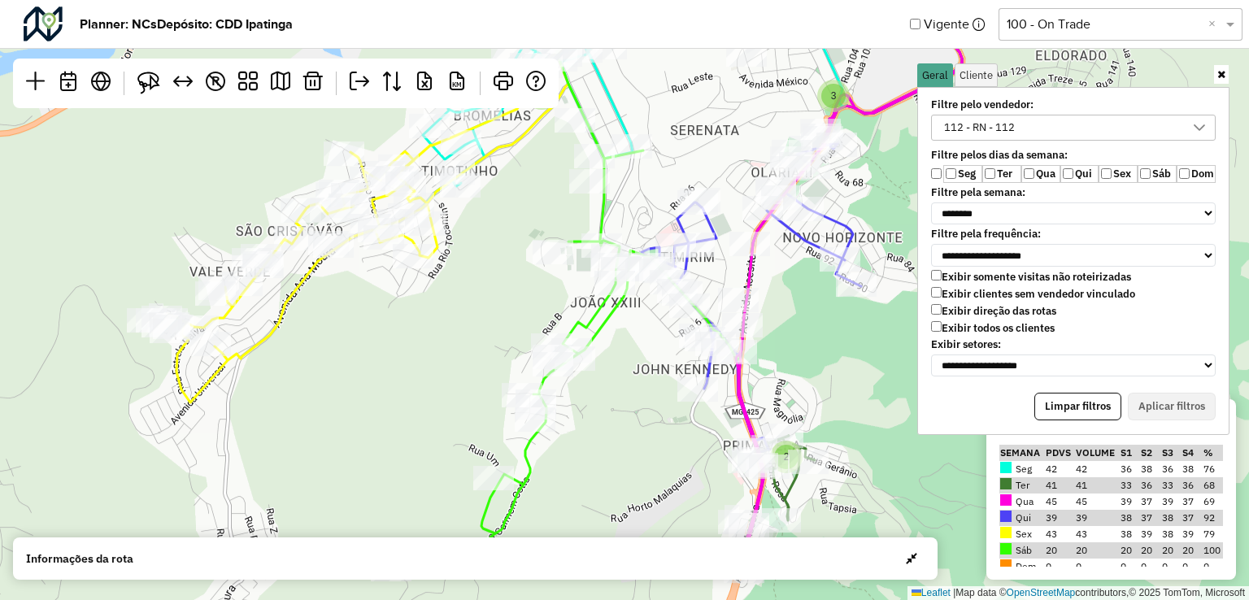
drag, startPoint x: 625, startPoint y: 486, endPoint x: 638, endPoint y: 396, distance: 90.5
click at [638, 396] on div "3 2 3 2 3 5 3 3 3 2 2 2 3 2 5 2 6 3 5 3 2 2 2 4 3 2 ↦ Leaflet | Map data © Open…" at bounding box center [624, 300] width 1249 height 600
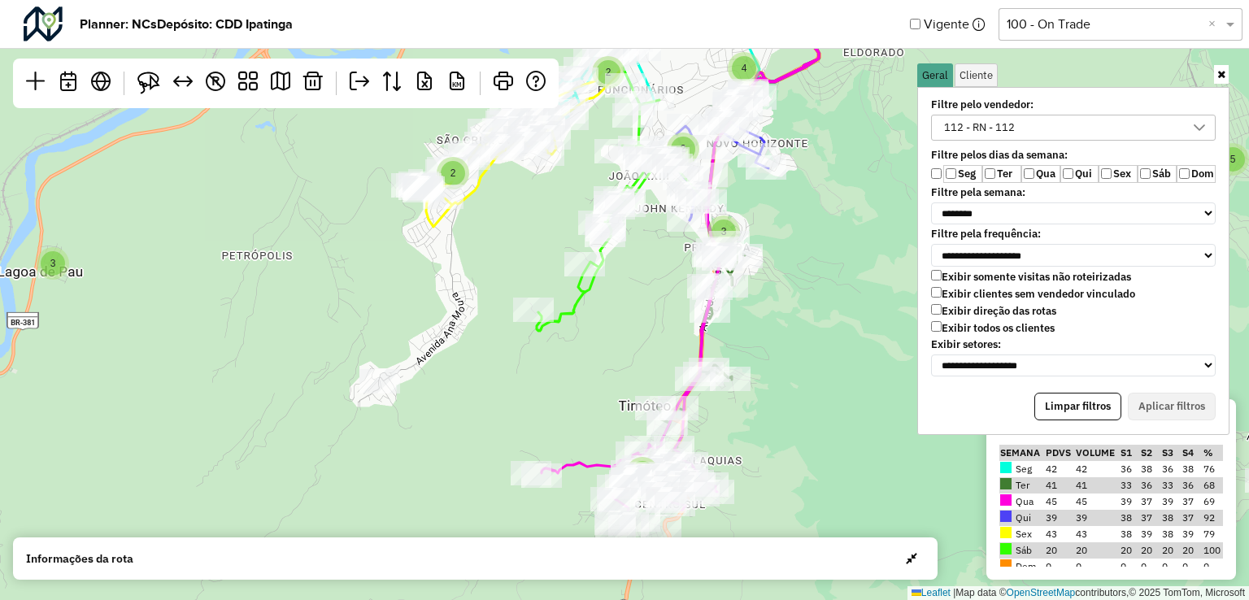
drag, startPoint x: 603, startPoint y: 422, endPoint x: 638, endPoint y: 273, distance: 152.7
click at [638, 273] on div "3 3 4 3 5 2 5 5 4 9 2 3 3 2 2 4 8 2 3 6 7 2 3 15 5 2 2 5 2 2 4 8 4 8 4 10 3 9 3…" at bounding box center [624, 300] width 1249 height 600
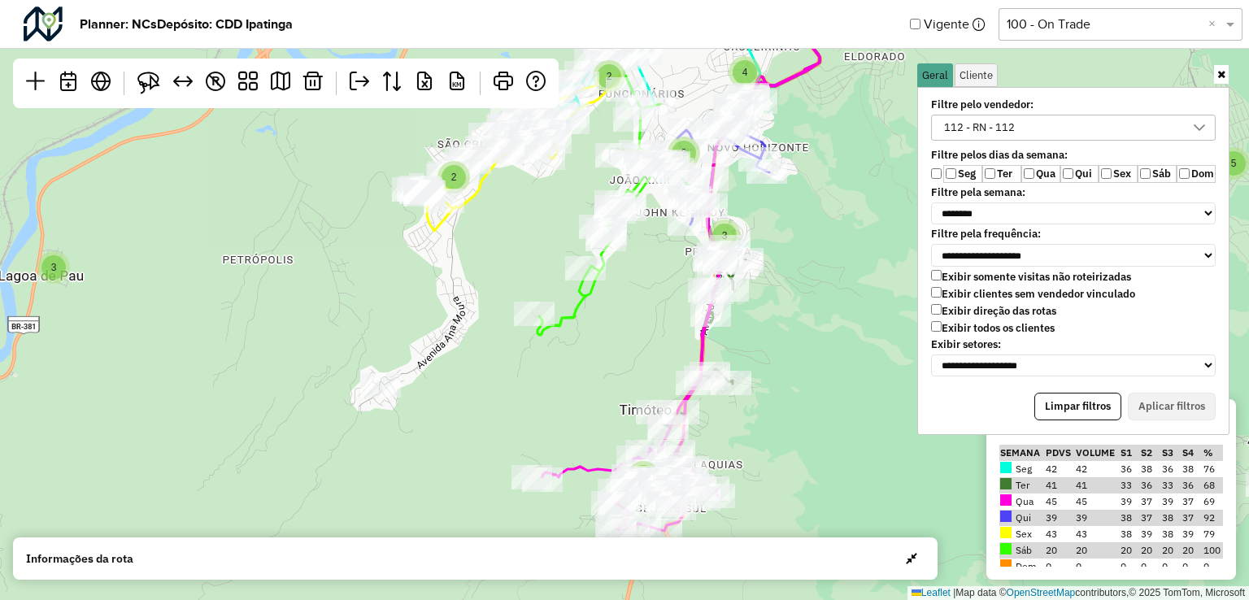
click at [638, 280] on div "3 4 3 5 2 5 5 4 9 2 3 3 2 2 5 5 2 4 8 4 8 4 10 3 9 3 5 2 ↦ Leaflet | Map data ©…" at bounding box center [624, 300] width 1249 height 600
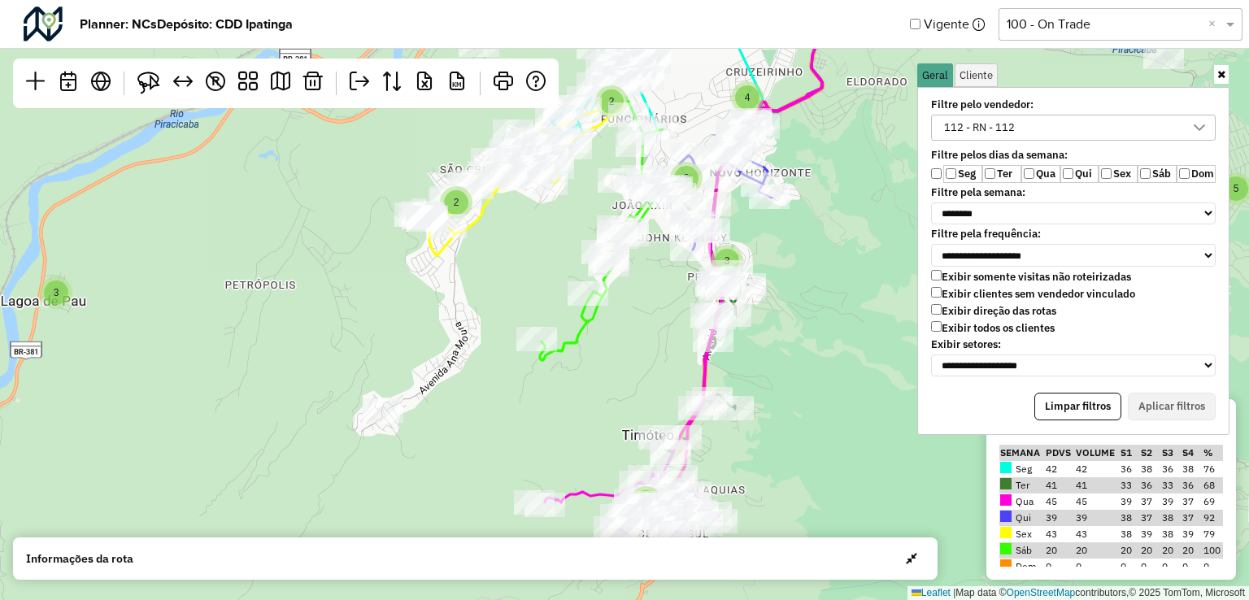
drag, startPoint x: 638, startPoint y: 330, endPoint x: 641, endPoint y: 353, distance: 22.9
click at [641, 353] on div "3 4 3 5 2 5 5 4 9 2 3 3 2 2 5 5 2 4 8 4 8 4 10 3 9 3 5 2 ↦ Leaflet | Map data ©…" at bounding box center [624, 300] width 1249 height 600
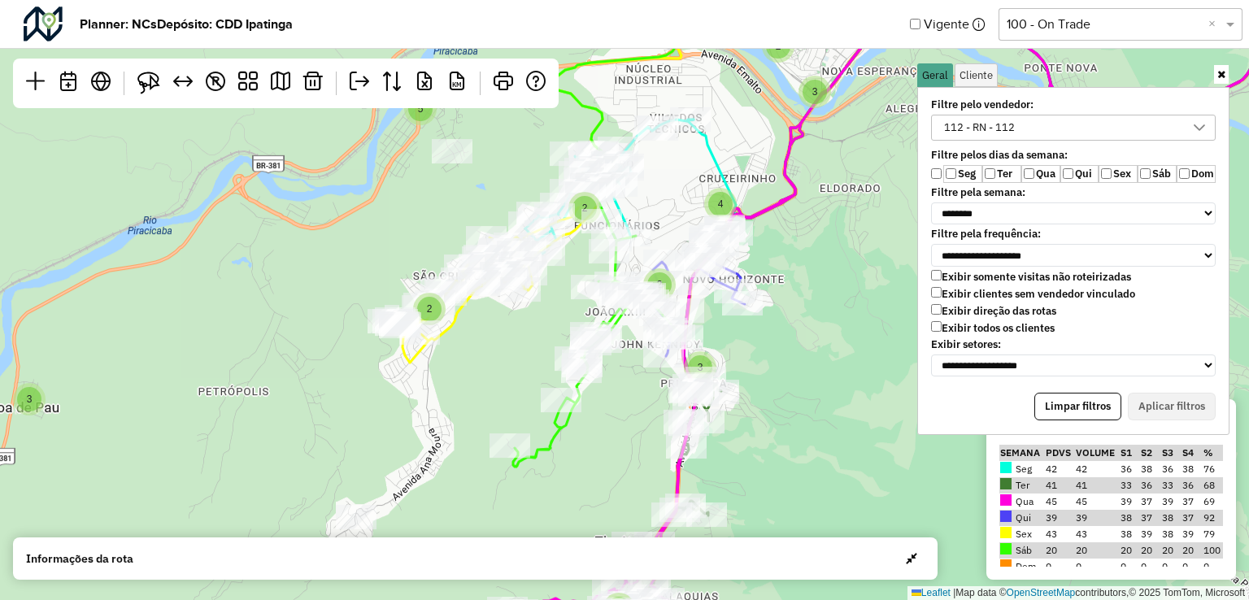
drag, startPoint x: 790, startPoint y: 324, endPoint x: 738, endPoint y: 259, distance: 83.3
click at [761, 435] on div "3 4 3 5 2 5 5 4 9 2 3 3 2 2 5 5 2 4 8 4 8 4 10 3 9 3 5 2 3 7 3 ↦ Leaflet | Map …" at bounding box center [624, 300] width 1249 height 600
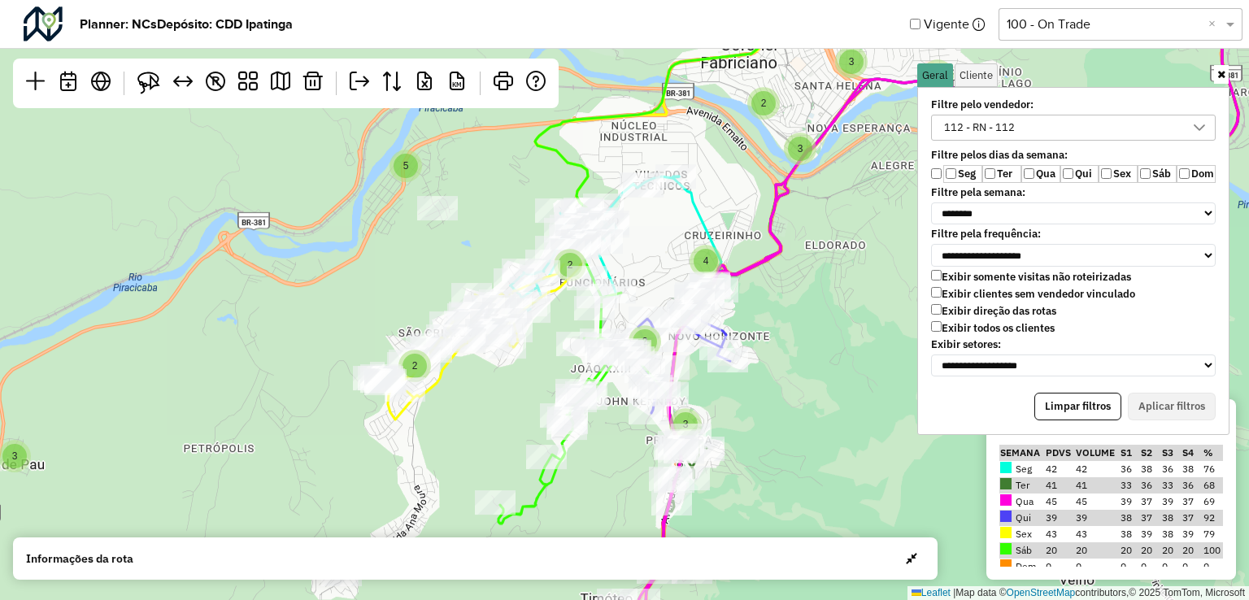
drag, startPoint x: 696, startPoint y: 176, endPoint x: 683, endPoint y: 230, distance: 55.2
click at [683, 230] on div "3 4 3 5 2 5 5 4 9 2 3 3 2 2 5 5 2 4 8 4 8 4 10 3 9 3 5 3 7 3 4 8 2 3 6 2 15 2 2…" at bounding box center [624, 300] width 1249 height 600
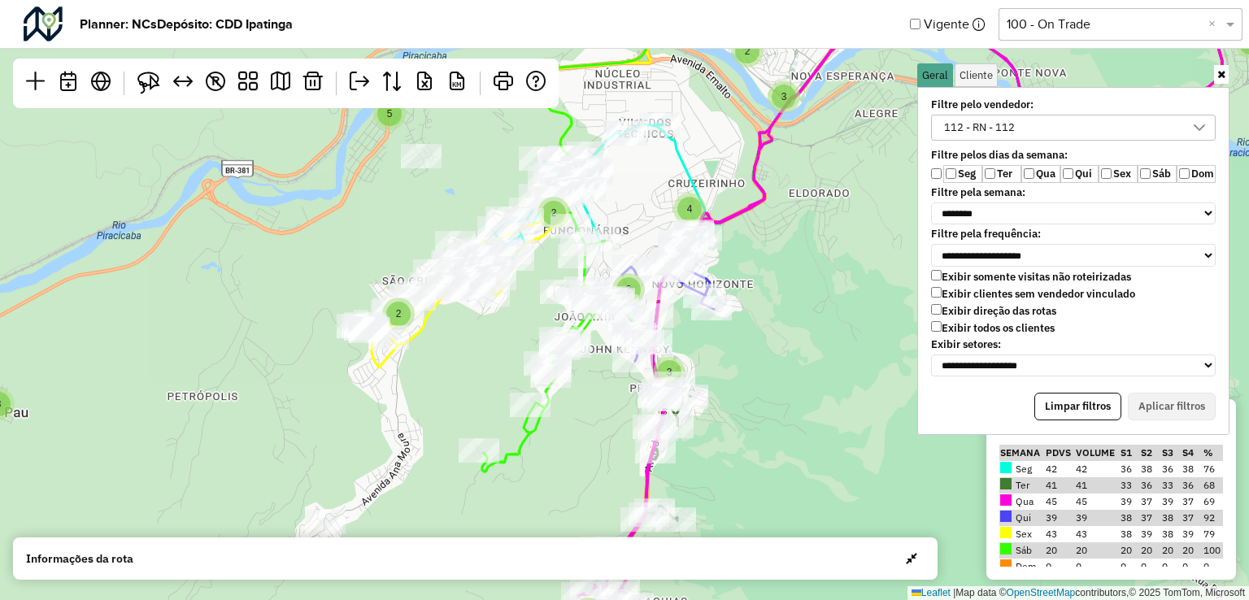
drag, startPoint x: 781, startPoint y: 401, endPoint x: 762, endPoint y: 342, distance: 61.5
click at [762, 342] on div "3 4 3 5 2 5 5 4 9 2 3 3 2 2 5 5 2 4 8 4 8 4 10 3 9 3 5 3 7 3 4 8 2 3 6 2 15 2 2…" at bounding box center [624, 300] width 1249 height 600
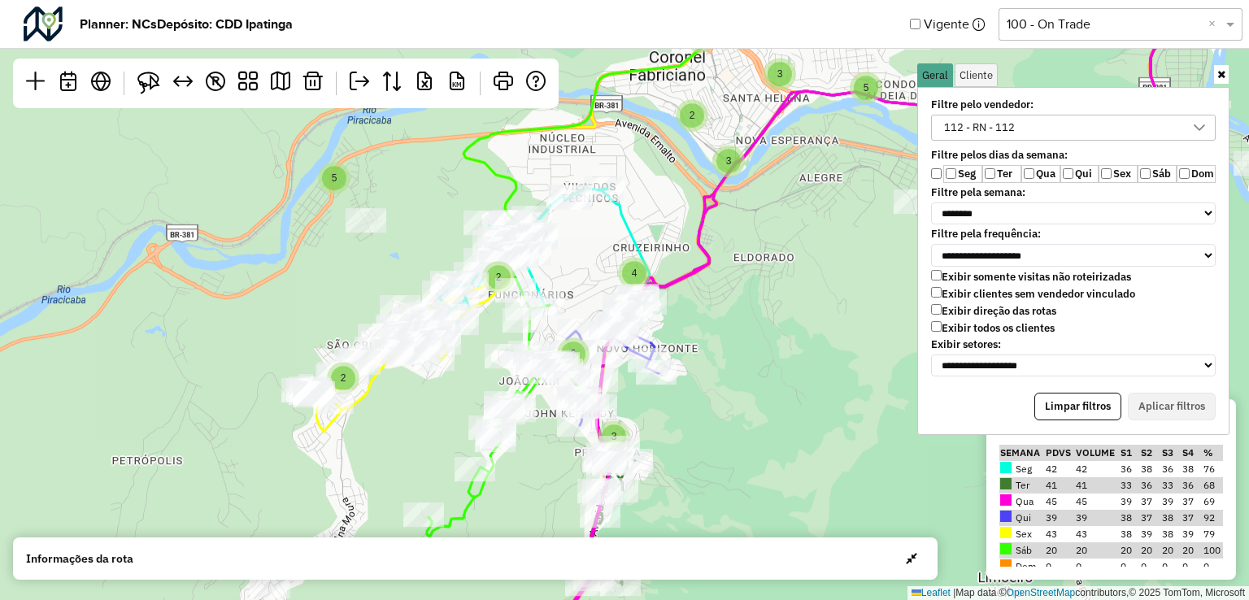
drag, startPoint x: 805, startPoint y: 355, endPoint x: 735, endPoint y: 402, distance: 83.9
click at [735, 402] on div "3 4 3 5 2 5 5 4 9 2 3 3 2 2 5 5 2 4 8 4 8 4 10 3 9 3 5 3 7 3 4 2 6 2 15 2 2 2 3…" at bounding box center [624, 300] width 1249 height 600
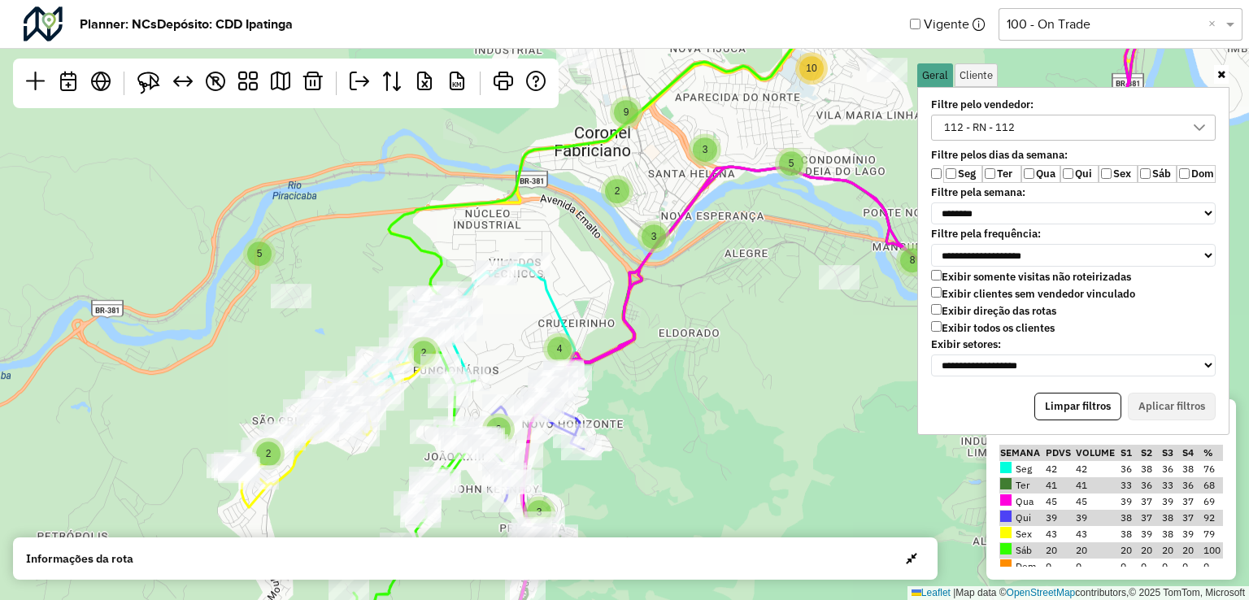
drag, startPoint x: 801, startPoint y: 334, endPoint x: 706, endPoint y: 384, distance: 107.3
click at [707, 382] on div "3 3 5 2 5 5 4 9 2 3 3 2 2 5 5 2 4 8 4 8 4 10 3 9 3 5 3 7 3 4 2 6 2 15 2 2 2 3 4…" at bounding box center [624, 300] width 1249 height 600
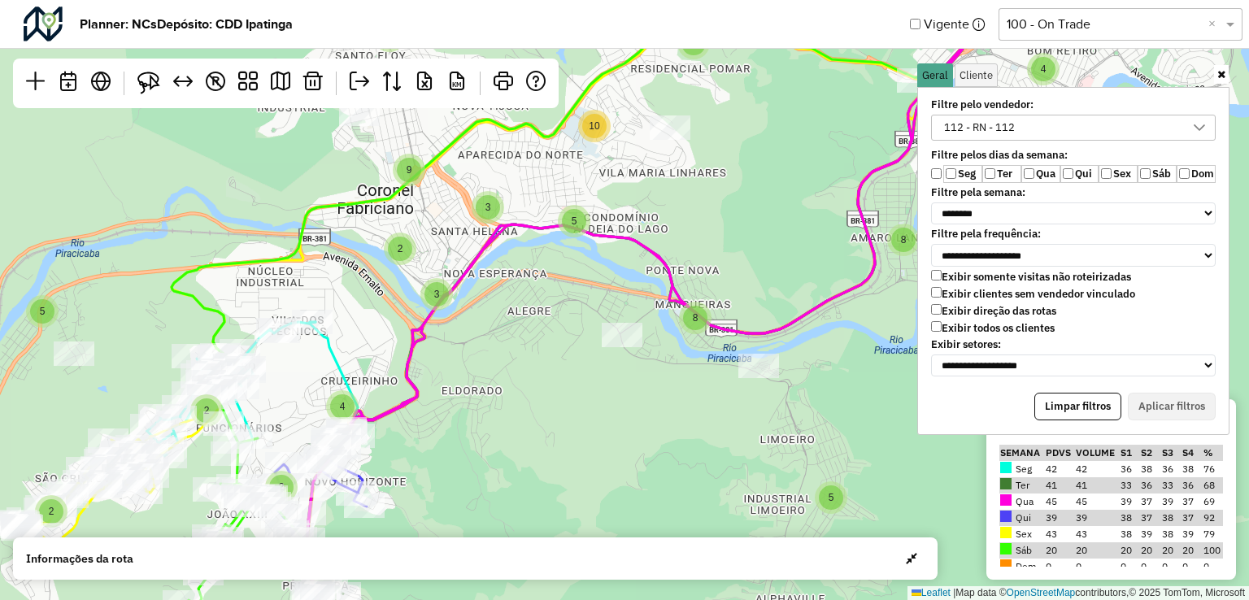
drag, startPoint x: 803, startPoint y: 430, endPoint x: 634, endPoint y: 476, distance: 174.4
click at [634, 476] on div "3 3 5 2 5 5 4 9 2 3 3 2 2 5 5 2 4 8 4 8 4 10 3 9 3 5 3 7 3 4 2 6 2 15 2 2 2 3 2…" at bounding box center [624, 300] width 1249 height 600
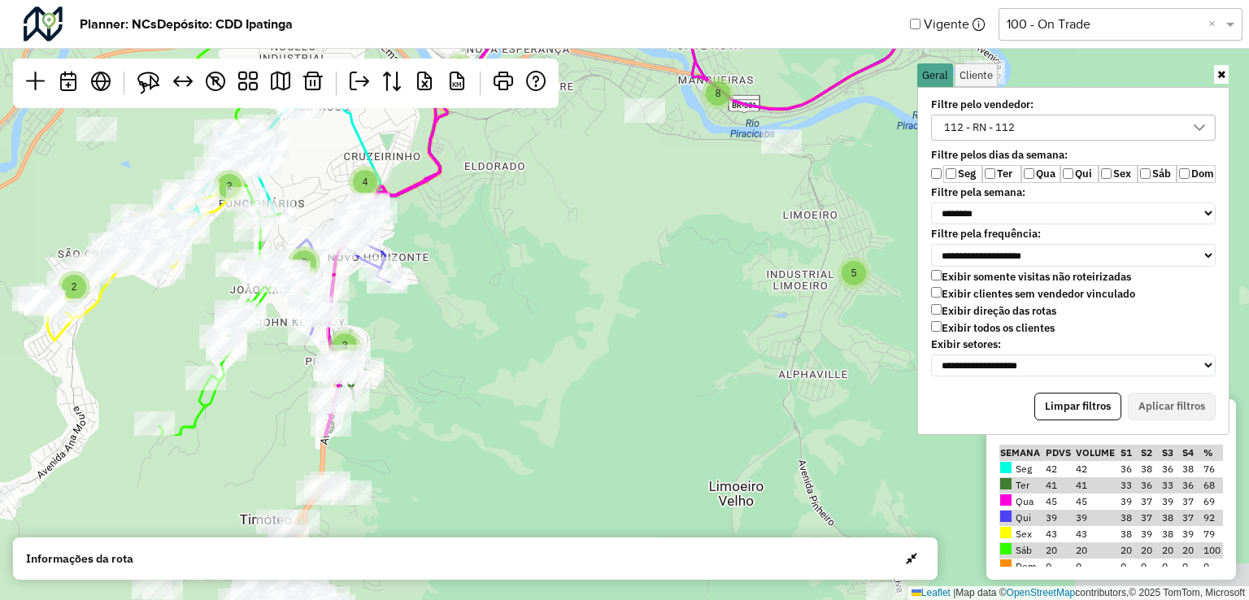
drag, startPoint x: 568, startPoint y: 414, endPoint x: 602, endPoint y: 251, distance: 166.2
click at [602, 251] on div "3 3 5 2 5 5 4 9 2 3 3 2 2 5 5 2 4 8 4 8 4 10 3 9 3 5 3 7 3 4 2 6 2 15 2 2 2 3 2…" at bounding box center [624, 300] width 1249 height 600
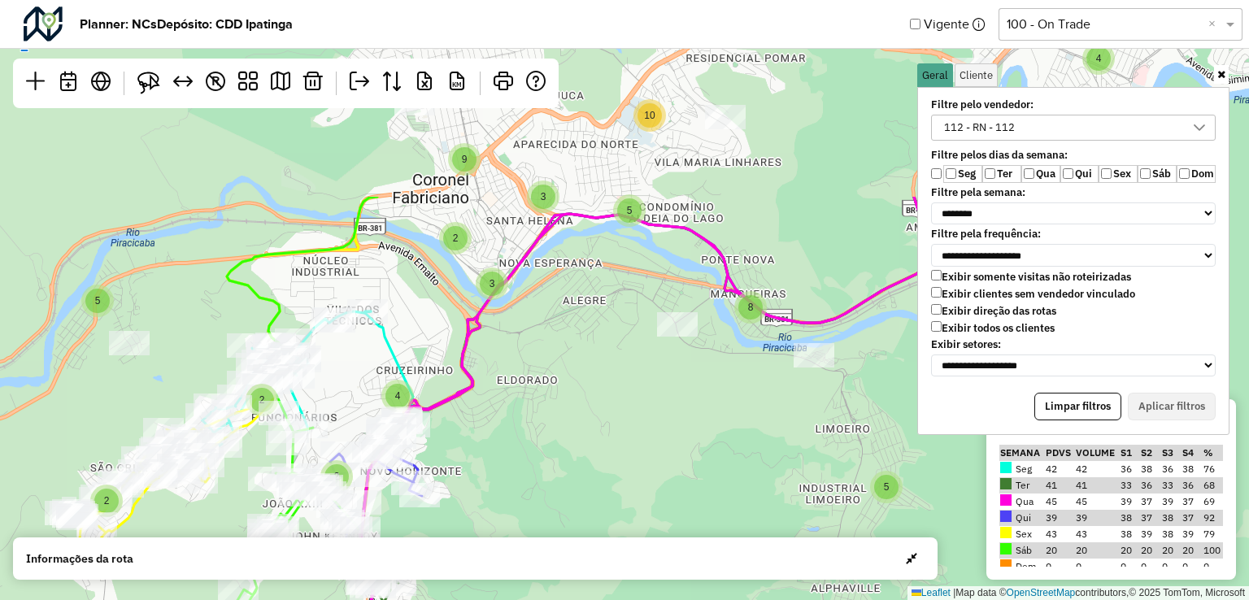
drag, startPoint x: 629, startPoint y: 420, endPoint x: 629, endPoint y: 540, distance: 119.6
click at [629, 540] on hb-planner "**********" at bounding box center [624, 300] width 1249 height 600
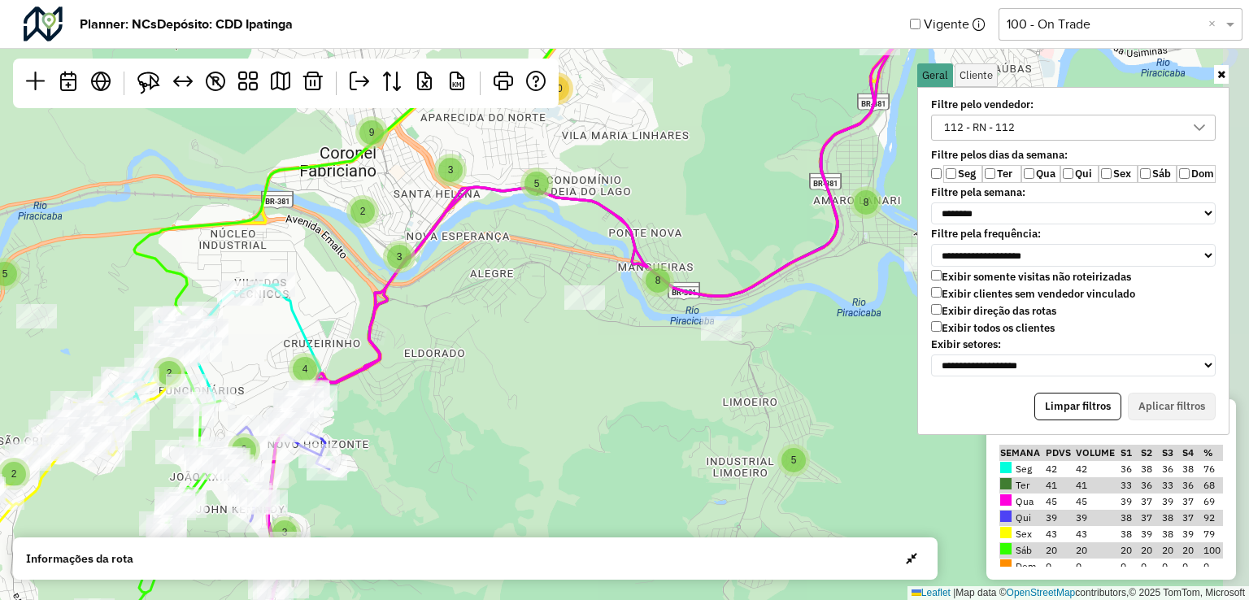
drag, startPoint x: 799, startPoint y: 423, endPoint x: 706, endPoint y: 396, distance: 96.5
click at [706, 396] on div "3 3 5 2 5 5 4 9 2 3 3 2 2 5 5 2 4 8 4 8 4 10 3 9 3 5 3 7 3 2 2 2 6 15 2 2 4 5 5…" at bounding box center [624, 300] width 1249 height 600
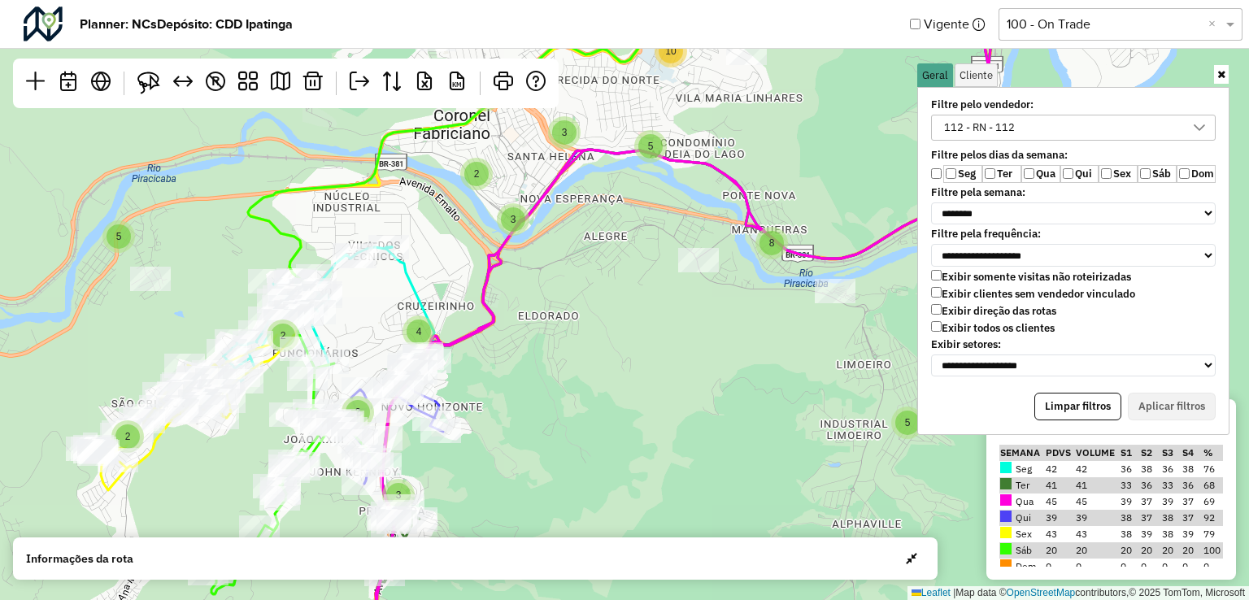
drag, startPoint x: 696, startPoint y: 427, endPoint x: 810, endPoint y: 389, distance: 120.1
click at [810, 389] on div "3 3 5 2 5 5 4 9 2 3 3 2 2 5 5 2 4 8 4 8 4 10 3 9 3 5 3 7 3 2 2 2 6 15 2 2 4 2 4…" at bounding box center [624, 300] width 1249 height 600
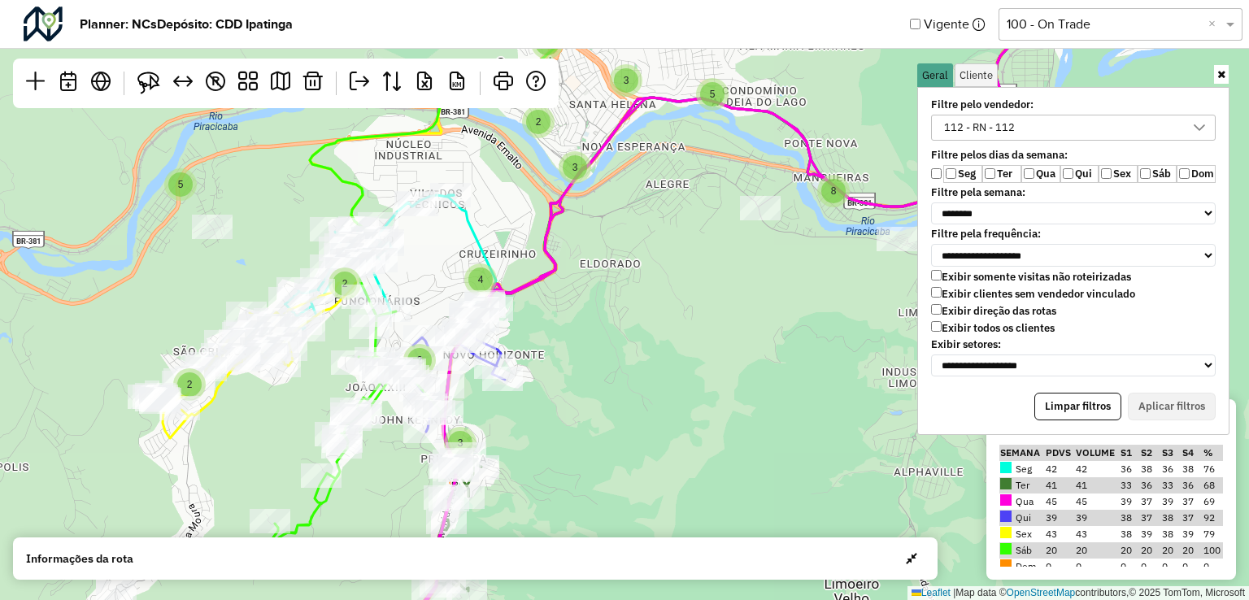
drag, startPoint x: 543, startPoint y: 338, endPoint x: 595, endPoint y: 271, distance: 84.1
click at [612, 281] on div "3 3 5 2 5 5 4 9 2 3 3 2 2 5 5 2 4 8 4 8 4 10 3 9 3 5 3 7 3 2 2 2 6 15 2 2 4 2 4…" at bounding box center [624, 300] width 1249 height 600
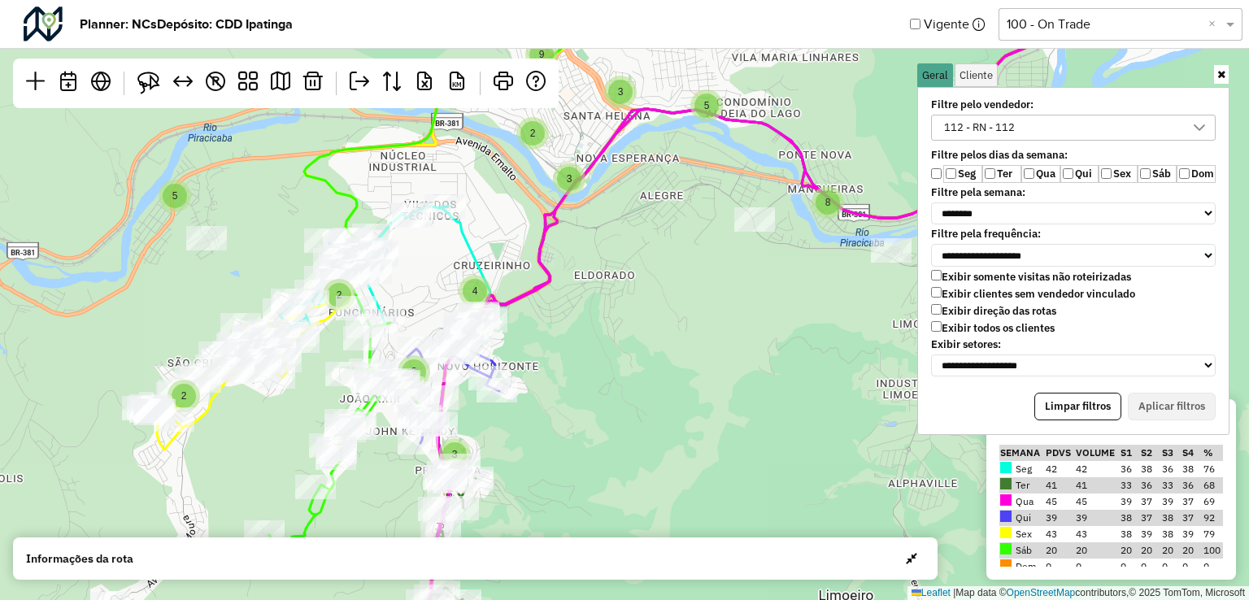
drag, startPoint x: 771, startPoint y: 409, endPoint x: 758, endPoint y: 425, distance: 20.8
click at [758, 425] on div "3 3 5 2 5 5 4 9 2 3 3 2 2 5 5 2 4 8 4 8 4 10 3 9 3 5 3 7 3 2 2 2 6 15 2 4 2 8 2…" at bounding box center [624, 300] width 1249 height 600
click at [981, 130] on div "112 - RN - 112" at bounding box center [980, 127] width 82 height 24
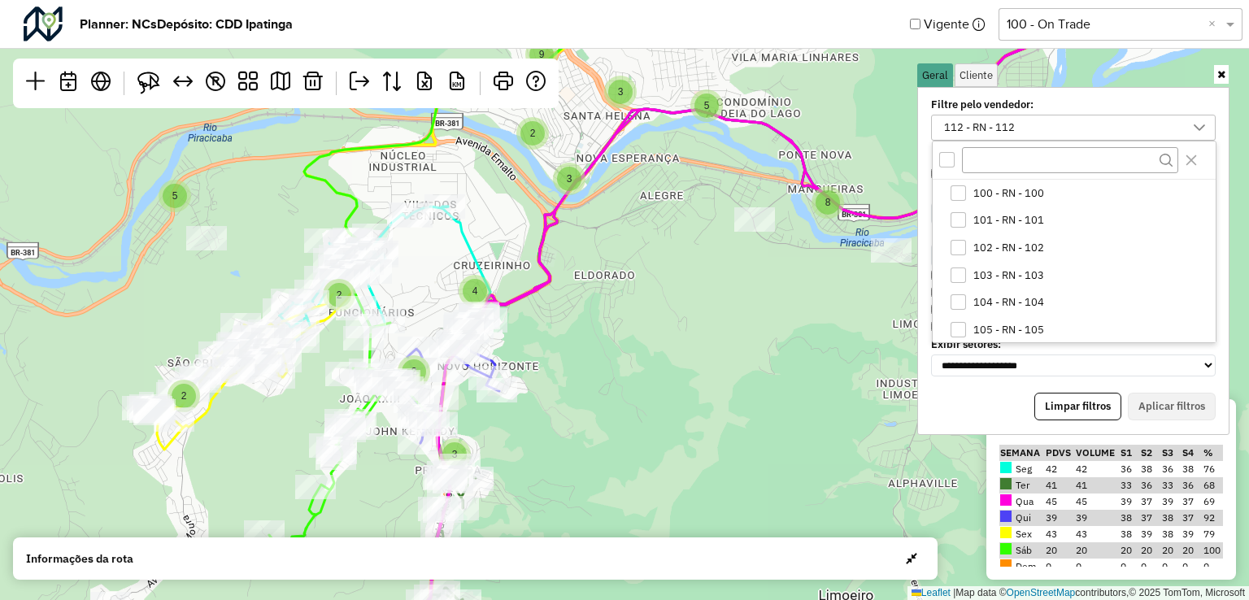
scroll to position [221, 0]
click at [958, 327] on icon "112 - RN - 112" at bounding box center [958, 328] width 11 height 7
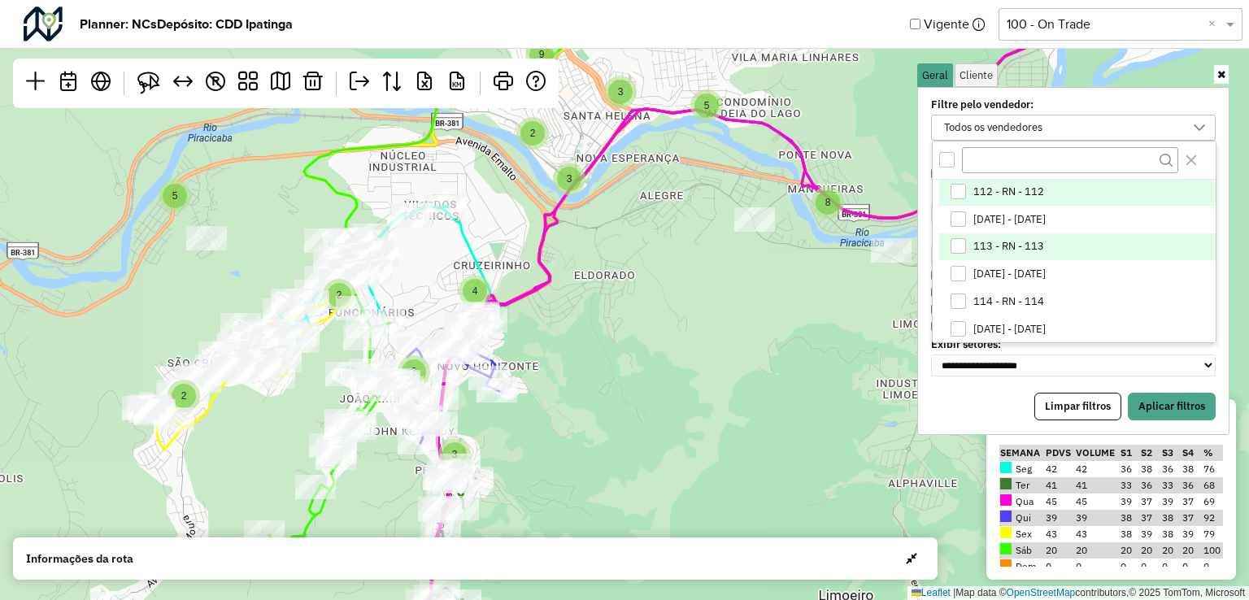
scroll to position [384, 0]
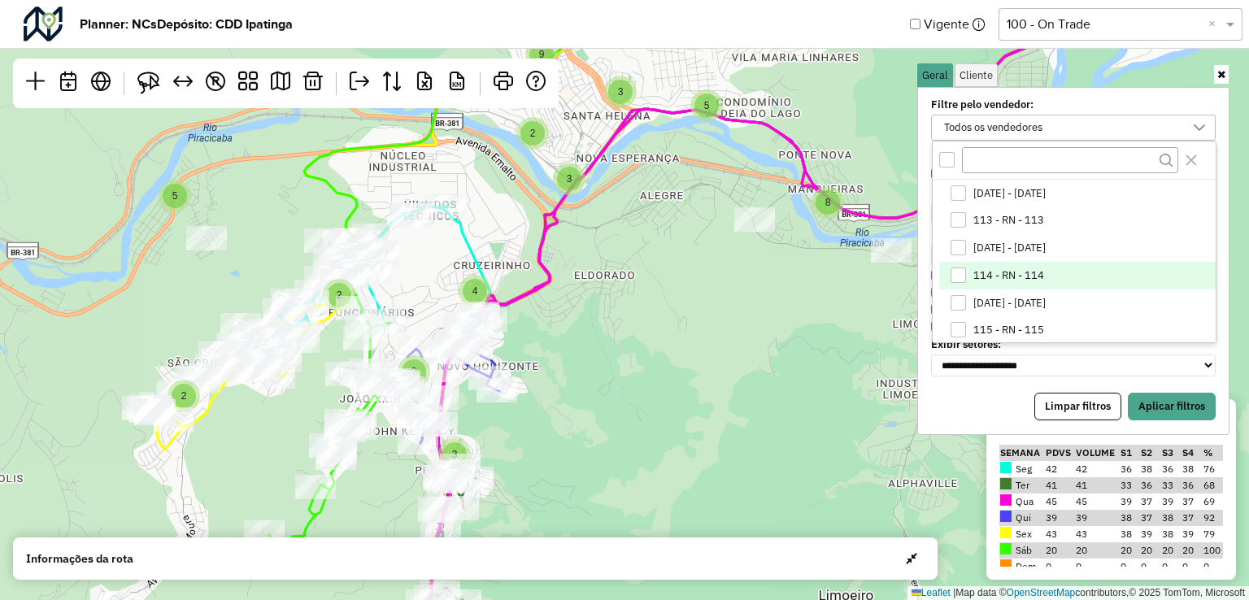
click at [960, 271] on div "114 - RN - 114" at bounding box center [958, 275] width 15 height 15
click at [1171, 399] on button "Aplicar filtros" at bounding box center [1172, 407] width 88 height 28
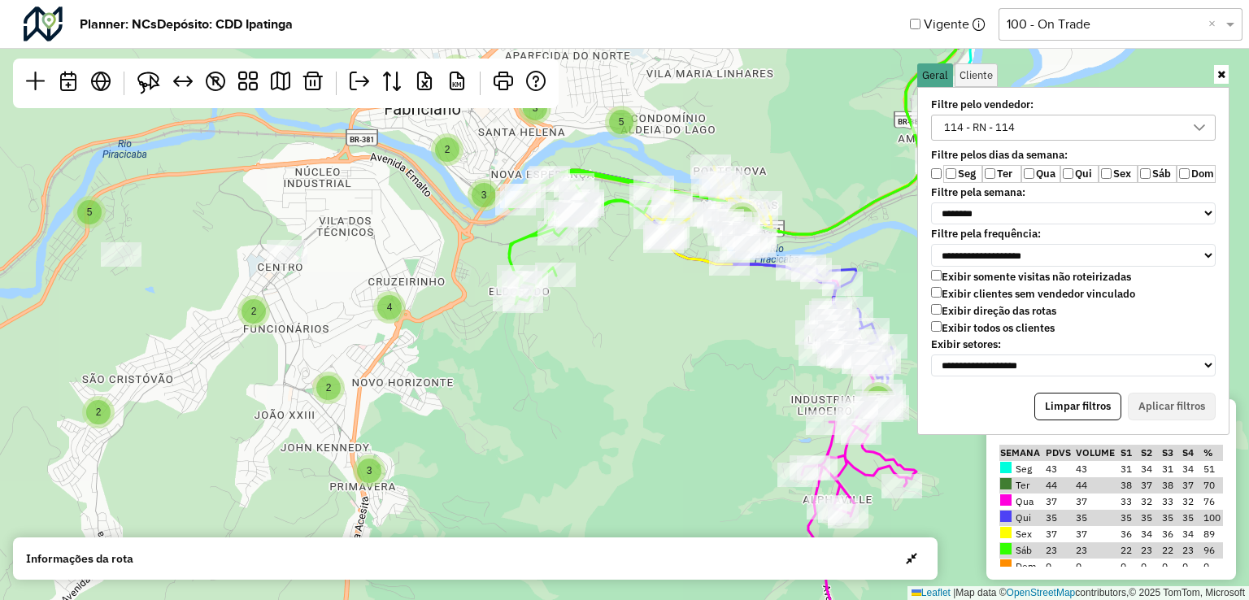
drag, startPoint x: 742, startPoint y: 398, endPoint x: 599, endPoint y: 433, distance: 147.4
click at [603, 433] on div "2 2 5 3 3 3 2 3 2 2 2 2 3 2 10 8 4 6 5 5 4 5 5 8 8 7 2 15 2 4 3 8 2 5 3 3 9 4 3…" at bounding box center [624, 300] width 1249 height 600
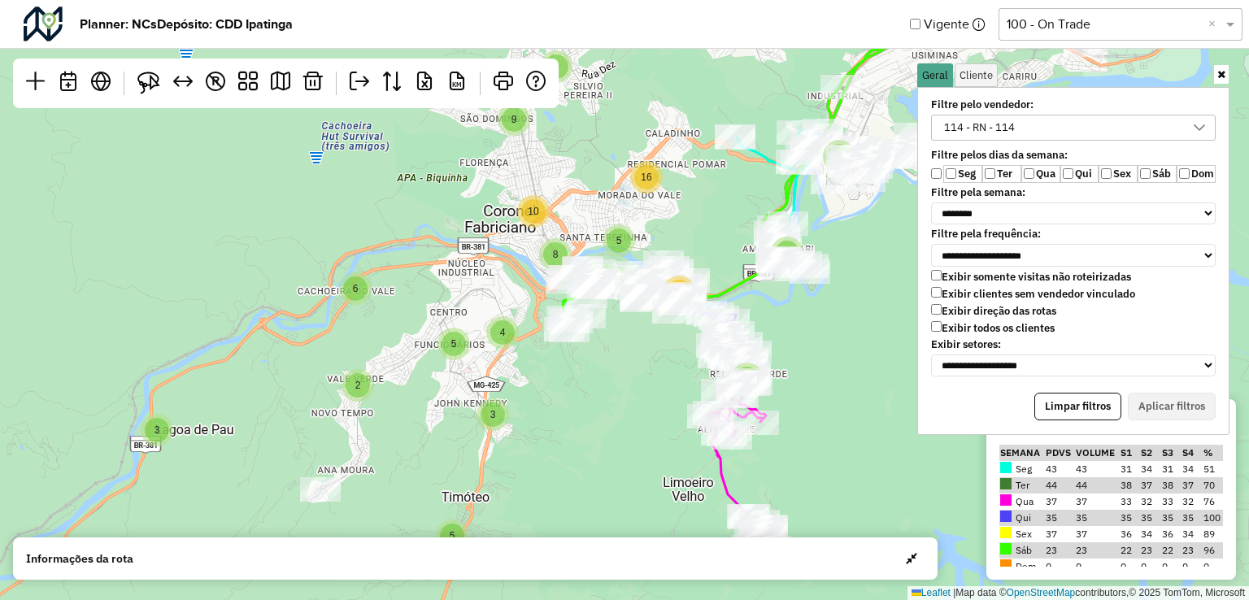
drag, startPoint x: 610, startPoint y: 455, endPoint x: 645, endPoint y: 421, distance: 48.3
click at [649, 420] on div "2 2 3 5 9 4 3 4 10 4 3 5 2 6 5 4 10 8 5 2 2 4 4 28 6 27 24 20 5 4 8 2 6 9 6 10 …" at bounding box center [624, 300] width 1249 height 600
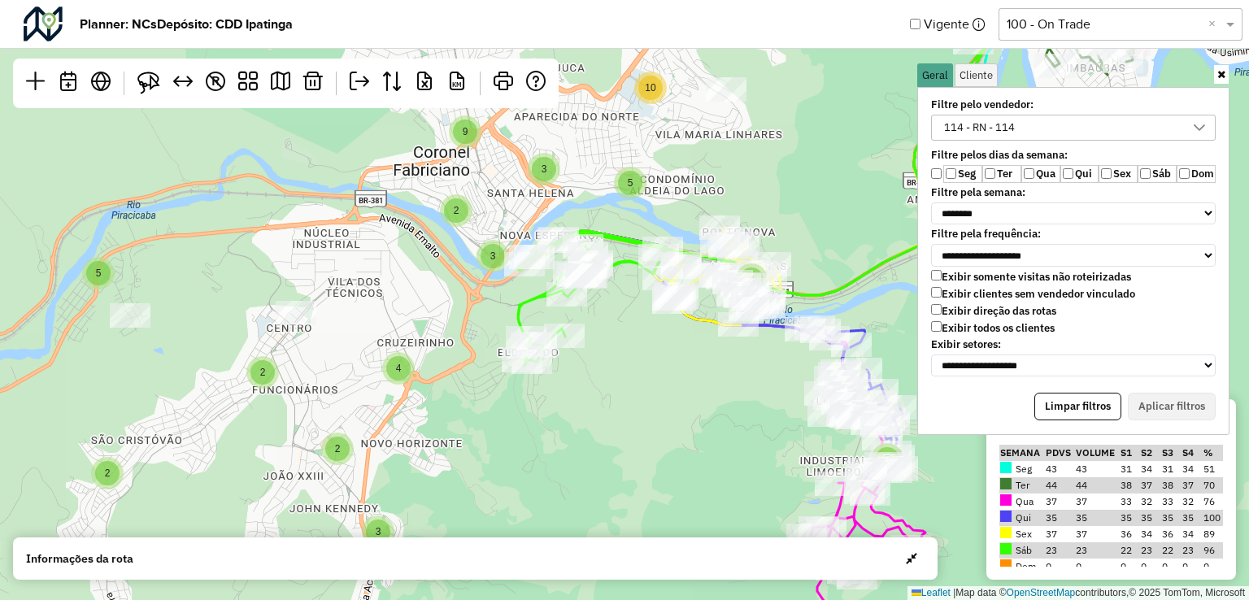
drag, startPoint x: 577, startPoint y: 436, endPoint x: 598, endPoint y: 479, distance: 48.0
click at [590, 489] on div "3 3 4 3 5 2 5 5 4 9 2 3 3 2 2 4 2 2 8 8 9 4 2 3 6 7 2 3 15 5 2 2 5 2 2 4 8 4 8 …" at bounding box center [624, 300] width 1249 height 600
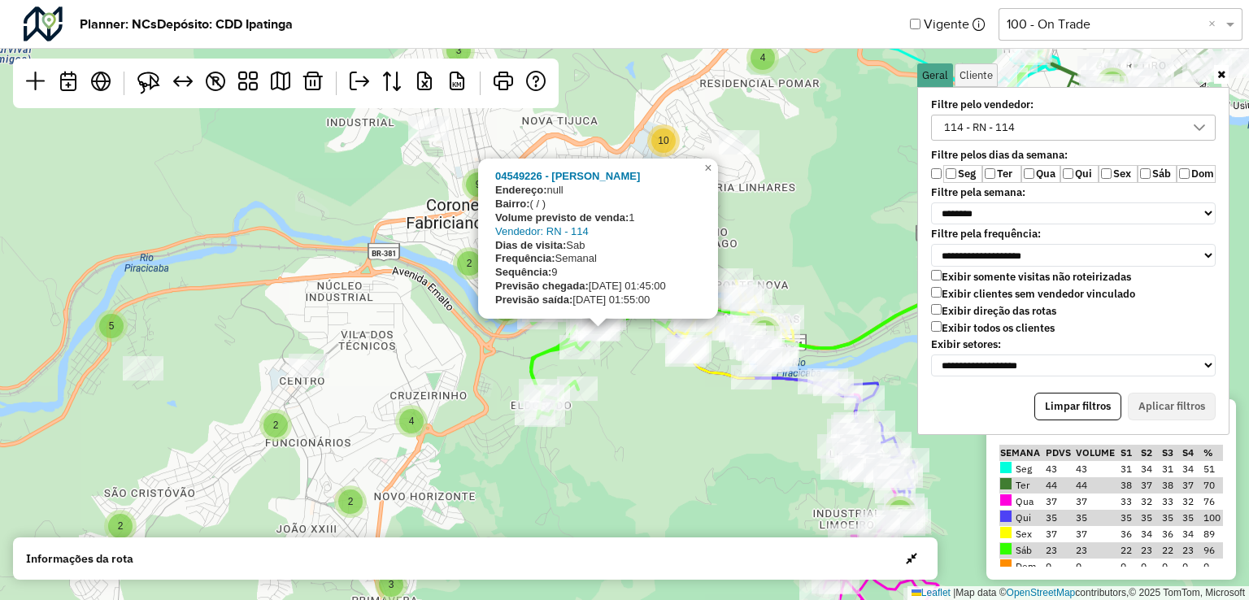
click at [647, 431] on div "3 3 3 5 2 5 5 4 9 2 3 3 2 2 4 2 2 8 8 9 4 2 3 6 7 2 3 15 5 2 2 5 2 2 4 8 4 8 4 …" at bounding box center [624, 300] width 1249 height 600
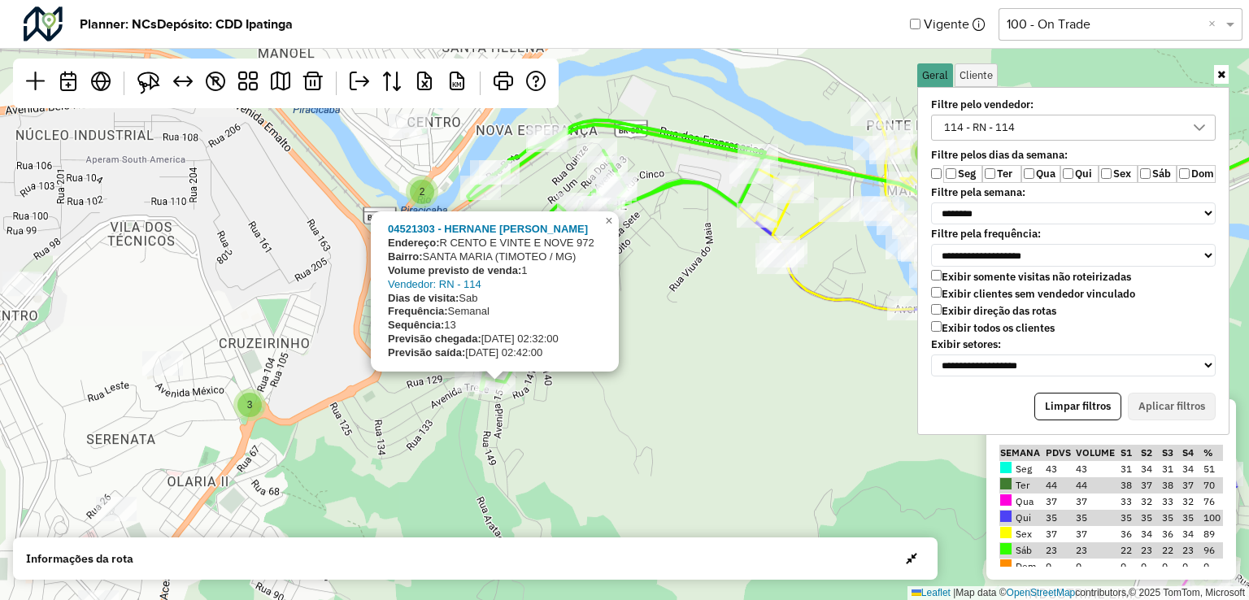
click at [591, 410] on div "3 2 3 2 3 5 3 3 3 2 2 2 3 2 5 2 6 3 5 3 2 2 2 4 3 4 2 2 04521303 - HERNANE FRAN…" at bounding box center [624, 300] width 1249 height 600
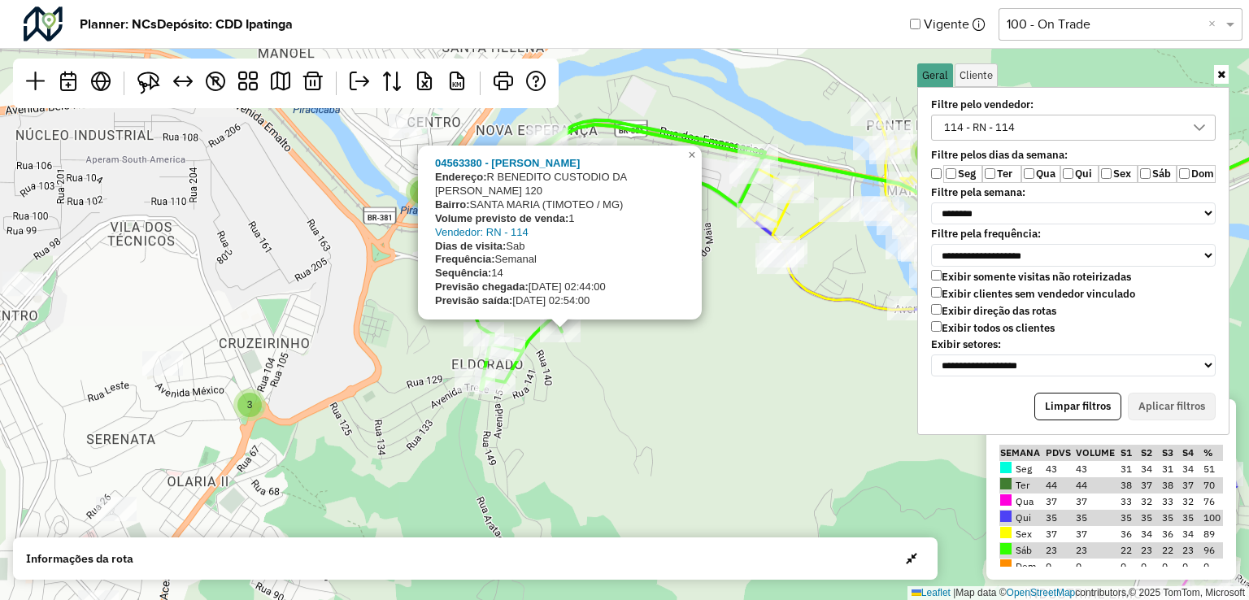
click at [703, 372] on div "3 2 3 2 3 5 3 3 3 2 2 2 3 2 5 2 6 3 5 3 2 2 2 4 3 4 2 2 04563380 - MARCUS VINIC…" at bounding box center [624, 300] width 1249 height 600
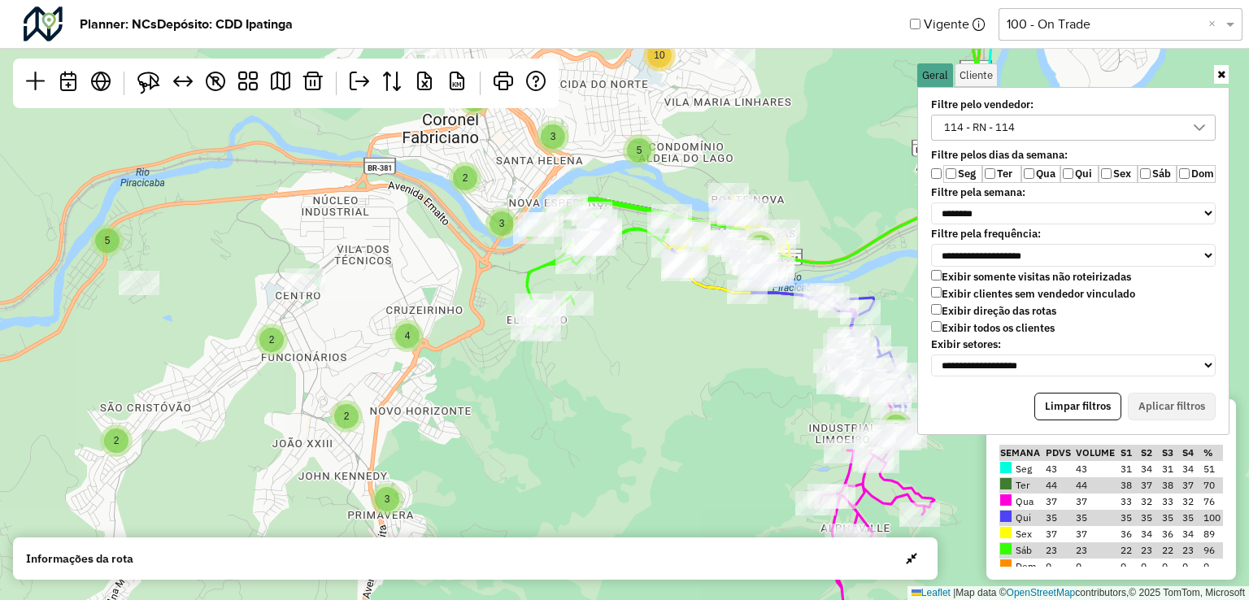
drag, startPoint x: 775, startPoint y: 396, endPoint x: 579, endPoint y: 307, distance: 215.5
click at [596, 307] on div "3 3 3 5 2 5 5 4 9 2 3 3 2 2 2 4 5 2 4 2 8 8 9 4 2 3 6 7 2 3 15 5 2 2 5 2 2 4 8 …" at bounding box center [624, 300] width 1249 height 600
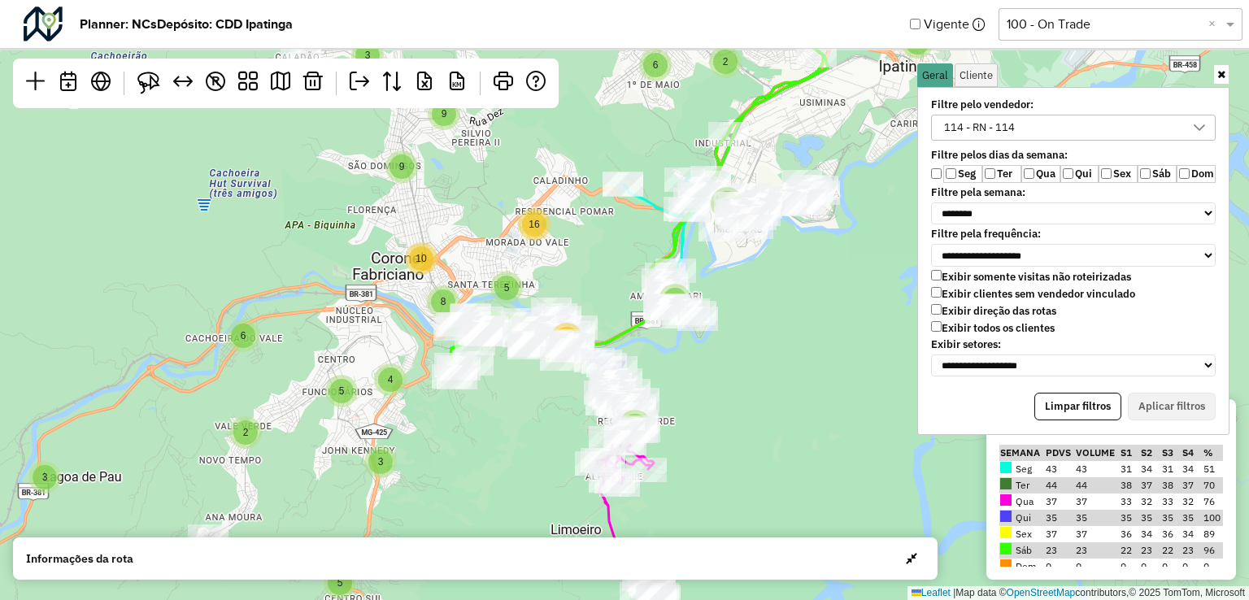
drag, startPoint x: 871, startPoint y: 186, endPoint x: 774, endPoint y: 365, distance: 203.4
click at [774, 365] on div "2 2 3 5 9 4 3 4 10 4 3 5 2 6 5 4 10 8 5 2 2 4 4 28 6 27 24 20 5 4 8 2 6 9 6 10 …" at bounding box center [624, 300] width 1249 height 600
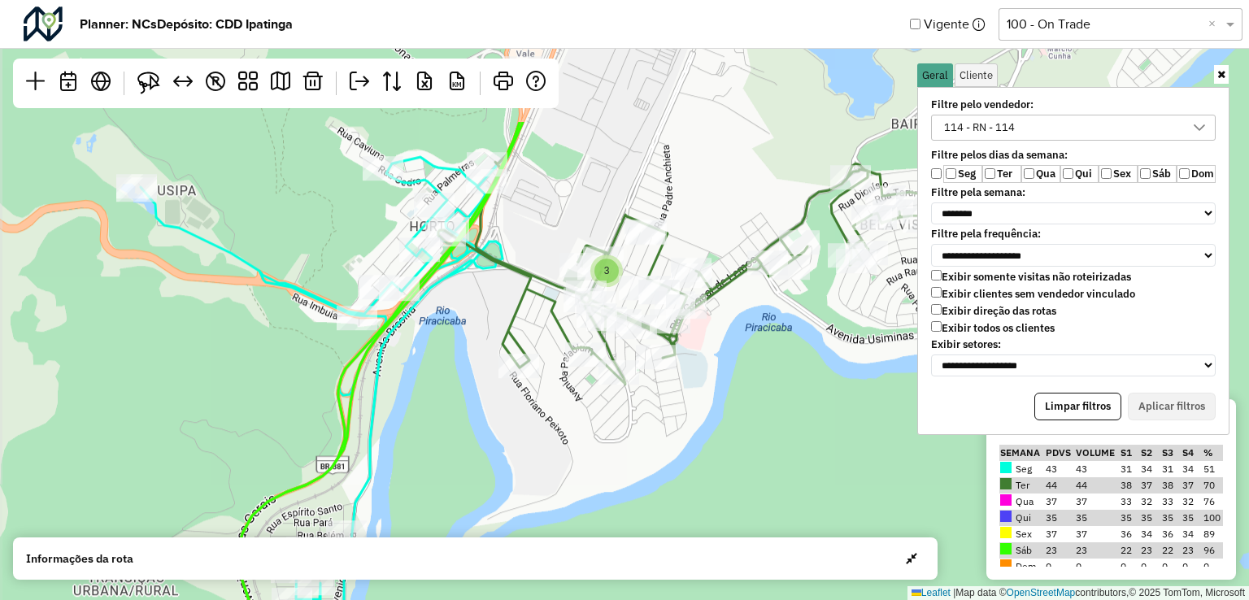
drag, startPoint x: 682, startPoint y: 381, endPoint x: 835, endPoint y: 555, distance: 231.7
click at [835, 558] on hb-planner "**********" at bounding box center [624, 300] width 1249 height 600
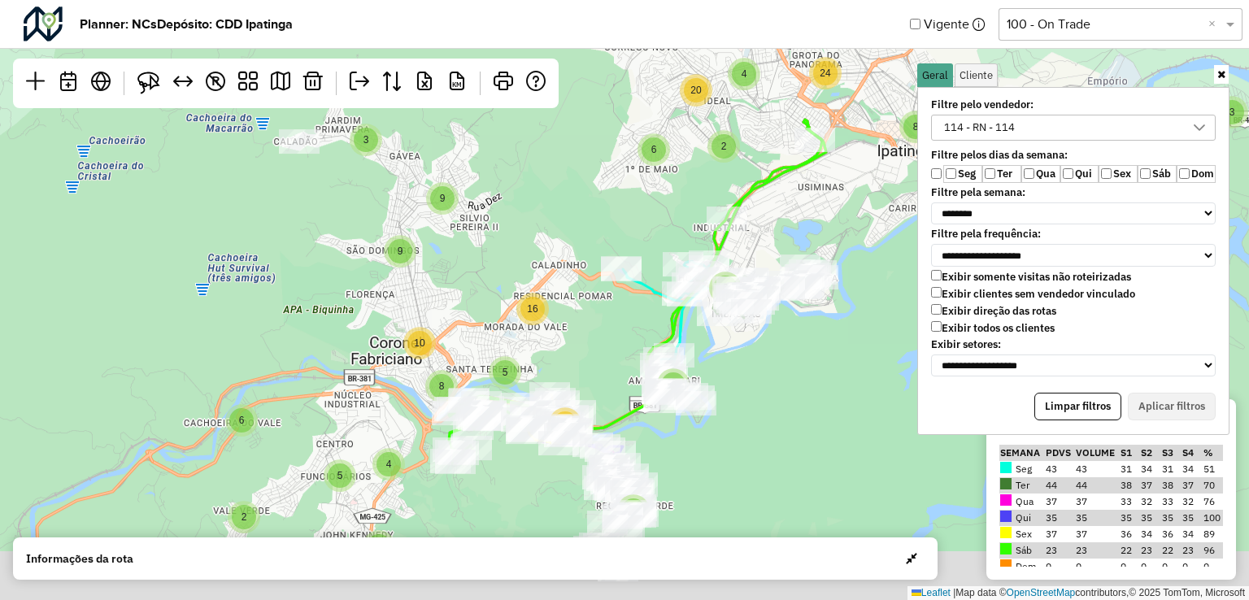
drag, startPoint x: 689, startPoint y: 387, endPoint x: 641, endPoint y: 188, distance: 205.0
click at [641, 188] on div "2 8 3 5 9 4 3 4 10 4 3 5 2 6 5 4 10 8 5 2 2 4 4 28 6 27 24 20 5 4 8 2 6 9 6 10 …" at bounding box center [624, 300] width 1249 height 600
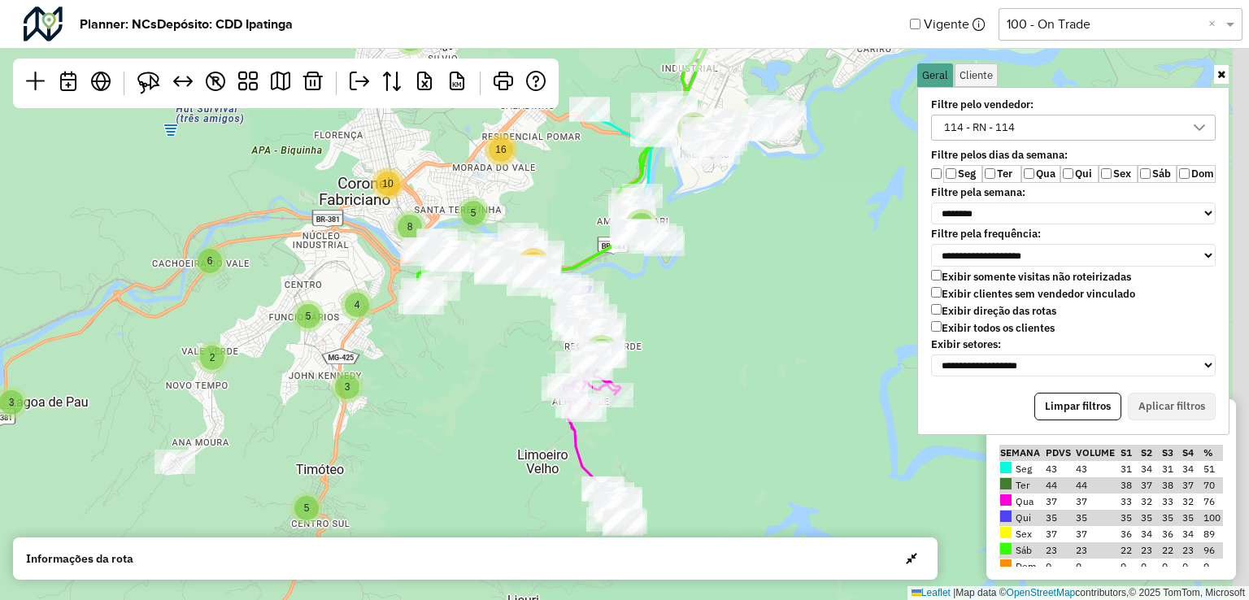
drag, startPoint x: 774, startPoint y: 355, endPoint x: 752, endPoint y: 265, distance: 92.1
click at [752, 265] on div "2 3 5 9 4 3 4 10 4 3 5 2 6 5 4 10 8 5 2 2 4 4 28 6 27 24 20 5 4 8 2 6 9 6 10 16…" at bounding box center [624, 300] width 1249 height 600
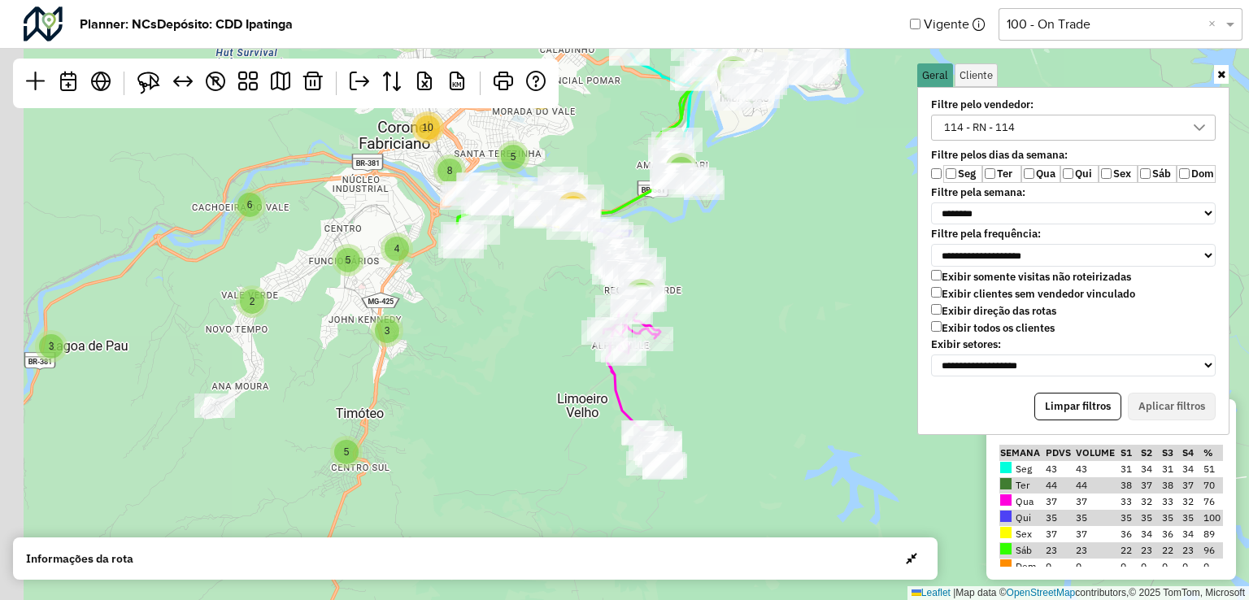
drag, startPoint x: 755, startPoint y: 394, endPoint x: 830, endPoint y: 351, distance: 87.5
click at [830, 351] on div "2 2 3 5 9 4 3 4 10 4 3 5 2 6 5 4 10 8 5 2 2 4 4 28 6 27 24 20 5 4 8 2 6 9 6 10 …" at bounding box center [624, 300] width 1249 height 600
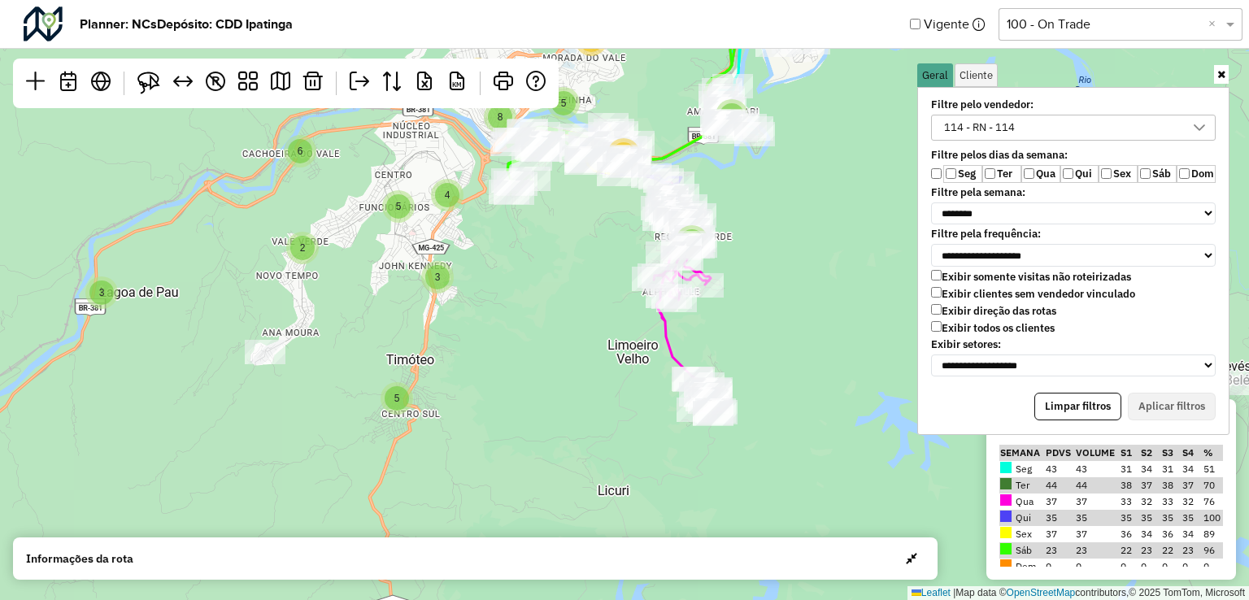
drag, startPoint x: 759, startPoint y: 410, endPoint x: 778, endPoint y: 386, distance: 30.7
click at [778, 386] on div "2 2 3 5 9 4 3 4 4 3 5 2 6 5 4 10 8 5 2 2 4 4 28 6 27 24 20 5 4 8 2 6 9 6 10 16 …" at bounding box center [624, 300] width 1249 height 600
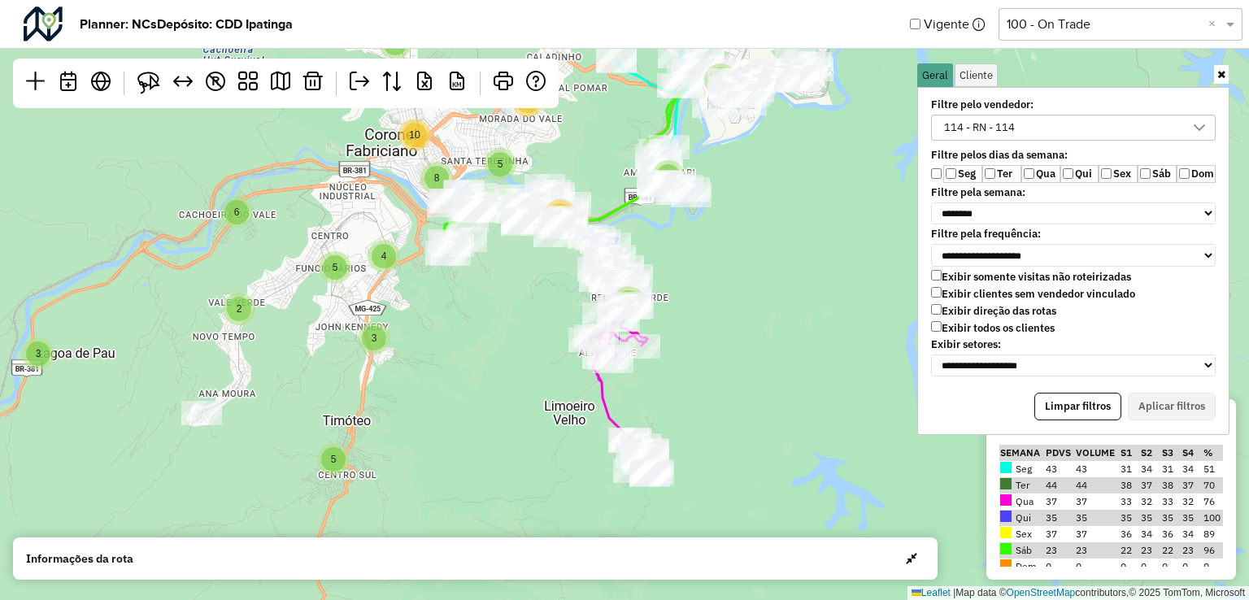
drag, startPoint x: 773, startPoint y: 298, endPoint x: 720, endPoint y: 351, distance: 74.8
click at [720, 351] on div "2 2 3 5 9 4 3 4 3 5 2 6 5 4 10 8 5 2 2 4 4 28 6 27 24 20 5 4 8 2 6 9 6 10 16 3 …" at bounding box center [624, 300] width 1249 height 600
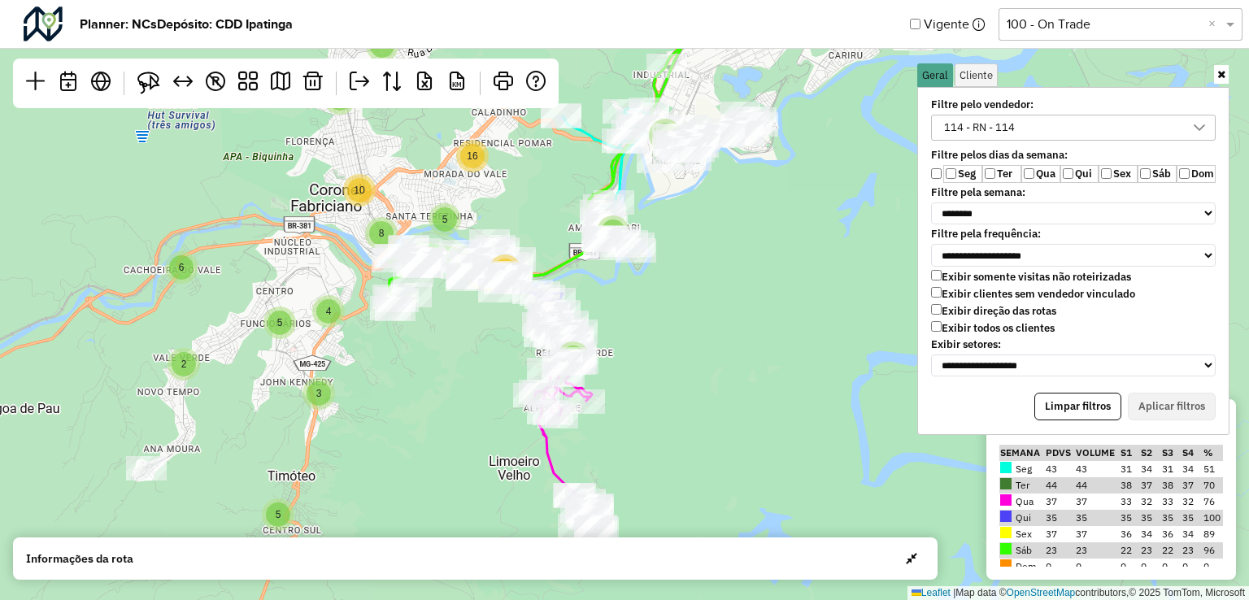
click at [1031, 117] on div "114 - RN - 114" at bounding box center [1062, 127] width 246 height 24
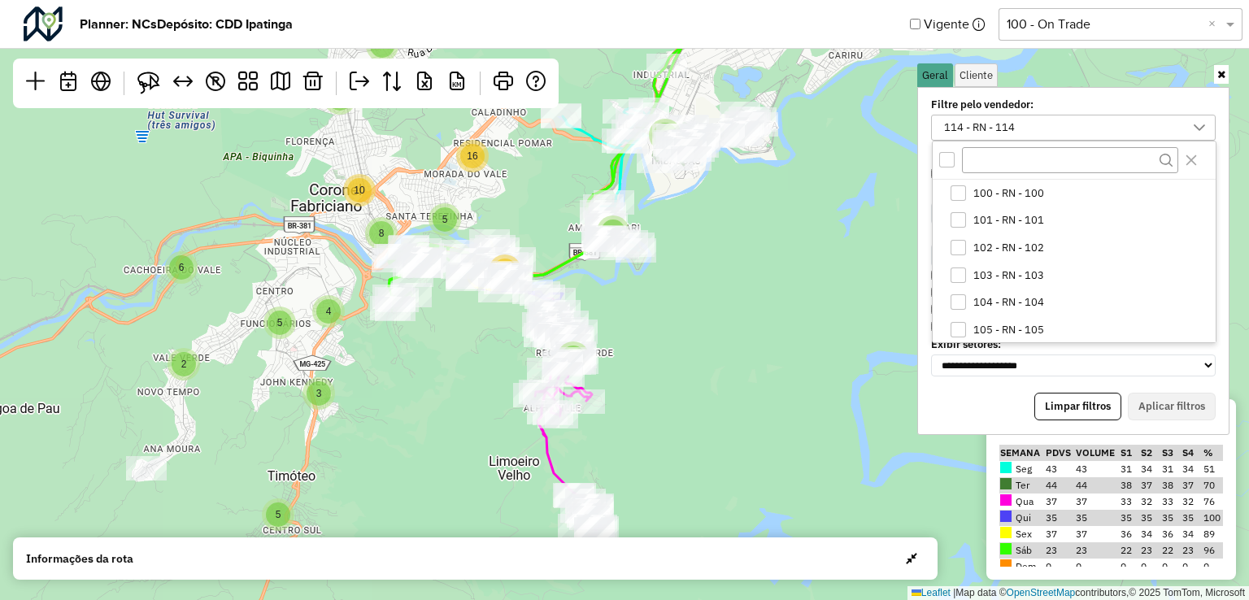
scroll to position [331, 0]
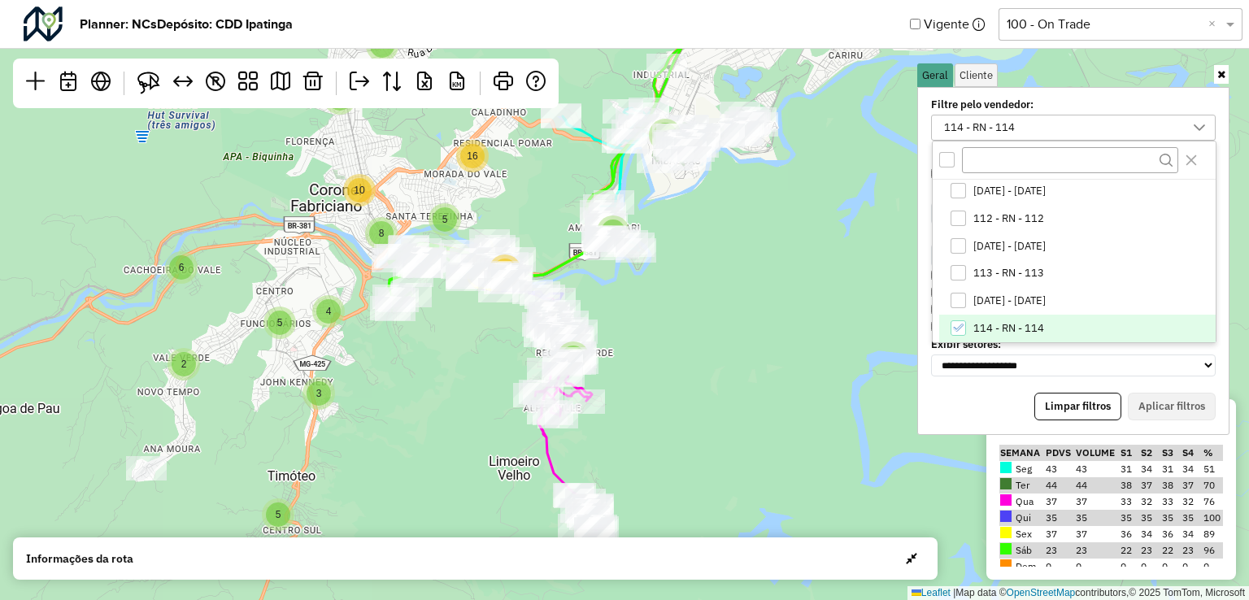
click at [991, 332] on span "114 - RN - 114" at bounding box center [1009, 328] width 71 height 13
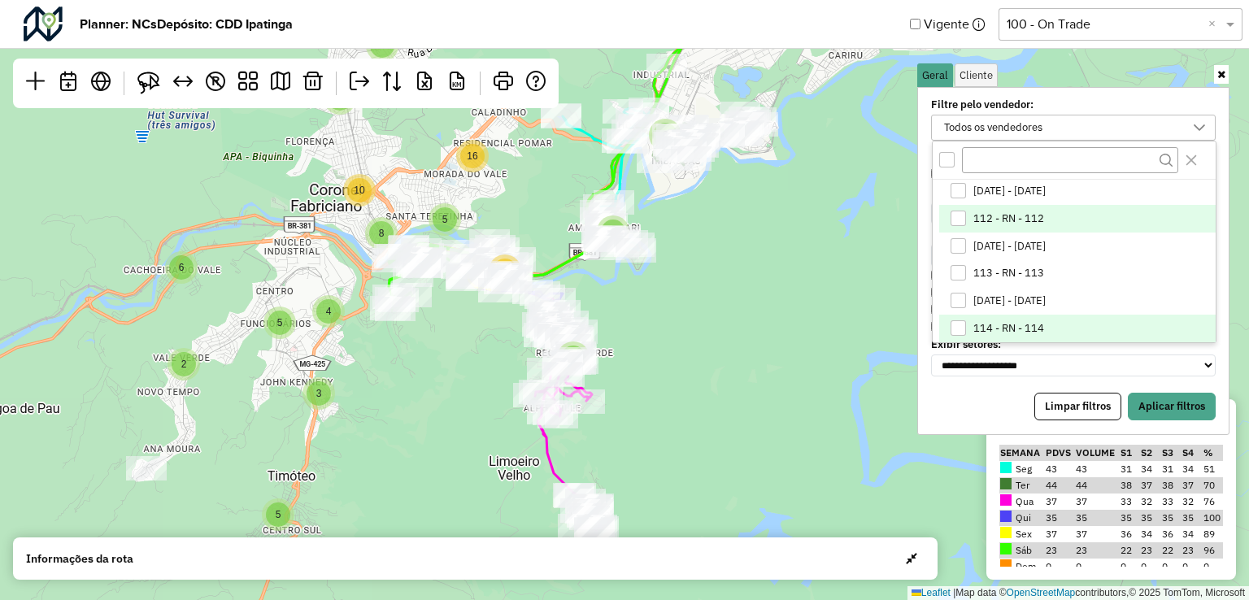
click at [960, 211] on div "112 - RN - 112" at bounding box center [958, 218] width 15 height 15
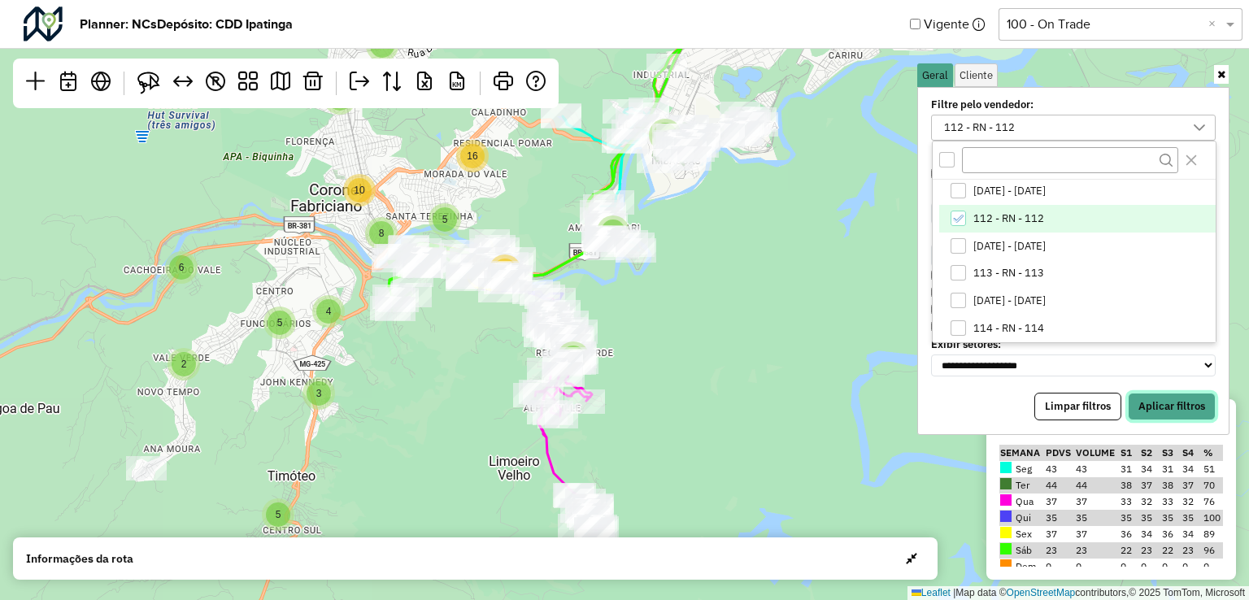
click at [1162, 399] on button "Aplicar filtros" at bounding box center [1172, 407] width 88 height 28
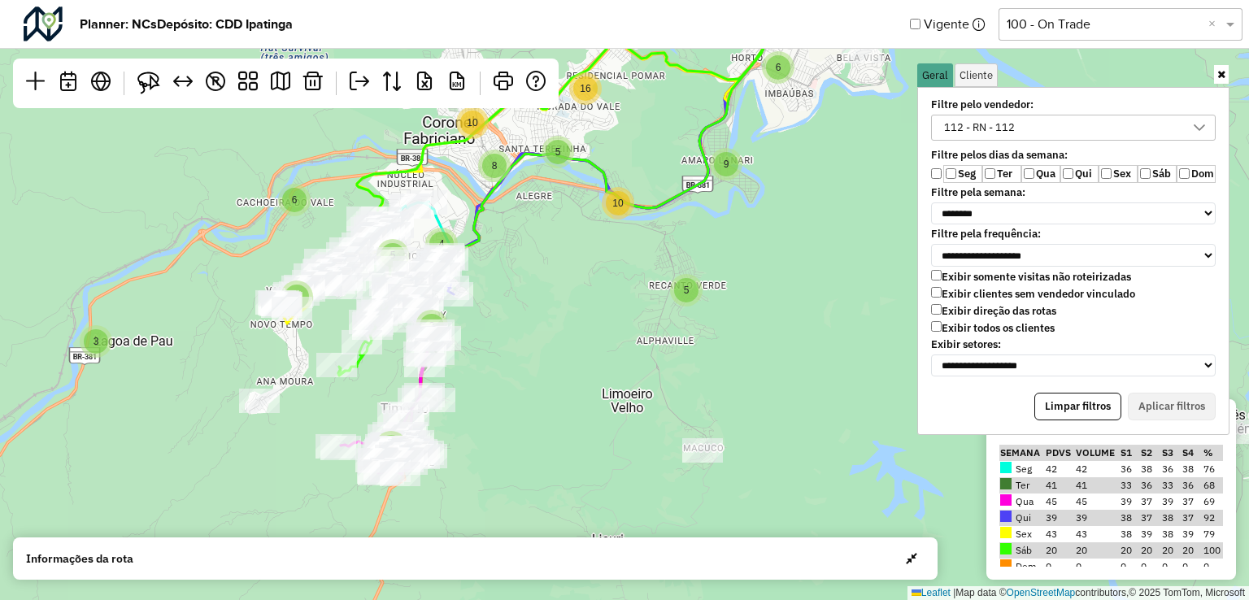
drag, startPoint x: 432, startPoint y: 447, endPoint x: 558, endPoint y: 375, distance: 145.4
click at [552, 375] on div "2 2 5 3 3 5 3 4 6 2 3 6 6 8 16 5 5 9 5 27 2 4 9 4 6 10 2 10 28 8 20 4 10 4 9 4 …" at bounding box center [624, 300] width 1249 height 600
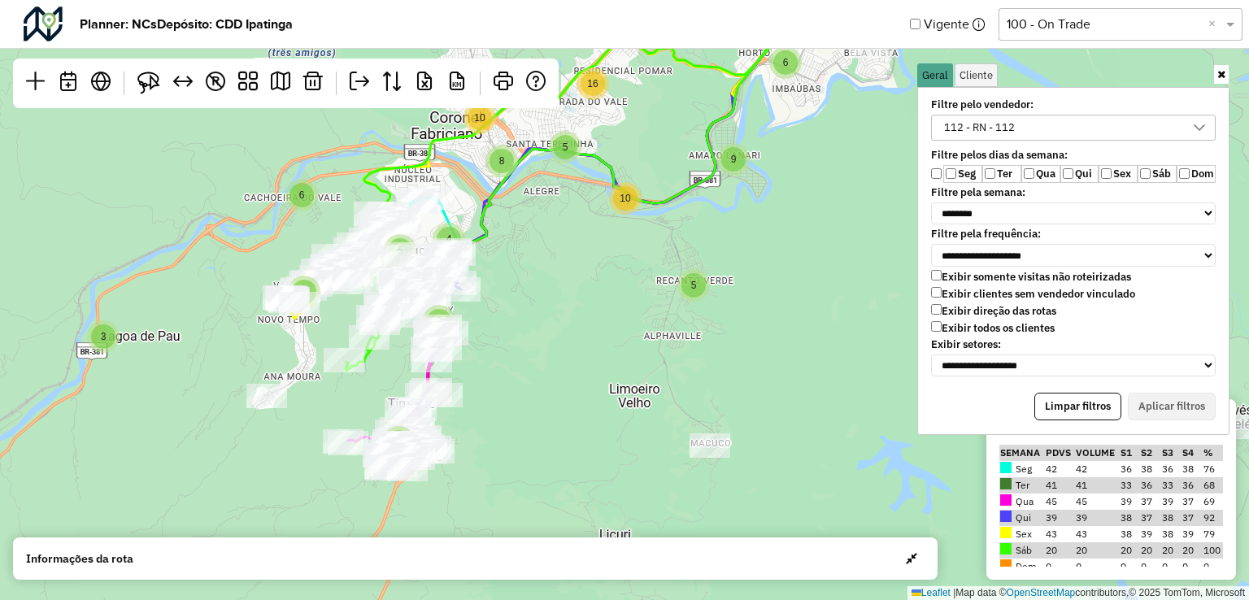
drag, startPoint x: 533, startPoint y: 275, endPoint x: 568, endPoint y: 359, distance: 91.5
click at [568, 359] on div "2 2 5 3 3 5 3 4 6 2 3 6 6 8 16 5 5 9 5 27 2 4 9 4 6 10 2 28 8 20 4 10 4 9 4 4 2…" at bounding box center [624, 300] width 1249 height 600
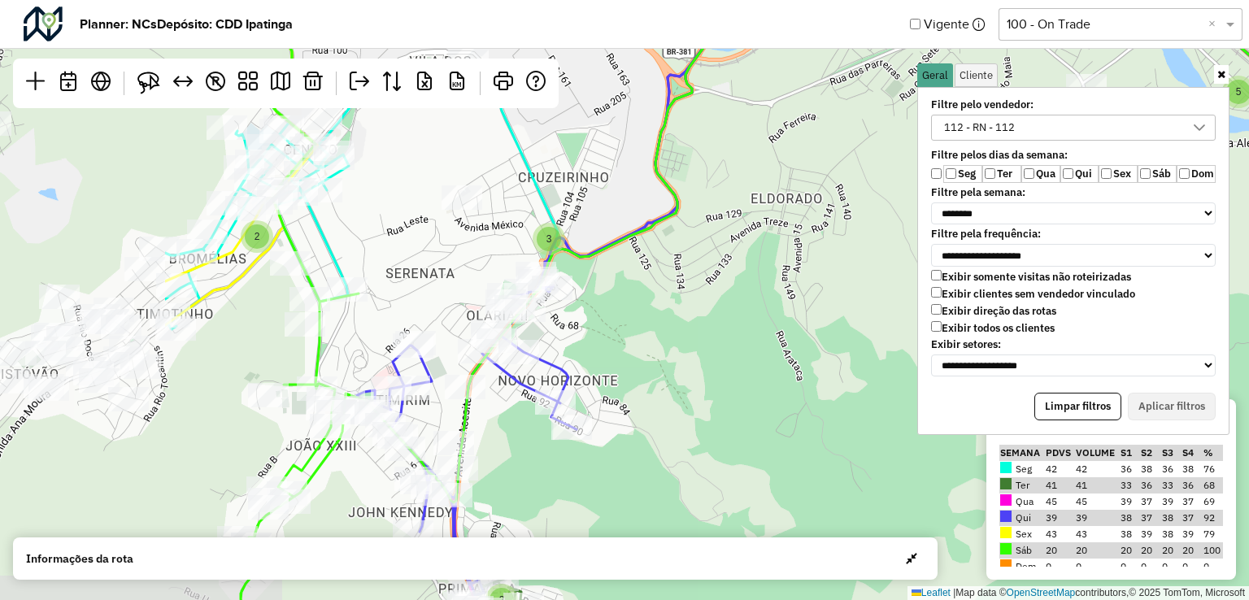
drag, startPoint x: 634, startPoint y: 413, endPoint x: 830, endPoint y: 331, distance: 212.5
click at [830, 331] on div "3 2 3 2 3 5 3 3 3 2 2 2 3 2 5 2 6 3 5 3 2 2 2 4 3 2 ↦ Leaflet | Map data © Open…" at bounding box center [624, 300] width 1249 height 600
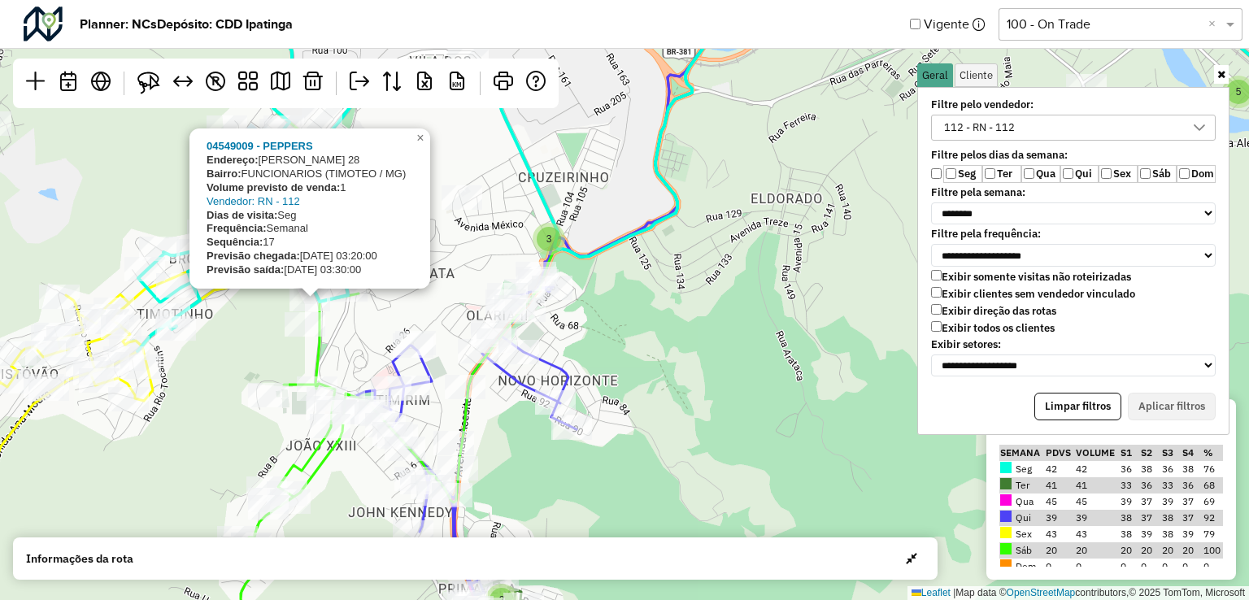
click at [266, 349] on div "3 2 3 2 3 5 3 3 3 2 2 2 3 2 5 2 6 3 5 3 2 2 2 4 3 2 04549009 - PEPPERS Endereço…" at bounding box center [624, 300] width 1249 height 600
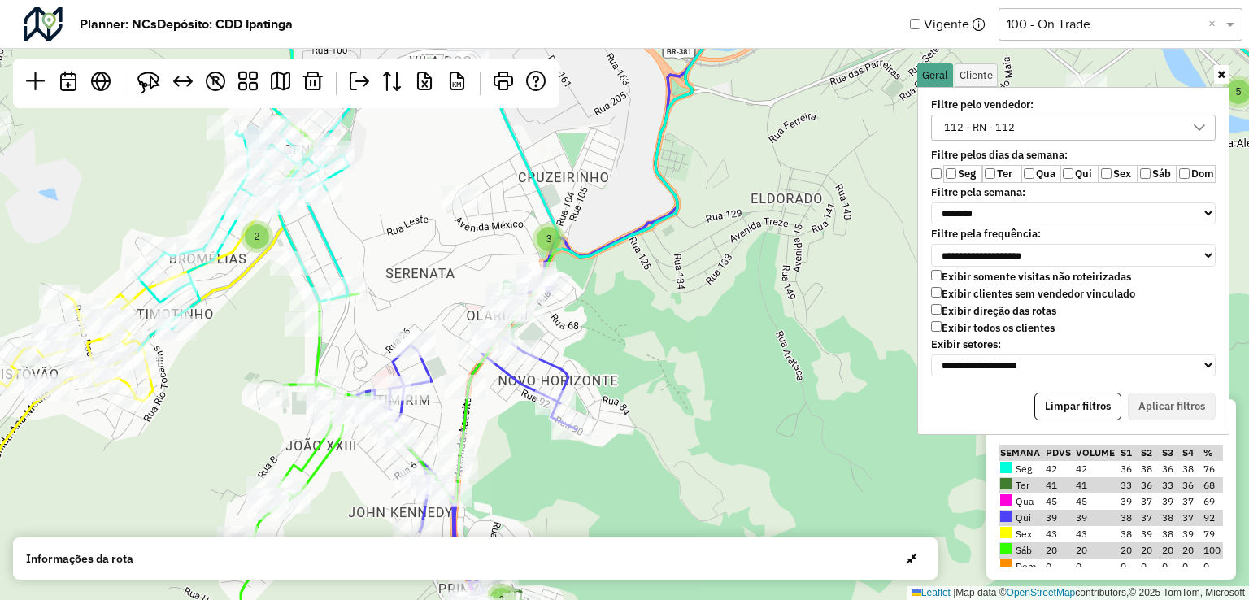
click at [263, 344] on div "3 2 3 2 3 5 3 3 3 2 2 2 3 2 5 2 6 3 5 3 2 2 2 4 3 2 ↦ Leaflet | Map data © Open…" at bounding box center [624, 300] width 1249 height 600
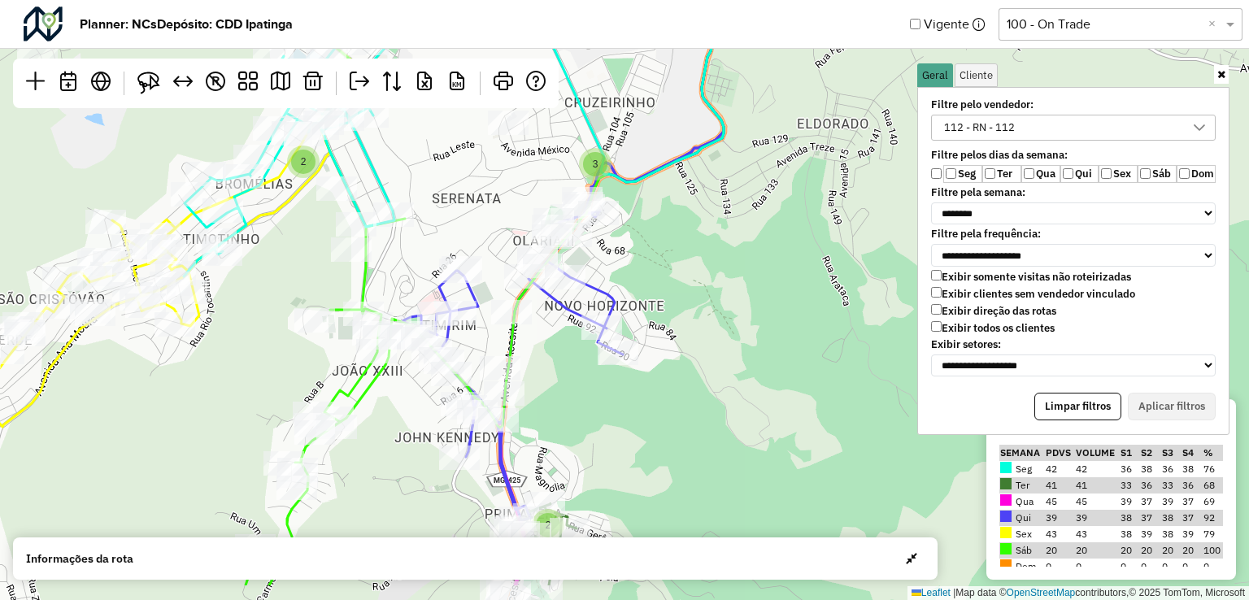
drag, startPoint x: 394, startPoint y: 260, endPoint x: 410, endPoint y: 238, distance: 27.3
click at [410, 238] on div "3 2 3 2 3 5 3 3 3 2 2 2 3 2 5 2 6 3 5 3 2 2 2 4 3 2 ↦ Leaflet | Map data © Open…" at bounding box center [624, 300] width 1249 height 600
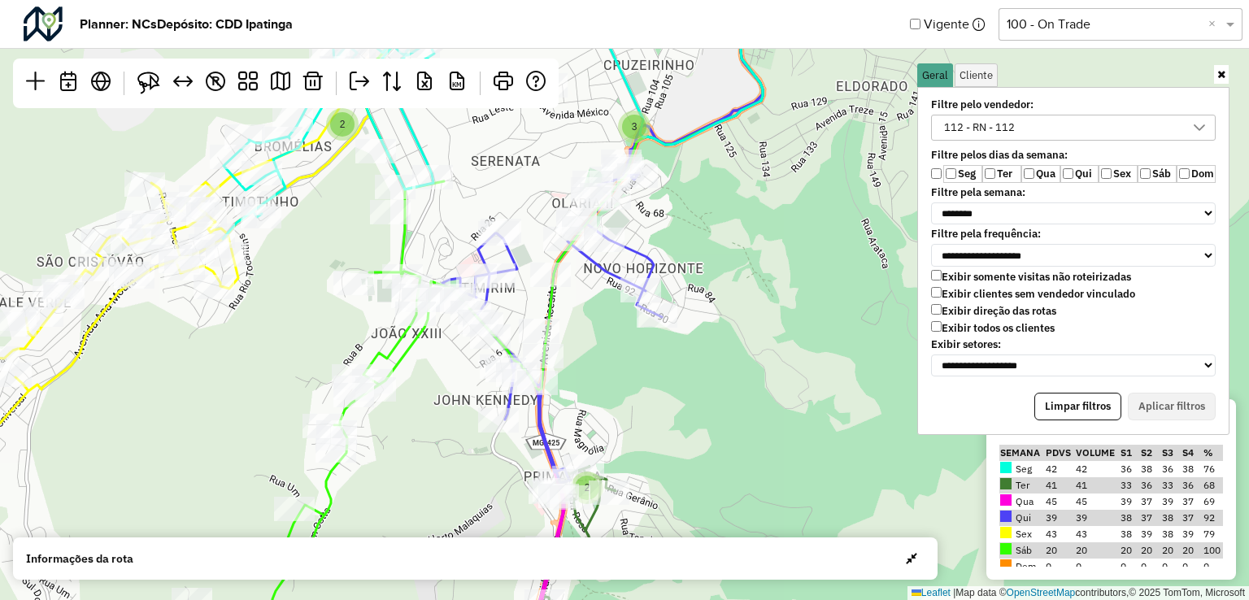
drag, startPoint x: 401, startPoint y: 230, endPoint x: 417, endPoint y: 220, distance: 19.4
click at [417, 220] on div "3 2 3 2 3 5 3 3 3 2 2 2 3 2 5 2 6 3 5 3 2 2 4 3 2 ↦ Leaflet | Map data © OpenSt…" at bounding box center [624, 300] width 1249 height 600
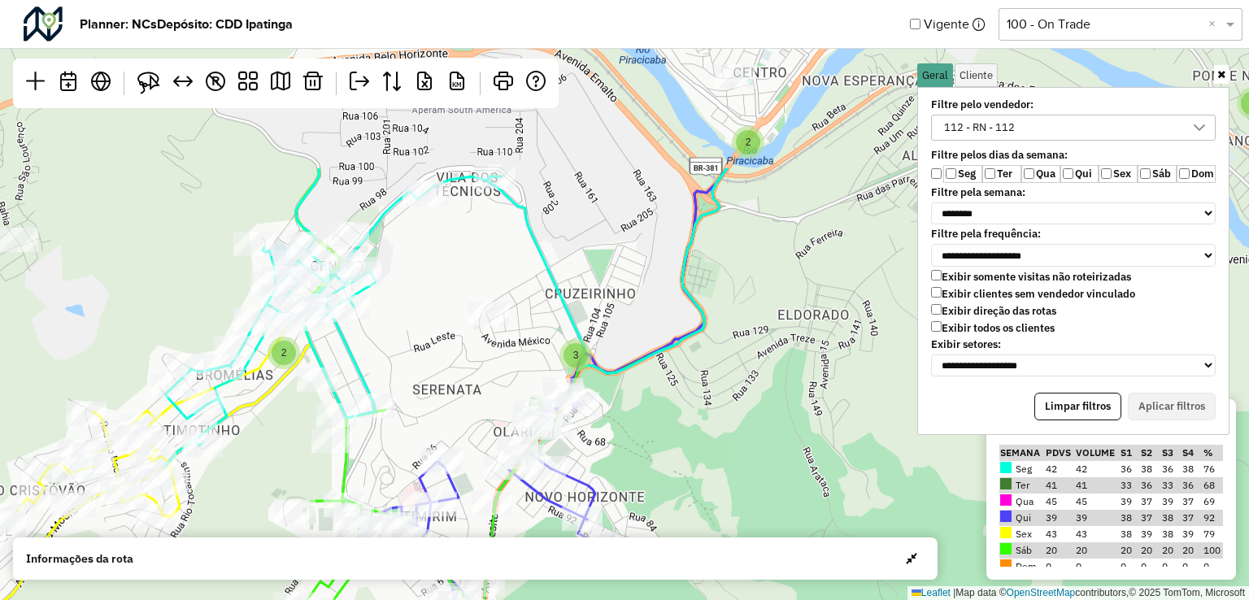
drag, startPoint x: 480, startPoint y: 193, endPoint x: 426, endPoint y: 409, distance: 222.9
click at [426, 409] on div "3 2 3 2 3 5 3 3 3 2 2 2 3 2 5 2 6 3 5 3 2 2 4 3 2 ↦ Leaflet | Map data © OpenSt…" at bounding box center [624, 300] width 1249 height 600
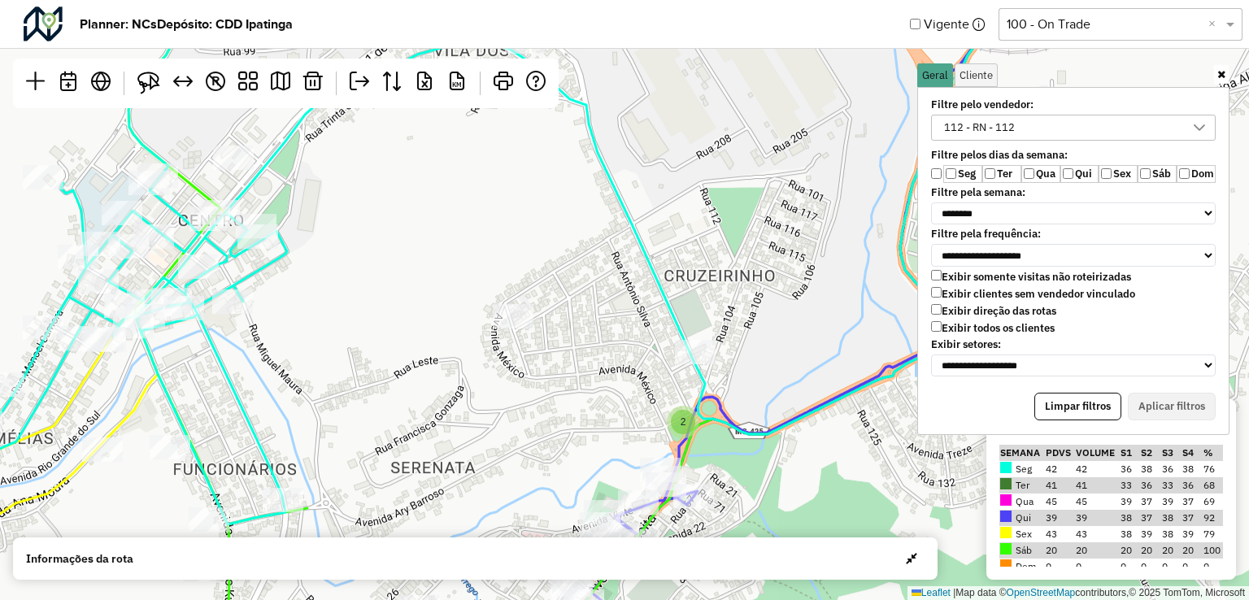
drag, startPoint x: 464, startPoint y: 311, endPoint x: 506, endPoint y: 287, distance: 48.1
click at [506, 287] on div "2 2 3 5 3 3 3 2 3 2 3 2 3 2 2 2 2 2 2 5 2 ↦ Leaflet | Map data © OpenStreetMap …" at bounding box center [624, 300] width 1249 height 600
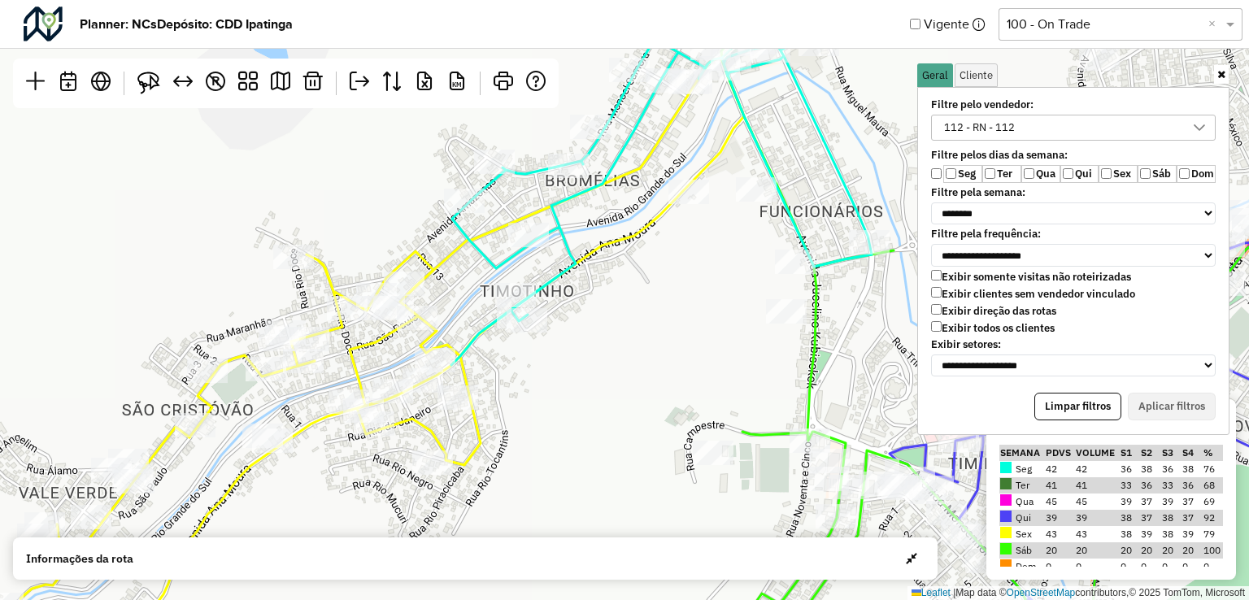
drag, startPoint x: 364, startPoint y: 429, endPoint x: 509, endPoint y: 401, distance: 147.5
click at [509, 401] on div "2 3 2 2 5 2 ↦ Leaflet | Map data © OpenStreetMap contributors,© 2025 TomTom, Mi…" at bounding box center [624, 300] width 1249 height 600
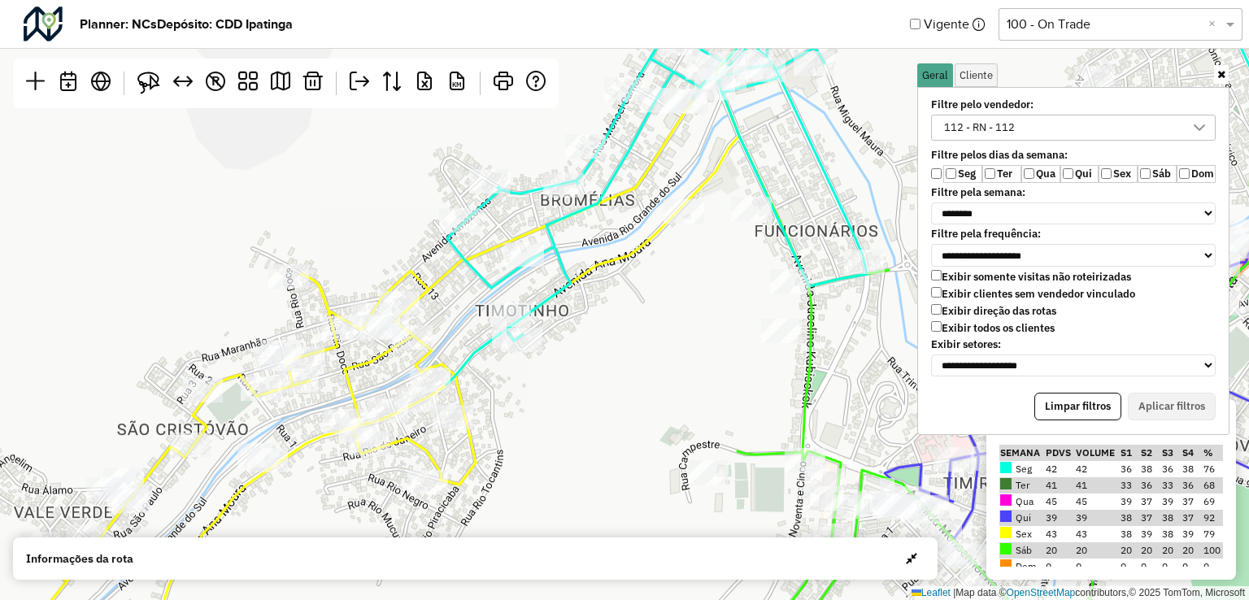
drag, startPoint x: 665, startPoint y: 348, endPoint x: 660, endPoint y: 365, distance: 17.8
click at [660, 365] on div "2 3 2 2 ↦ Leaflet | Map data © OpenStreetMap contributors,© 2025 TomTom, Micros…" at bounding box center [624, 300] width 1249 height 600
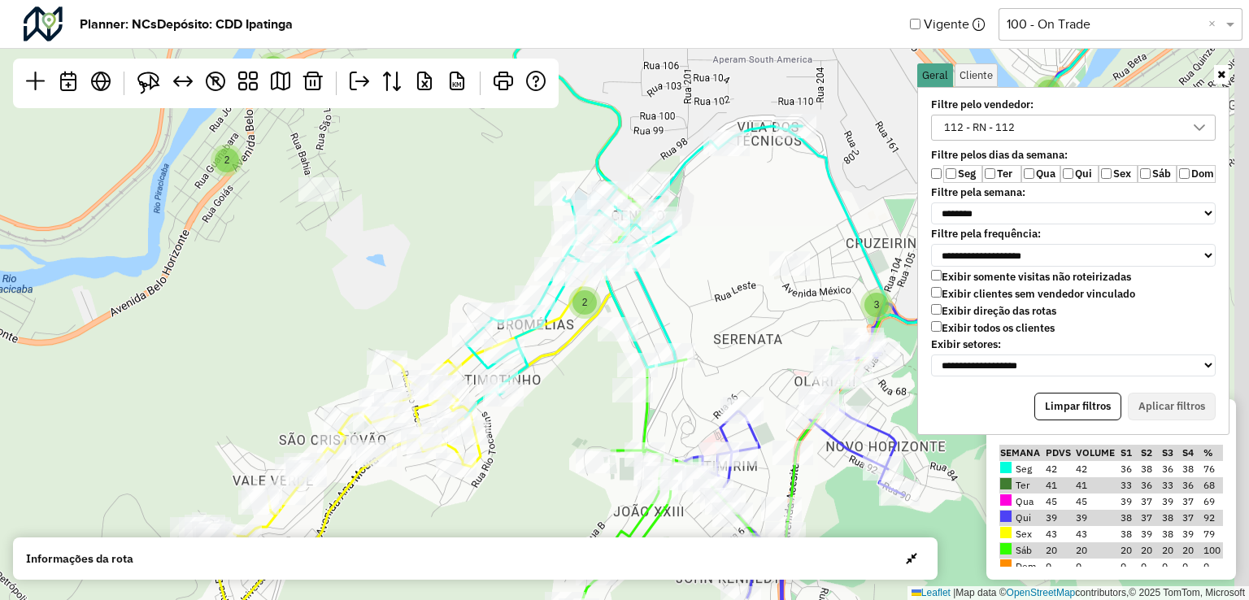
drag, startPoint x: 644, startPoint y: 366, endPoint x: 556, endPoint y: 407, distance: 97.1
click at [556, 407] on div "3 2 3 2 3 5 3 3 3 2 2 2 3 2 5 2 6 3 5 3 2 2 2 4 3 2 2 ↦ Leaflet | Map data © Op…" at bounding box center [624, 300] width 1249 height 600
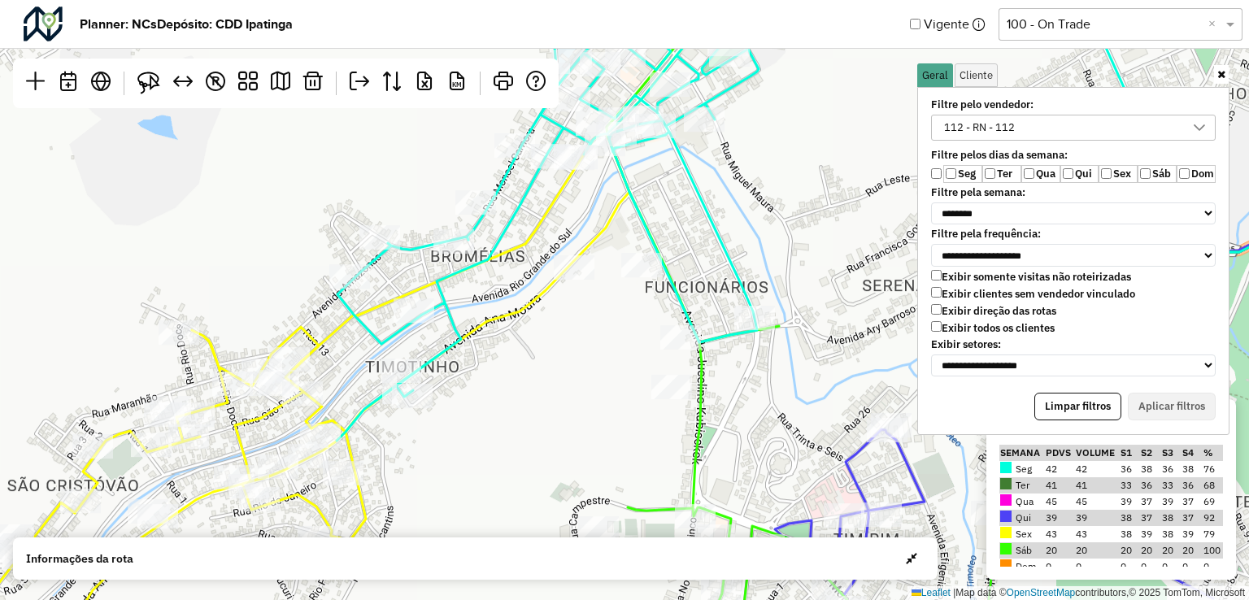
drag, startPoint x: 588, startPoint y: 362, endPoint x: 544, endPoint y: 377, distance: 46.3
click at [544, 377] on div "2 3 2 2 2 2 ↦ Leaflet | Map data © OpenStreetMap contributors,© 2025 TomTom, Mi…" at bounding box center [624, 300] width 1249 height 600
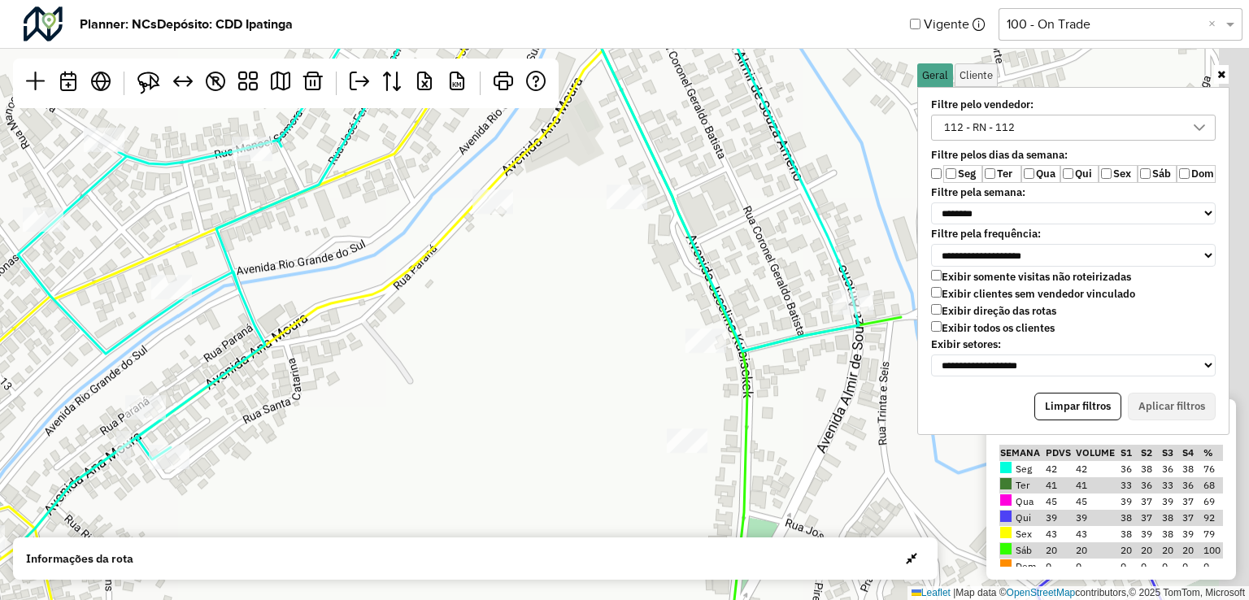
drag, startPoint x: 624, startPoint y: 349, endPoint x: 551, endPoint y: 420, distance: 101.2
click at [551, 420] on div "↦ Leaflet | Map data © OpenStreetMap contributors,© 2025 TomTom, Microsoft" at bounding box center [624, 300] width 1249 height 600
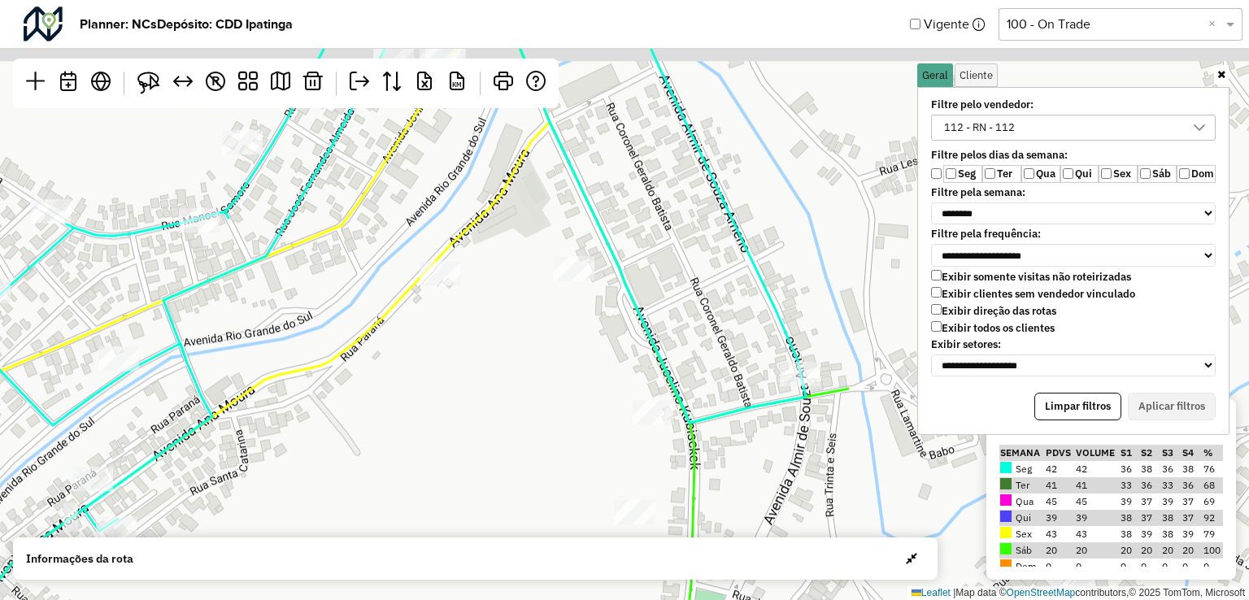
drag, startPoint x: 569, startPoint y: 271, endPoint x: 503, endPoint y: 344, distance: 99.0
click at [516, 343] on div "↦ Leaflet | Map data © OpenStreetMap contributors,© 2025 TomTom, Microsoft" at bounding box center [624, 300] width 1249 height 600
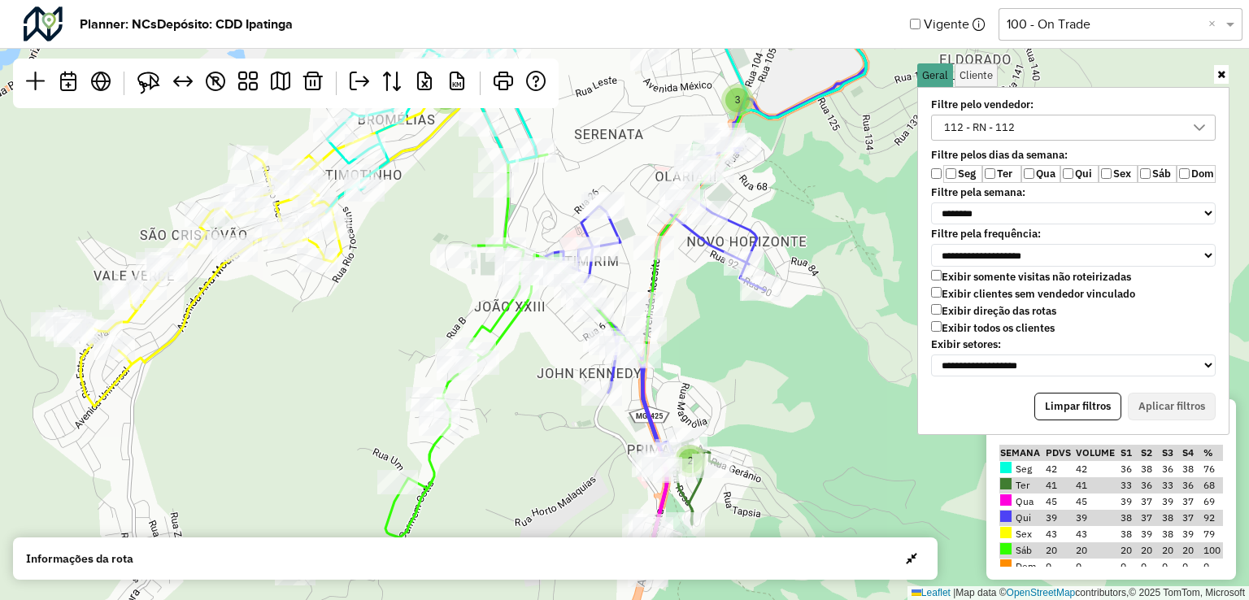
drag, startPoint x: 801, startPoint y: 463, endPoint x: 879, endPoint y: 345, distance: 141.4
click at [879, 345] on div "3 2 3 2 3 5 3 3 3 2 2 2 3 2 5 2 6 3 5 3 2 2 2 4 3 2 ↦ Leaflet | Map data © Open…" at bounding box center [624, 300] width 1249 height 600
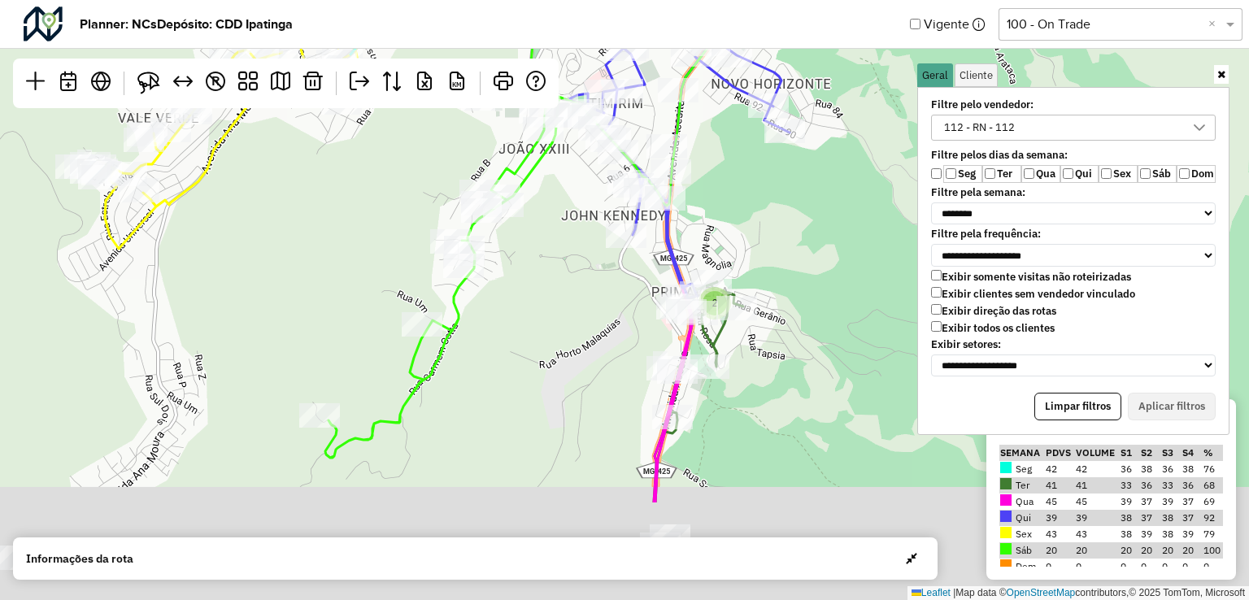
drag, startPoint x: 806, startPoint y: 474, endPoint x: 830, endPoint y: 311, distance: 164.5
click at [830, 311] on div "3 2 3 2 3 5 3 3 3 2 2 2 3 2 5 2 6 5 3 2 2 4 3 3 ↦ Leaflet | Map data © OpenStre…" at bounding box center [624, 300] width 1249 height 600
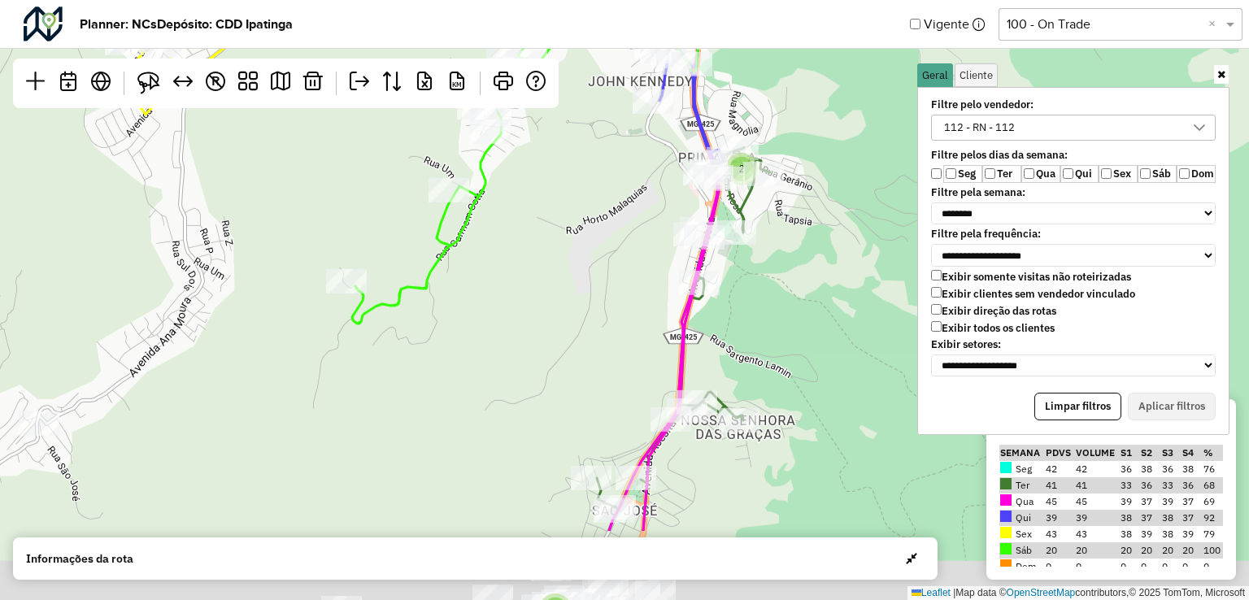
drag, startPoint x: 803, startPoint y: 432, endPoint x: 829, endPoint y: 301, distance: 133.5
click at [830, 302] on div "3 2 3 2 3 5 3 3 3 2 2 3 2 5 2 6 5 3 4 3 ↦ Leaflet | Map data © OpenStreetMap co…" at bounding box center [624, 300] width 1249 height 600
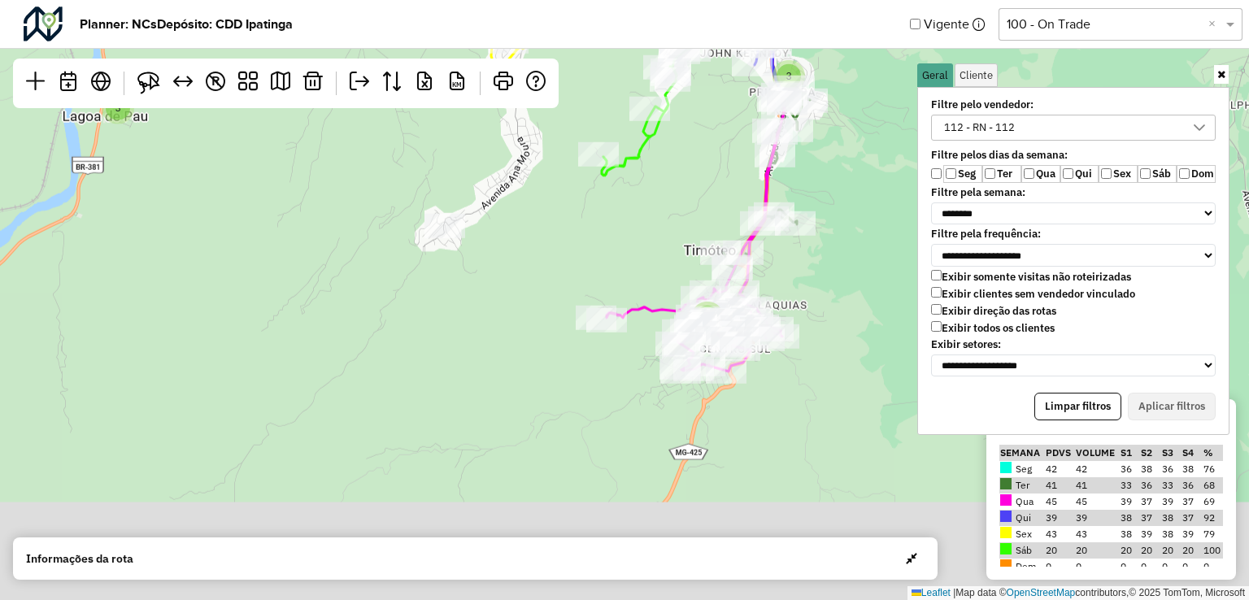
drag, startPoint x: 784, startPoint y: 329, endPoint x: 812, endPoint y: 235, distance: 98.3
click at [812, 235] on div "2 3 3 4 3 5 2 5 5 4 9 2 3 3 2 2 7 3 5 5 2 4 8 4 8 4 10 3 9 3 5 ↦ Leaflet | Map …" at bounding box center [624, 300] width 1249 height 600
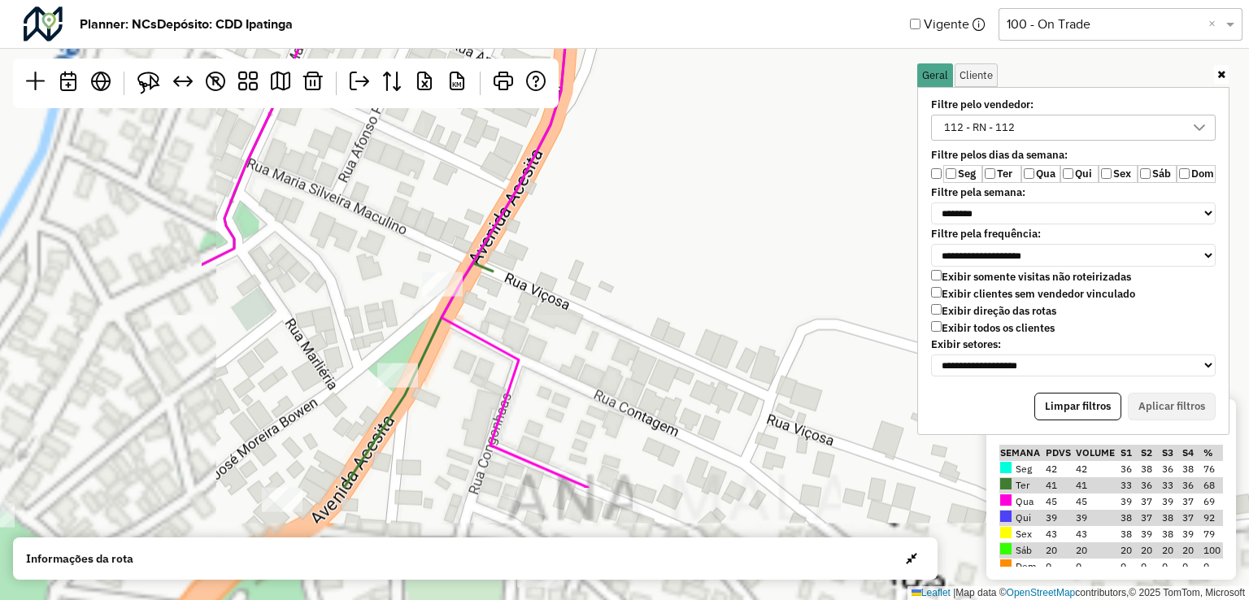
drag, startPoint x: 564, startPoint y: 375, endPoint x: 773, endPoint y: 249, distance: 244.8
click at [900, 201] on div "↦ Leaflet | Map data © OpenStreetMap contributors,© 2025 TomTom, Microsoft" at bounding box center [624, 300] width 1249 height 600
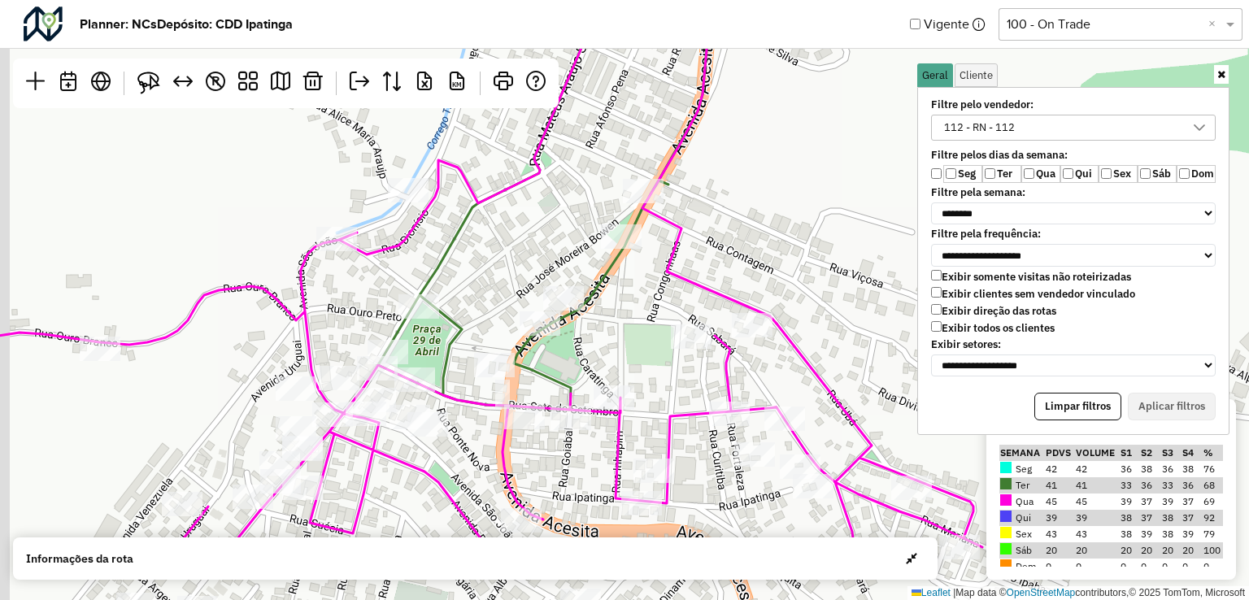
drag, startPoint x: 734, startPoint y: 324, endPoint x: 808, endPoint y: 229, distance: 120.4
click at [808, 229] on div "↦ Leaflet | Map data © OpenStreetMap contributors,© 2025 TomTom, Microsoft" at bounding box center [624, 300] width 1249 height 600
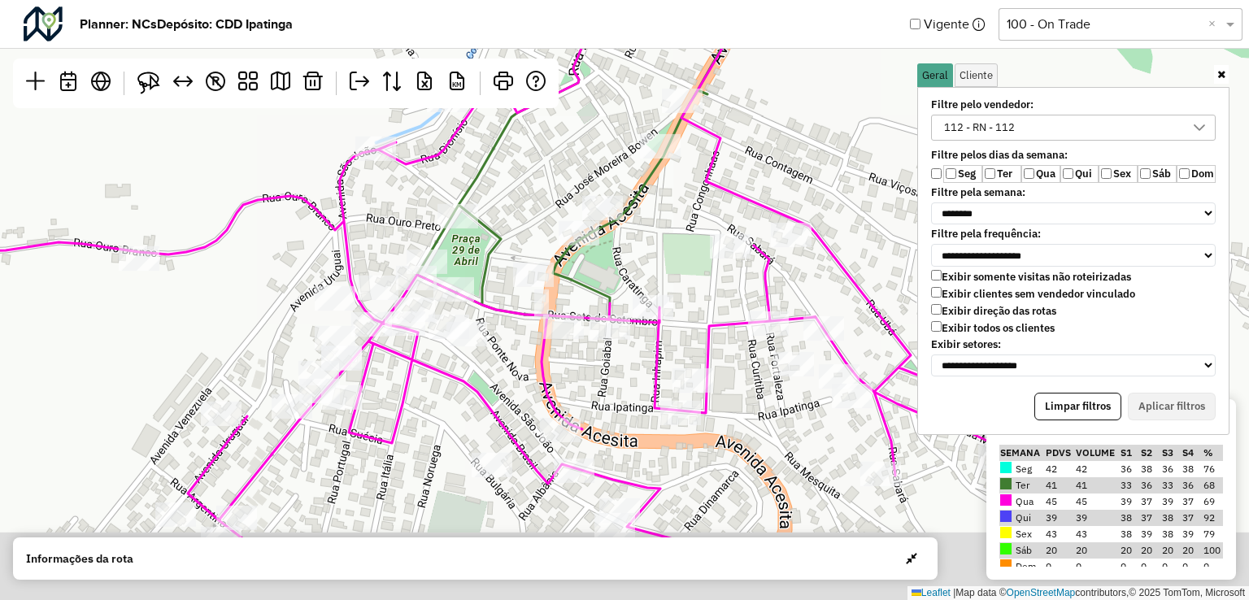
drag, startPoint x: 339, startPoint y: 460, endPoint x: 372, endPoint y: 374, distance: 91.7
click at [371, 376] on icon at bounding box center [463, 217] width 1115 height 721
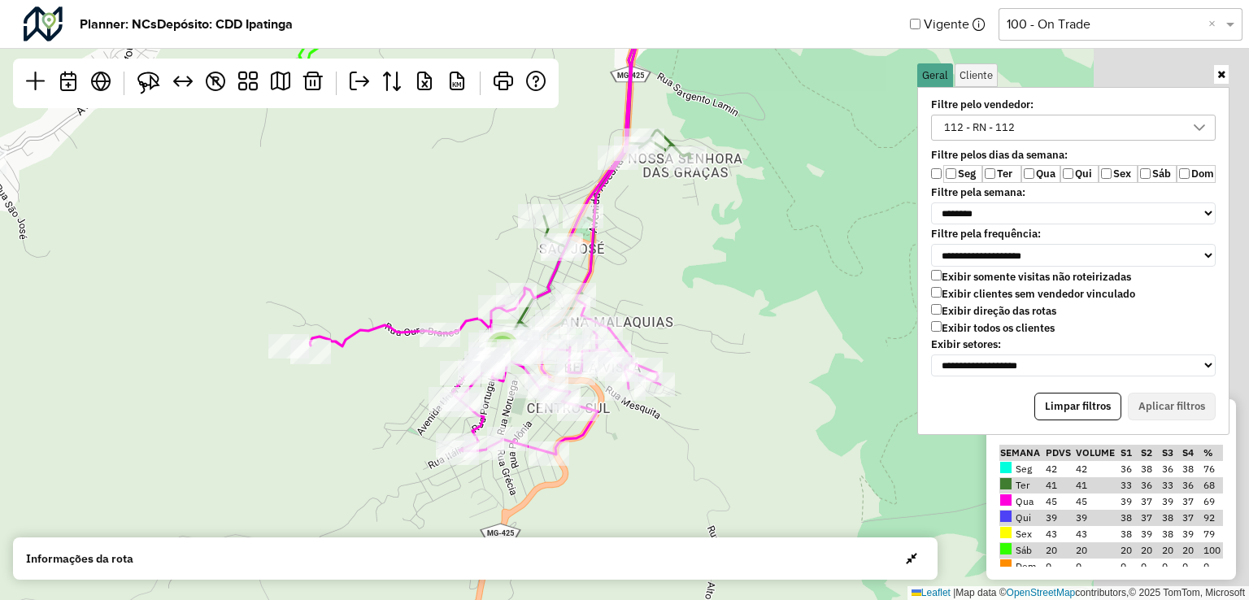
drag, startPoint x: 673, startPoint y: 462, endPoint x: 557, endPoint y: 468, distance: 116.5
click at [557, 468] on div "3 2 3 3 2 5 ↦ Leaflet | Map data © OpenStreetMap contributors,© 2025 TomTom, Mi…" at bounding box center [624, 300] width 1249 height 600
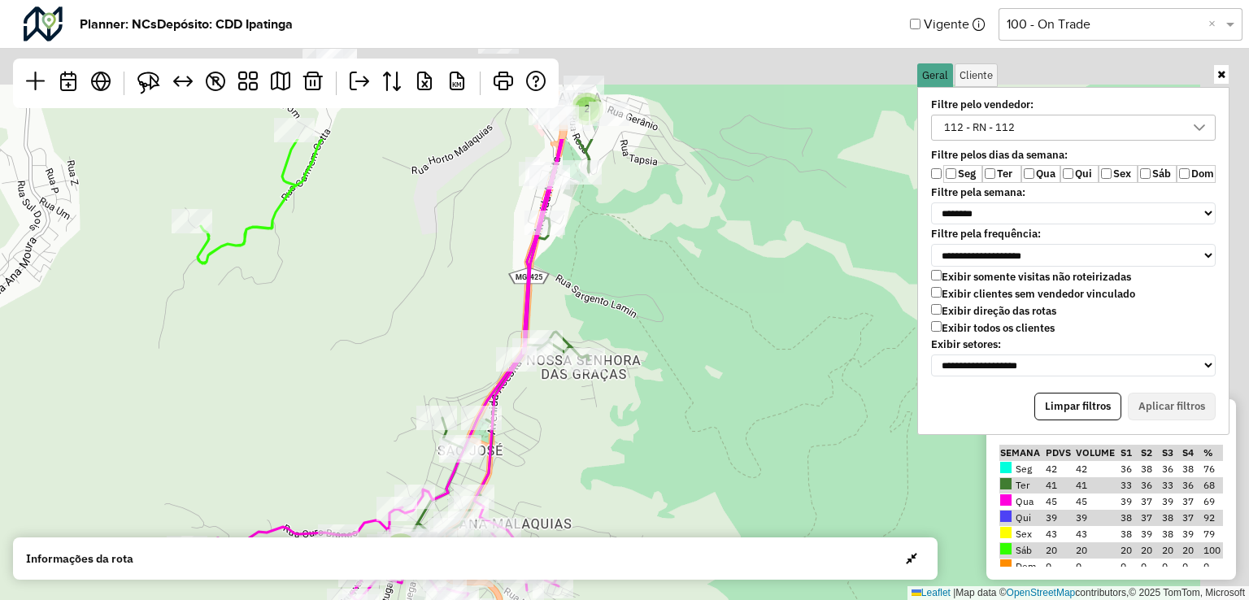
drag, startPoint x: 751, startPoint y: 431, endPoint x: 719, endPoint y: 481, distance: 60.0
click at [726, 481] on div "3 2 3 3 2 5 2 5 ↦ Leaflet | Map data © OpenStreetMap contributors,© 2025 TomTom…" at bounding box center [624, 300] width 1249 height 600
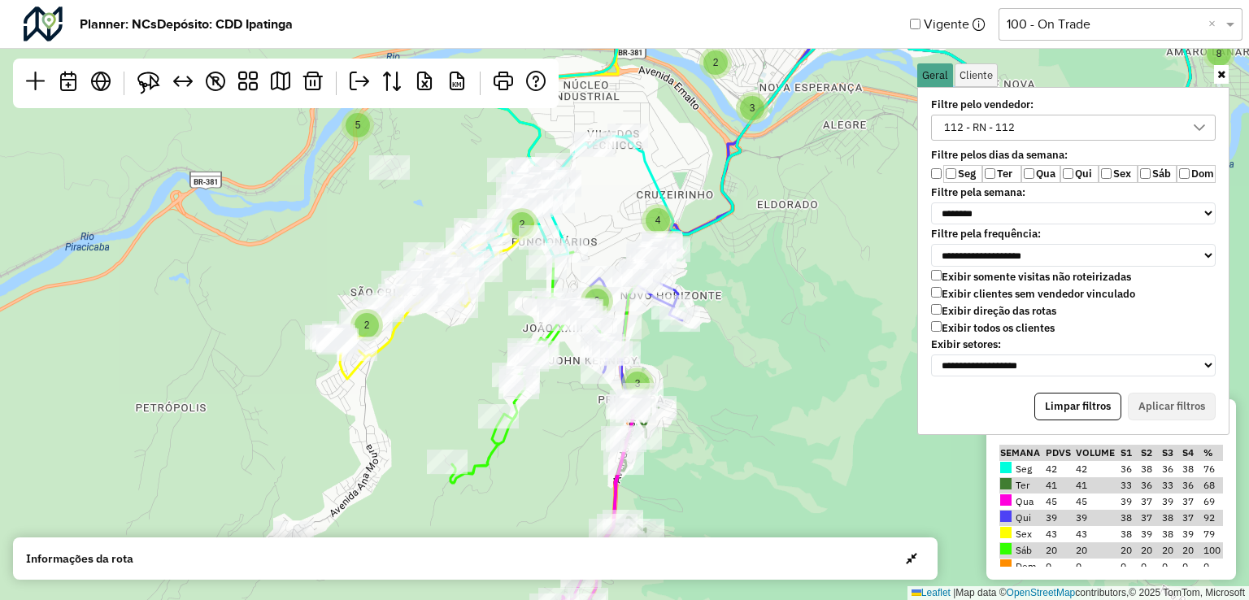
drag, startPoint x: 738, startPoint y: 389, endPoint x: 738, endPoint y: 479, distance: 90.3
click at [739, 478] on div "2 3 3 4 3 5 2 5 5 4 9 2 3 3 2 2 7 2 3 15 5 2 5 2 4 8 4 8 4 10 3 9 3 5 ↦ Leaflet…" at bounding box center [624, 300] width 1249 height 600
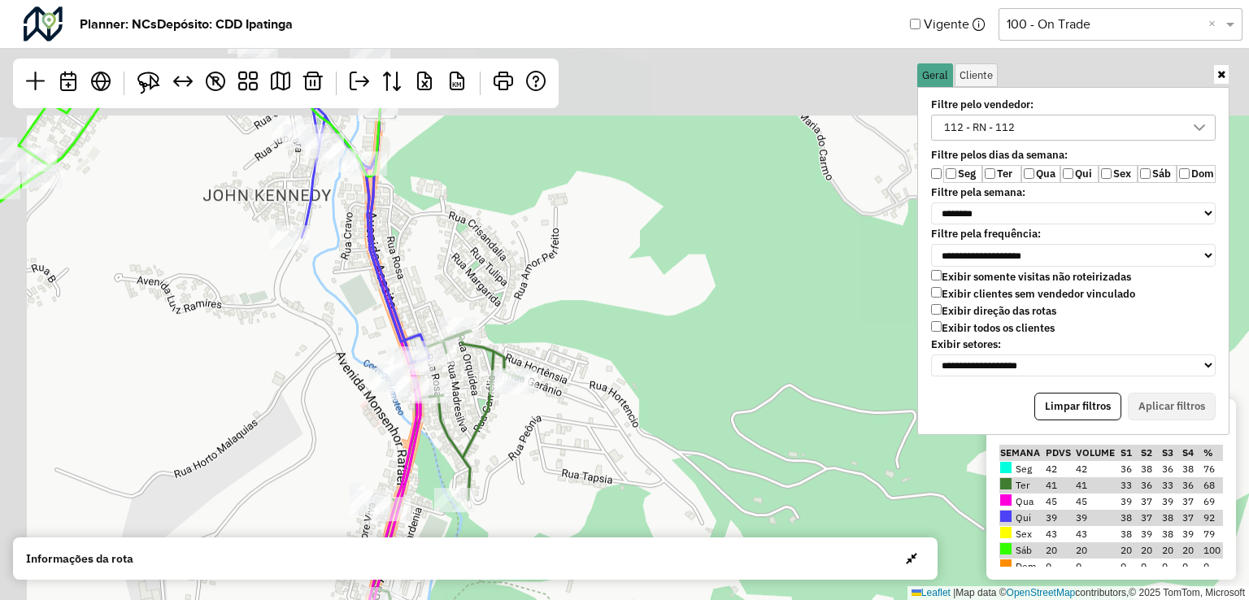
drag, startPoint x: 617, startPoint y: 420, endPoint x: 654, endPoint y: 453, distance: 49.0
click at [654, 452] on div "2 2 4 ↦ Leaflet | Map data © OpenStreetMap contributors,© 2025 TomTom, Microsoft" at bounding box center [624, 300] width 1249 height 600
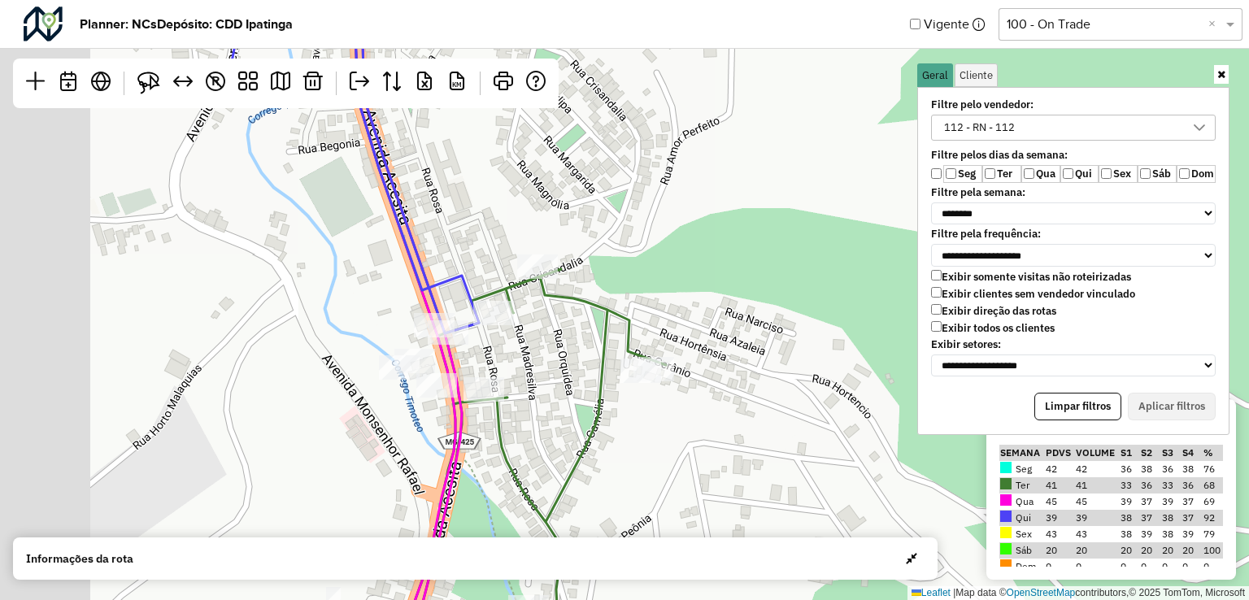
drag, startPoint x: 608, startPoint y: 337, endPoint x: 774, endPoint y: 345, distance: 166.9
click at [815, 342] on div "↦ Leaflet | Map data © OpenStreetMap contributors,© 2025 TomTom, Microsoft" at bounding box center [624, 300] width 1249 height 600
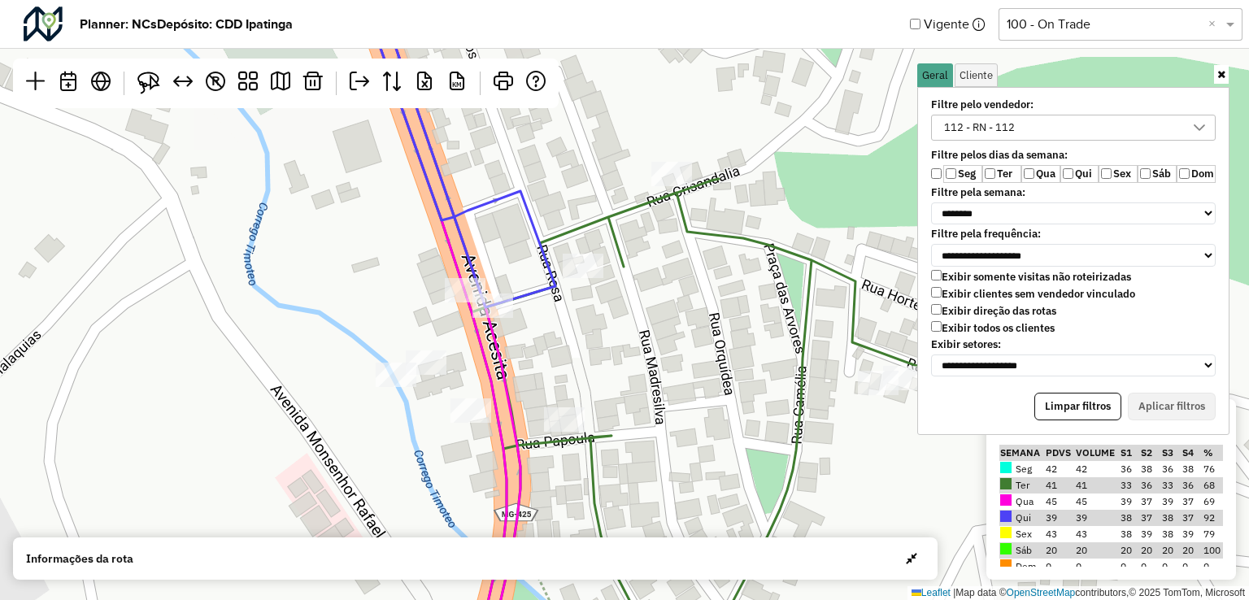
click at [407, 290] on div "↦ Leaflet | Map data © OpenStreetMap contributors,© 2025 TomTom, Microsoft" at bounding box center [624, 300] width 1249 height 600
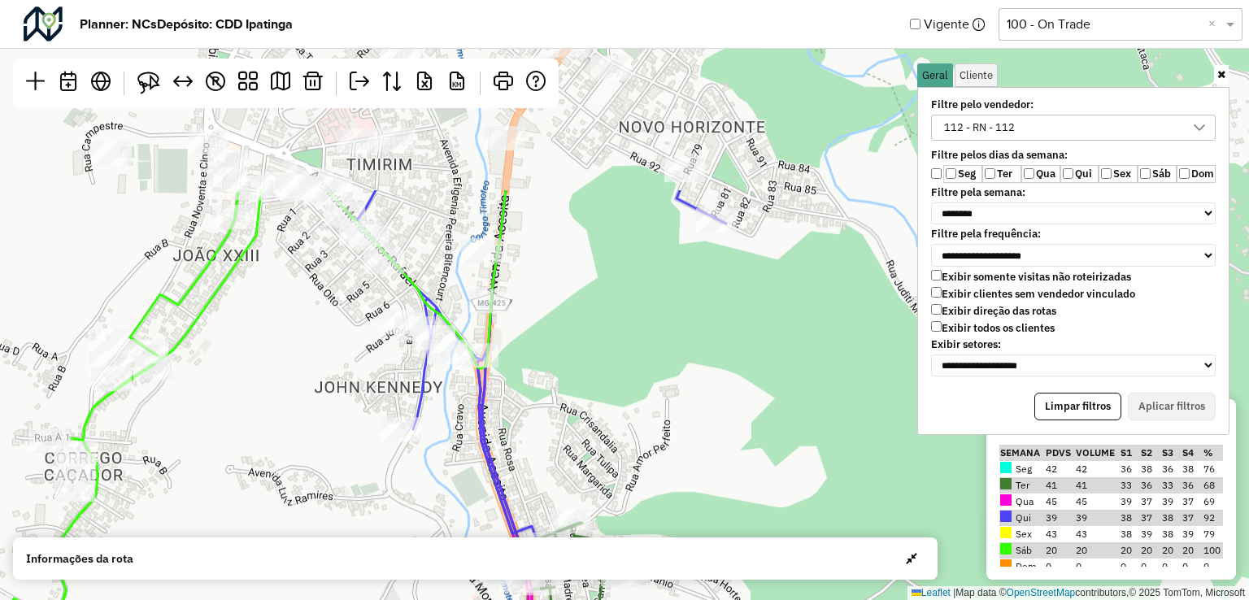
drag, startPoint x: 598, startPoint y: 244, endPoint x: 709, endPoint y: 496, distance: 275.6
click at [704, 494] on div "2 4 ↦ Leaflet | Map data © OpenStreetMap contributors,© 2025 TomTom, Microsoft" at bounding box center [624, 300] width 1249 height 600
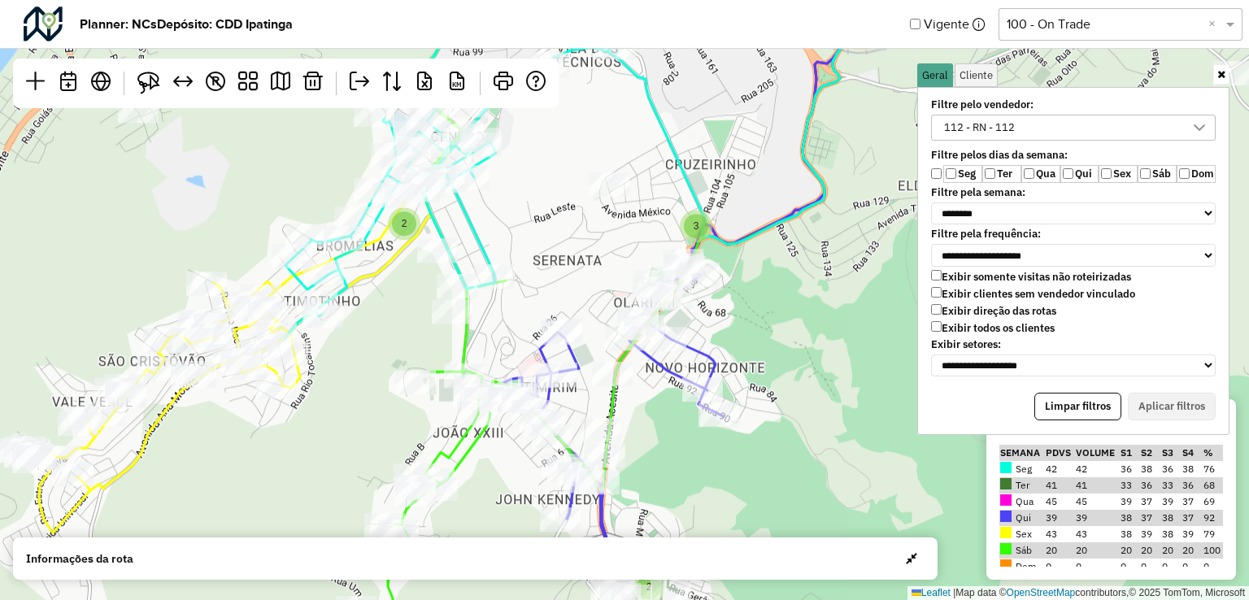
drag, startPoint x: 700, startPoint y: 404, endPoint x: 705, endPoint y: 461, distance: 57.1
click at [705, 461] on div "3 2 3 2 3 5 3 3 3 2 2 2 3 2 5 2 6 3 5 3 2 2 4 3 2 ↦ Leaflet | Map data © OpenSt…" at bounding box center [624, 300] width 1249 height 600
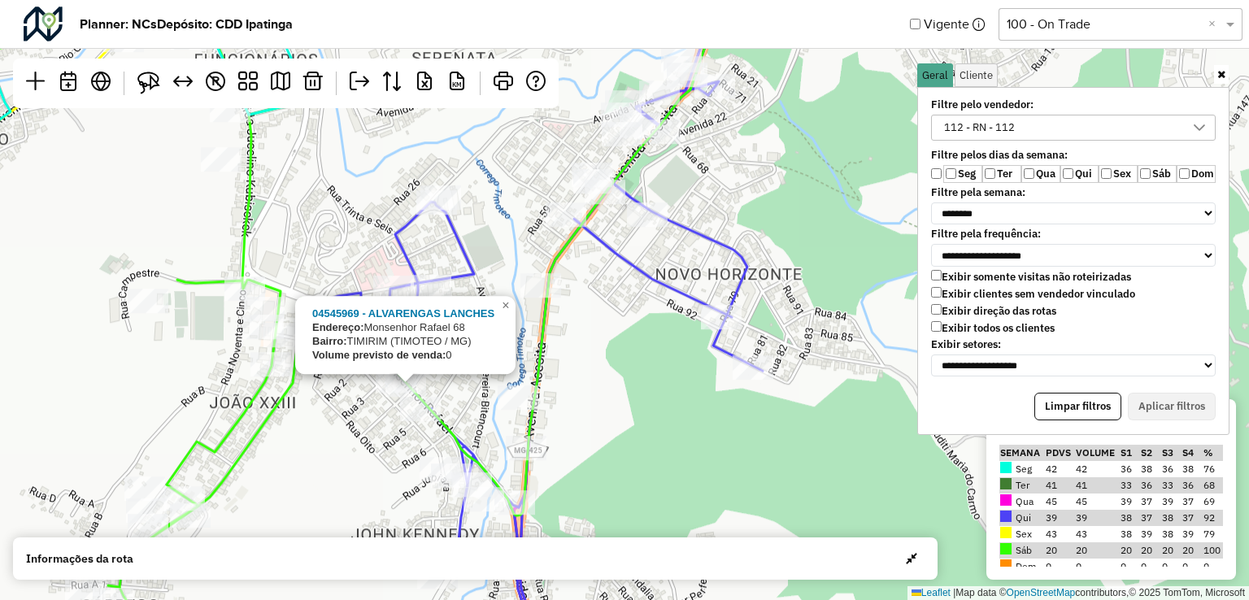
click at [695, 444] on div "2 2 2 5 2 04545969 - ALVARENGAS LANCHES Endereço: Monsenhor Rafael 68 Bairro: T…" at bounding box center [624, 300] width 1249 height 600
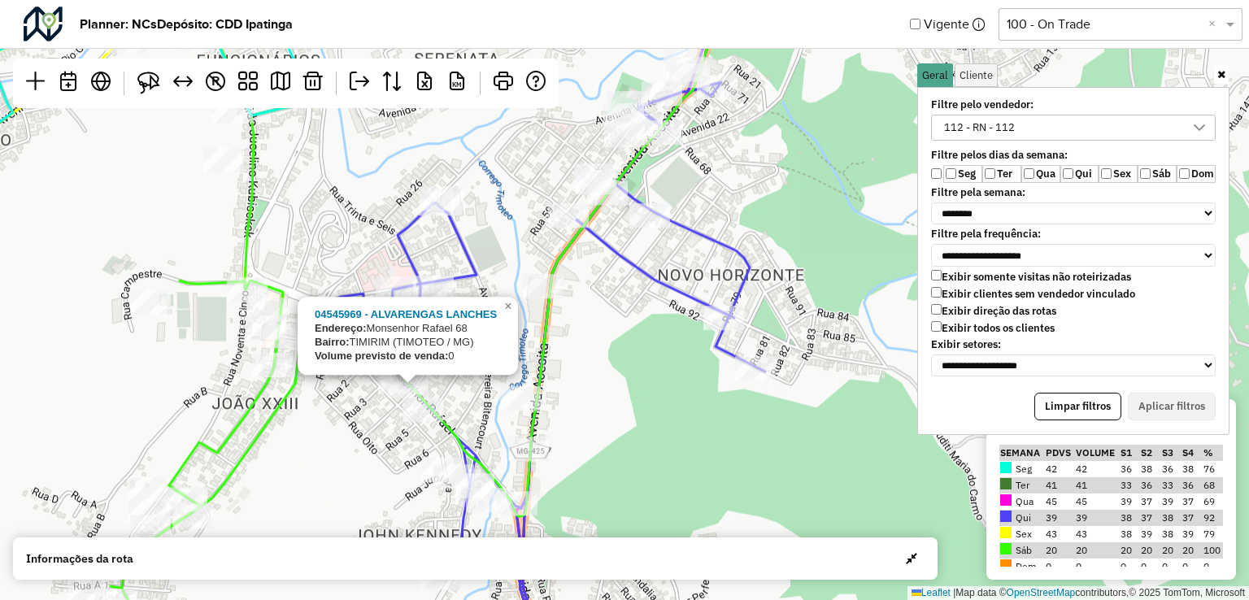
drag, startPoint x: 730, startPoint y: 500, endPoint x: 787, endPoint y: 500, distance: 56.9
click at [786, 500] on div "2 2 2 5 2 04545969 - ALVARENGAS LANCHES Endereço: Monsenhor Rafael 68 Bairro: T…" at bounding box center [624, 300] width 1249 height 600
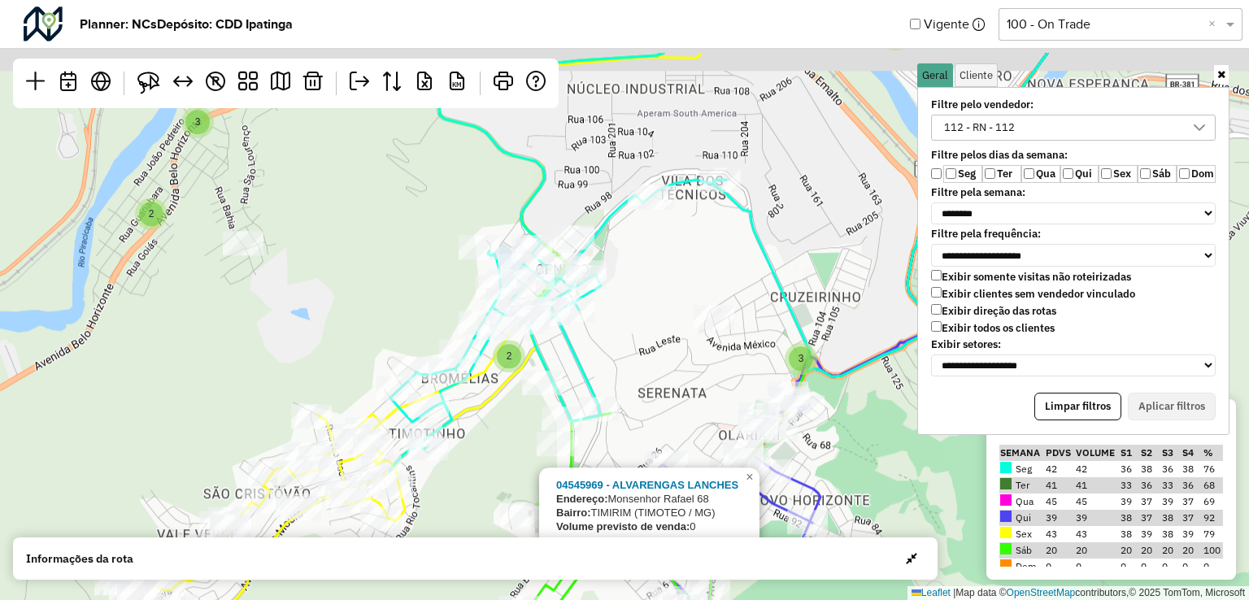
drag, startPoint x: 404, startPoint y: 507, endPoint x: 403, endPoint y: 531, distance: 24.5
click at [403, 531] on icon at bounding box center [417, 359] width 565 height 612
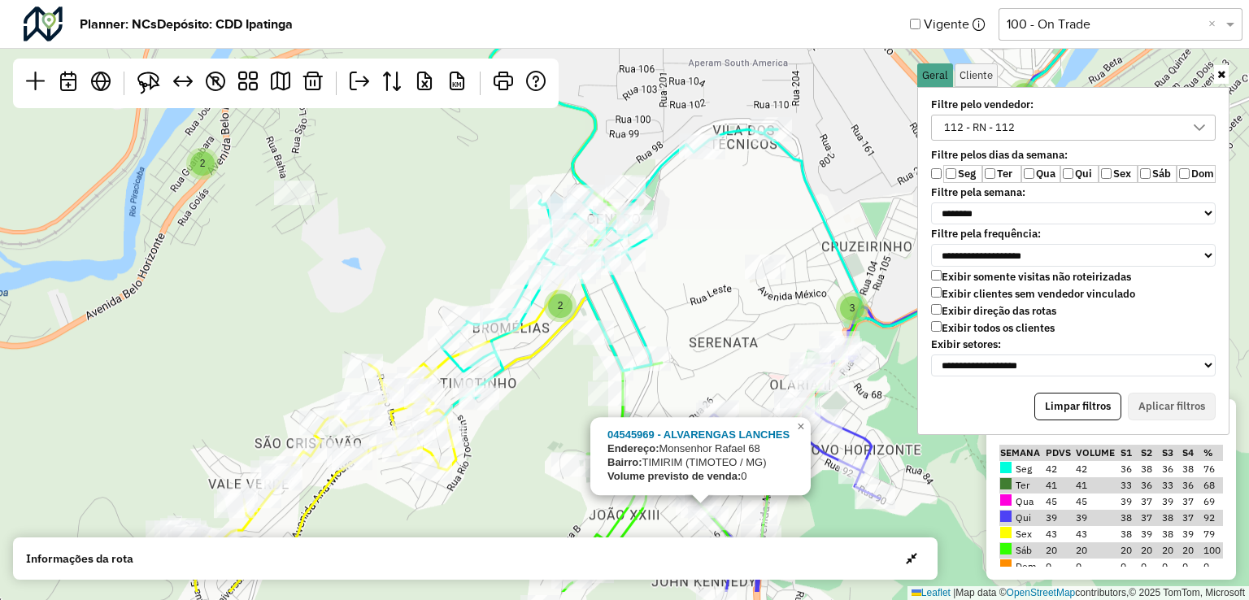
drag, startPoint x: 490, startPoint y: 477, endPoint x: 547, endPoint y: 407, distance: 90.8
click at [547, 407] on div "3 2 3 2 3 5 3 3 3 2 2 2 3 2 5 2 6 3 5 3 2 2 2 4 3 2 2 04545969 - ALVARENGAS LAN…" at bounding box center [624, 300] width 1249 height 600
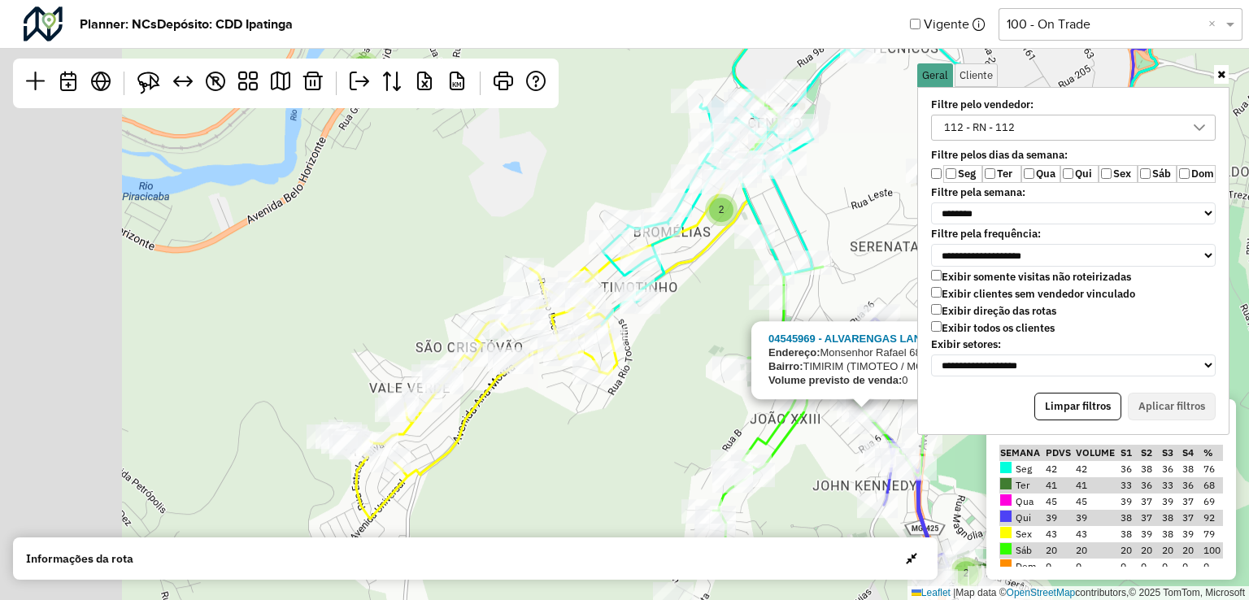
drag, startPoint x: 390, startPoint y: 280, endPoint x: 579, endPoint y: 216, distance: 199.1
click at [579, 216] on div "3 2 3 2 3 5 3 3 3 2 2 2 3 2 5 2 6 3 5 3 2 2 2 4 3 2 2 04545969 - ALVARENGAS LAN…" at bounding box center [624, 300] width 1249 height 600
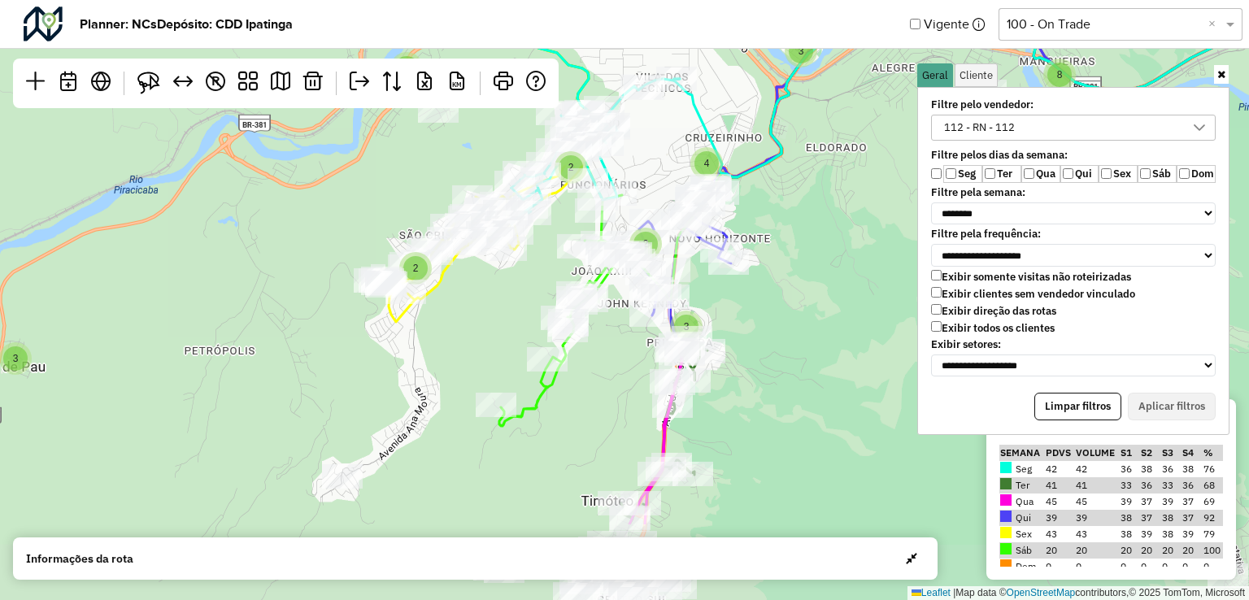
drag, startPoint x: 439, startPoint y: 482, endPoint x: 491, endPoint y: 302, distance: 187.9
click at [491, 302] on div "3 3 4 3 5 2 5 5 4 9 2 3 3 2 2 4 2 2 8 8 9 4 2 3 6 7 2 3 15 5 2 2 5 2 2 4 8 4 8 …" at bounding box center [624, 300] width 1249 height 600
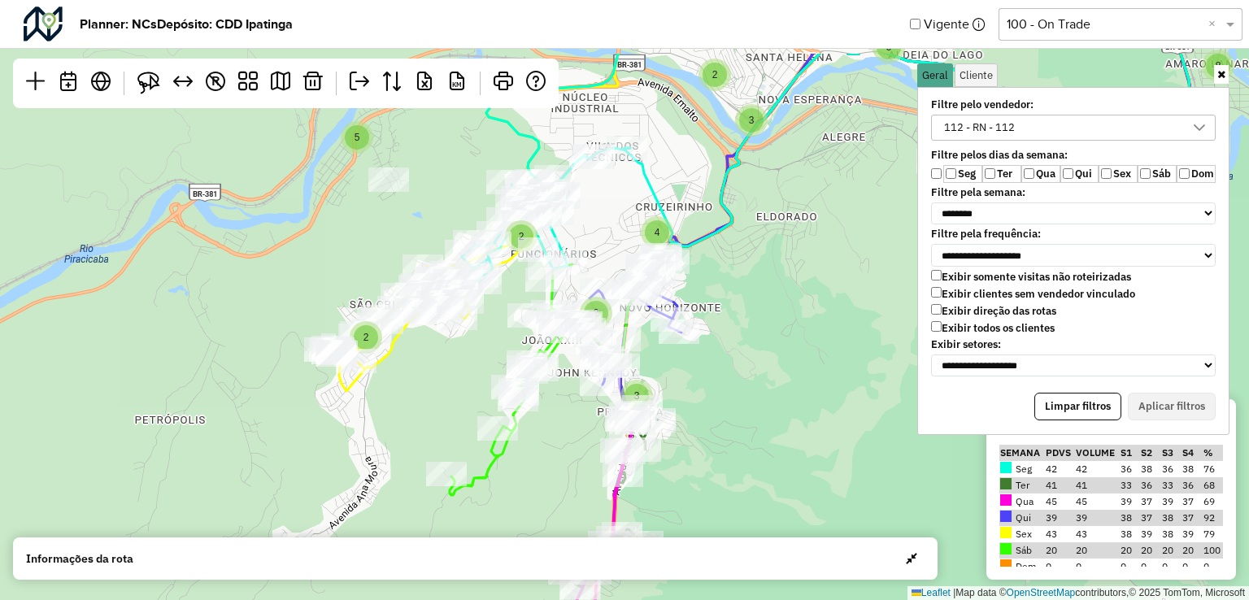
drag, startPoint x: 494, startPoint y: 316, endPoint x: 433, endPoint y: 401, distance: 104.5
click at [453, 395] on div "3 3 4 3 5 2 5 5 4 9 2 3 3 2 2 7 2 3 5 2 5 2 4 8 4 8 4 10 3 9 3 5 2 15 ↦ Leaflet…" at bounding box center [624, 300] width 1249 height 600
click at [1002, 124] on div "112 - RN - 112" at bounding box center [980, 127] width 82 height 24
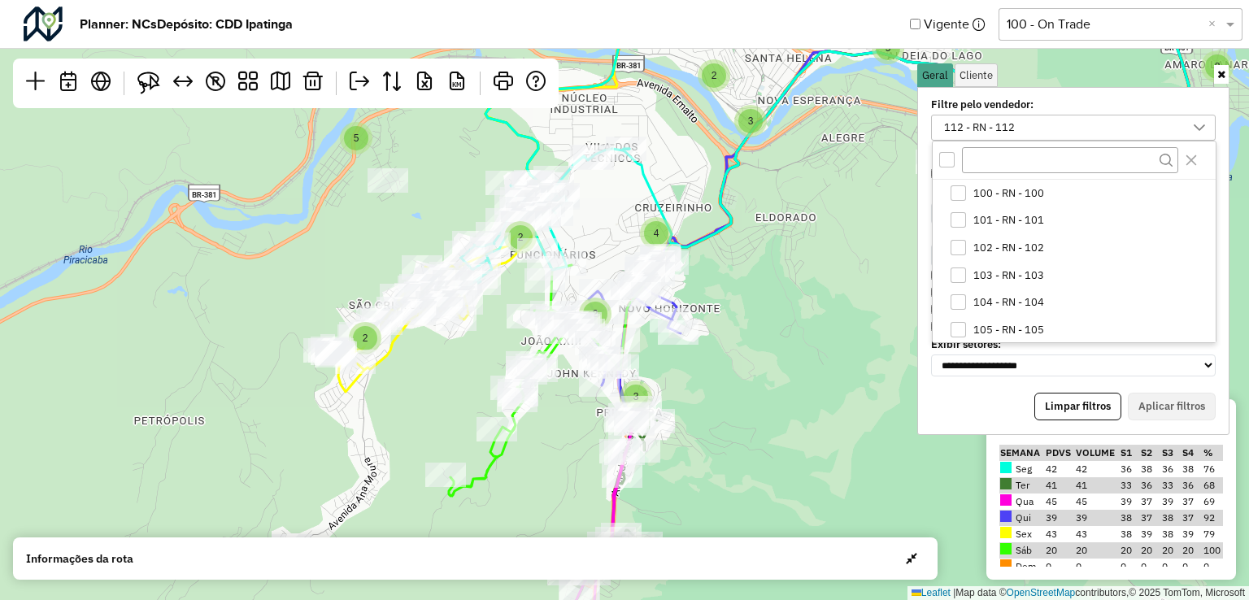
scroll to position [221, 0]
click at [953, 328] on icon "112 - RN - 112" at bounding box center [958, 328] width 11 height 7
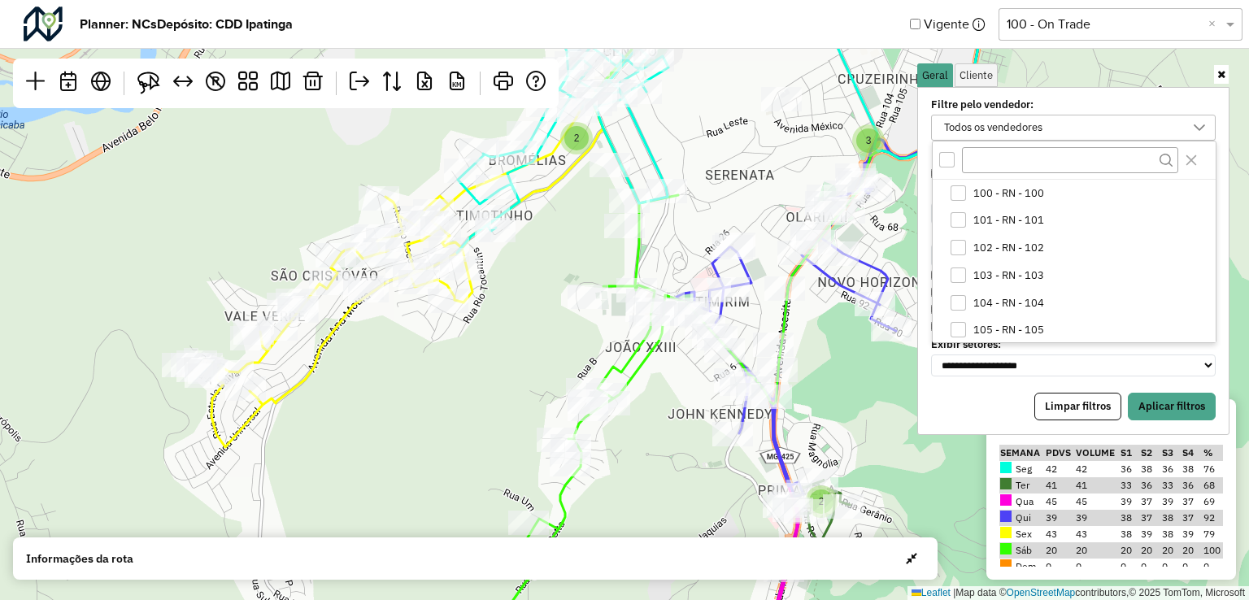
drag, startPoint x: 553, startPoint y: 338, endPoint x: 530, endPoint y: 417, distance: 82.9
click at [525, 413] on div "3 2 3 2 3 5 3 3 3 2 2 2 3 2 5 2 6 3 5 3 2 2 4 3 ↦ Leaflet | Map data © OpenStre…" at bounding box center [624, 300] width 1249 height 600
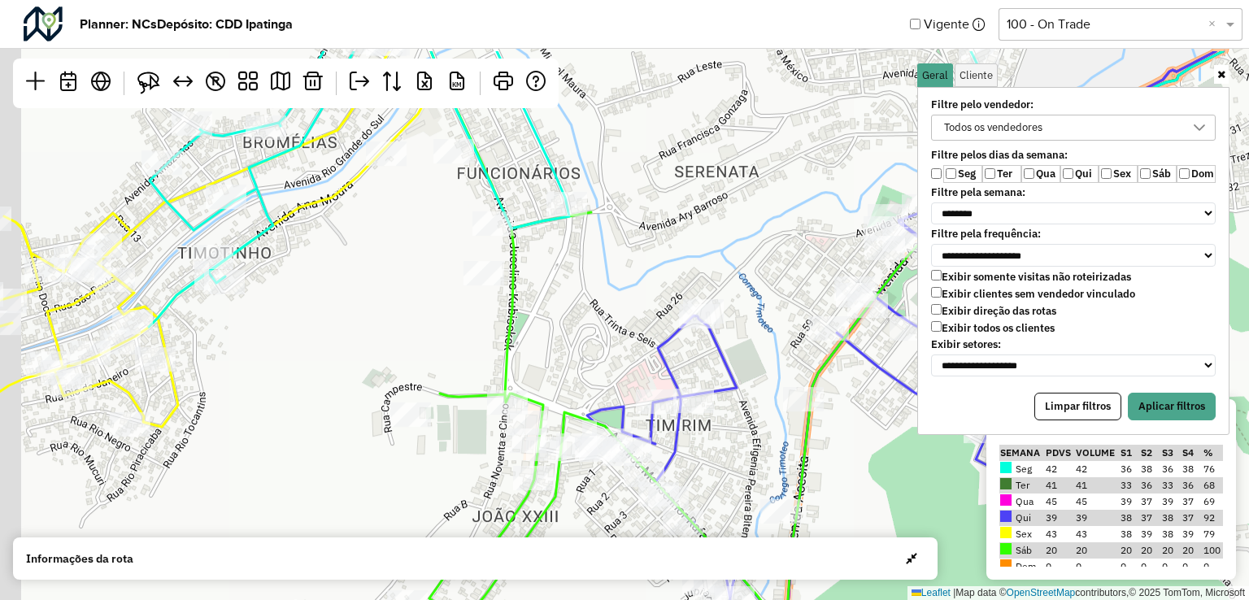
drag, startPoint x: 616, startPoint y: 365, endPoint x: 737, endPoint y: 477, distance: 165.2
click at [737, 477] on div "2 2 2 5 2 ↦ Leaflet | Map data © OpenStreetMap contributors,© 2025 TomTom, Micr…" at bounding box center [624, 300] width 1249 height 600
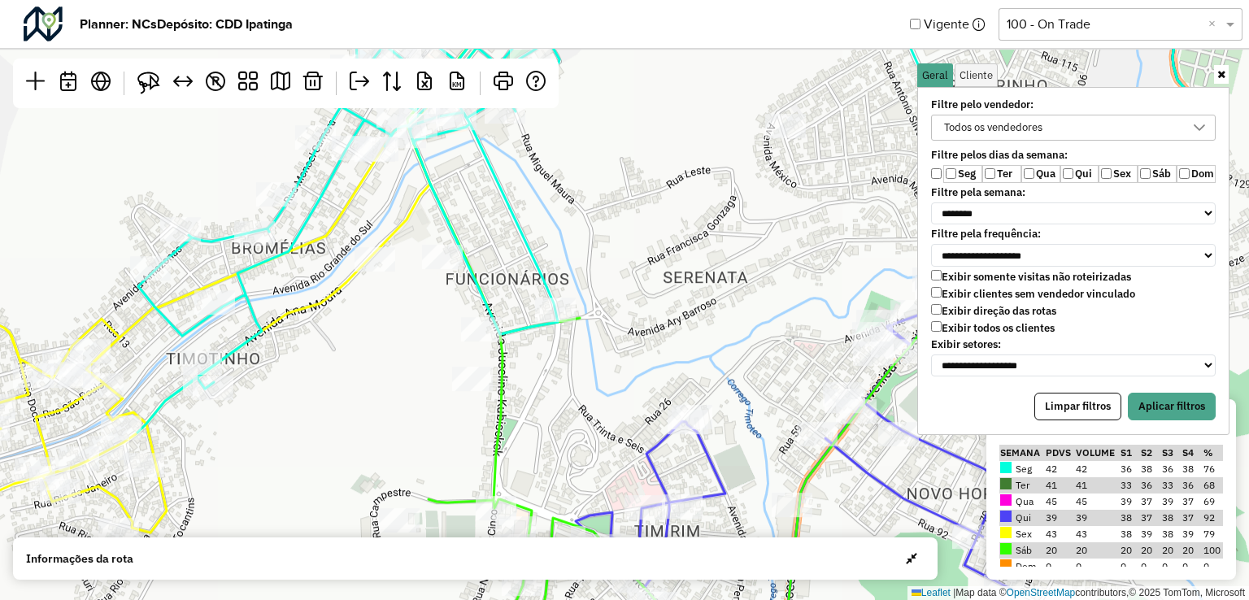
drag, startPoint x: 400, startPoint y: 312, endPoint x: 387, endPoint y: 417, distance: 105.7
click at [387, 417] on div "2 2 2 5 2 ↦ Leaflet | Map data © OpenStreetMap contributors,© 2025 TomTom, Micr…" at bounding box center [624, 300] width 1249 height 600
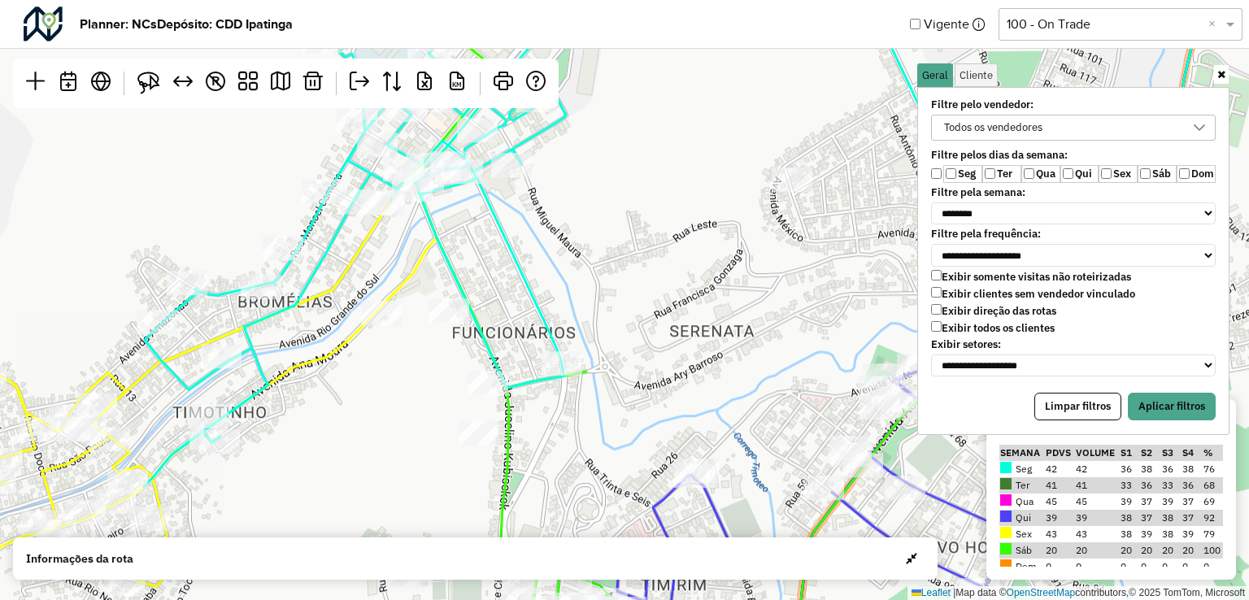
drag, startPoint x: 573, startPoint y: 403, endPoint x: 577, endPoint y: 456, distance: 53.1
click at [577, 456] on div "2 3 2 2 2 2 2 5 2 ↦ Leaflet | Map data © OpenStreetMap contributors,© 2025 TomT…" at bounding box center [624, 300] width 1249 height 600
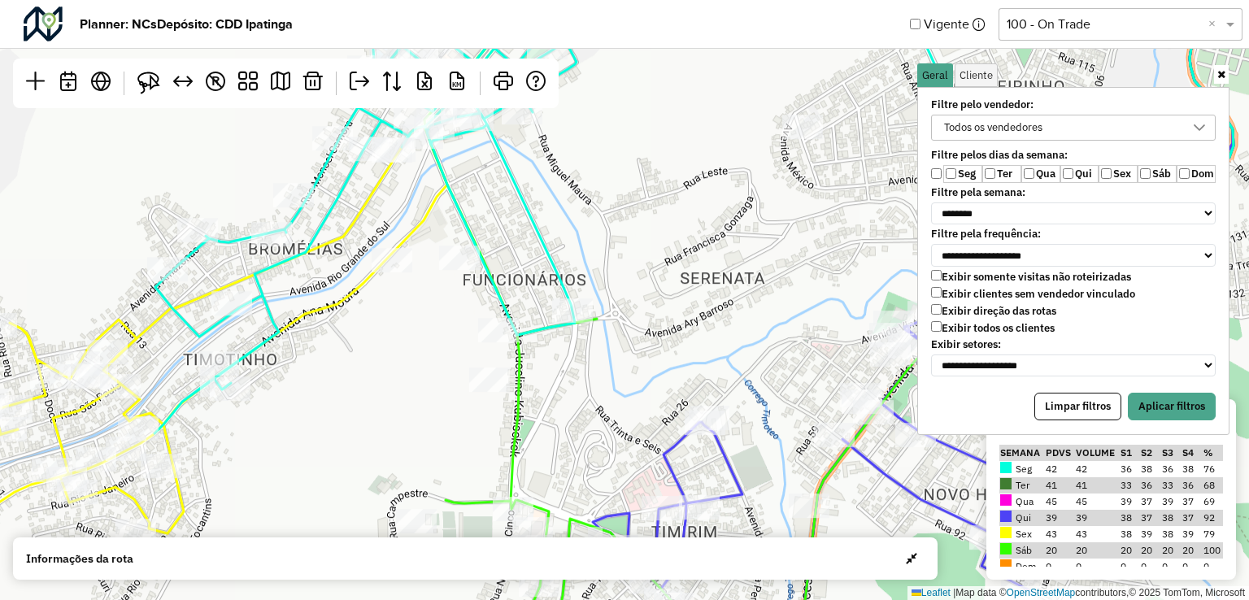
drag, startPoint x: 384, startPoint y: 375, endPoint x: 386, endPoint y: 351, distance: 24.5
click at [386, 351] on div "2 3 2 2 2 2 2 5 2 ↦ Leaflet | Map data © OpenStreetMap contributors,© 2025 TomT…" at bounding box center [624, 300] width 1249 height 600
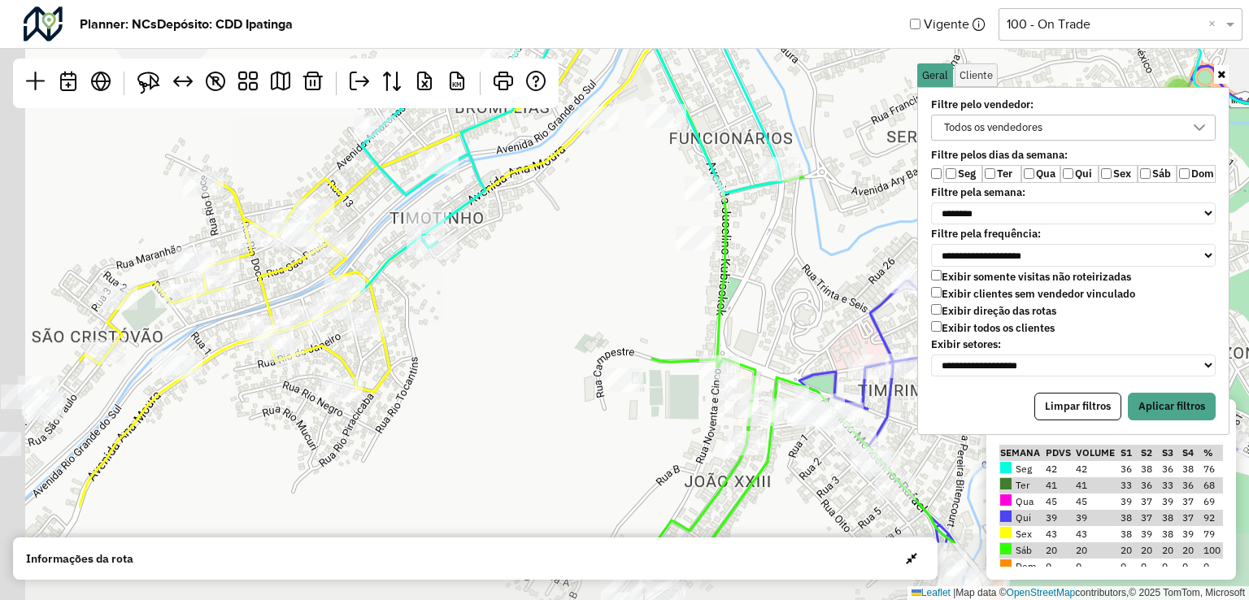
drag, startPoint x: 374, startPoint y: 365, endPoint x: 445, endPoint y: 229, distance: 153.1
click at [451, 235] on div "2 3 2 2 5 2 ↦ Leaflet | Map data © OpenStreetMap contributors,© 2025 TomTom, Mi…" at bounding box center [624, 300] width 1249 height 600
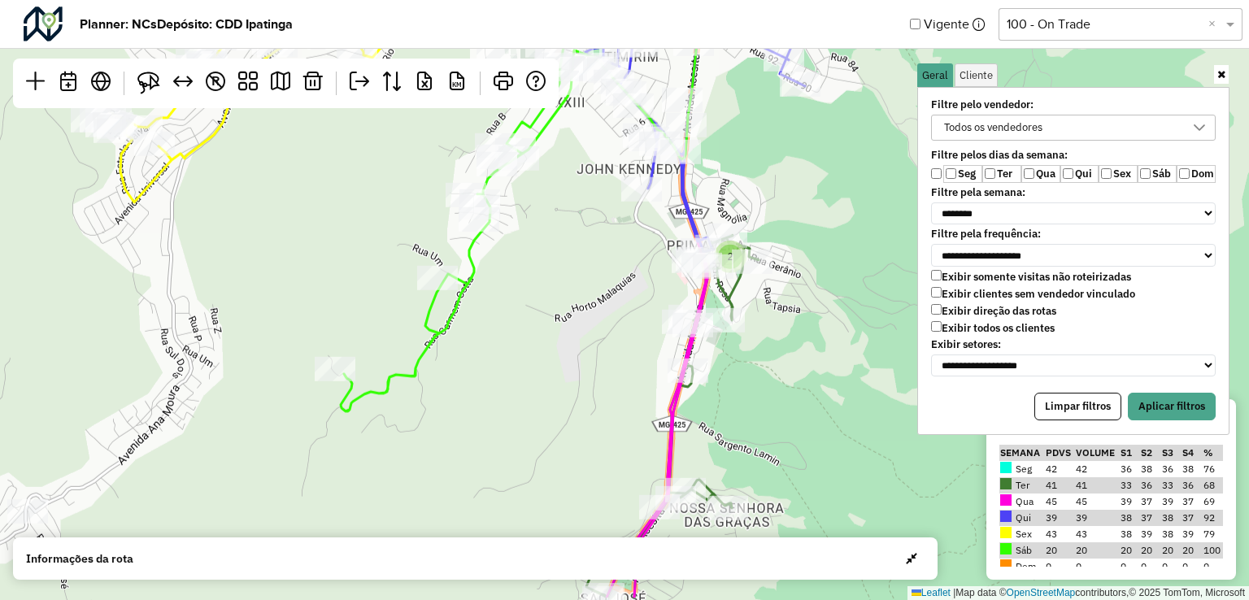
drag, startPoint x: 788, startPoint y: 447, endPoint x: 758, endPoint y: 385, distance: 69.5
click at [758, 385] on div "3 2 3 2 3 5 3 3 3 2 2 3 2 5 2 6 5 3 4 3 ↦ Leaflet | Map data © OpenStreetMap co…" at bounding box center [624, 300] width 1249 height 600
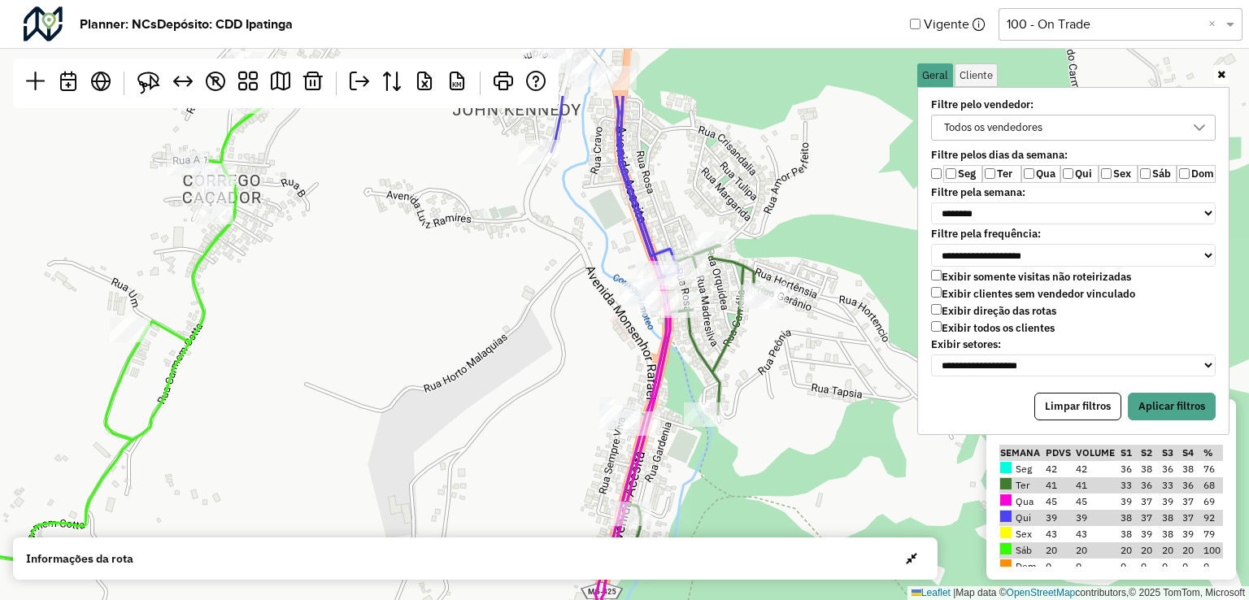
drag, startPoint x: 773, startPoint y: 350, endPoint x: 784, endPoint y: 488, distance: 138.7
click at [784, 488] on div "2 2 ↦ Leaflet | Map data © OpenStreetMap contributors,© 2025 TomTom, Microsoft" at bounding box center [624, 300] width 1249 height 600
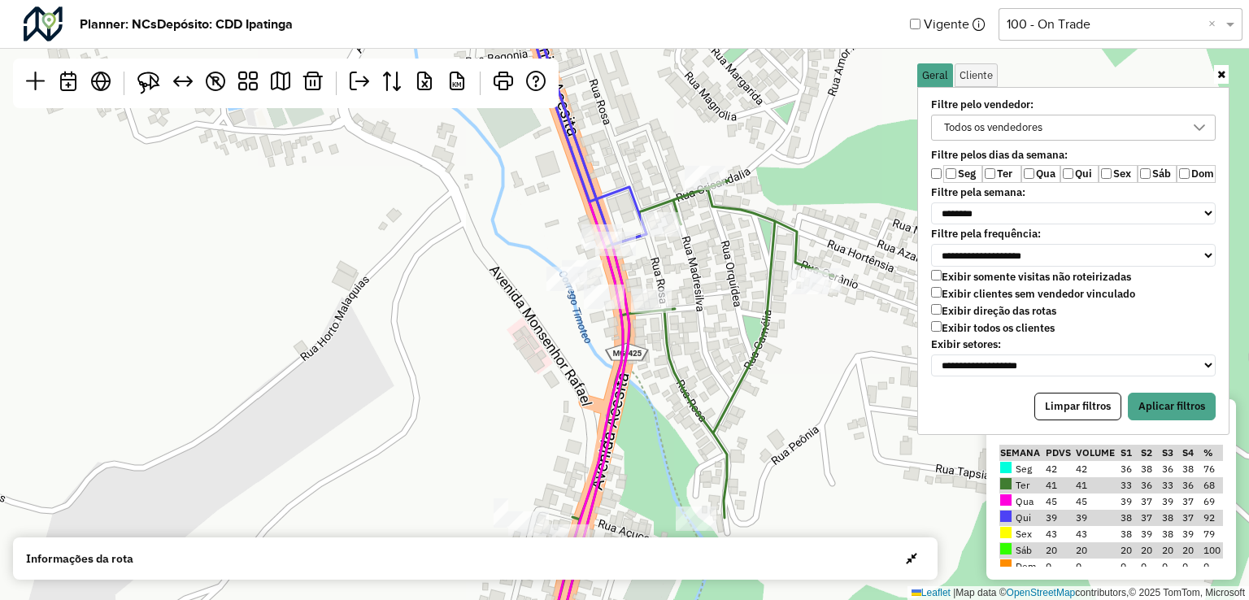
drag, startPoint x: 704, startPoint y: 342, endPoint x: 729, endPoint y: 456, distance: 116.6
click at [729, 455] on div "↦ Leaflet | Map data © OpenStreetMap contributors,© 2025 TomTom, Microsoft" at bounding box center [624, 300] width 1249 height 600
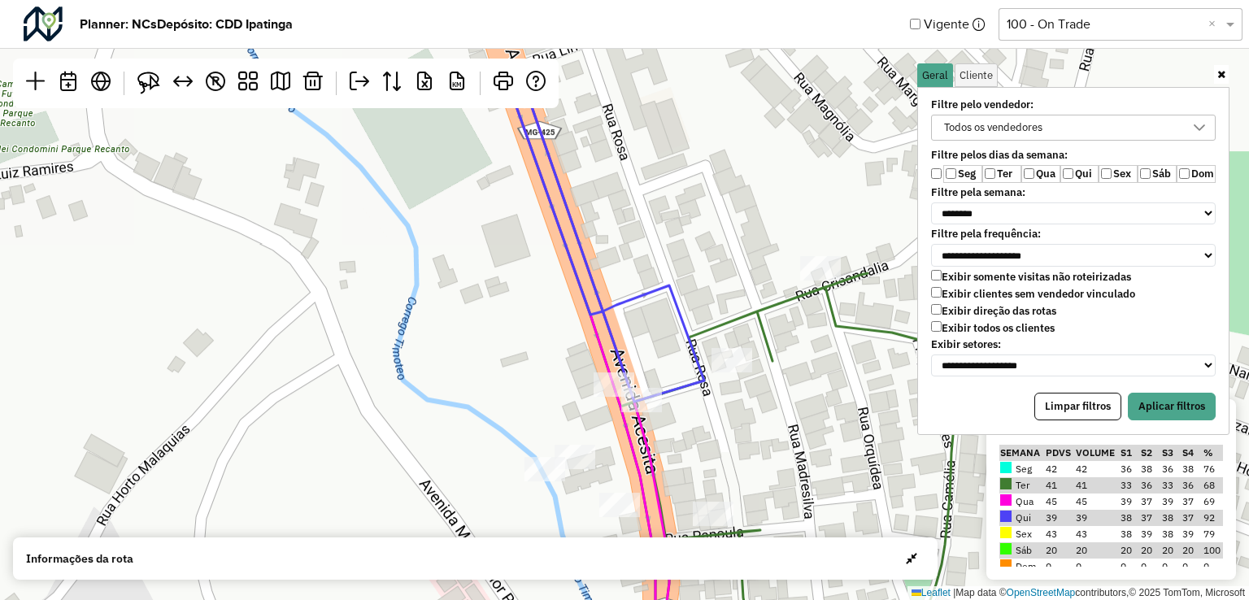
drag, startPoint x: 438, startPoint y: 361, endPoint x: 527, endPoint y: 516, distance: 178.6
click at [527, 516] on div "↦ Leaflet | Map data © OpenStreetMap contributors,© 2025 TomTom, Microsoft" at bounding box center [624, 300] width 1249 height 600
